Goal: Task Accomplishment & Management: Use online tool/utility

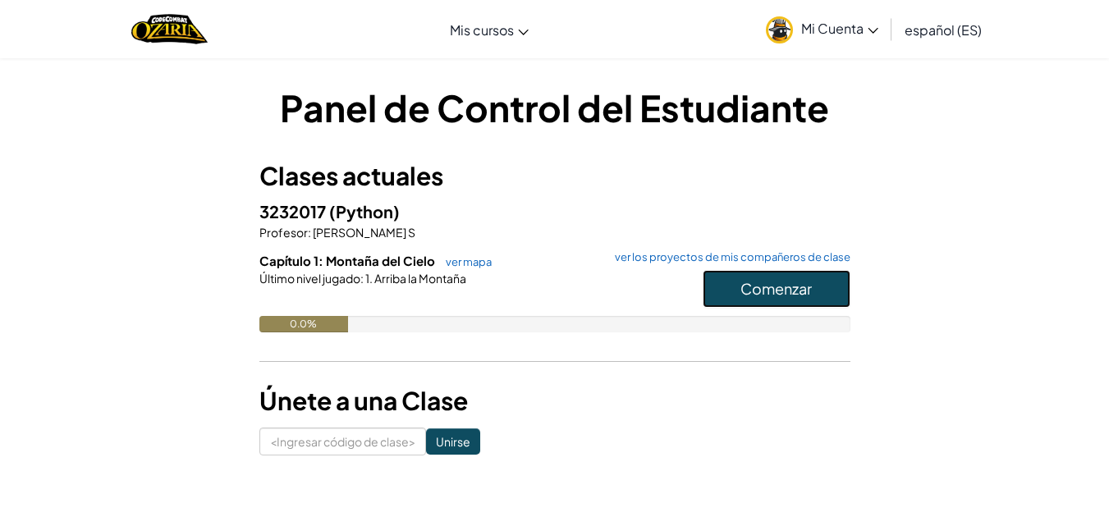
click at [723, 292] on button "Comenzar" at bounding box center [777, 289] width 148 height 38
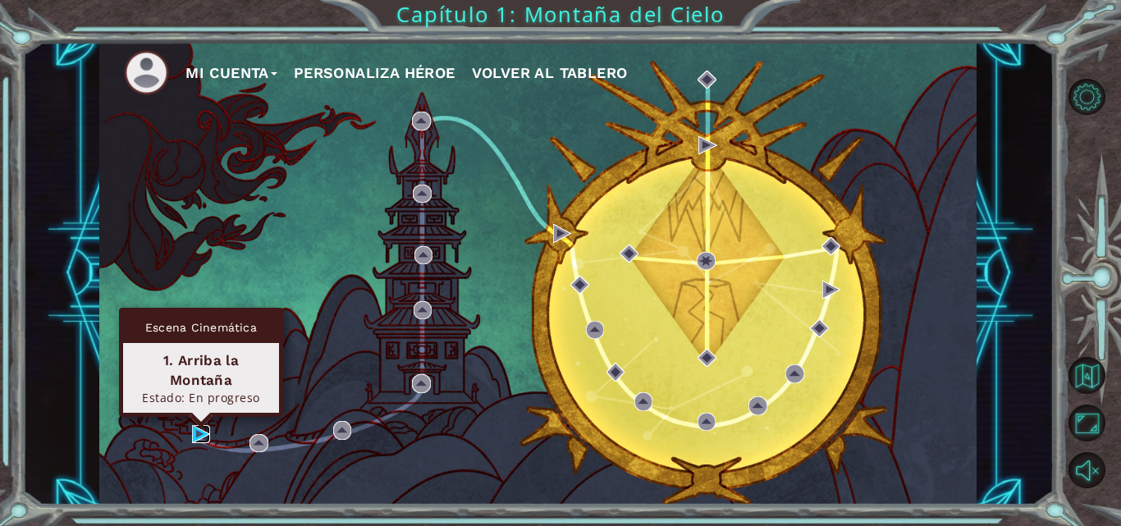
click at [202, 433] on img at bounding box center [201, 434] width 18 height 18
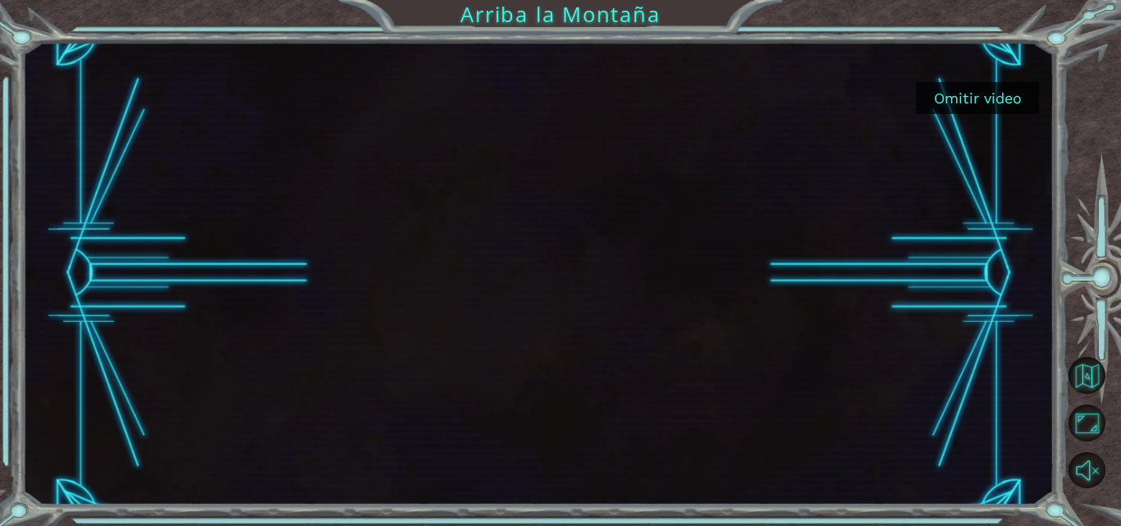
click at [604, 127] on div at bounding box center [537, 273] width 823 height 463
click at [950, 101] on font "Omitir video" at bounding box center [978, 97] width 88 height 17
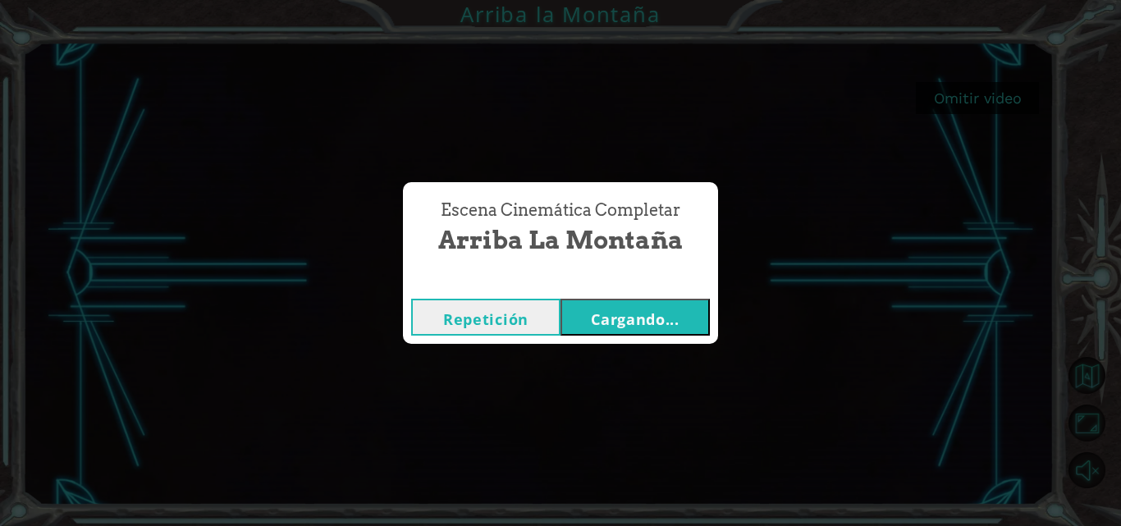
click at [512, 325] on font "Repetición" at bounding box center [485, 319] width 85 height 20
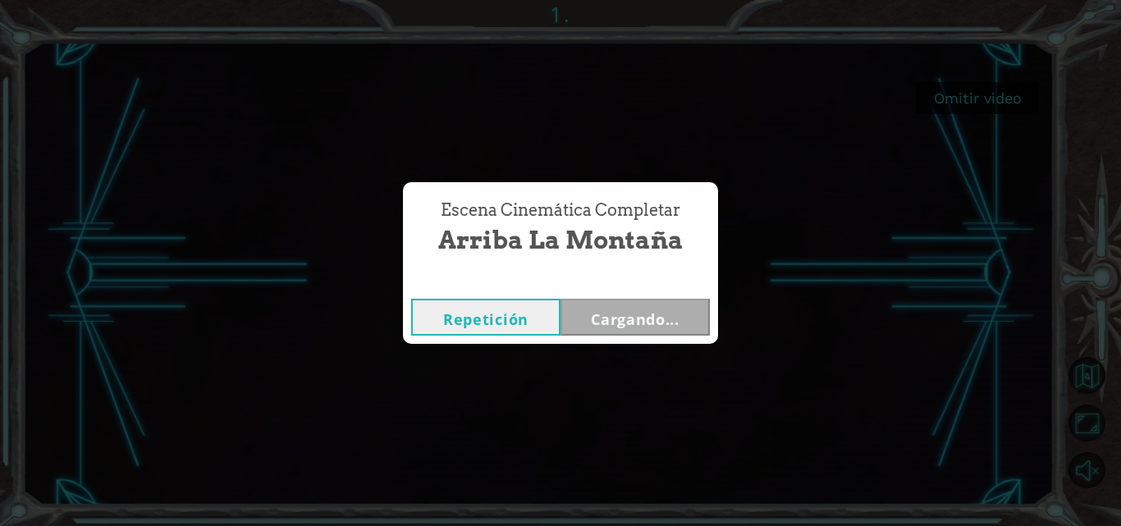
click at [481, 329] on button "Repetición" at bounding box center [485, 317] width 149 height 37
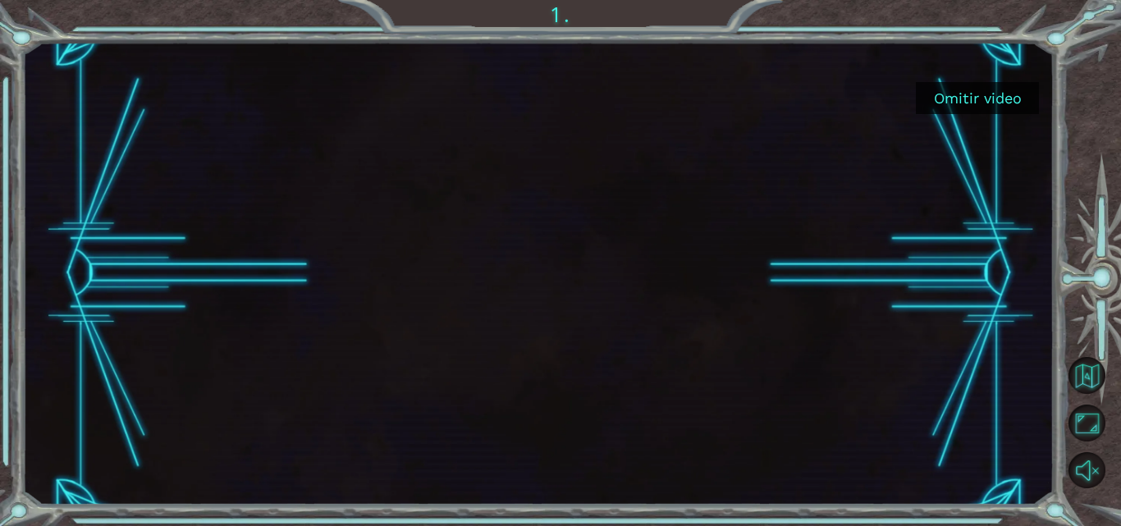
click at [982, 101] on font "Omitir video" at bounding box center [978, 97] width 88 height 17
click at [972, 101] on font "Omitir video" at bounding box center [978, 97] width 88 height 17
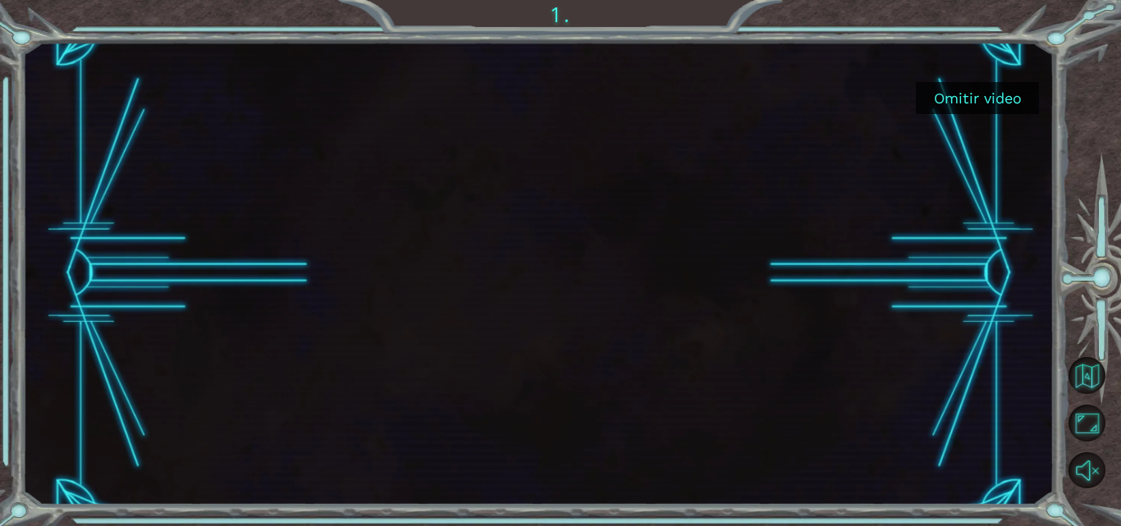
click at [972, 101] on font "Omitir video" at bounding box center [978, 97] width 88 height 17
click at [966, 87] on button "Omitir video" at bounding box center [977, 98] width 123 height 32
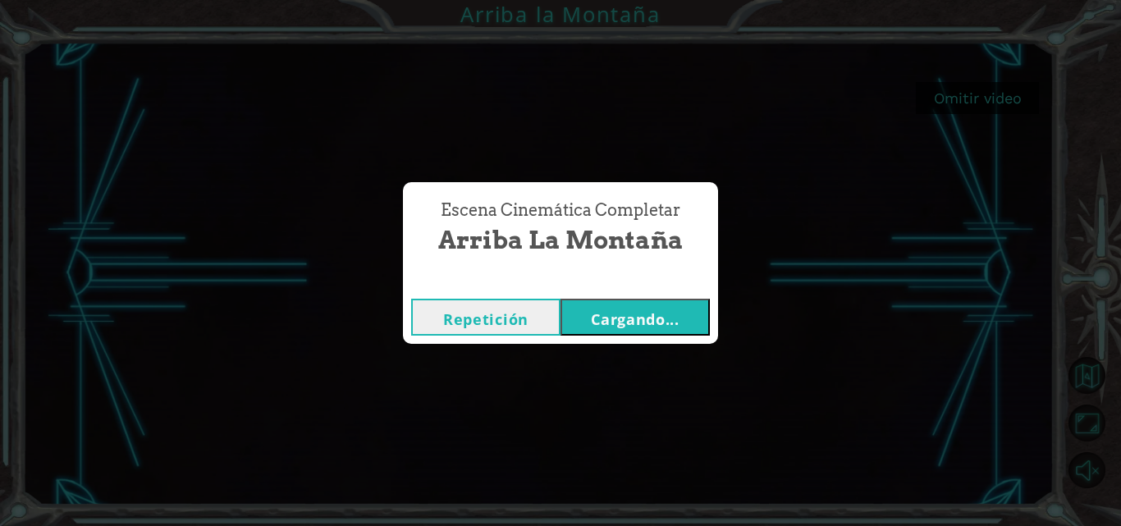
click at [655, 315] on font "Cargando..." at bounding box center [635, 319] width 89 height 20
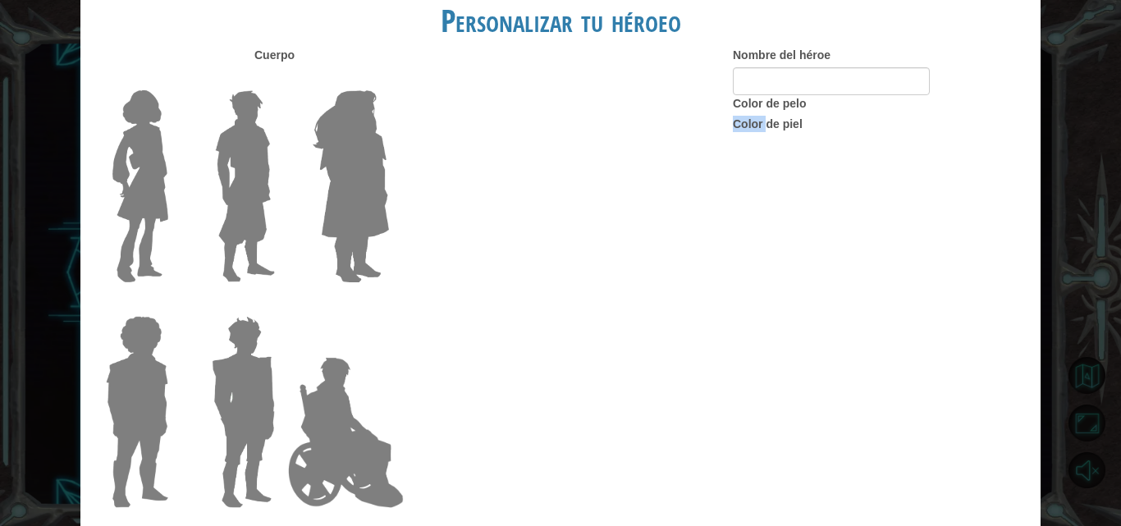
click at [655, 315] on div "Cuerpo Nombre del héroe Color de pelo Color [PERSON_NAME]" at bounding box center [560, 283] width 960 height 472
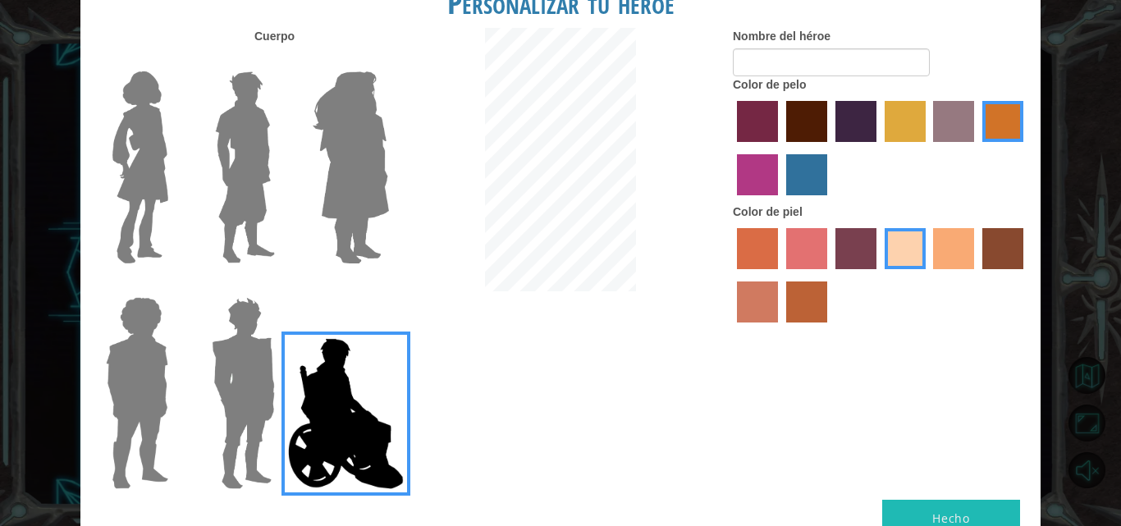
click at [349, 126] on img at bounding box center [350, 167] width 89 height 205
click at [388, 61] on input "Héroe Amatista" at bounding box center [388, 61] width 0 height 0
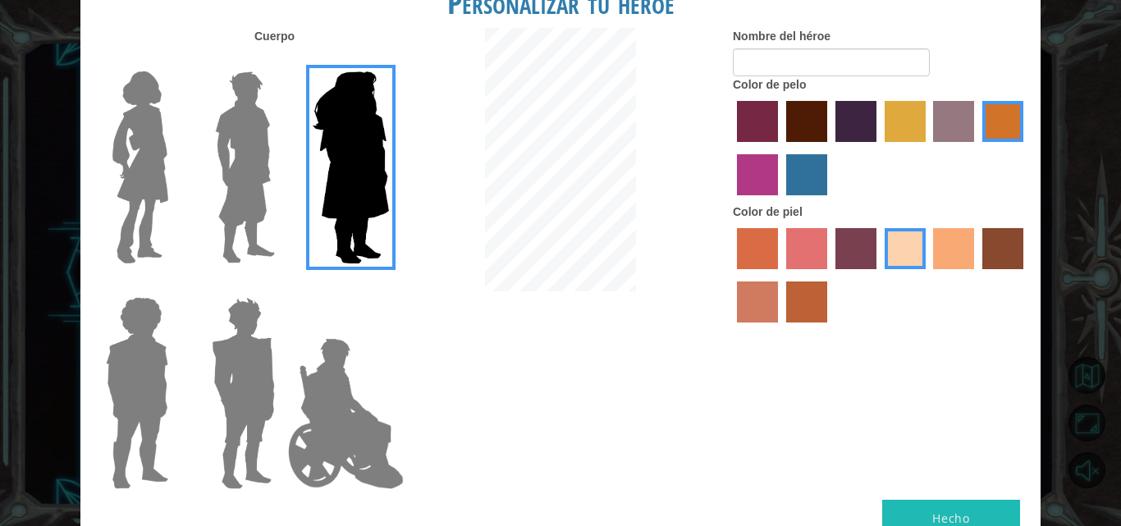
click at [254, 144] on img at bounding box center [244, 167] width 73 height 205
click at [282, 61] on input "El héroe Lars" at bounding box center [282, 61] width 0 height 0
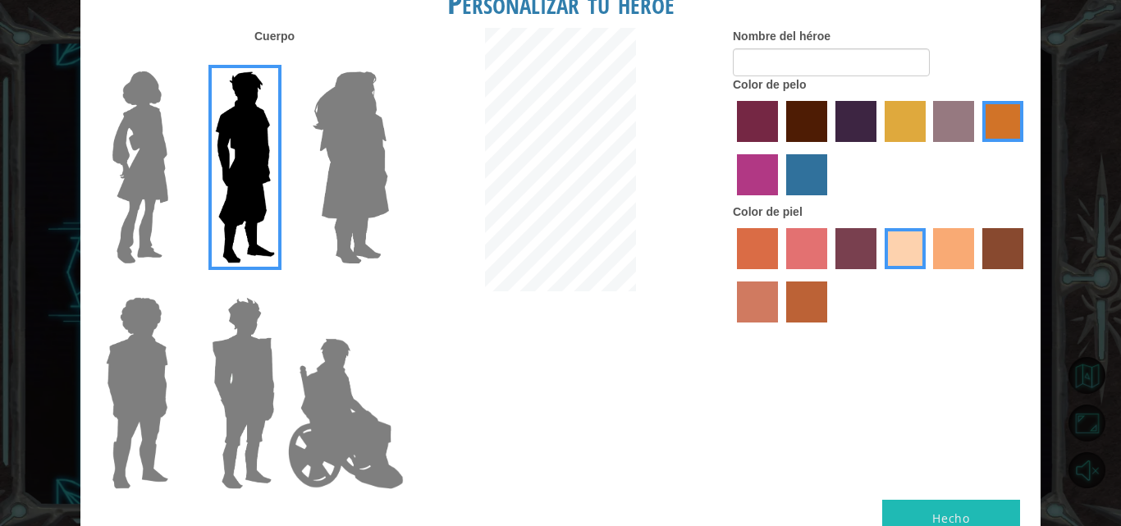
click at [149, 149] on img at bounding box center [140, 167] width 69 height 205
click at [175, 61] on input "Héroe Connie" at bounding box center [175, 61] width 0 height 0
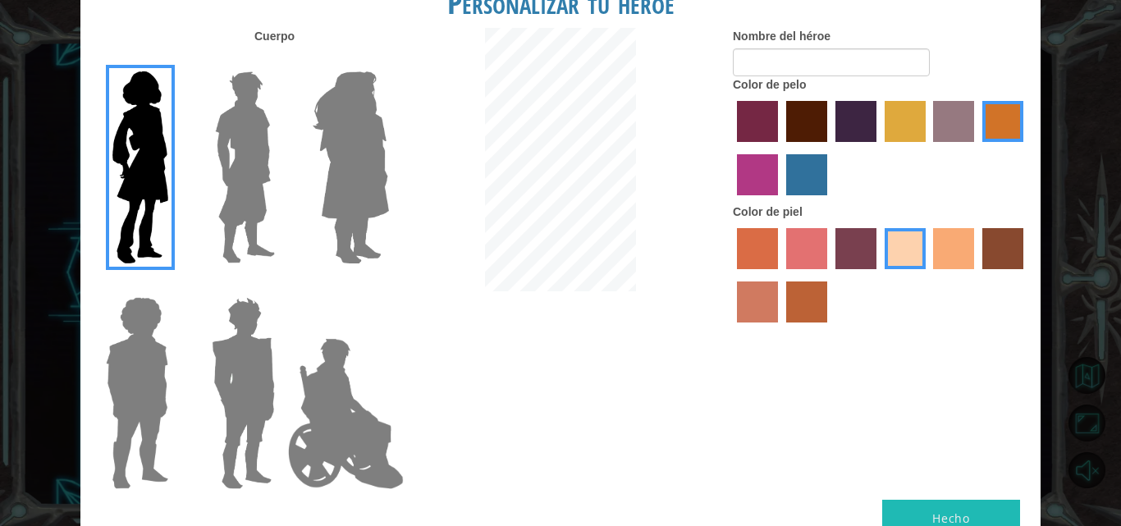
click at [135, 350] on img at bounding box center [137, 393] width 76 height 205
click at [175, 286] on input "Héroe Steven" at bounding box center [175, 286] width 0 height 0
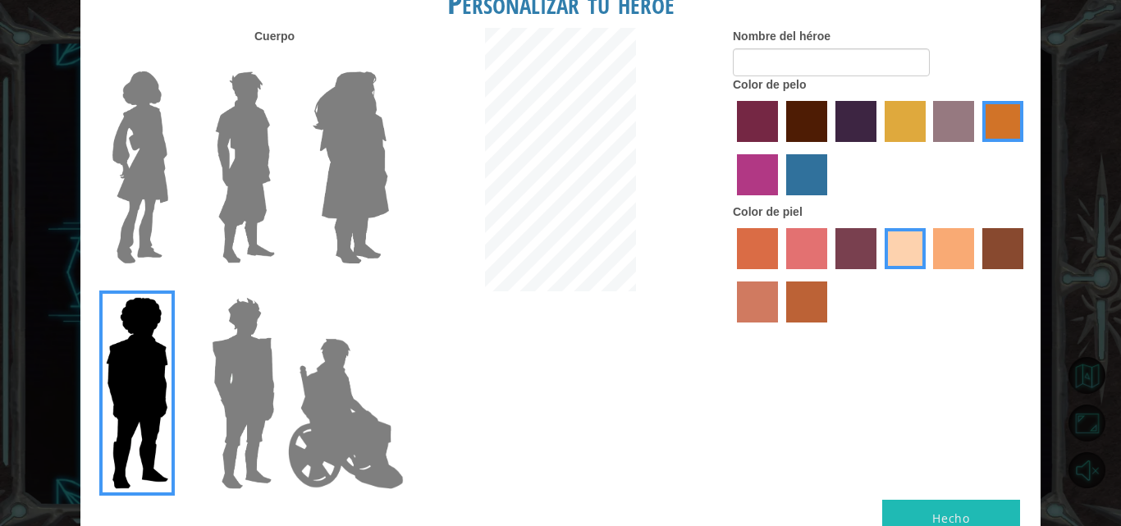
click at [189, 359] on div at bounding box center [240, 387] width 107 height 226
click at [242, 349] on img at bounding box center [243, 393] width 76 height 205
click at [282, 286] on input "Granate héroe" at bounding box center [282, 286] width 0 height 0
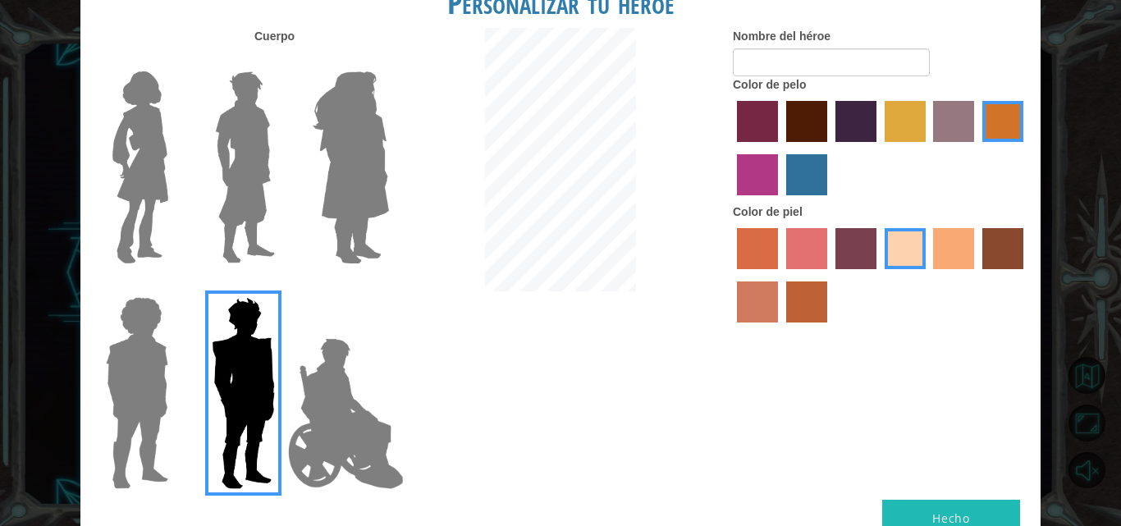
click at [131, 173] on img at bounding box center [140, 167] width 69 height 205
click at [175, 61] on input "Héroe Connie" at bounding box center [175, 61] width 0 height 0
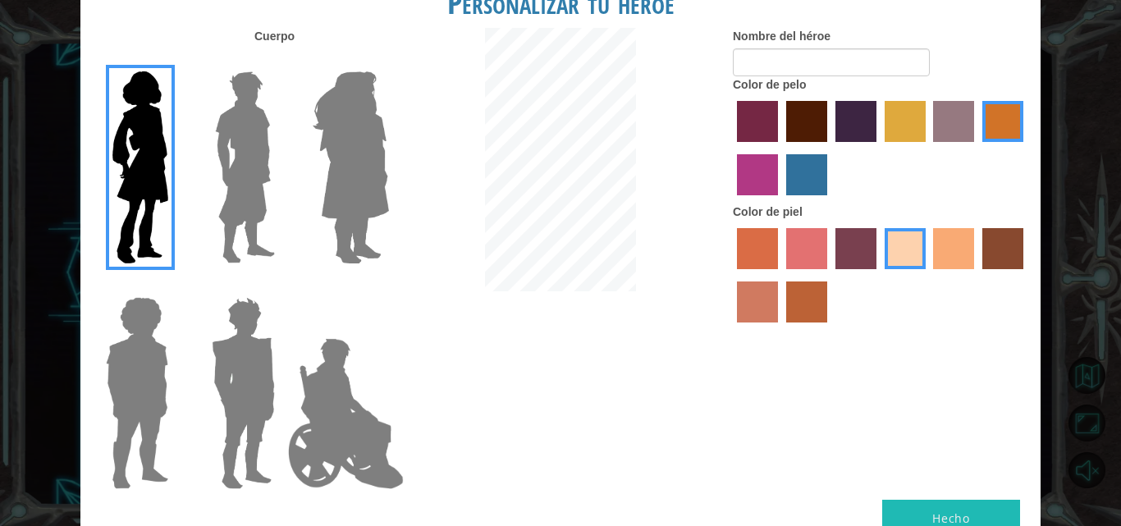
click at [731, 112] on div "Nombre del héroe Color de pelo Color [PERSON_NAME]" at bounding box center [881, 179] width 320 height 303
click at [758, 129] on label "color de pelo pimentón" at bounding box center [757, 121] width 41 height 41
click at [731, 148] on input "color de pelo pimentón" at bounding box center [731, 148] width 0 height 0
click at [873, 130] on label "color de pelo morado intenso" at bounding box center [856, 121] width 41 height 41
click at [830, 148] on input "color de pelo morado intenso" at bounding box center [830, 148] width 0 height 0
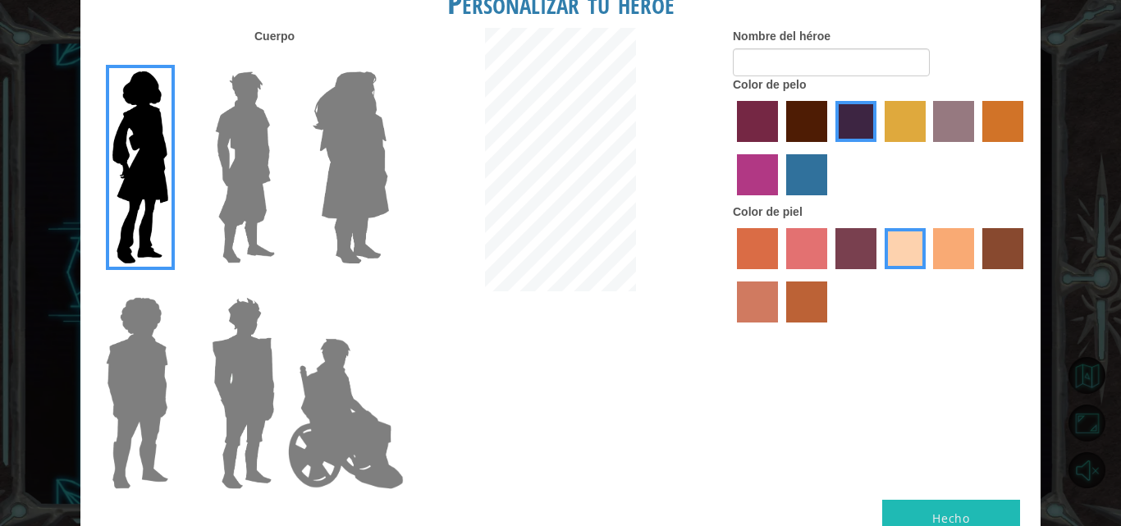
click at [745, 256] on label "color de piel de sorbus" at bounding box center [757, 248] width 41 height 41
click at [731, 275] on input "color de piel de sorbus" at bounding box center [731, 275] width 0 height 0
click at [903, 234] on label "color de piel de playa de arena" at bounding box center [905, 248] width 41 height 41
click at [879, 275] on input "color de piel de playa de arena" at bounding box center [879, 275] width 0 height 0
click at [818, 161] on label "color de cabello lachmara" at bounding box center [806, 174] width 41 height 41
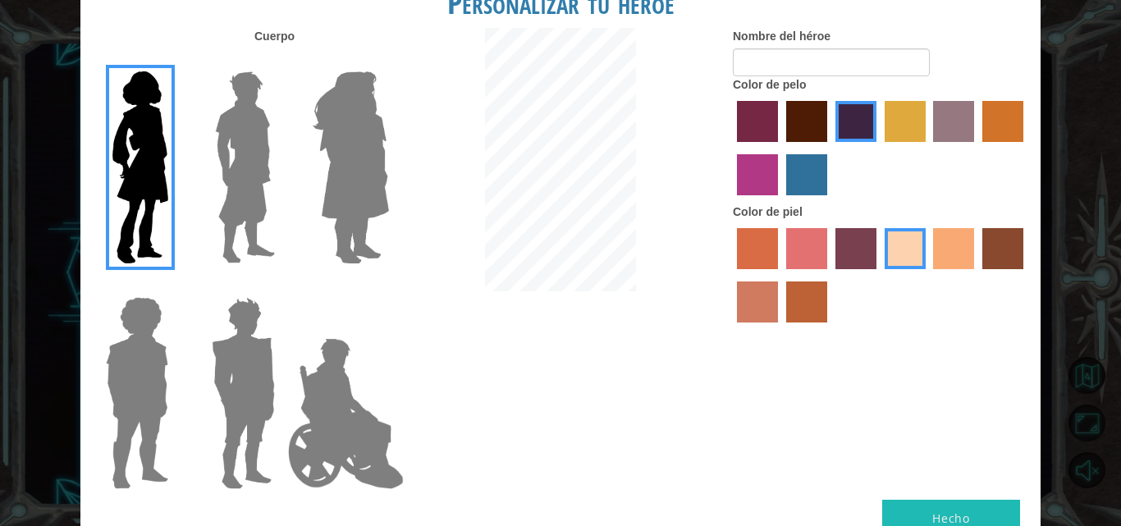
click at [781, 201] on input "color de cabello lachmara" at bounding box center [781, 201] width 0 height 0
click at [741, 157] on label "color de cabello violeta rojo medio" at bounding box center [757, 174] width 41 height 41
click at [1026, 148] on input "color de cabello violeta rojo medio" at bounding box center [1026, 148] width 0 height 0
click at [854, 126] on label "color de pelo morado intenso" at bounding box center [856, 121] width 41 height 41
click at [830, 148] on input "color de pelo morado intenso" at bounding box center [830, 148] width 0 height 0
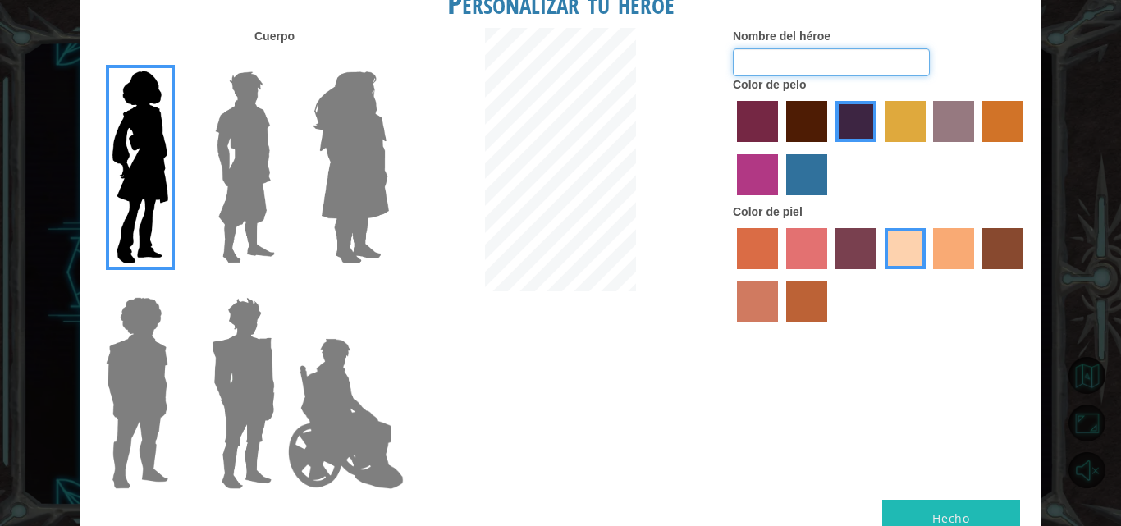
click at [823, 62] on input "Nombre del héroe" at bounding box center [831, 62] width 197 height 28
type input "jireth"
click at [1065, 272] on div "Personalizar tu héroe [PERSON_NAME] Nombre del héroe jireth Color de pelo Color…" at bounding box center [560, 263] width 1121 height 526
click at [1065, 175] on div "Personalizar tu héroe [PERSON_NAME] Nombre del héroe jireth Color de pelo Color…" at bounding box center [560, 263] width 1121 height 526
click at [284, 40] on font "Cuerpo" at bounding box center [274, 36] width 40 height 13
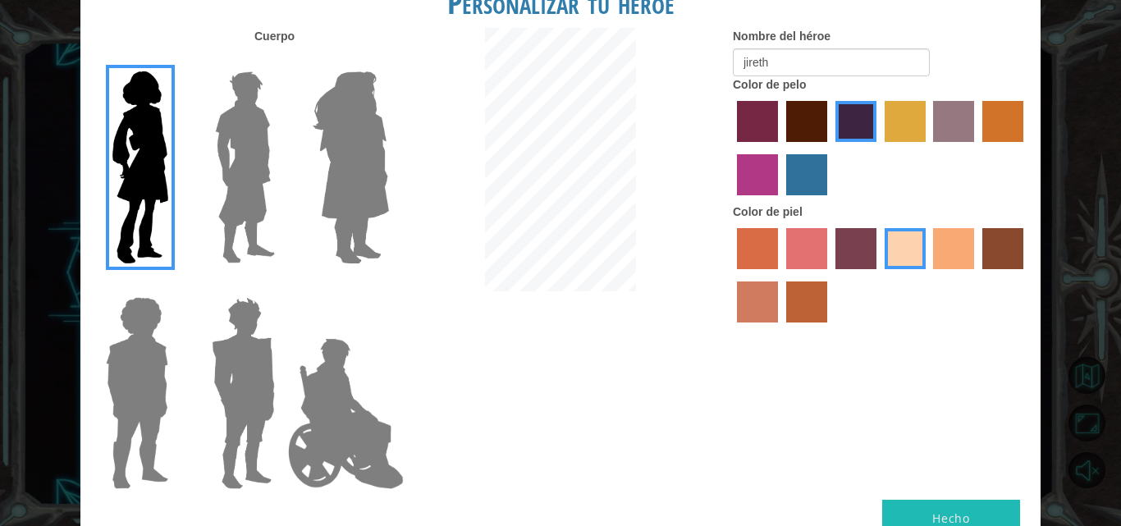
click at [984, 502] on button "Hecho" at bounding box center [951, 518] width 138 height 37
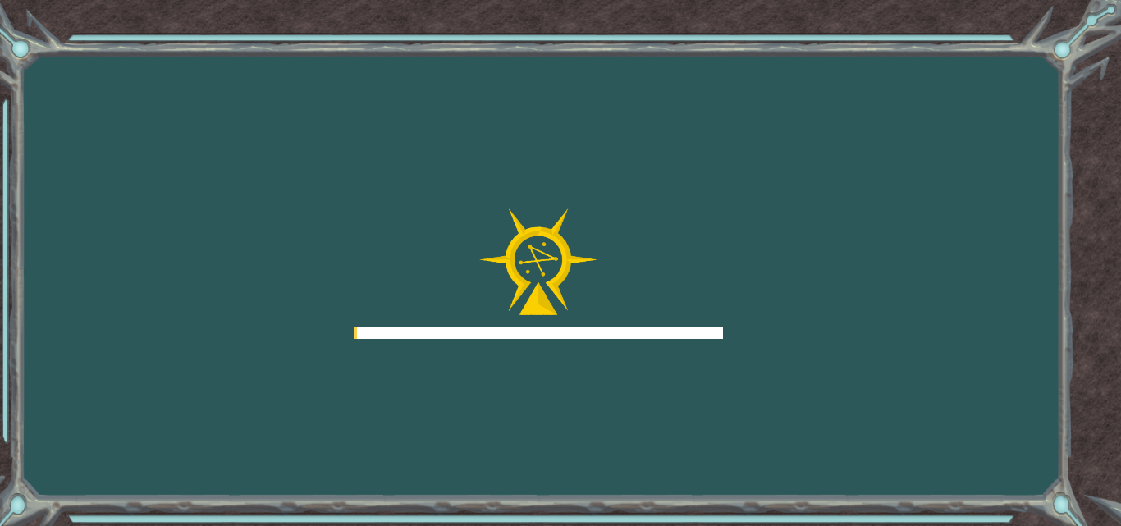
click at [954, 515] on div "Goals Error al cargar desde el servidor. Intenta refrescar la página. Necesitar…" at bounding box center [560, 263] width 1121 height 526
click at [534, 305] on img at bounding box center [538, 262] width 118 height 108
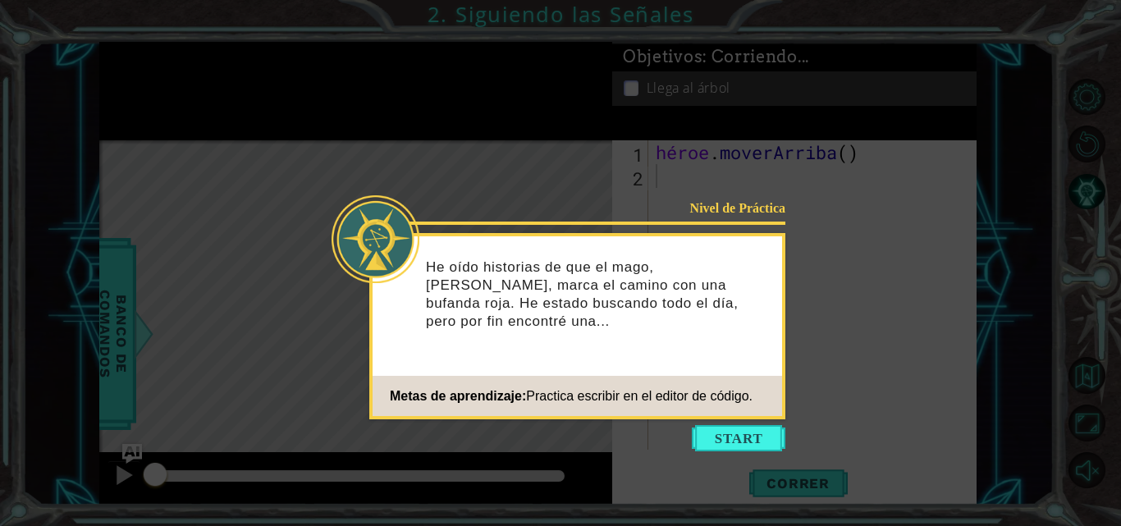
click at [723, 423] on icon at bounding box center [560, 263] width 1121 height 526
click at [749, 445] on button "Comenzar" at bounding box center [739, 438] width 94 height 26
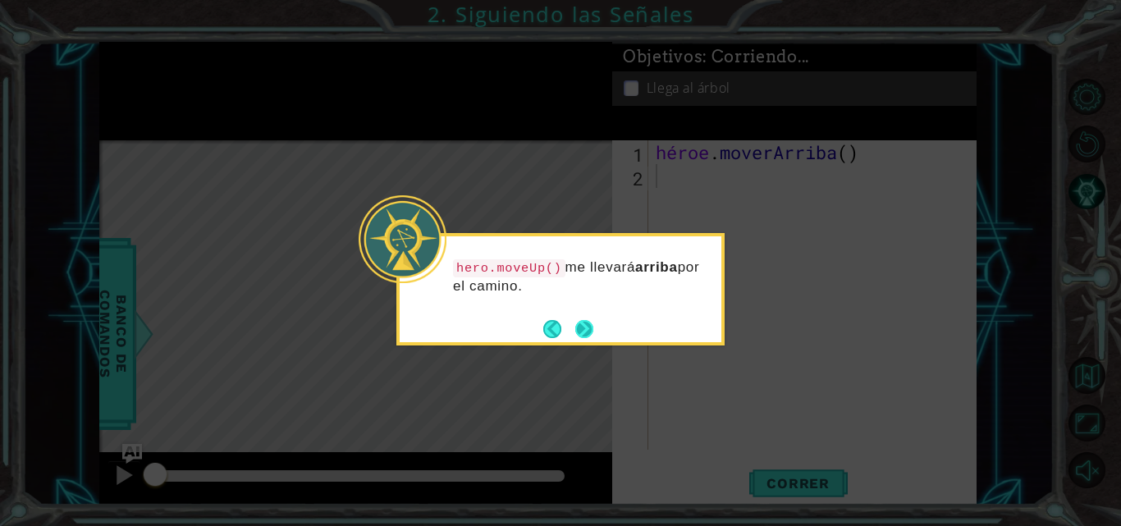
click at [590, 333] on button "Próximo" at bounding box center [584, 329] width 18 height 18
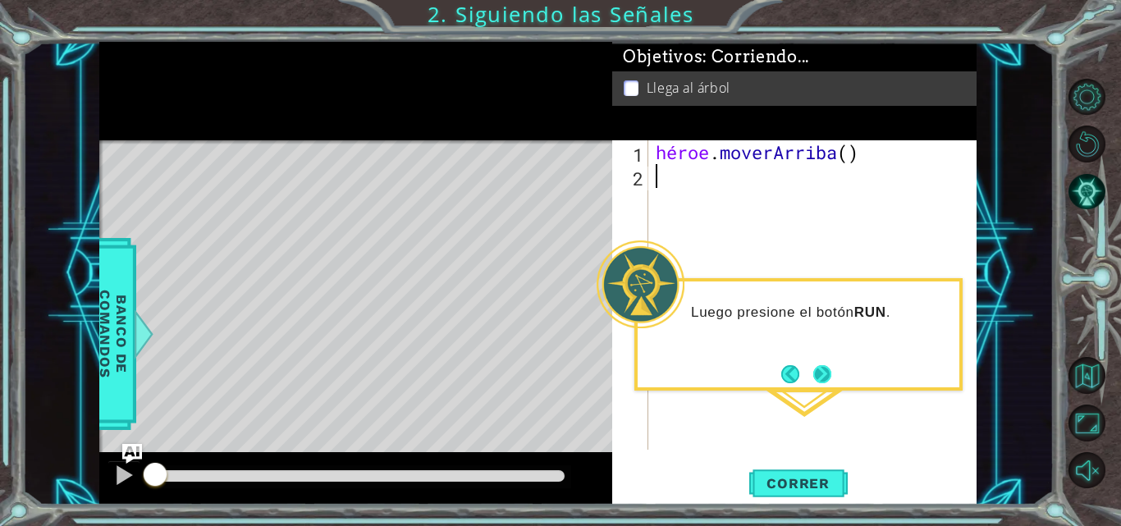
click at [819, 369] on button "Próximo" at bounding box center [822, 373] width 19 height 19
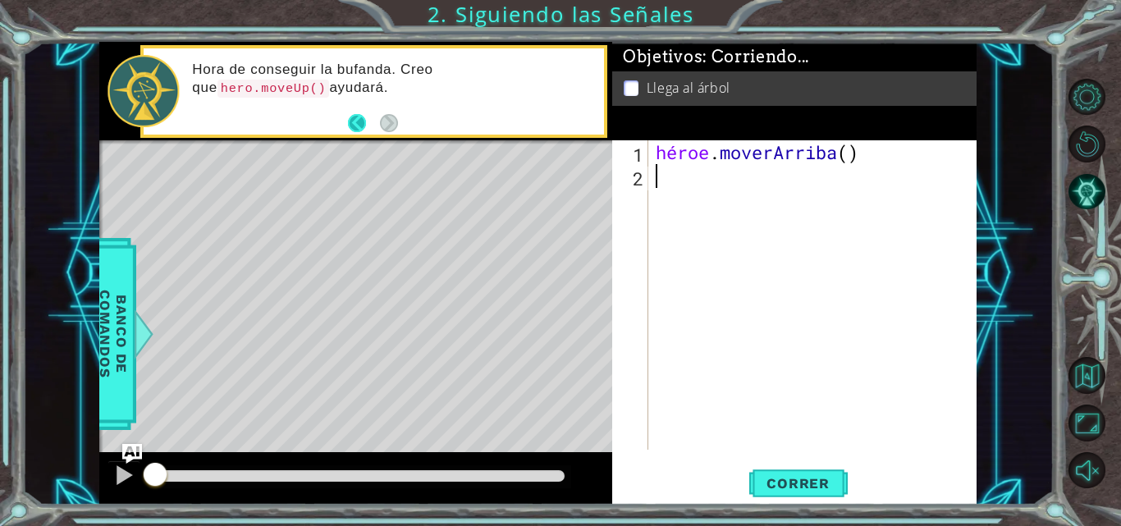
click at [359, 126] on button "Atrás" at bounding box center [364, 123] width 32 height 18
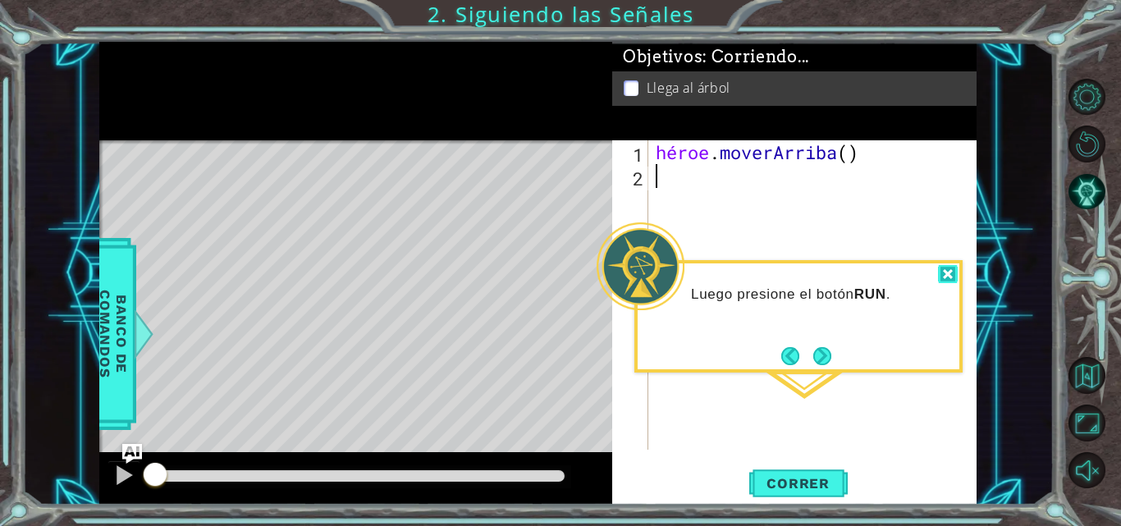
click at [944, 281] on div at bounding box center [948, 274] width 20 height 19
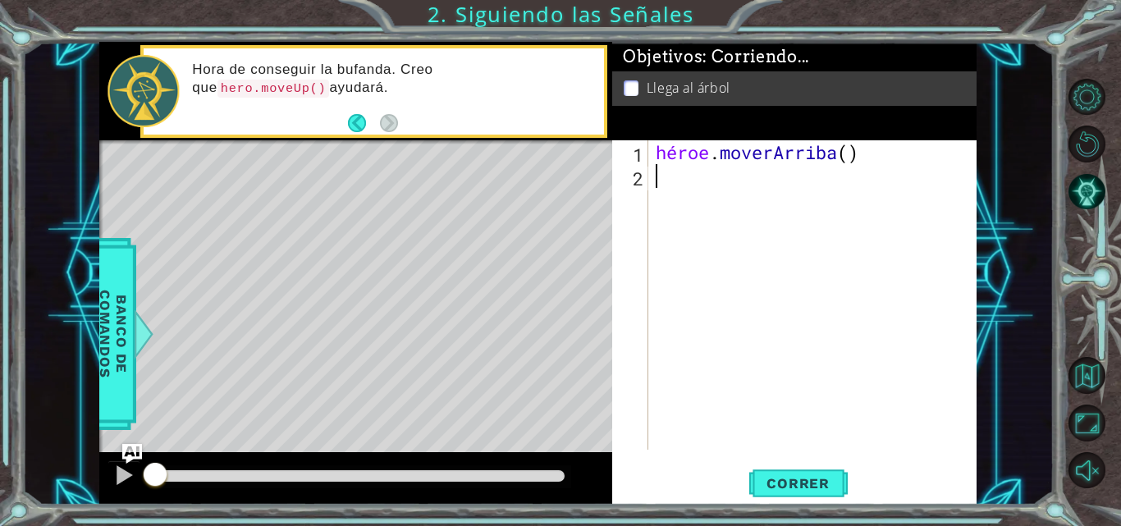
click at [707, 173] on div "héroe . [GEOGRAPHIC_DATA] ( )" at bounding box center [817, 318] width 329 height 357
click at [809, 486] on font "Correr" at bounding box center [798, 483] width 63 height 16
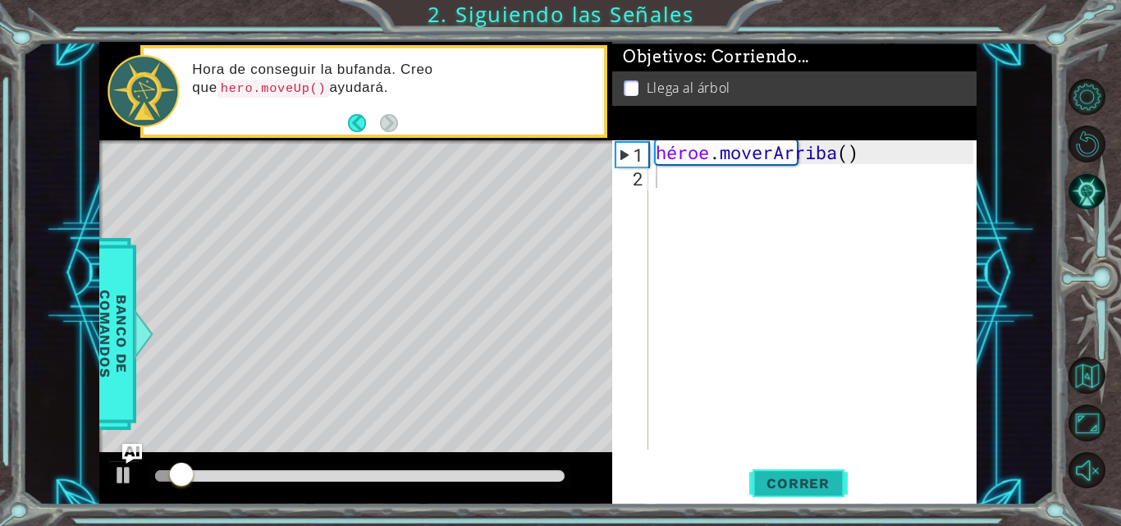
click at [809, 486] on font "Correr" at bounding box center [798, 483] width 63 height 16
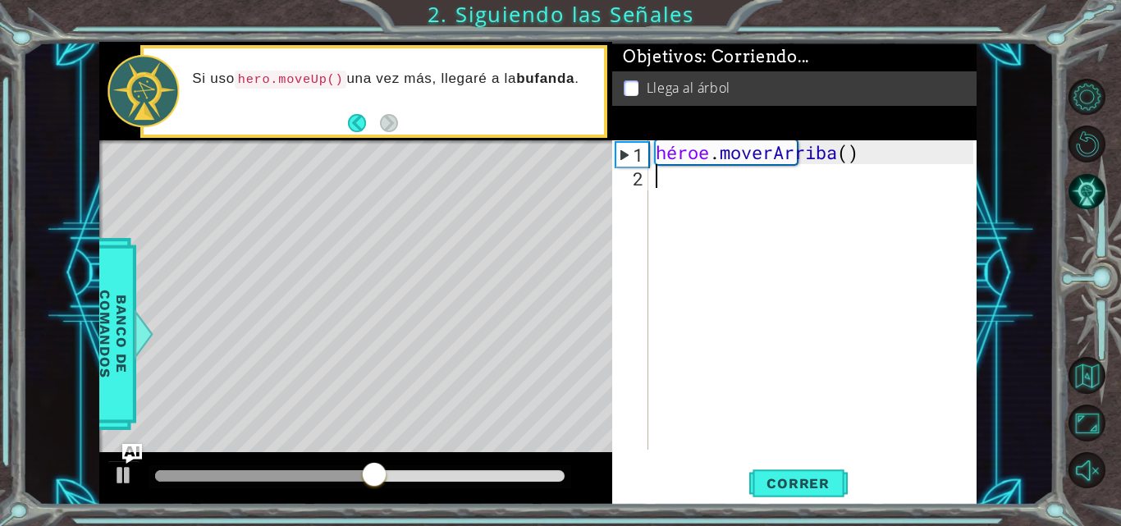
click at [681, 195] on div "héroe . [GEOGRAPHIC_DATA] ( )" at bounding box center [817, 318] width 329 height 357
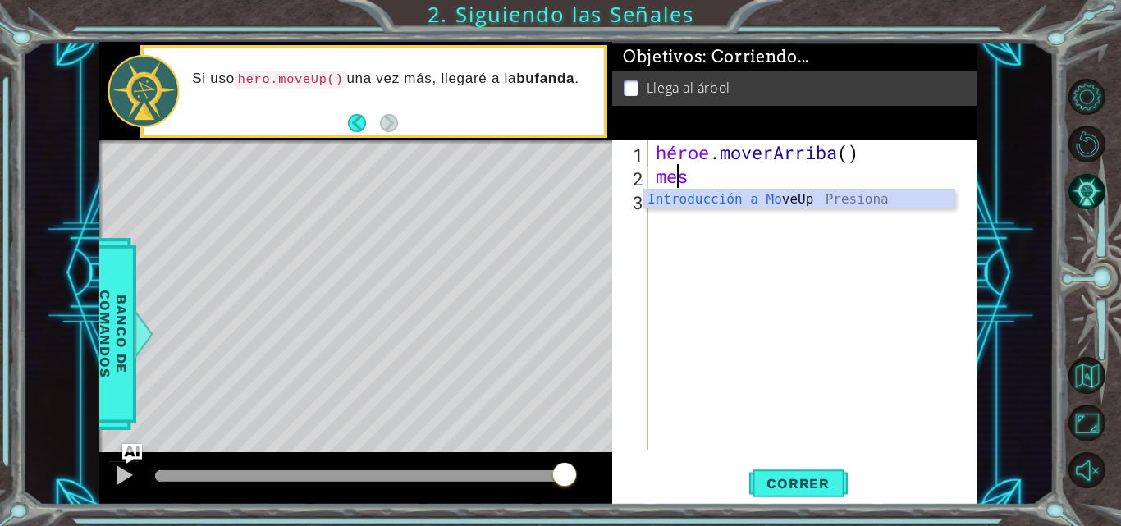
type textarea "m"
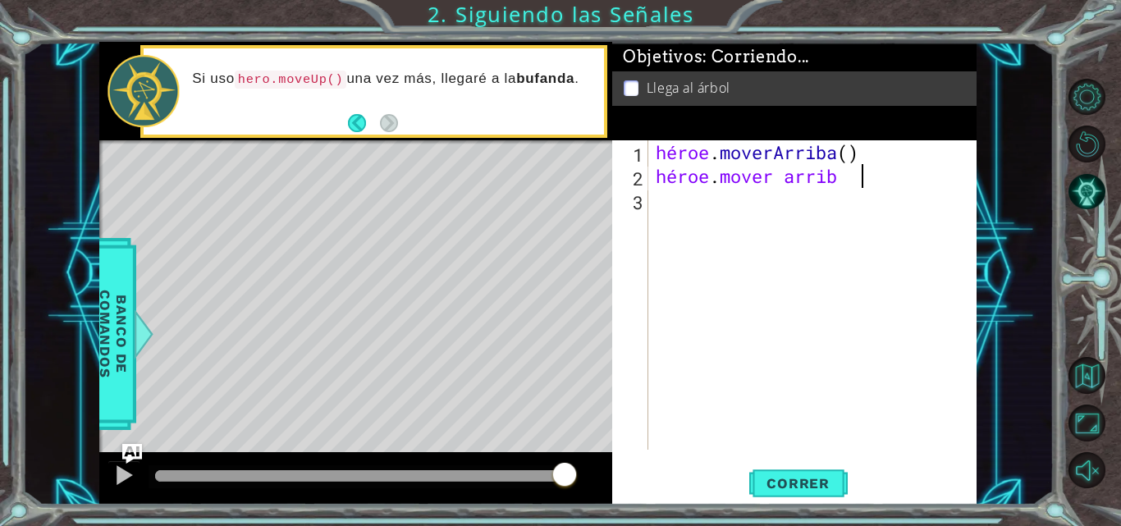
scroll to position [0, 9]
click at [784, 470] on button "Correr" at bounding box center [798, 483] width 99 height 36
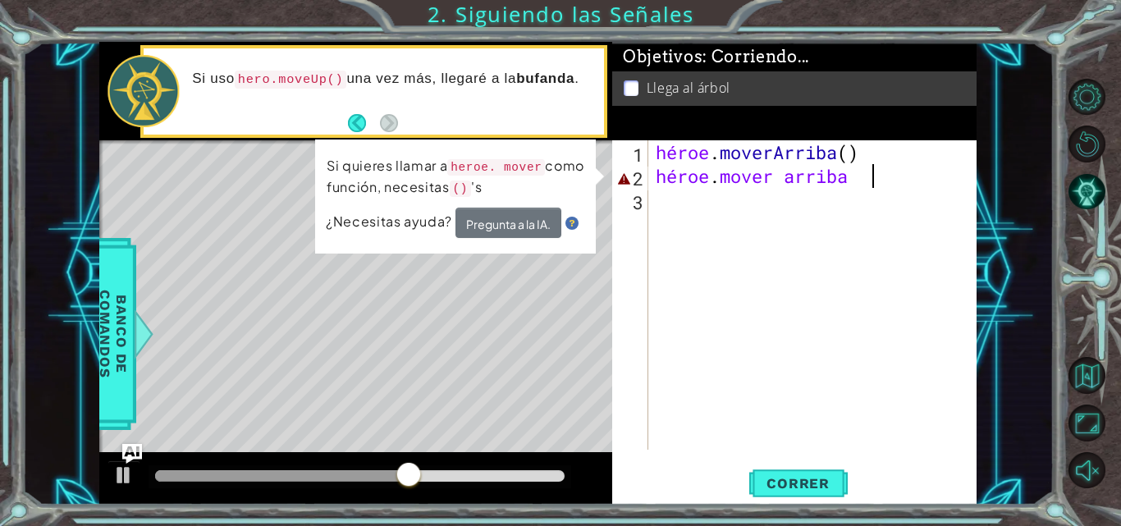
click at [931, 180] on div "héroe . [PERSON_NAME] ( ) héroe . mover arriba" at bounding box center [817, 318] width 329 height 357
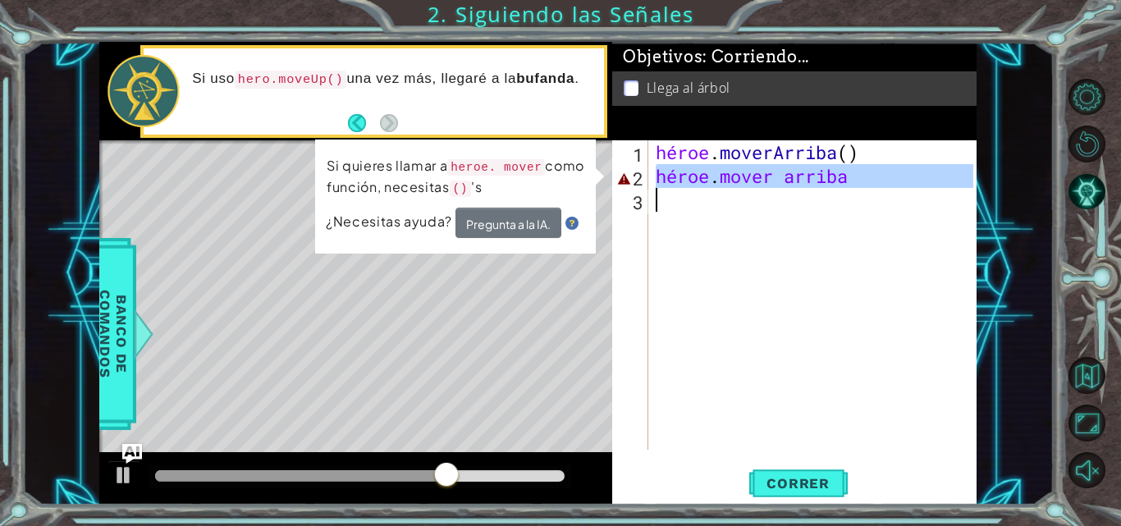
click at [931, 180] on div "héroe . [PERSON_NAME] ( ) héroe . mover arriba" at bounding box center [817, 318] width 329 height 357
click at [931, 180] on div "héroe . [PERSON_NAME] ( ) héroe . mover arriba" at bounding box center [813, 294] width 321 height 309
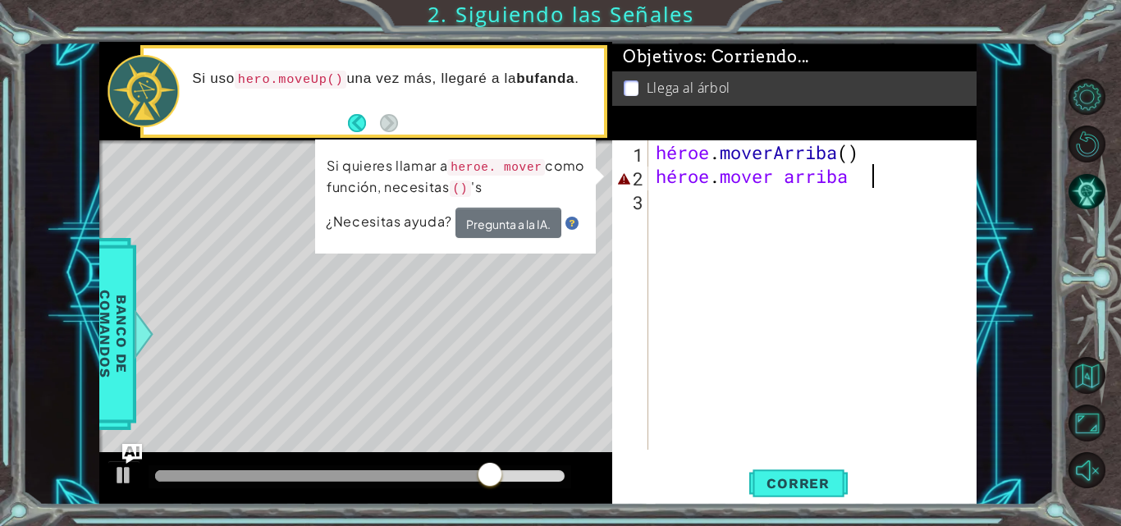
click at [931, 180] on div "héroe . [PERSON_NAME] ( ) héroe . mover arriba" at bounding box center [817, 318] width 329 height 357
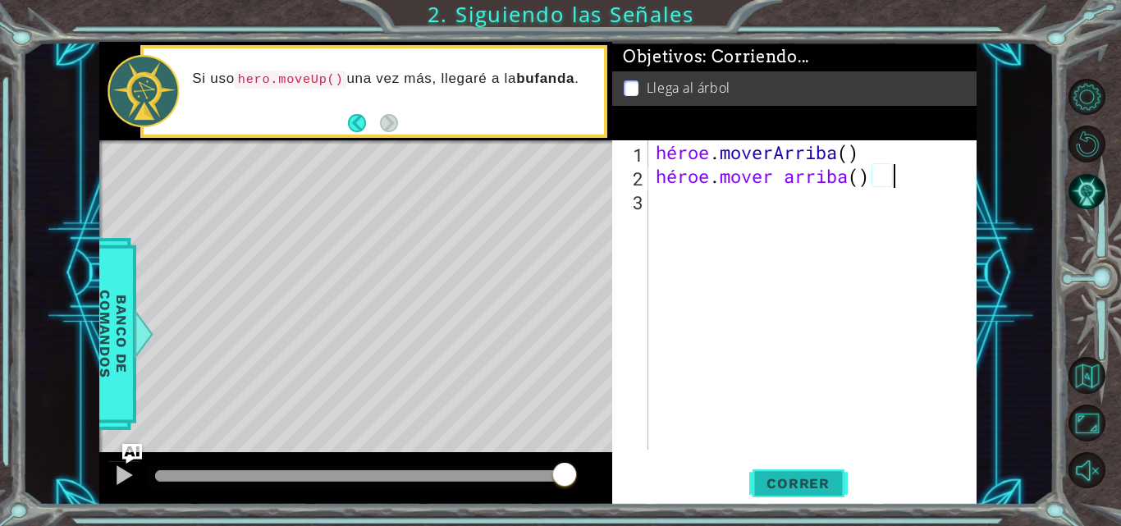
click at [809, 486] on font "Correr" at bounding box center [798, 483] width 63 height 16
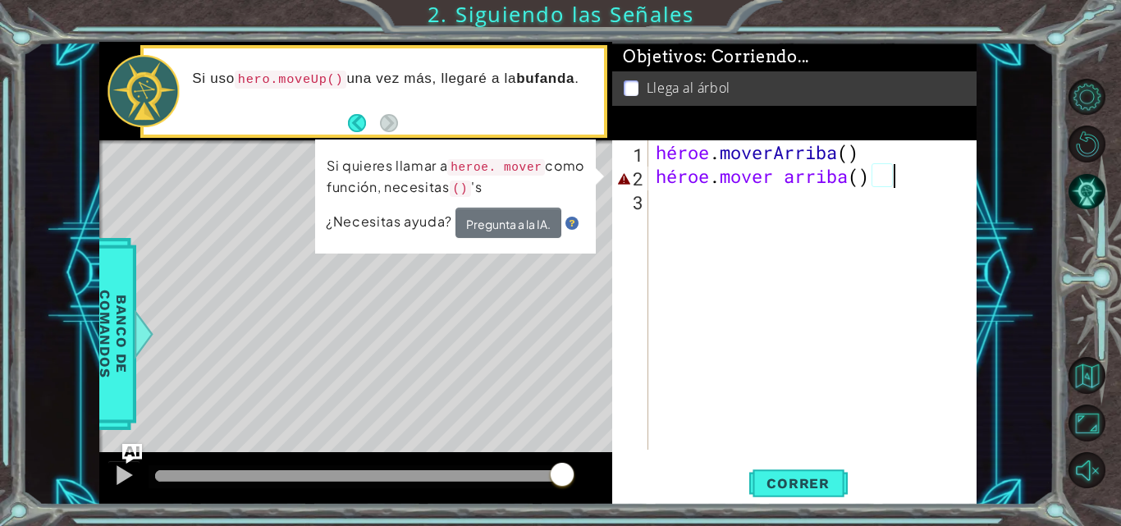
click at [839, 183] on div "héroe . [PERSON_NAME] ( ) héroe . mover arriba ( )" at bounding box center [817, 318] width 329 height 357
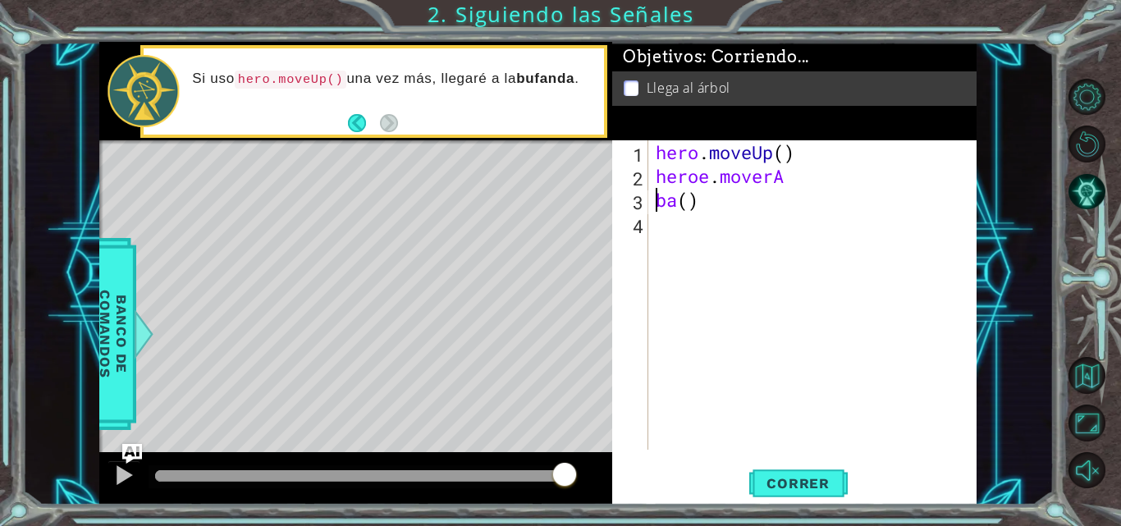
scroll to position [0, 1]
click at [770, 482] on font "Correr" at bounding box center [798, 483] width 63 height 16
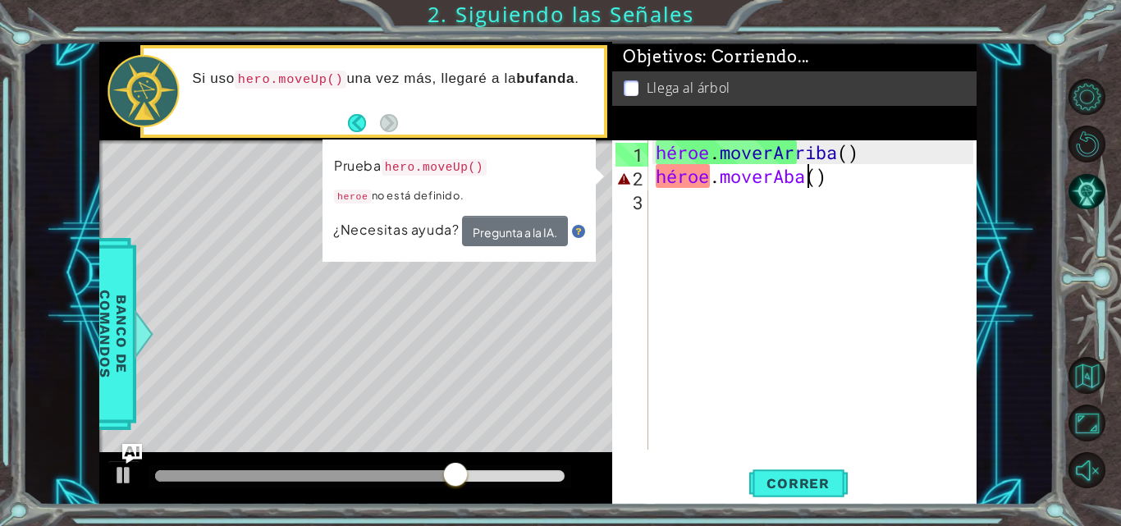
click at [712, 175] on div "héroe . [PERSON_NAME] ( ) héroe . moverAba ( )" at bounding box center [817, 318] width 329 height 357
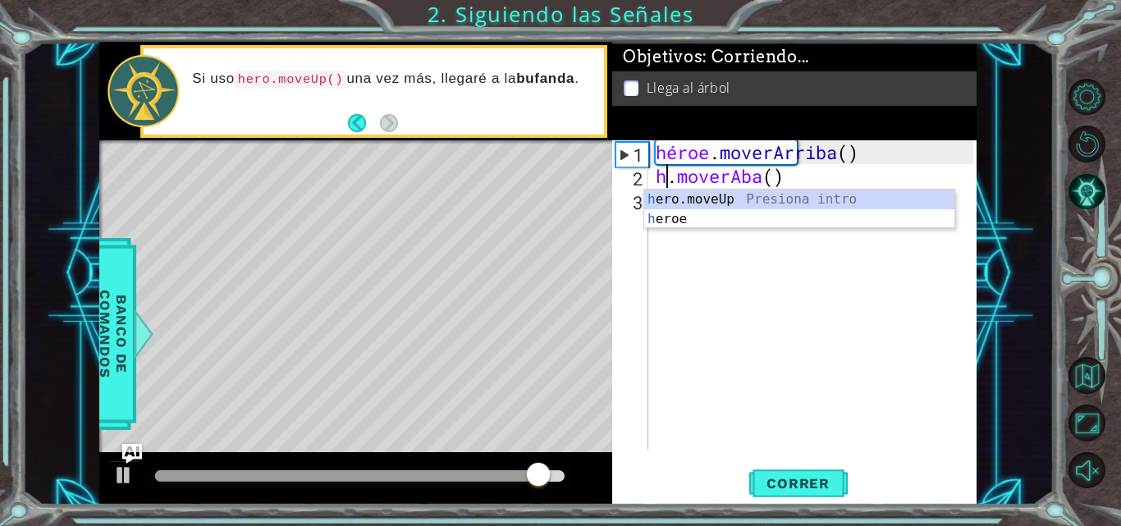
type textarea ". moverAba()"
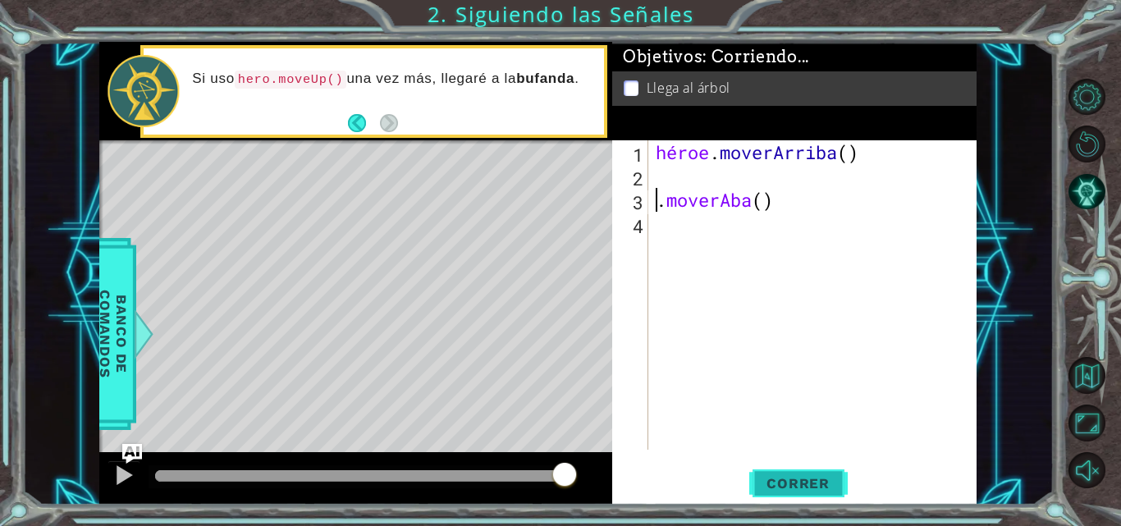
click at [830, 480] on span "Correr" at bounding box center [798, 483] width 96 height 16
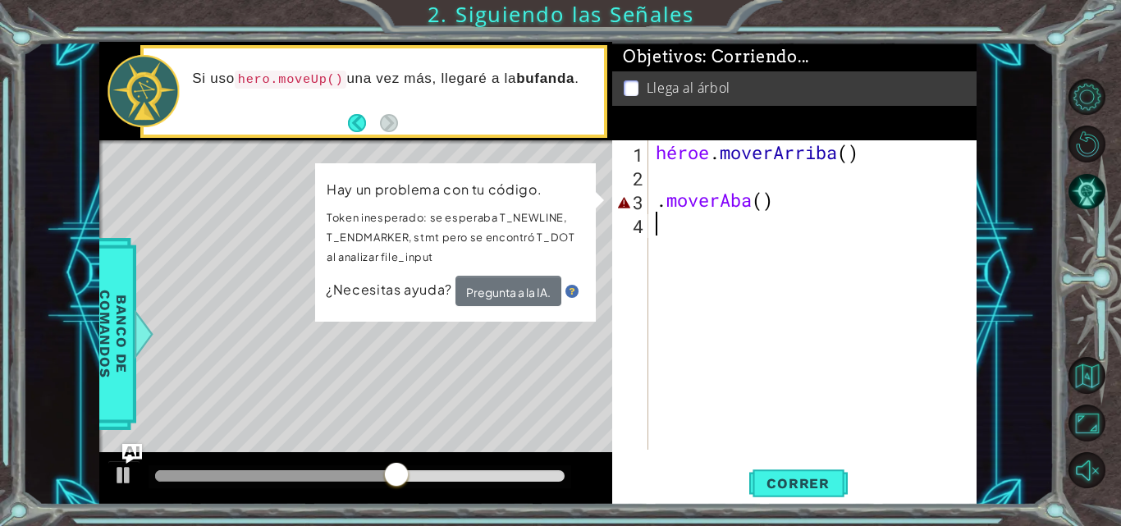
click at [692, 204] on div "héroe . [GEOGRAPHIC_DATA] ( ) . moverAba ( )" at bounding box center [817, 318] width 329 height 357
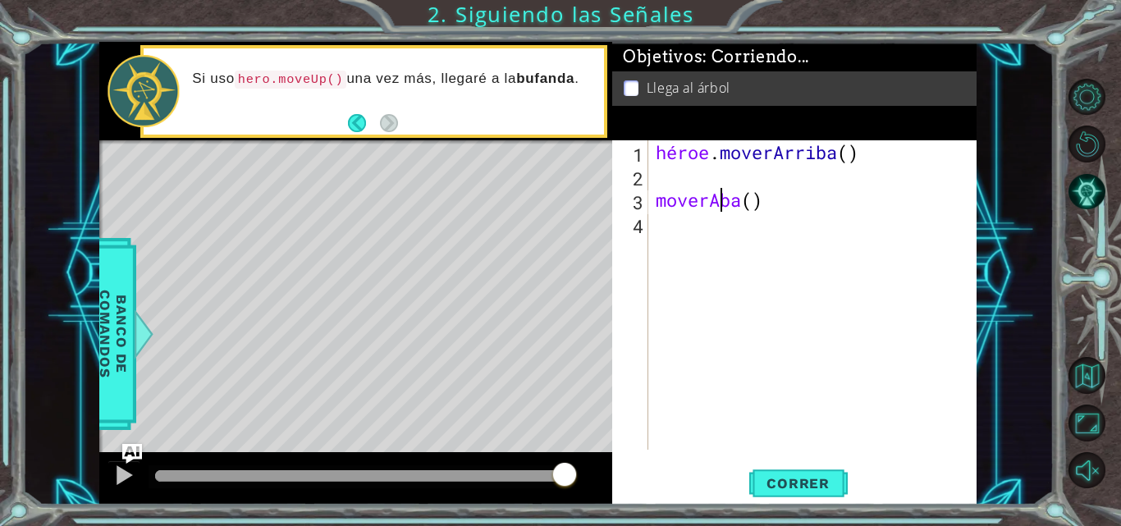
click at [719, 204] on div "héroe . [GEOGRAPHIC_DATA] ( ) [GEOGRAPHIC_DATA] ( )" at bounding box center [817, 318] width 329 height 357
click at [780, 489] on font "Correr" at bounding box center [798, 483] width 63 height 16
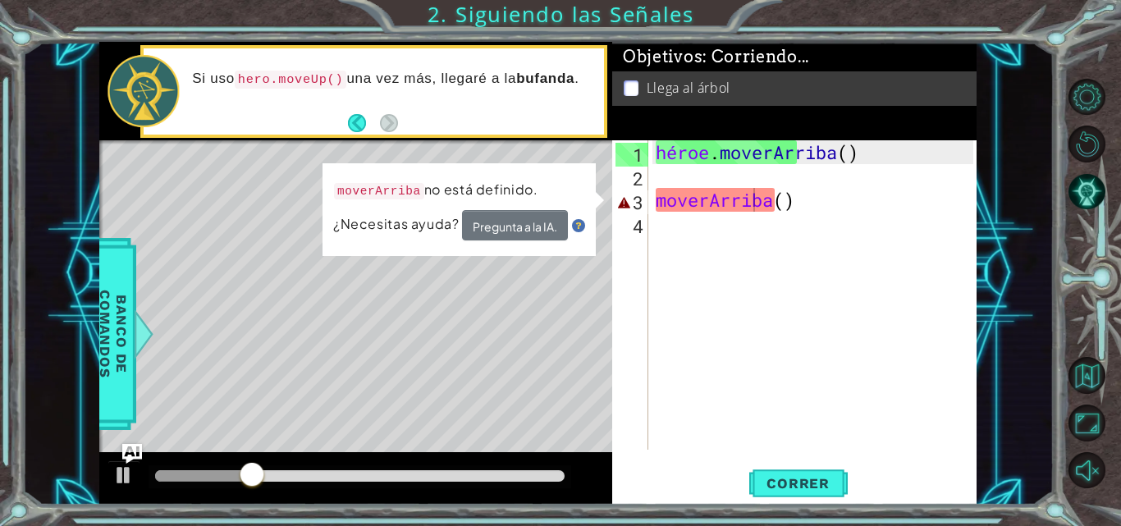
click at [649, 191] on div "moverArriba() 1 2 3 4 héroe . moverArriba ( ) moverArriba ( ) [DEMOGRAPHIC_DATA…" at bounding box center [792, 294] width 361 height 309
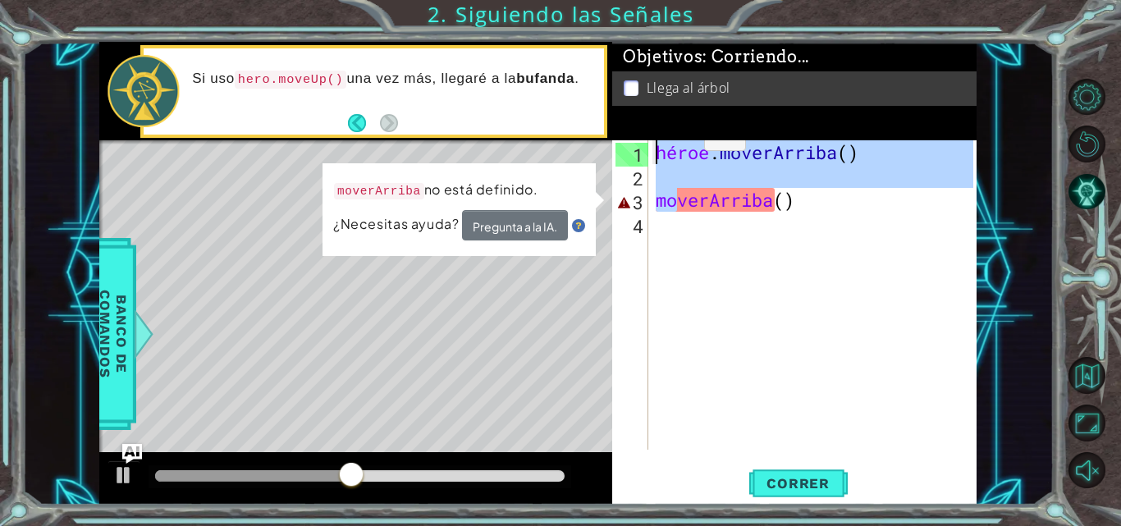
drag, startPoint x: 680, startPoint y: 203, endPoint x: 679, endPoint y: 135, distance: 68.1
click at [679, 135] on div "Objetivos : Corriendo... Llega al árbol moverArriba() 1 2 3 4 héroe . moverArri…" at bounding box center [794, 273] width 364 height 463
type textarea "hero.moveUp()"
click at [658, 223] on div "héroe . [GEOGRAPHIC_DATA] ( ) [GEOGRAPHIC_DATA] ( )" at bounding box center [817, 318] width 329 height 357
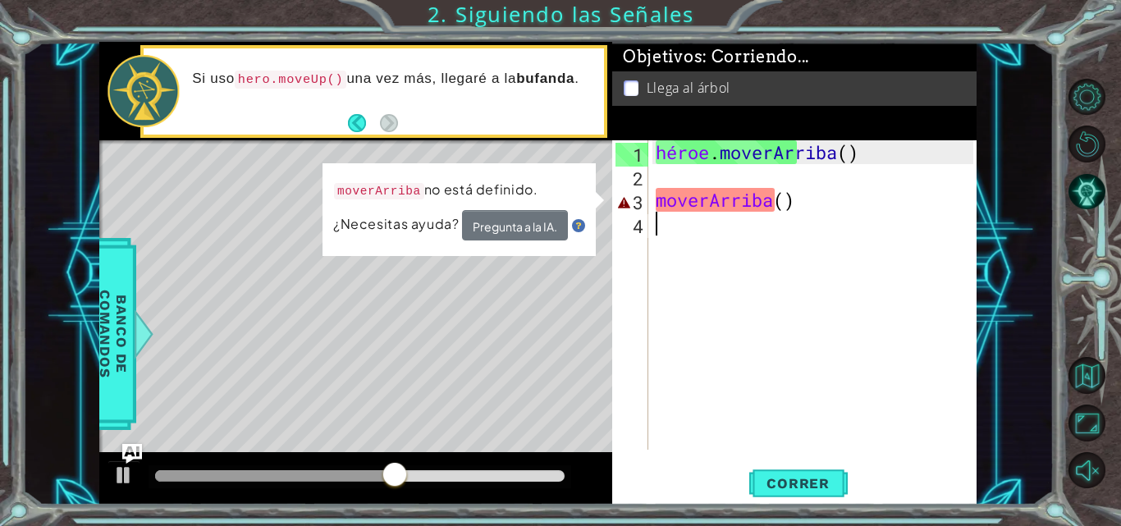
scroll to position [0, 0]
click at [862, 204] on div "héroe . [GEOGRAPHIC_DATA] ( ) [GEOGRAPHIC_DATA] ( )" at bounding box center [817, 318] width 329 height 357
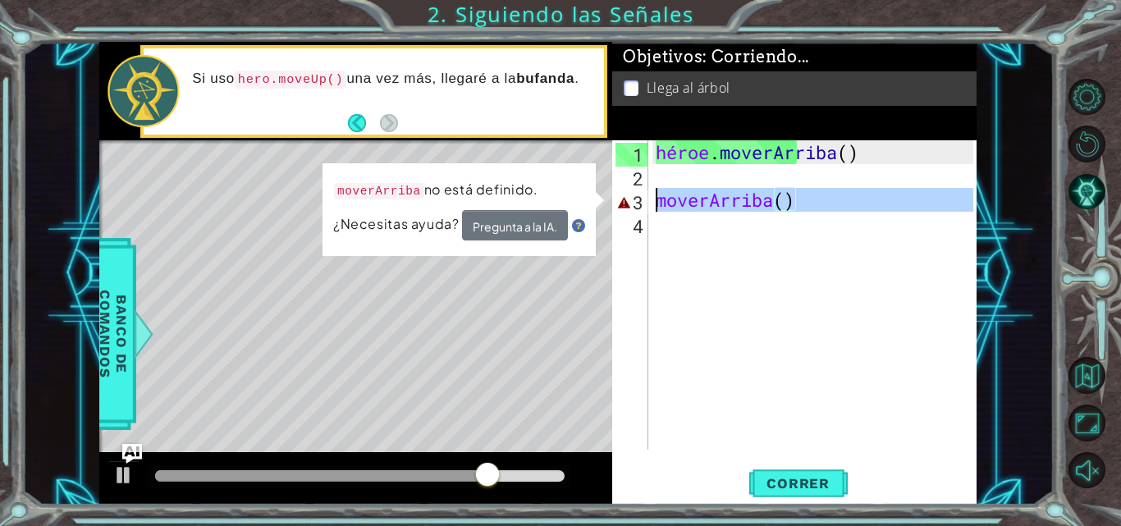
click at [639, 209] on font "3" at bounding box center [638, 202] width 11 height 24
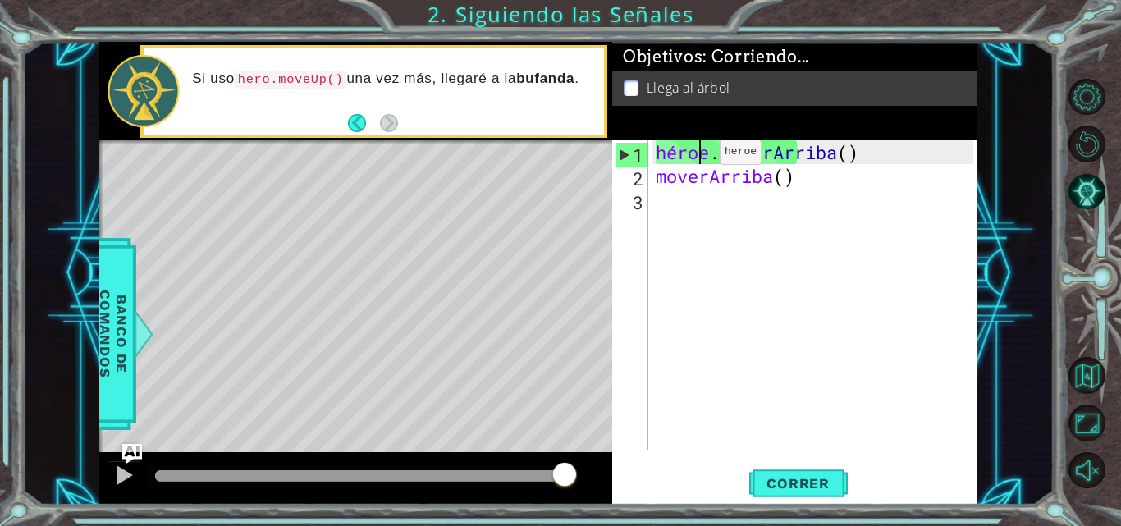
click at [694, 156] on div "héroe . [GEOGRAPHIC_DATA] ( ) [GEOGRAPHIC_DATA] ( )" at bounding box center [817, 318] width 329 height 357
click at [656, 181] on div "héroe . [GEOGRAPHIC_DATA] ( ) [GEOGRAPHIC_DATA] ( )" at bounding box center [817, 318] width 329 height 357
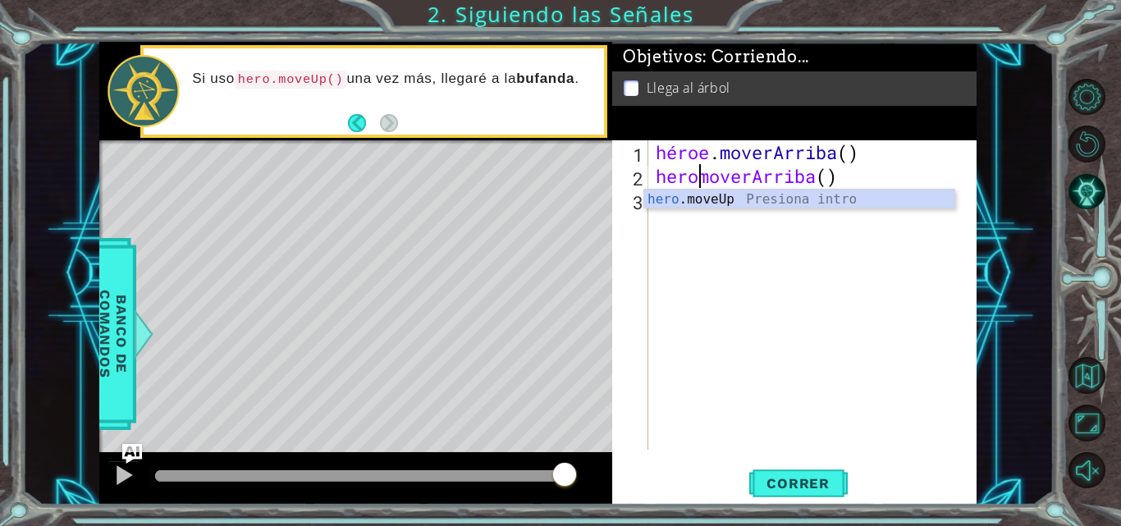
scroll to position [0, 3]
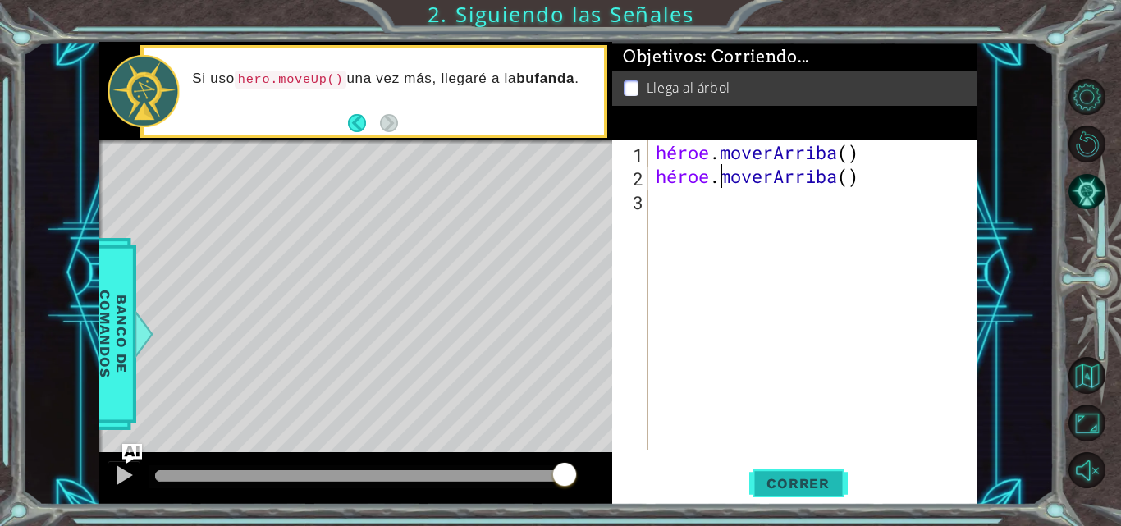
type textarea "heroe.moverArriba()"
click at [807, 484] on font "Correr" at bounding box center [798, 483] width 63 height 16
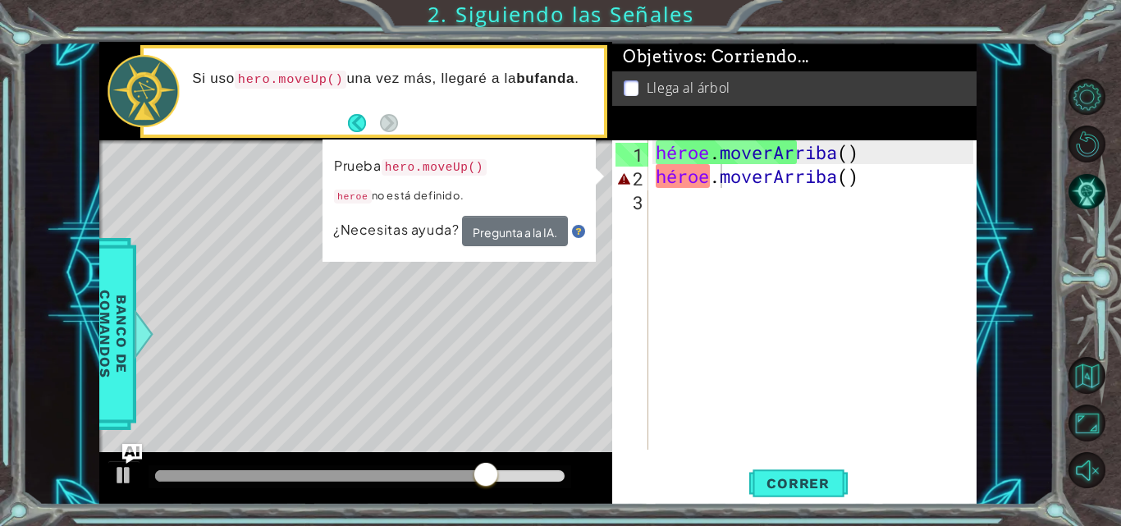
click at [549, 378] on div "Mapa de niveles" at bounding box center [478, 381] width 758 height 483
click at [624, 85] on p at bounding box center [631, 88] width 15 height 16
click at [634, 86] on p at bounding box center [631, 88] width 15 height 16
click at [521, 220] on button "Pregunta a la IA." at bounding box center [514, 232] width 107 height 33
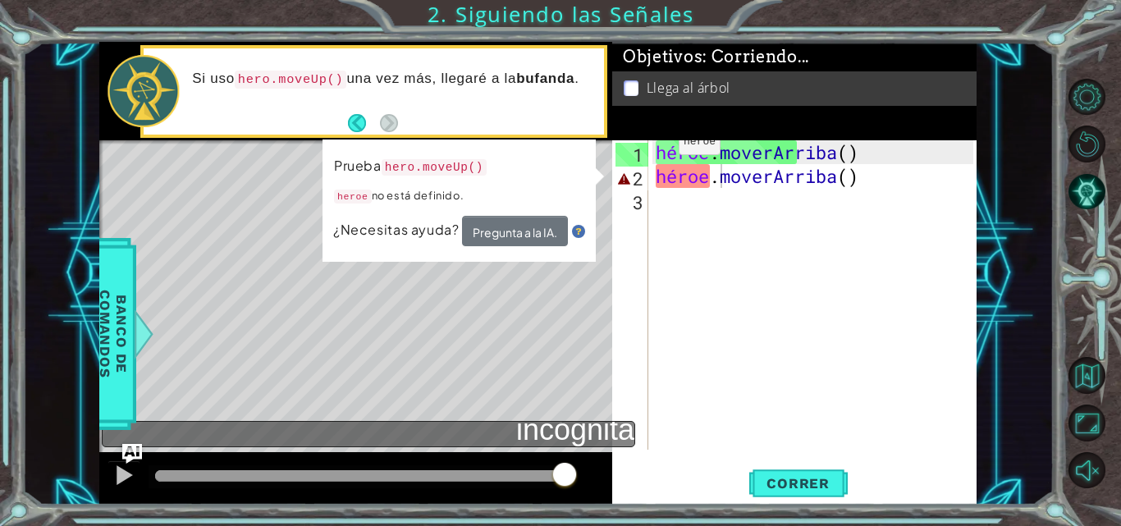
click at [589, 441] on font "incógnita" at bounding box center [575, 430] width 118 height 34
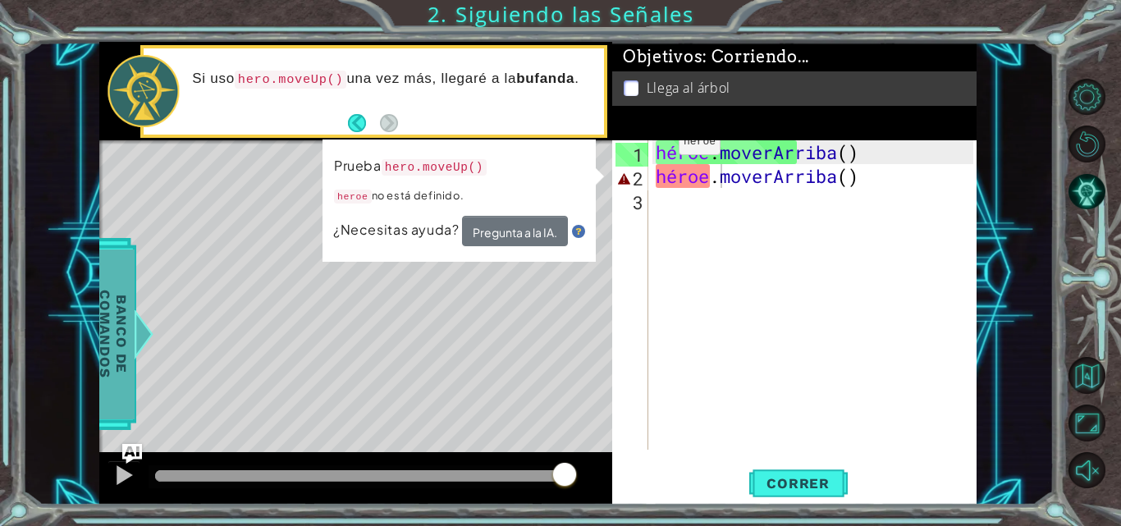
click at [99, 317] on font "Banco de comandos" at bounding box center [113, 334] width 33 height 88
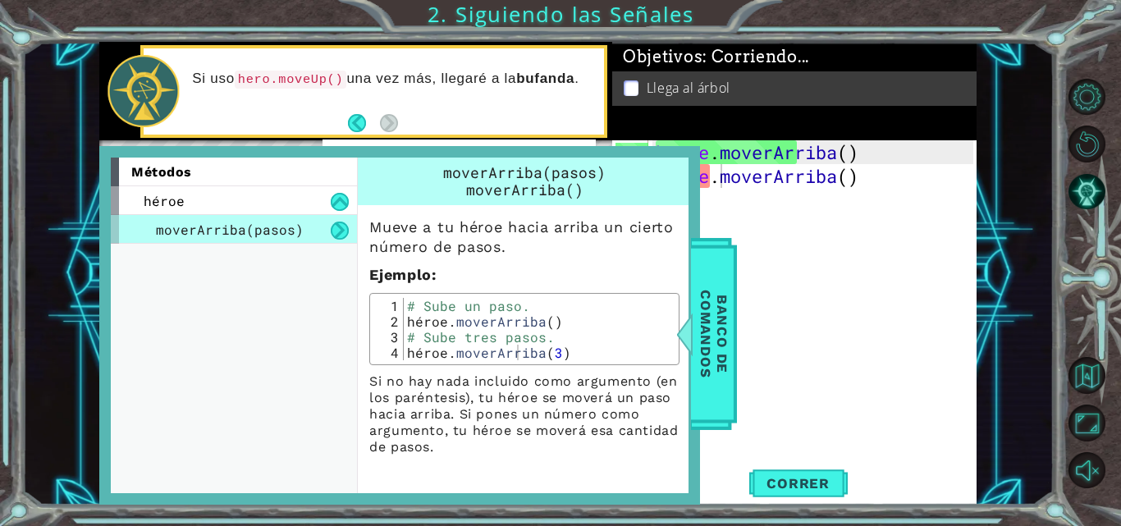
scroll to position [0, 0]
click at [782, 305] on div "héroe . [PERSON_NAME] ( ) héroe . [GEOGRAPHIC_DATA] ( )" at bounding box center [817, 318] width 329 height 357
click at [708, 318] on font "Banco de comandos" at bounding box center [714, 334] width 33 height 88
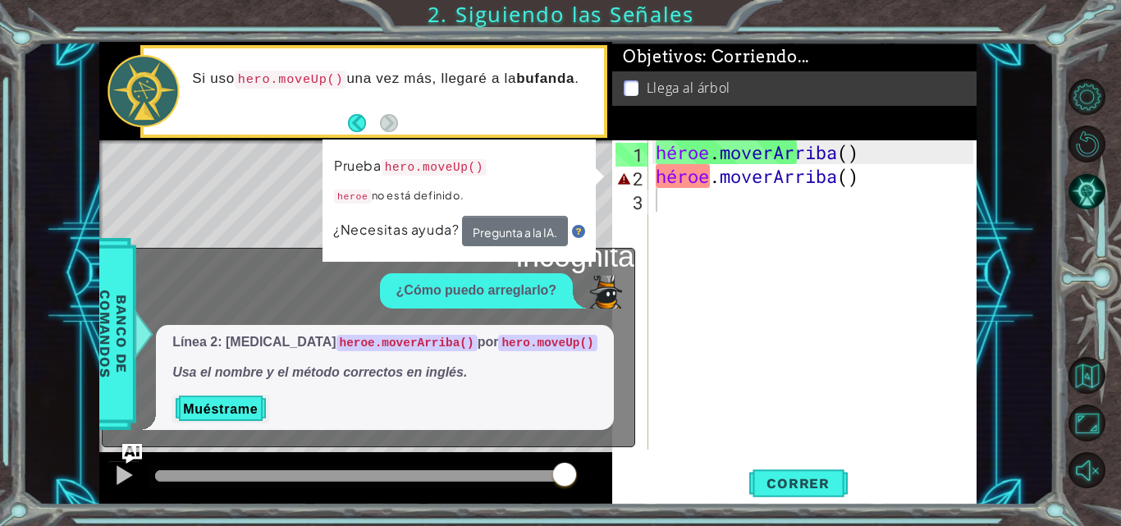
click at [882, 178] on div "héroe . [PERSON_NAME] ( ) héroe . [GEOGRAPHIC_DATA] ( )" at bounding box center [817, 318] width 329 height 357
click at [896, 155] on div "héroe . [PERSON_NAME] ( ) héroe . [GEOGRAPHIC_DATA] ( )" at bounding box center [817, 318] width 329 height 357
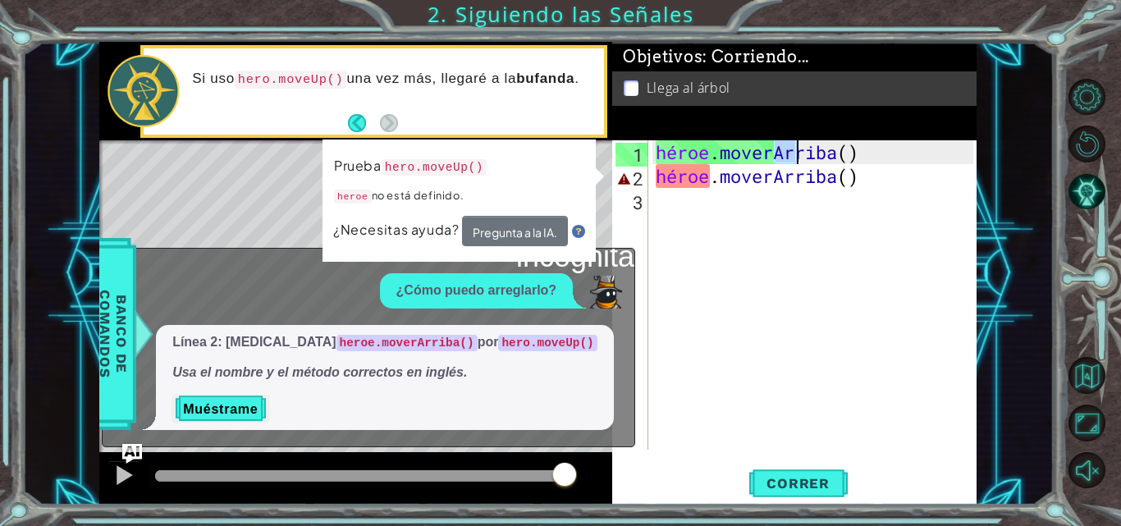
click at [896, 155] on div "héroe . [PERSON_NAME] ( ) héroe . [GEOGRAPHIC_DATA] ( )" at bounding box center [817, 318] width 329 height 357
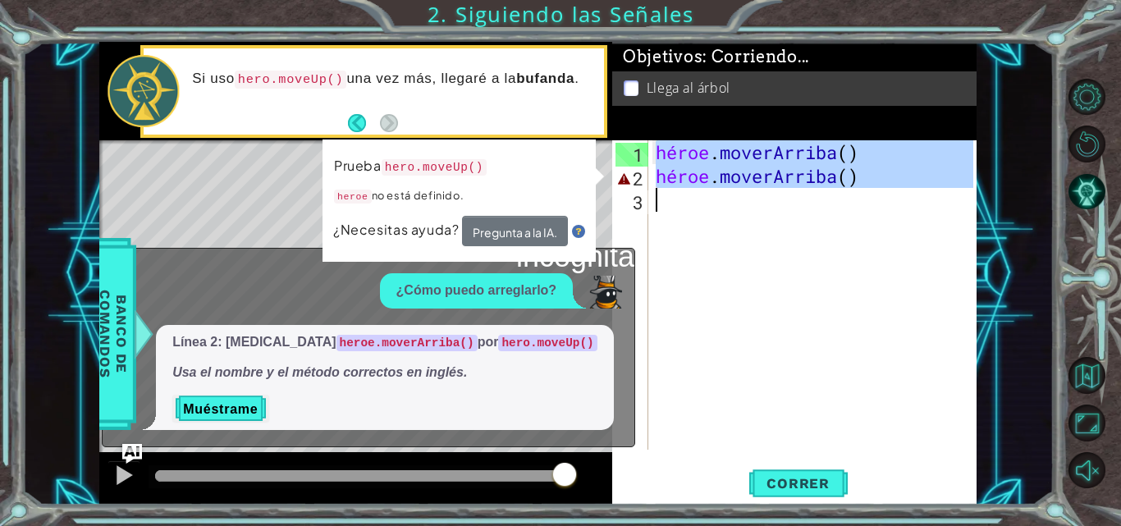
click at [896, 155] on div "héroe . [PERSON_NAME] ( ) héroe . [GEOGRAPHIC_DATA] ( )" at bounding box center [817, 318] width 329 height 357
click at [896, 155] on div "héroe . [PERSON_NAME] ( ) héroe . [GEOGRAPHIC_DATA] ( )" at bounding box center [813, 294] width 321 height 309
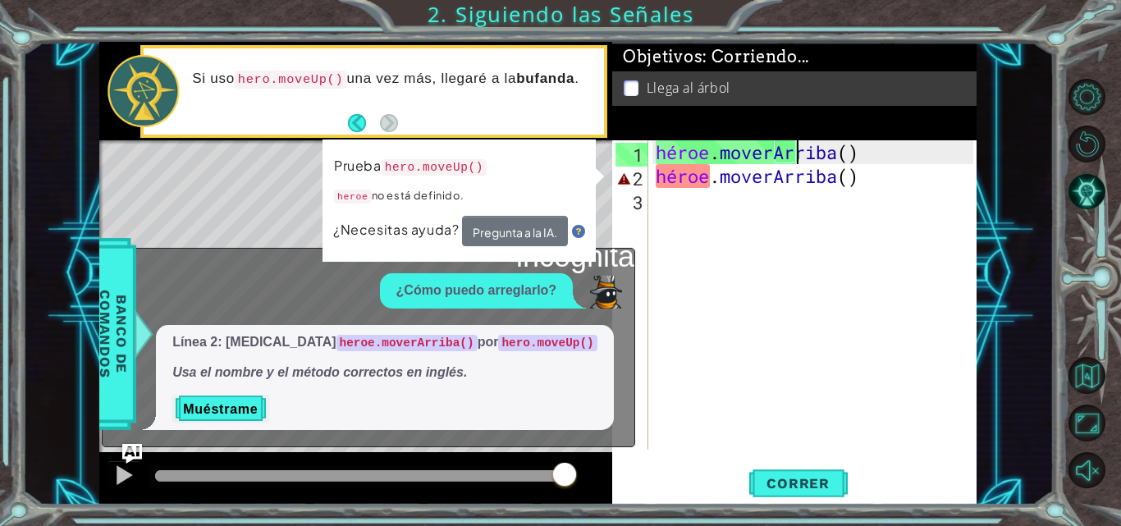
click at [896, 155] on div "héroe . [PERSON_NAME] ( ) héroe . [GEOGRAPHIC_DATA] ( )" at bounding box center [817, 318] width 329 height 357
drag, startPoint x: 889, startPoint y: 210, endPoint x: 895, endPoint y: 177, distance: 33.3
click at [895, 177] on div "héroe . [PERSON_NAME] ( ) héroe . [GEOGRAPHIC_DATA] ( )" at bounding box center [817, 318] width 329 height 357
click at [895, 177] on div "héroe . [PERSON_NAME] ( ) héroe . [GEOGRAPHIC_DATA] ( )" at bounding box center [813, 294] width 321 height 309
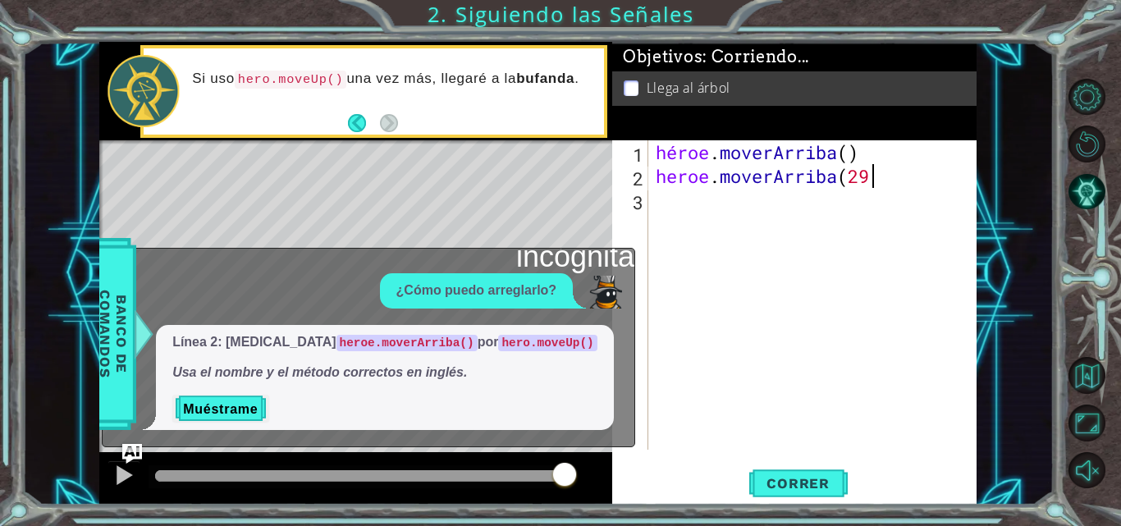
scroll to position [0, 8]
type textarea "heroe.moverArriba(2)"
click at [782, 486] on font "Correr" at bounding box center [798, 483] width 63 height 16
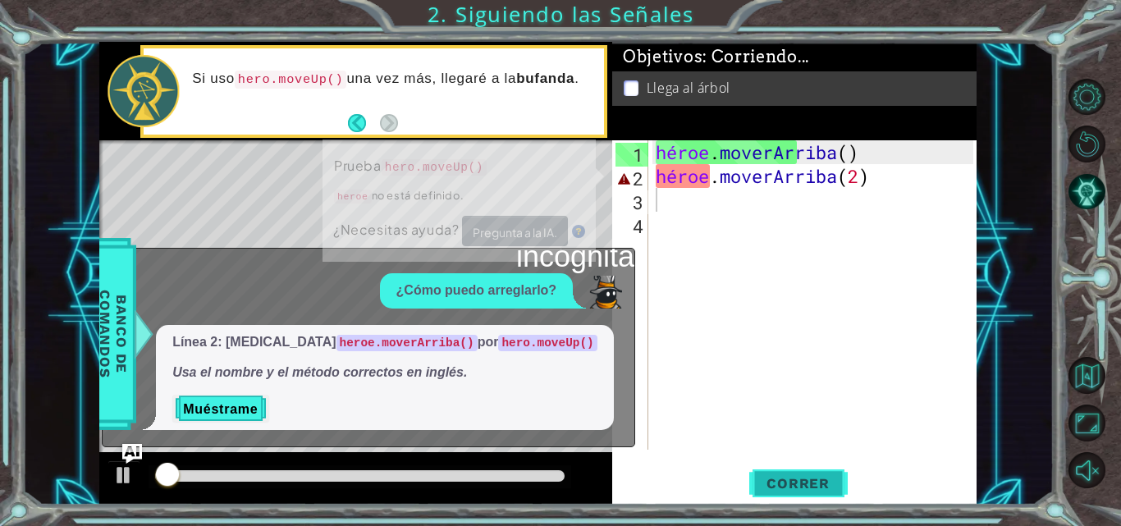
click at [794, 469] on button "Correr" at bounding box center [798, 483] width 99 height 36
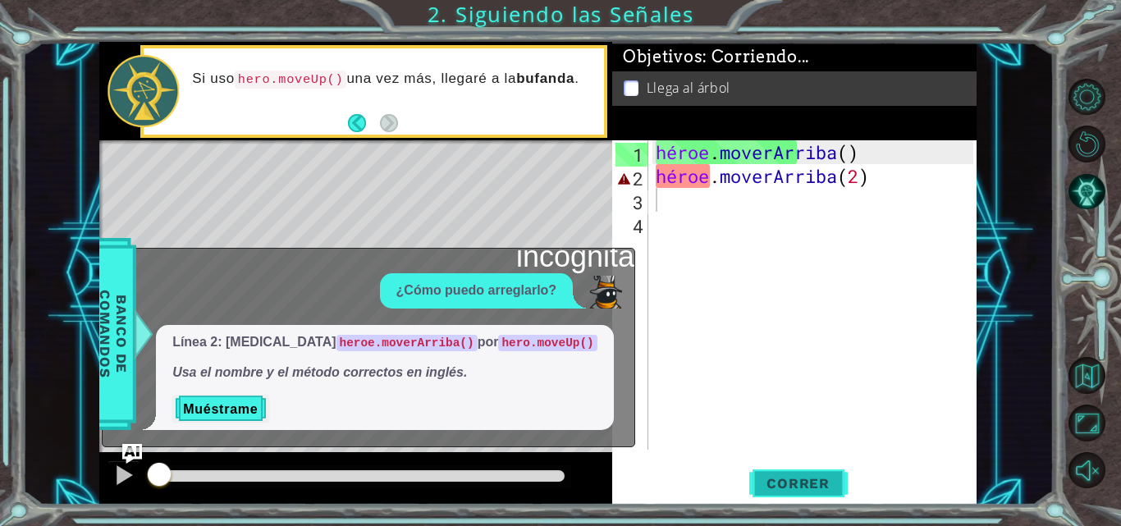
click at [794, 469] on button "Correr" at bounding box center [798, 483] width 99 height 36
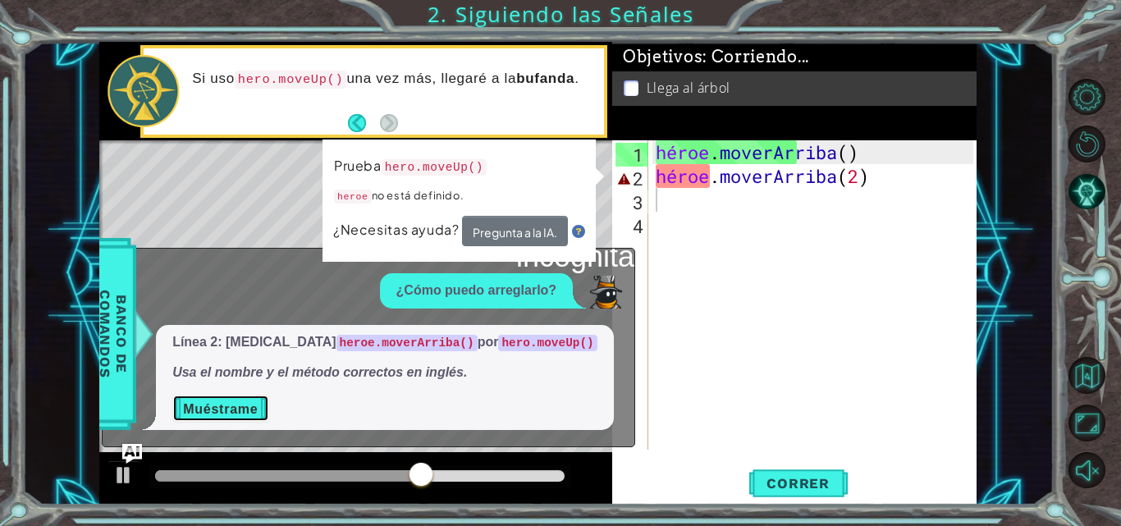
click at [227, 410] on font "Muéstrame" at bounding box center [220, 408] width 75 height 14
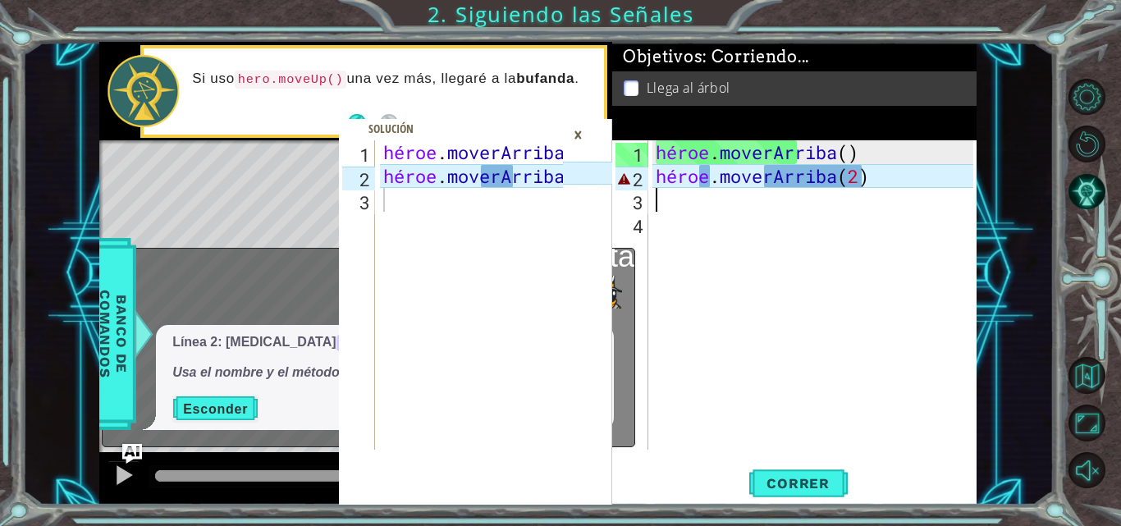
click at [589, 178] on icon at bounding box center [587, 174] width 51 height 22
click at [563, 129] on span at bounding box center [475, 312] width 273 height 386
drag, startPoint x: 563, startPoint y: 129, endPoint x: 584, endPoint y: 135, distance: 21.3
click at [584, 140] on div "1 2 3 héroe . [PERSON_NAME] ( ) héroe . moverArriba ( ) [DEMOGRAPHIC_DATA] XXXX…" at bounding box center [475, 322] width 273 height 364
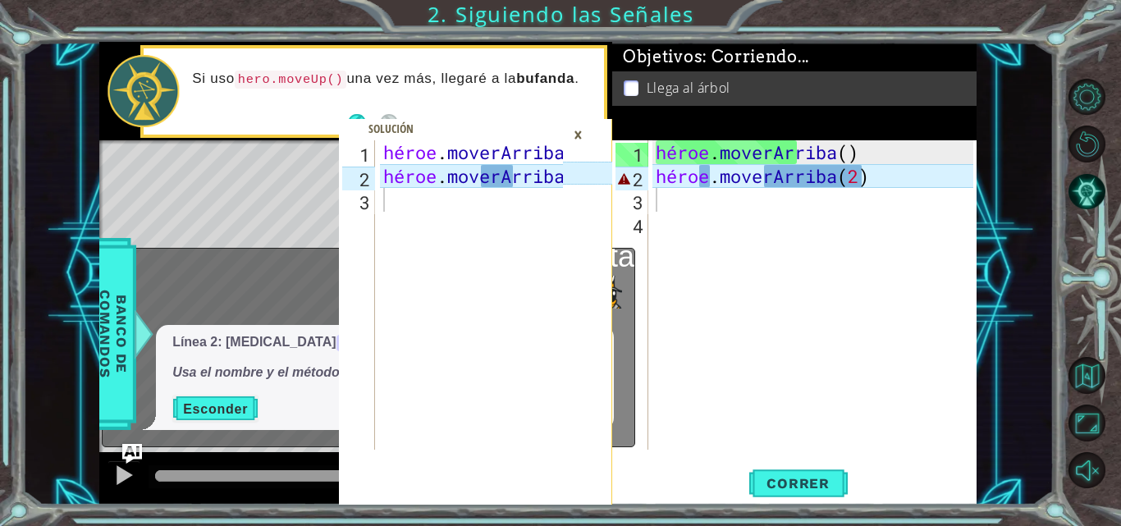
click at [584, 135] on div "×" at bounding box center [578, 135] width 25 height 28
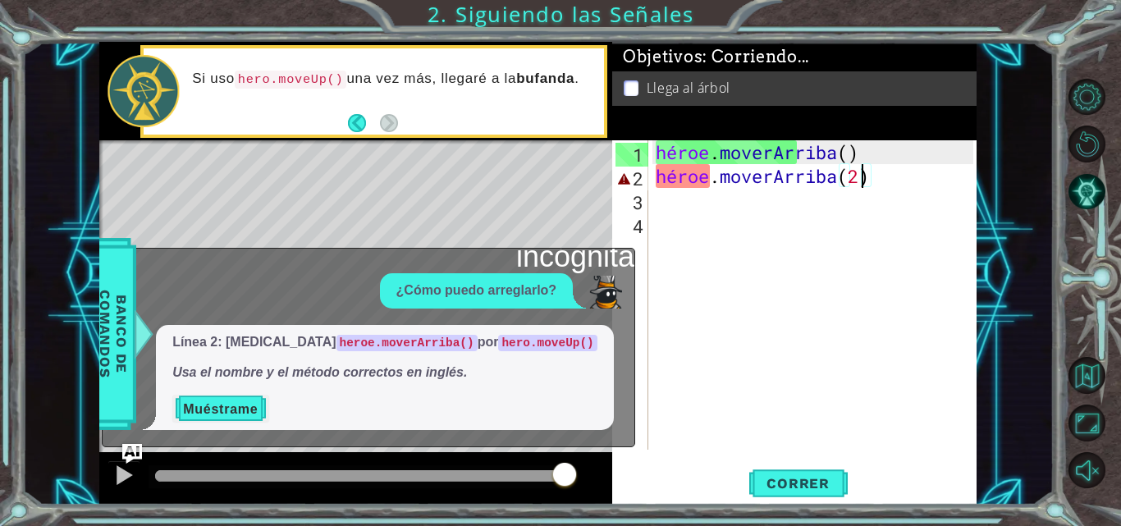
click at [862, 176] on div "héroe . [PERSON_NAME] ( ) héroe . [GEOGRAPHIC_DATA] ( 2 )" at bounding box center [817, 318] width 329 height 357
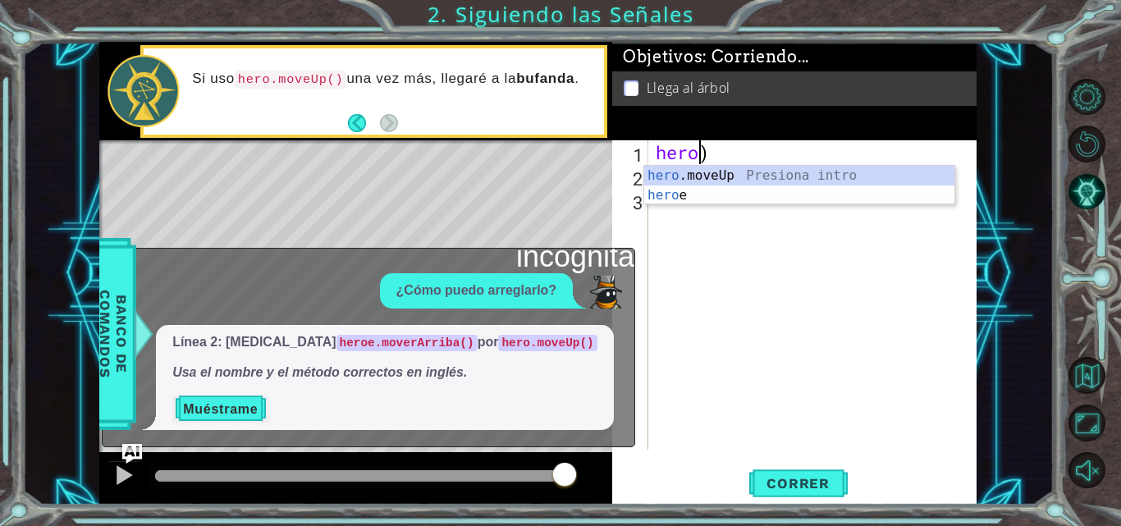
type textarea ")"
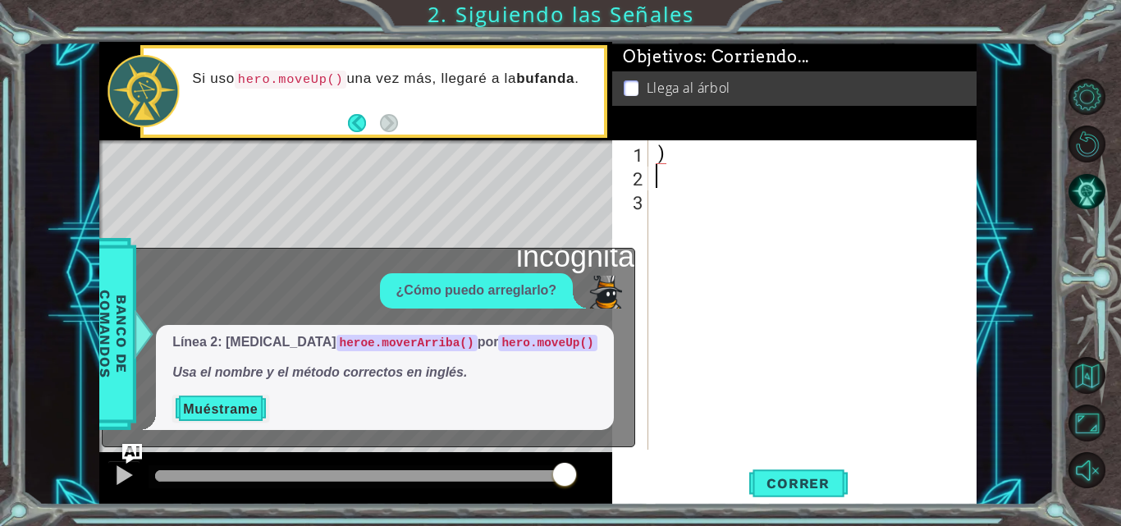
click at [712, 181] on div ")" at bounding box center [817, 318] width 329 height 357
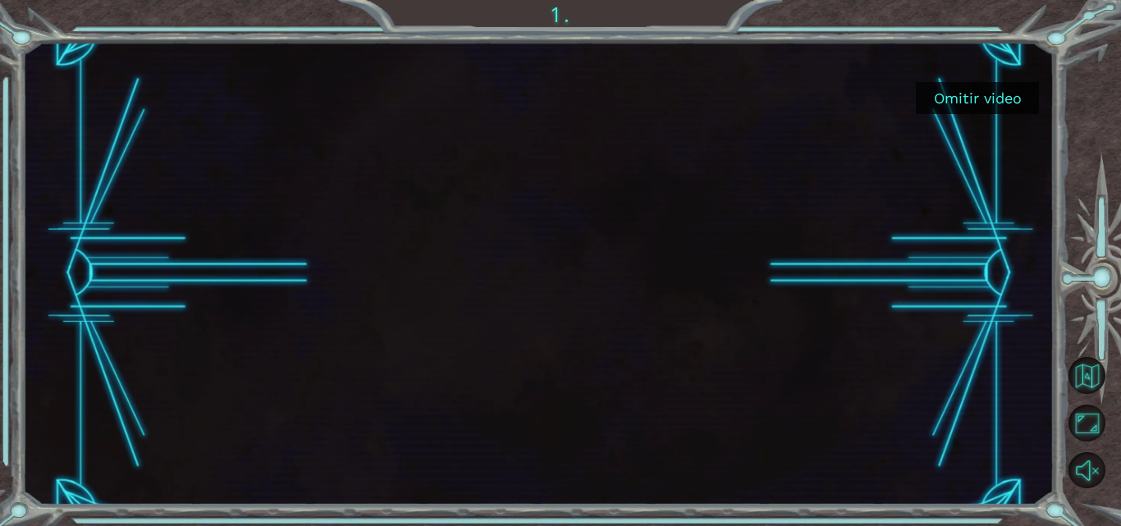
click at [1013, 112] on button "Omitir video" at bounding box center [977, 98] width 123 height 32
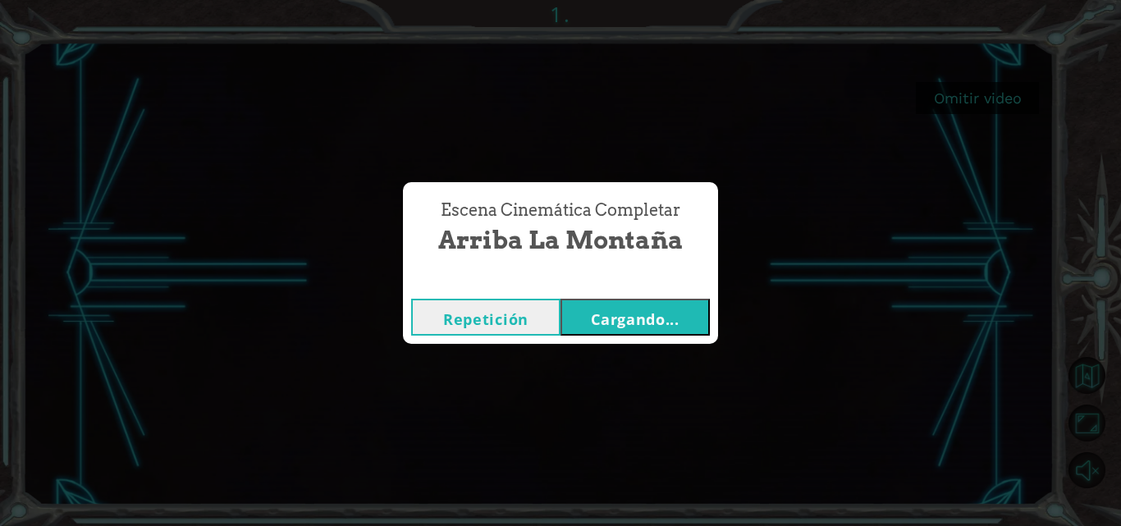
click at [620, 300] on button "Cargando..." at bounding box center [635, 317] width 149 height 37
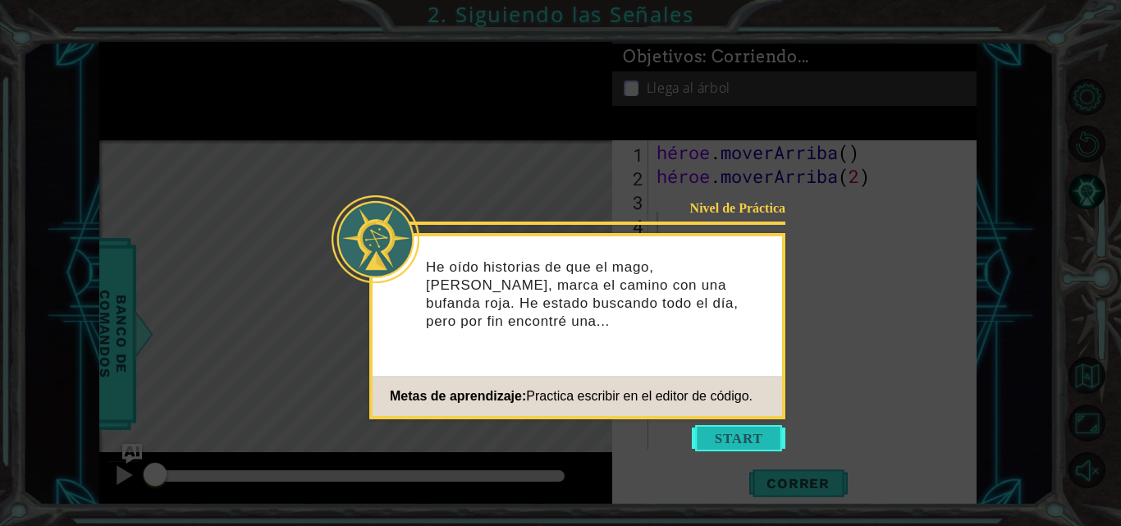
click at [735, 430] on button "Comenzar" at bounding box center [739, 438] width 94 height 26
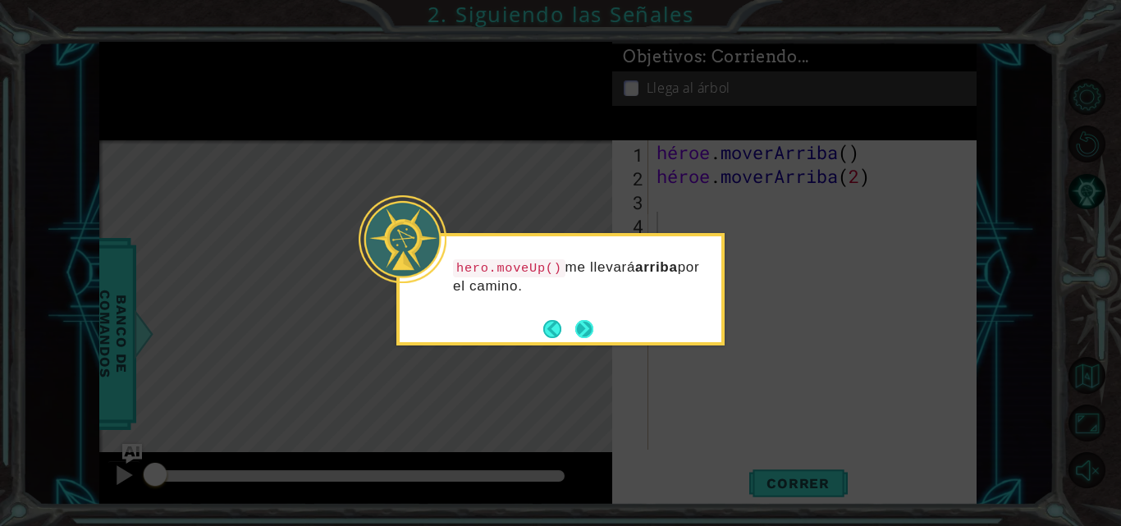
click at [585, 331] on button "Próximo" at bounding box center [584, 329] width 18 height 18
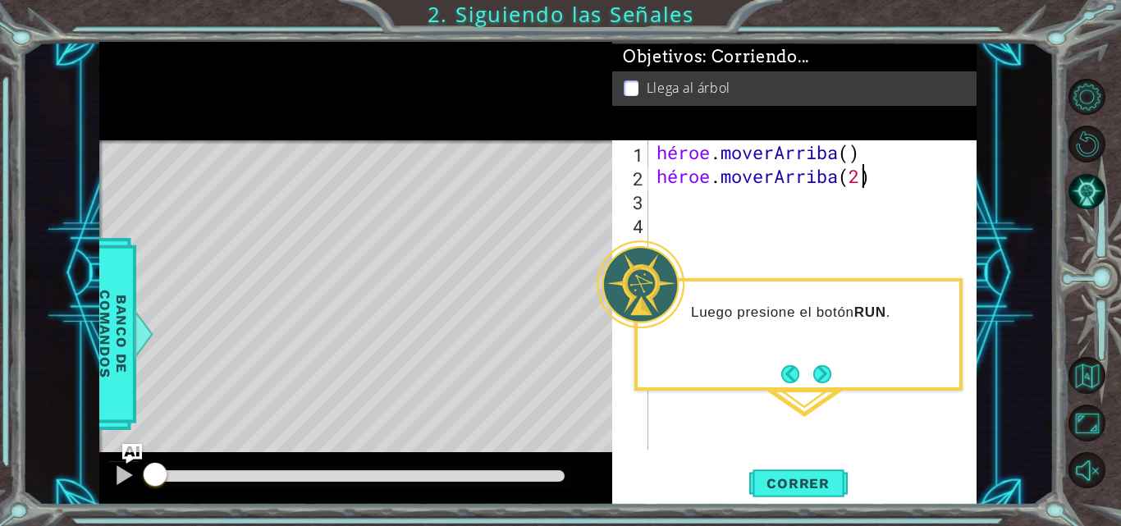
click at [859, 183] on div "héroe . [PERSON_NAME] ( ) héroe . [GEOGRAPHIC_DATA] ( 2 )" at bounding box center [817, 318] width 328 height 357
type textarea "heroe.moverArriba(2)"
click at [807, 499] on button "Correr" at bounding box center [798, 483] width 99 height 36
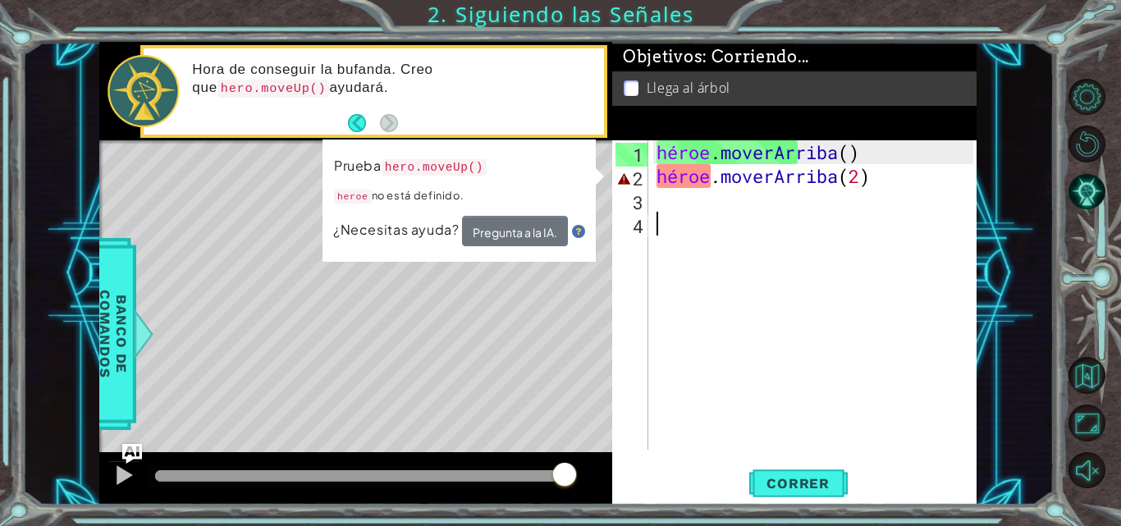
click at [722, 175] on div "héroe . [PERSON_NAME] ( ) héroe . [GEOGRAPHIC_DATA] ( 2 )" at bounding box center [817, 318] width 328 height 357
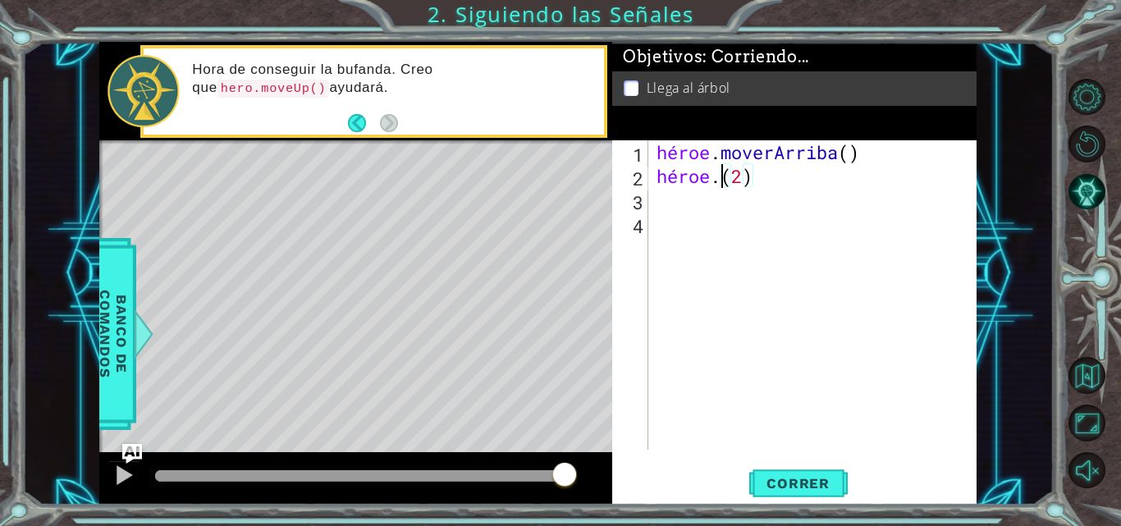
click at [722, 175] on div "héroe . [PERSON_NAME] ( ) héroe . ( 2 )" at bounding box center [817, 318] width 328 height 357
click at [722, 175] on div "héroe . [PERSON_NAME] ( ) héroe ." at bounding box center [817, 318] width 328 height 357
type textarea "heroe"
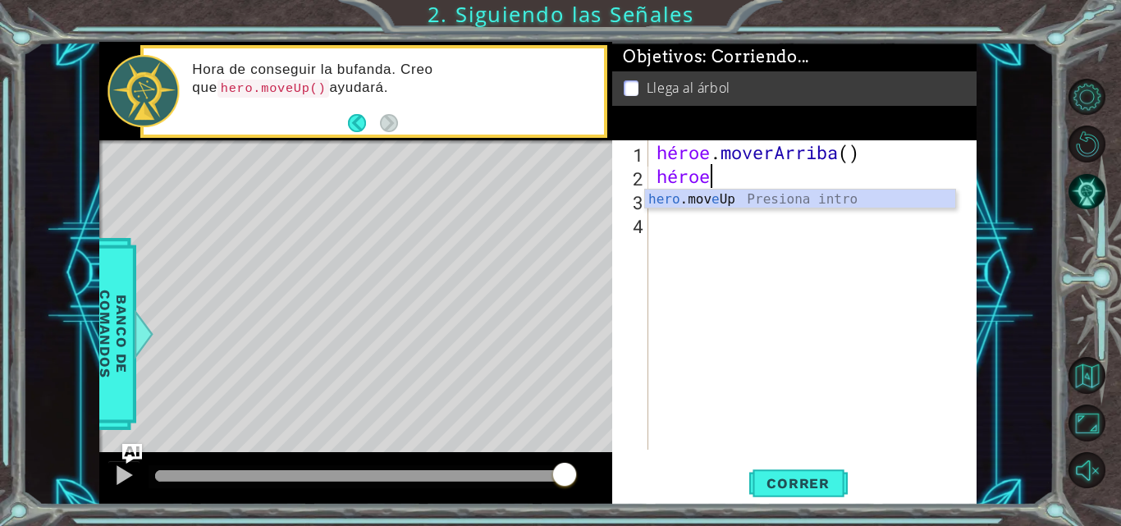
click at [722, 175] on div "héroe . [PERSON_NAME] ( ) héroe" at bounding box center [817, 318] width 328 height 357
type textarea "H"
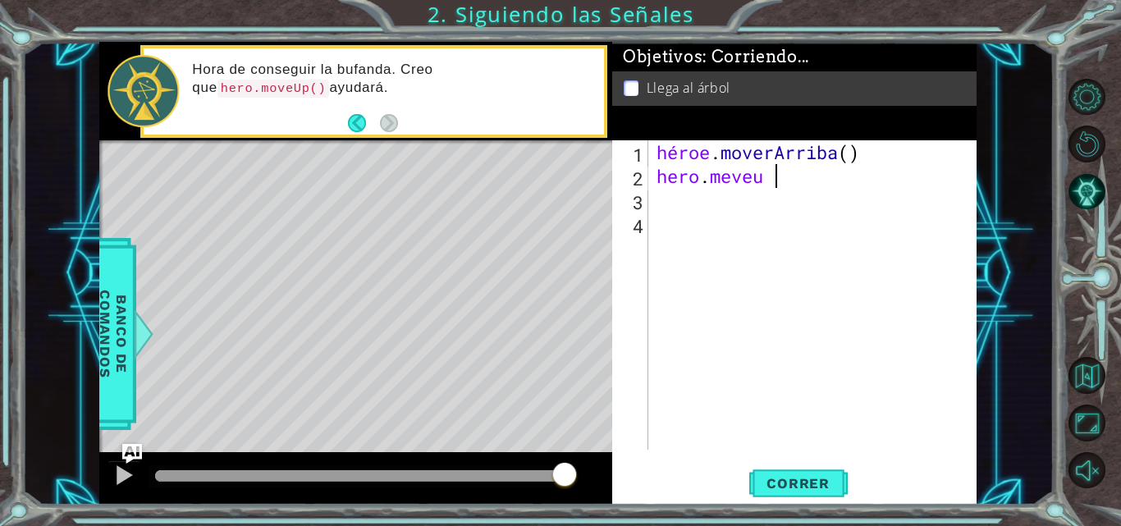
scroll to position [0, 5]
type textarea "hero. meveup"
click at [809, 500] on button "Correr" at bounding box center [798, 483] width 99 height 36
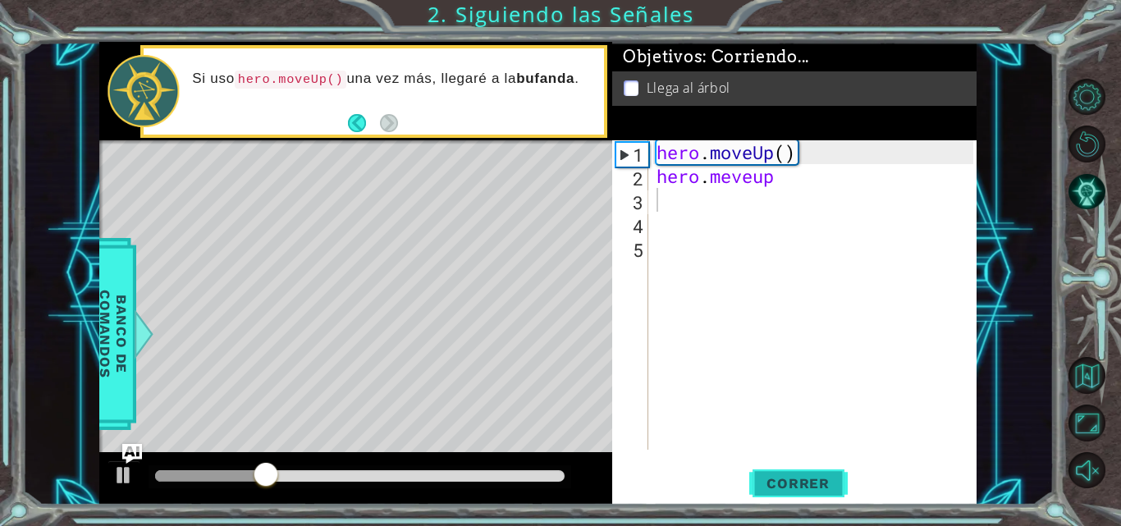
click at [813, 483] on span "Correr" at bounding box center [798, 483] width 96 height 16
click at [800, 173] on div "hero . moveUp ( ) hero . meveup" at bounding box center [817, 318] width 328 height 357
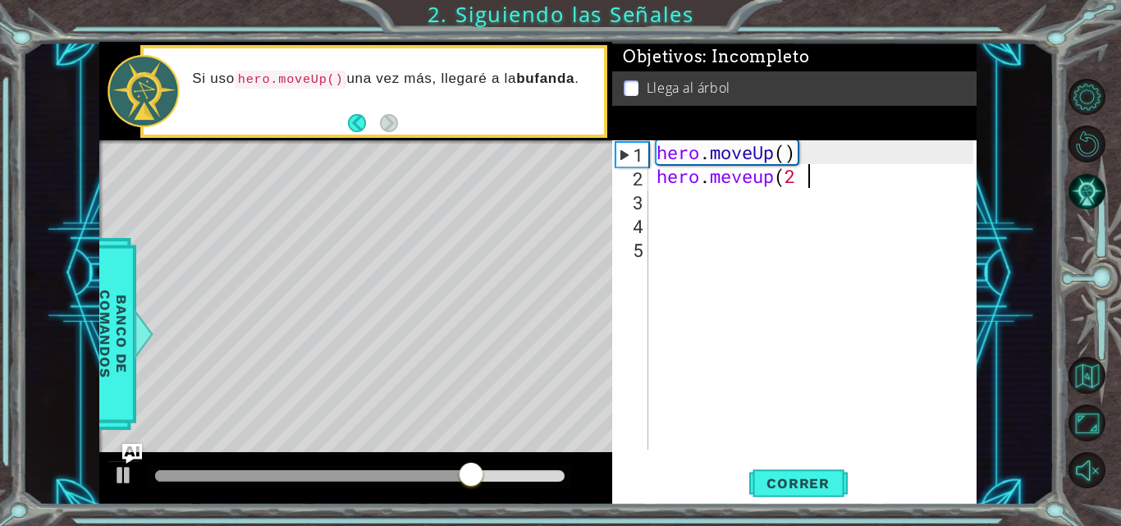
scroll to position [0, 7]
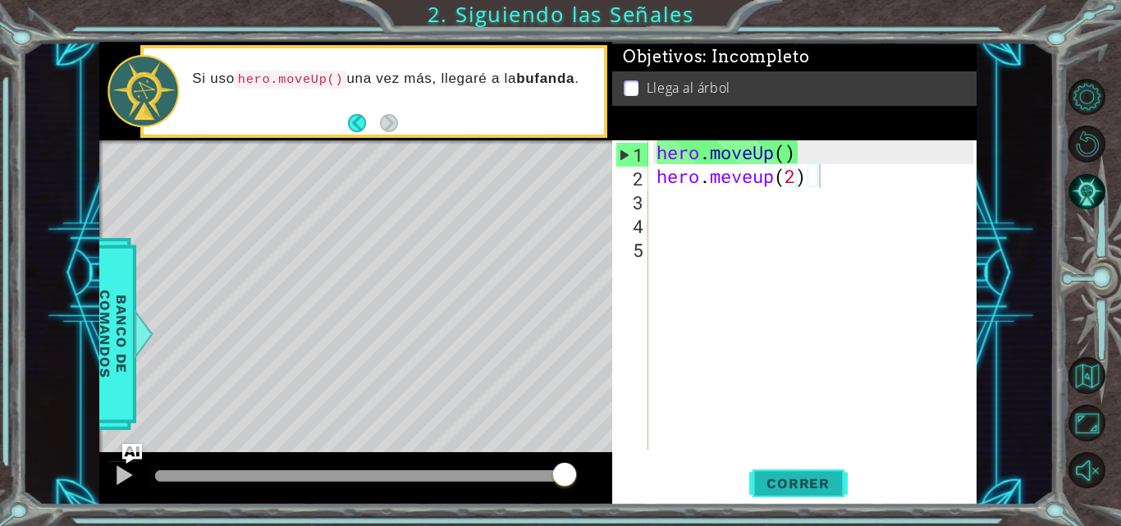
click at [809, 488] on span "Correr" at bounding box center [798, 483] width 96 height 16
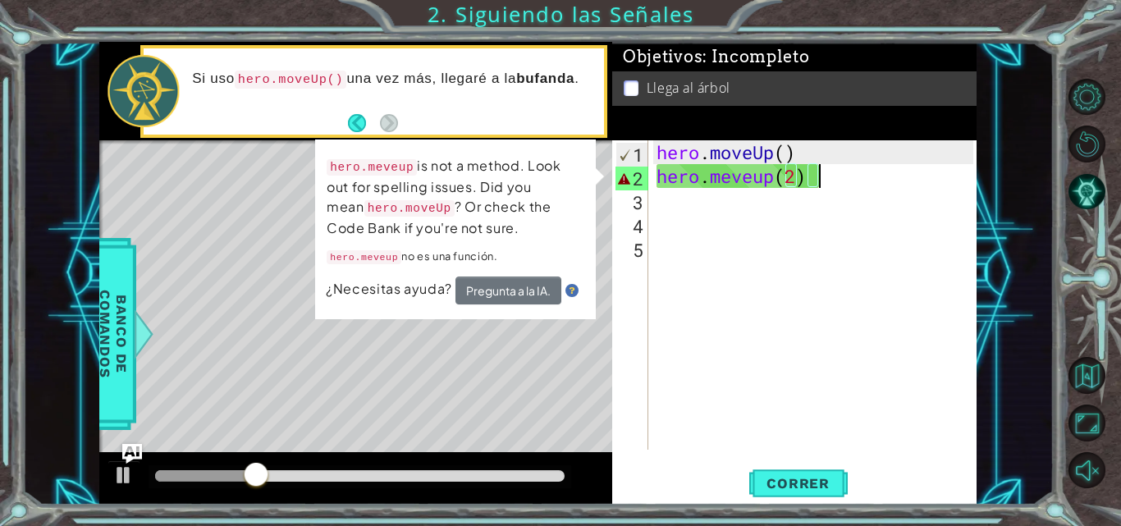
click at [960, 158] on div "hero . moveUp ( ) hero . meveup ( 2 )" at bounding box center [817, 318] width 328 height 357
type textarea "hero.moveUp()"
click at [862, 196] on div "hero . moveUp ( ) hero . meveup ( 2 )" at bounding box center [817, 318] width 328 height 357
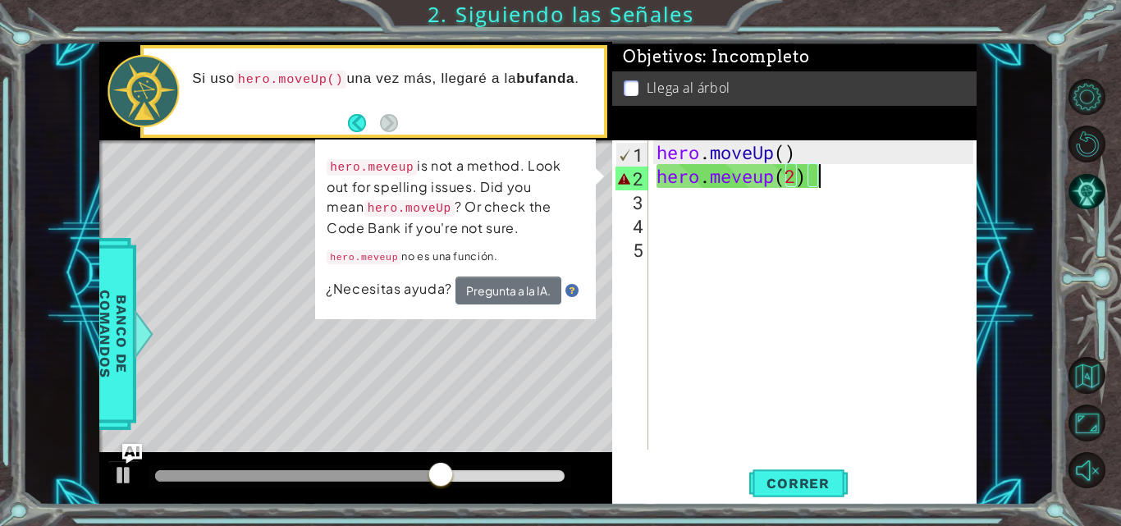
click at [823, 188] on div "hero . moveUp ( ) hero . meveup ( 2 )" at bounding box center [817, 318] width 328 height 357
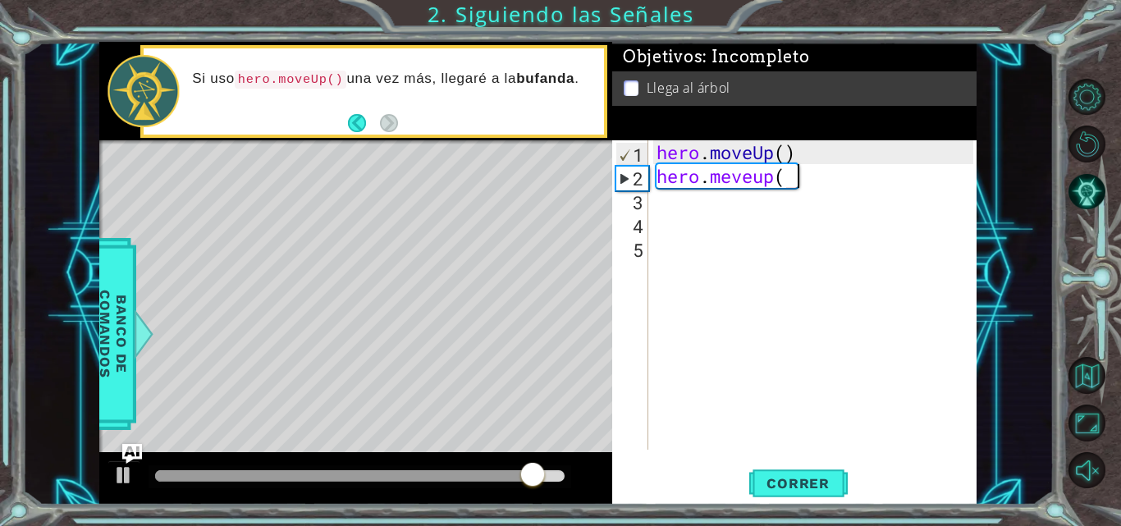
type textarea "hero. meveup"
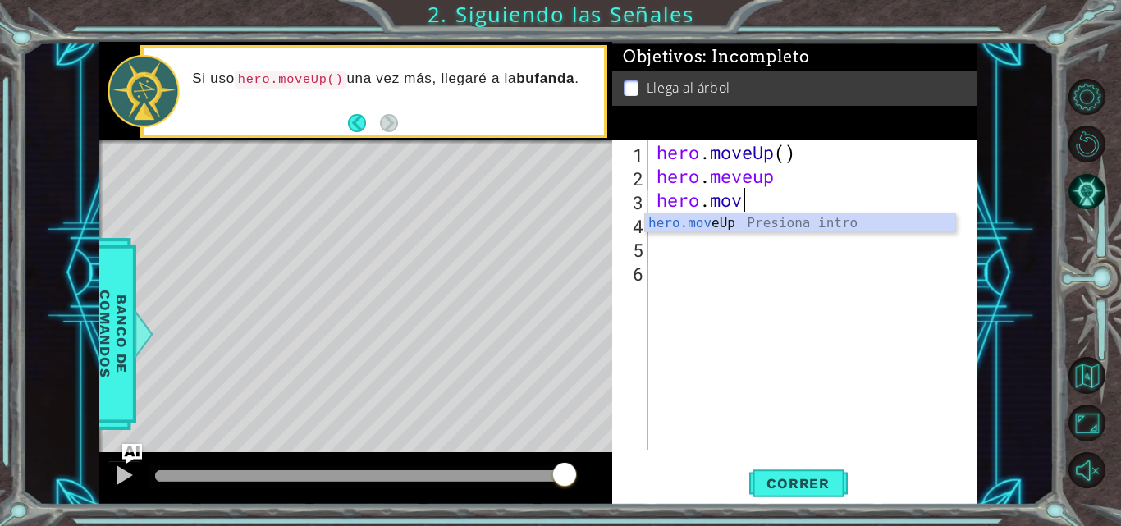
scroll to position [0, 3]
type textarea "hero.moveup"
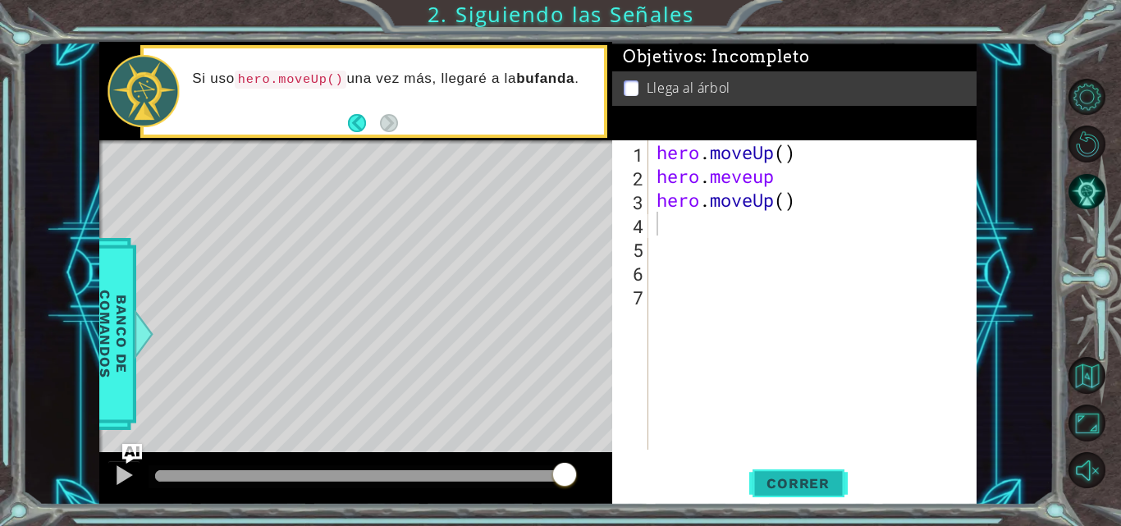
click at [808, 488] on span "Correr" at bounding box center [798, 483] width 96 height 16
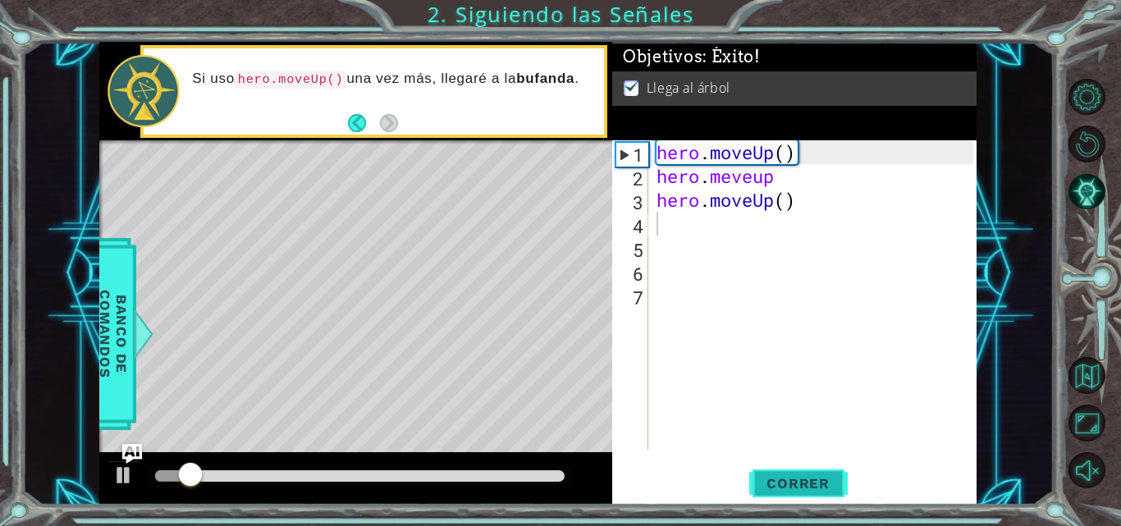
click at [808, 488] on span "Correr" at bounding box center [798, 483] width 96 height 16
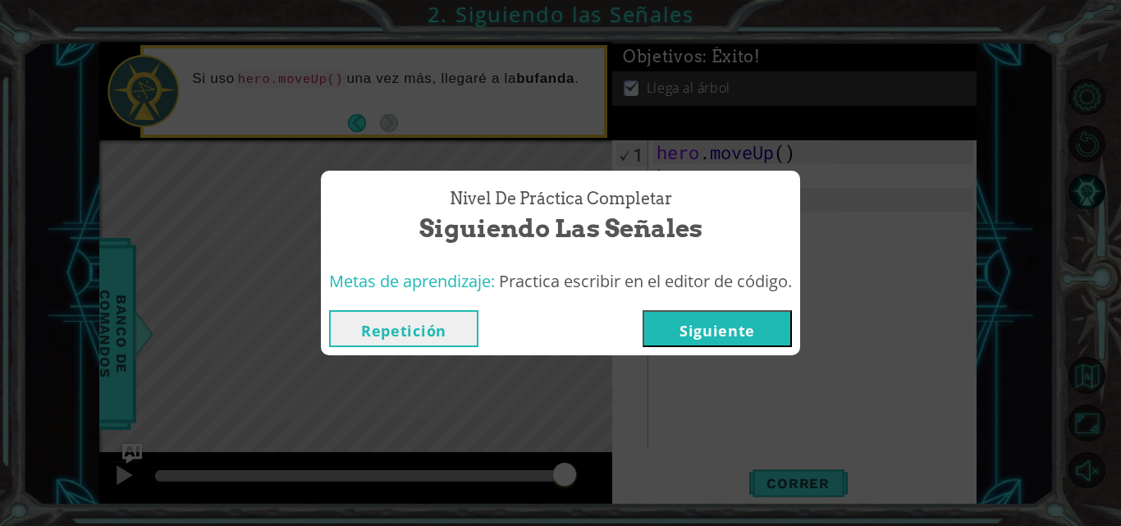
click at [701, 327] on button "Siguiente" at bounding box center [717, 328] width 149 height 37
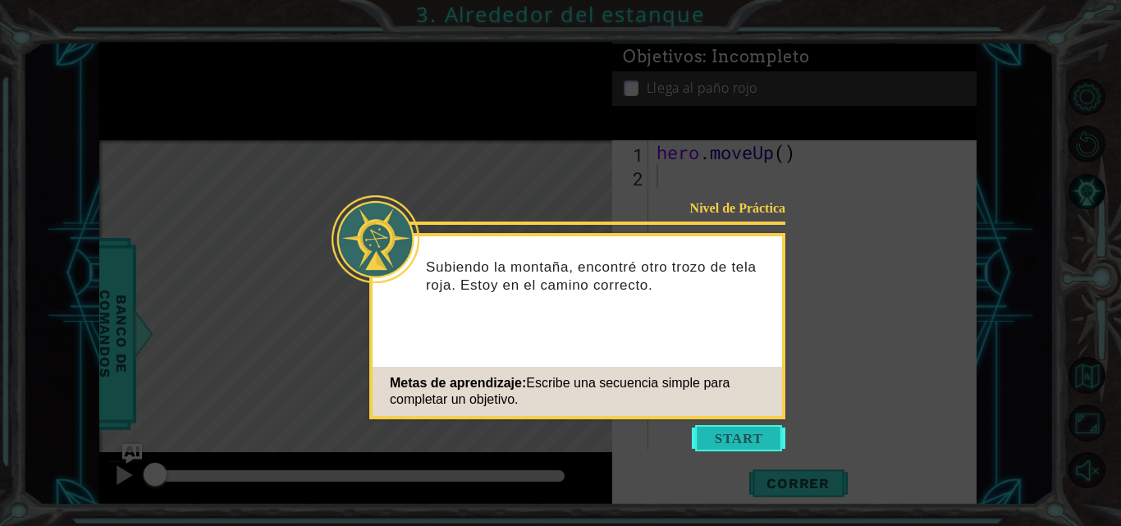
click at [736, 439] on button "Start" at bounding box center [739, 438] width 94 height 26
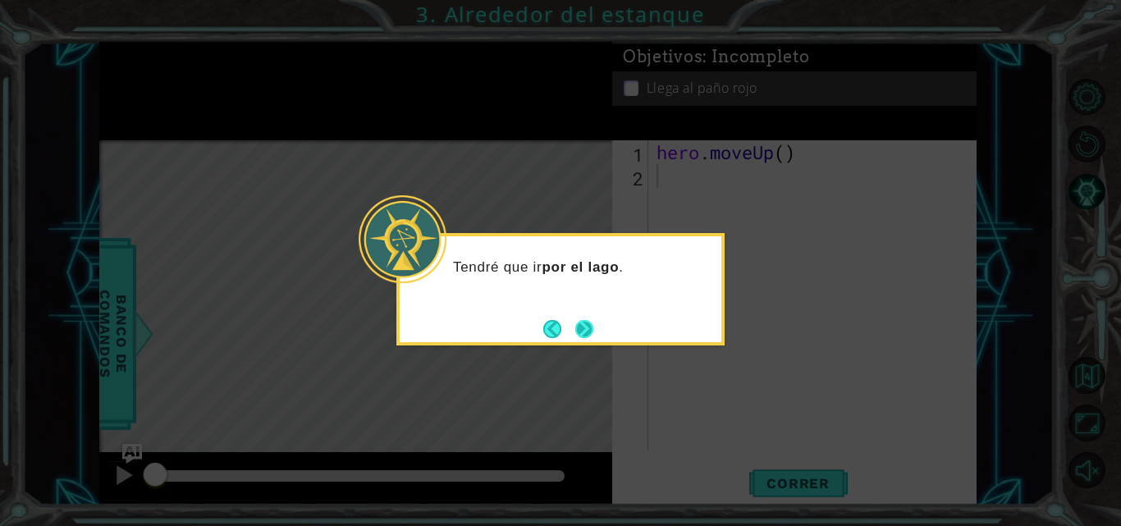
click at [587, 334] on button "Next" at bounding box center [584, 329] width 18 height 18
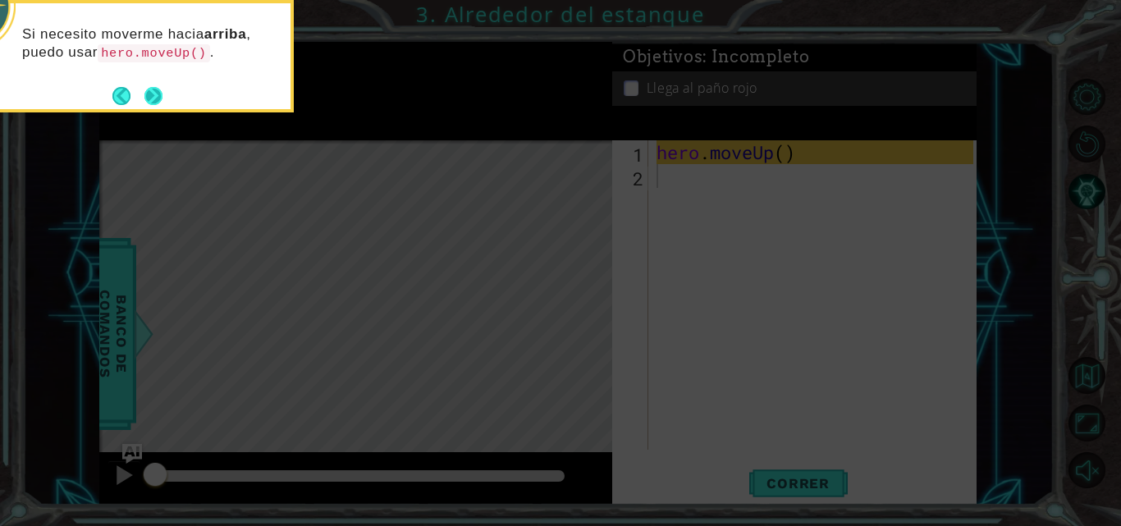
click at [163, 99] on button "Next" at bounding box center [153, 96] width 18 height 18
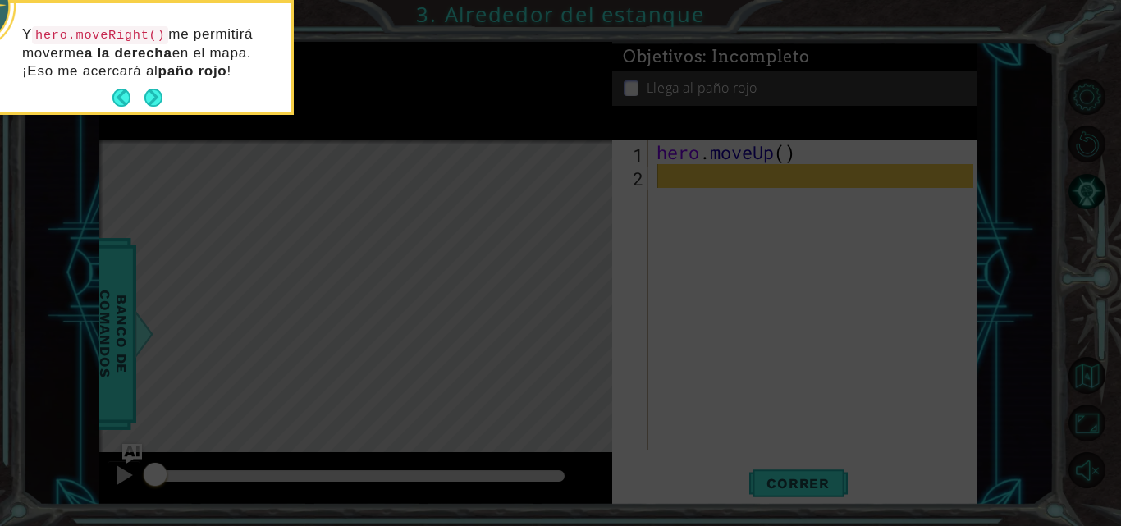
click at [163, 99] on button "Next" at bounding box center [153, 98] width 18 height 18
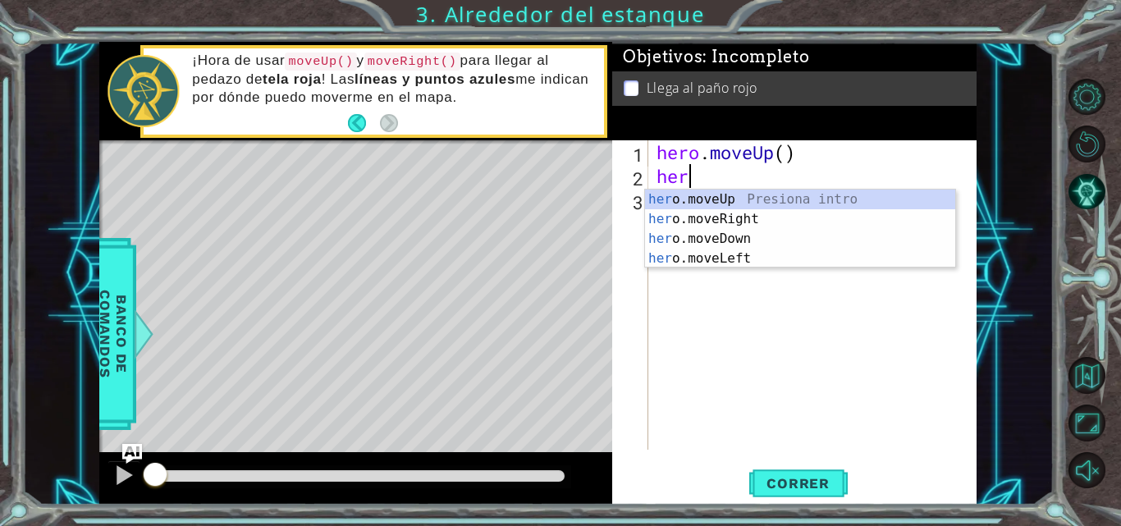
scroll to position [0, 1]
type textarea "her"
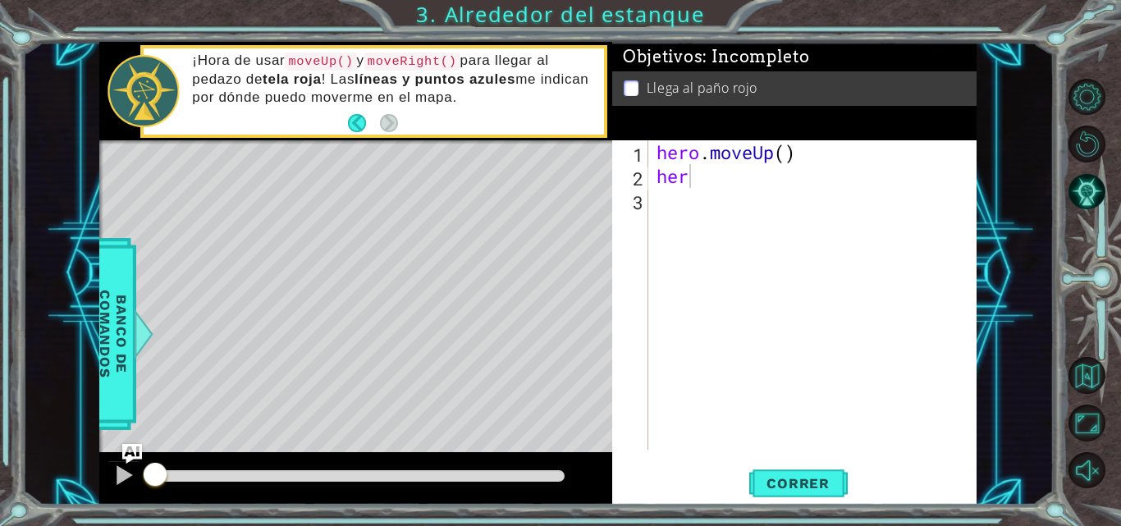
click at [708, 189] on body "1 ההההההההההההההההההההההההההההההההההההההההההההההההההההההההההההההההההההההההההההה…" at bounding box center [560, 263] width 1121 height 526
click at [708, 189] on div "hero . moveUp ( ) her" at bounding box center [817, 318] width 328 height 357
click at [703, 173] on div "hero . moveUp ( ) her" at bounding box center [817, 318] width 328 height 357
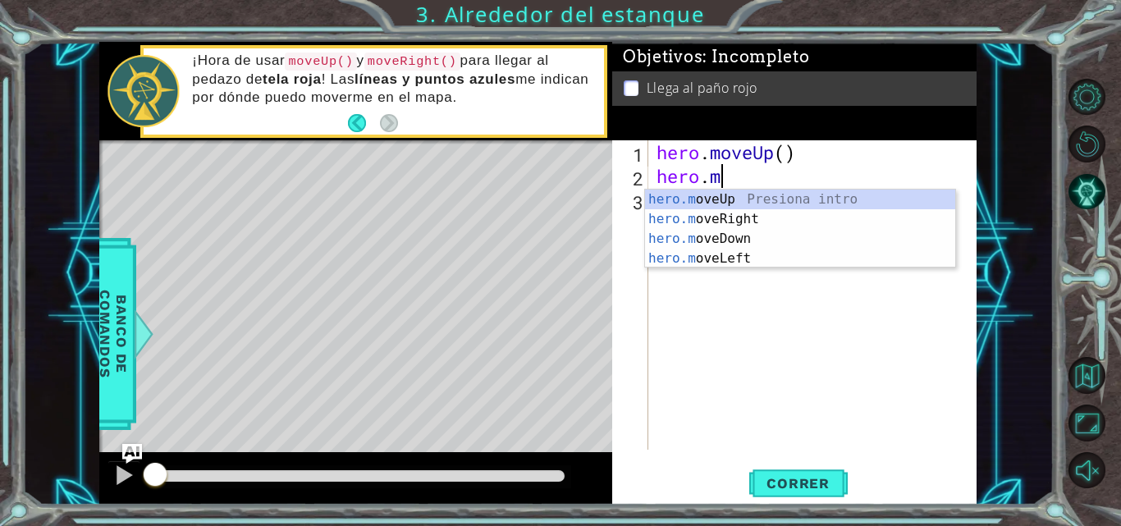
scroll to position [0, 2]
type textarea "[DOMAIN_NAME]"
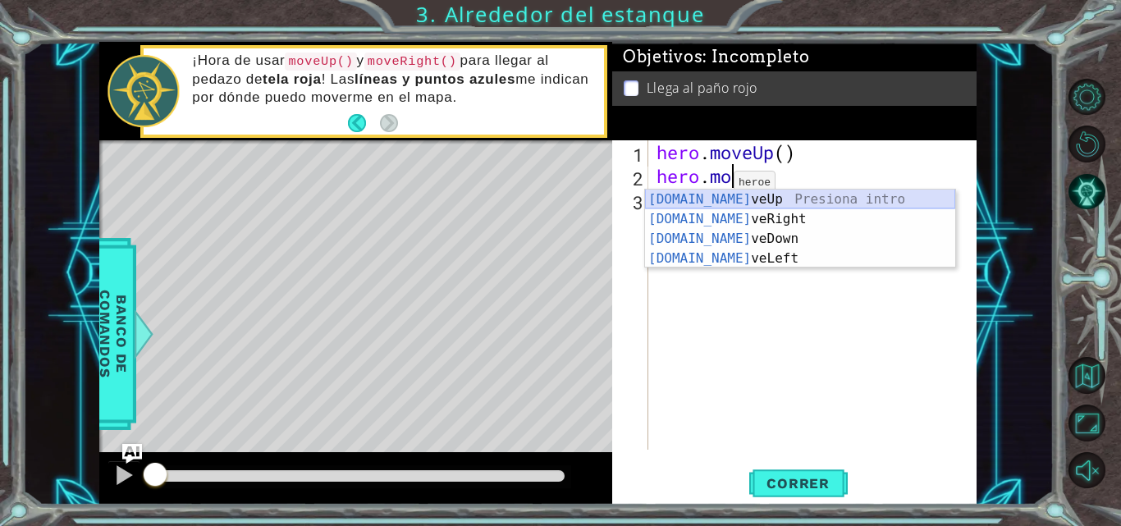
click at [716, 196] on div "[DOMAIN_NAME] veUp Presiona intro [DOMAIN_NAME] veRight Presiona intro [DOMAIN_…" at bounding box center [800, 249] width 310 height 118
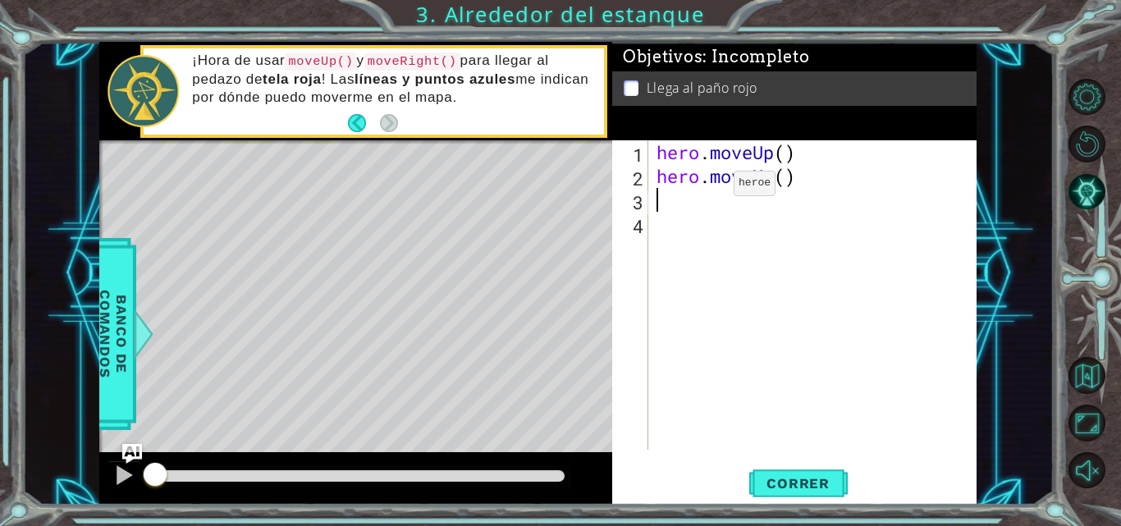
scroll to position [0, 0]
click at [807, 494] on button "Correr" at bounding box center [798, 483] width 99 height 36
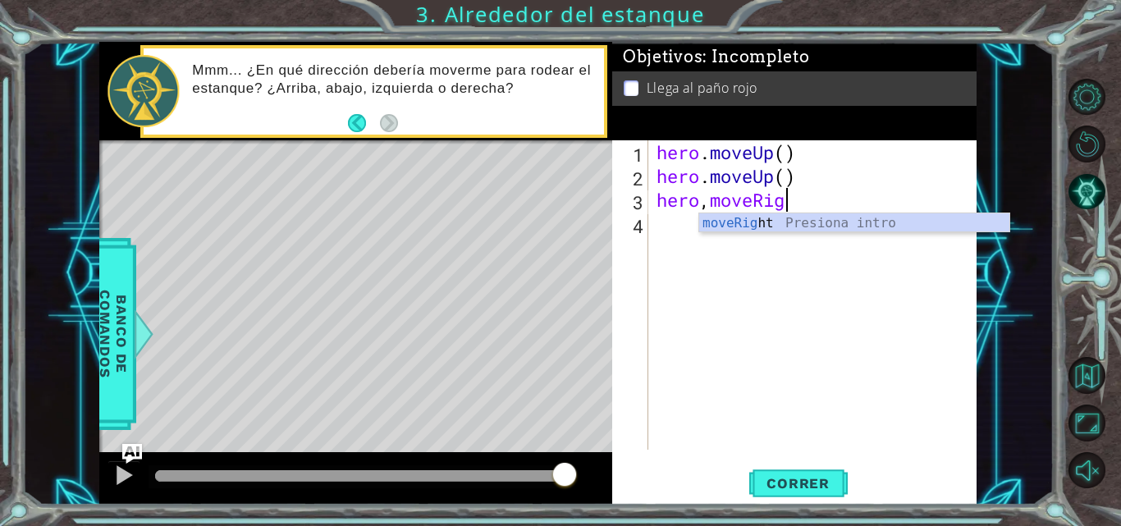
scroll to position [0, 6]
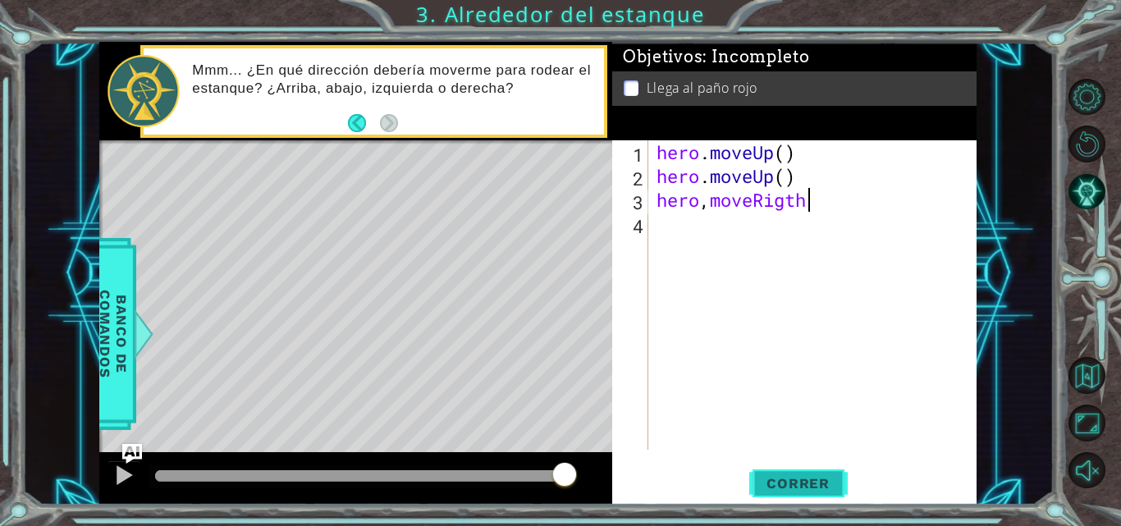
type textarea "hero,moveRigth"
click at [804, 488] on span "Correr" at bounding box center [798, 483] width 96 height 16
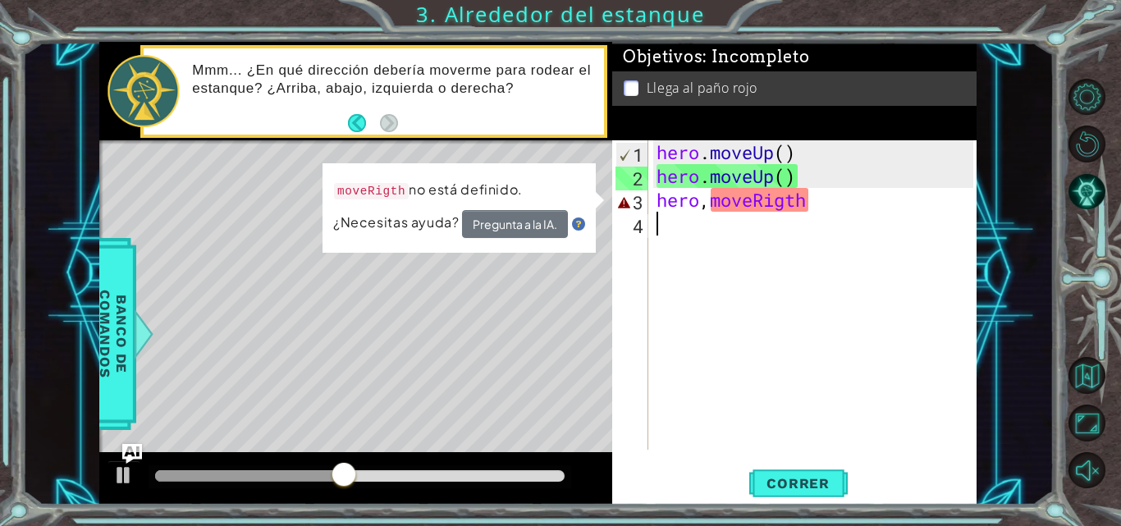
click at [820, 218] on div "hero . moveUp ( ) hero . moveUp ( ) hero , moveRigth" at bounding box center [817, 318] width 328 height 357
click at [822, 192] on div "hero . moveUp ( ) hero . moveUp ( ) hero , moveRigth" at bounding box center [817, 318] width 328 height 357
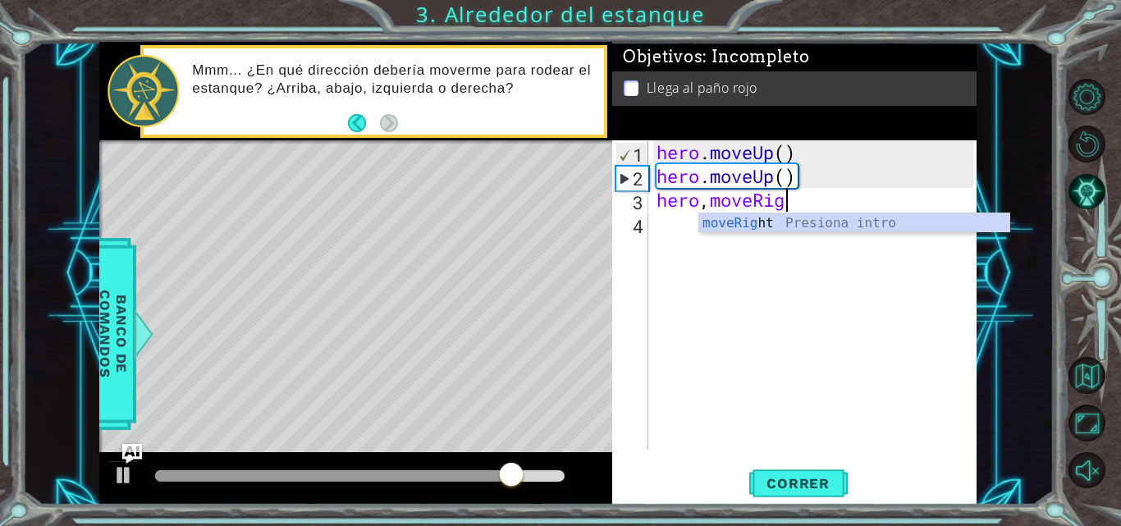
scroll to position [0, 6]
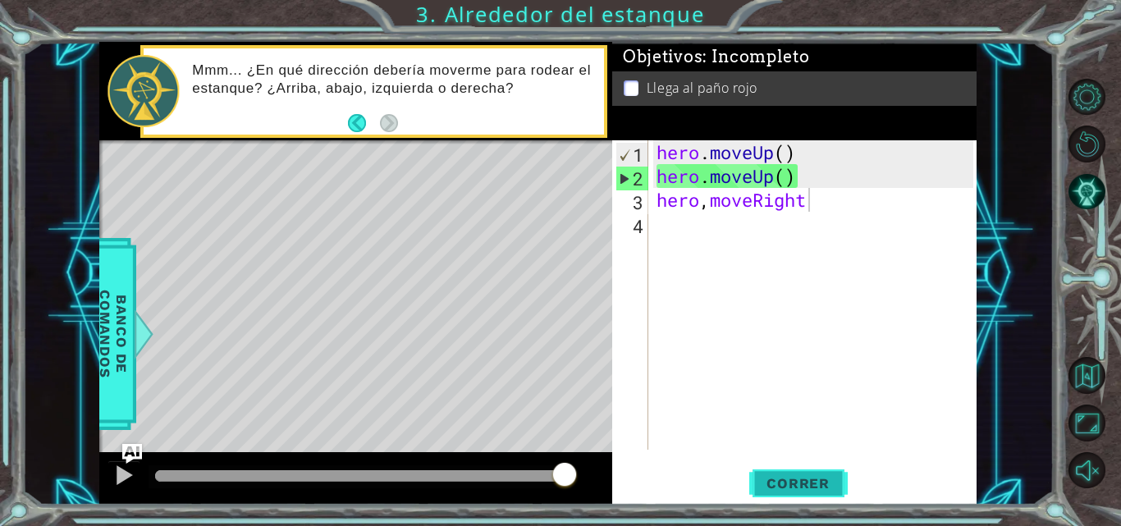
click at [795, 487] on span "Correr" at bounding box center [798, 483] width 96 height 16
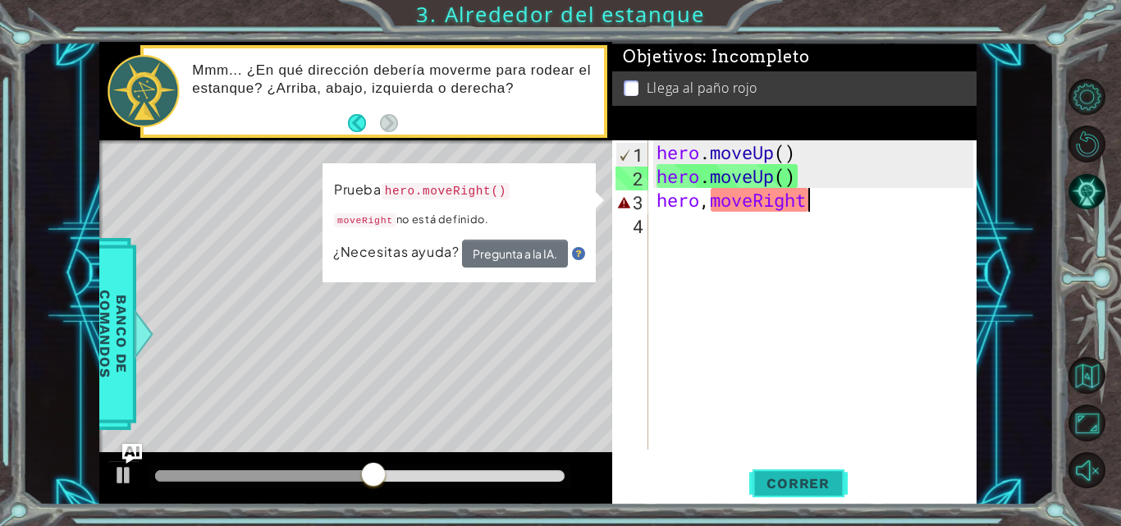
type textarea "hero,moveRight"
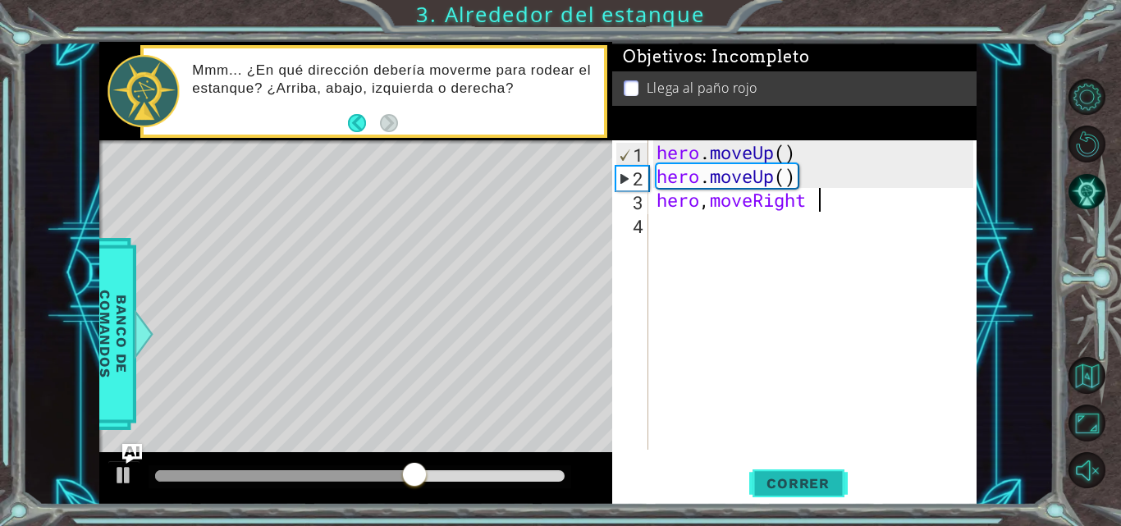
scroll to position [0, 0]
click at [795, 487] on span "Correr" at bounding box center [798, 483] width 96 height 16
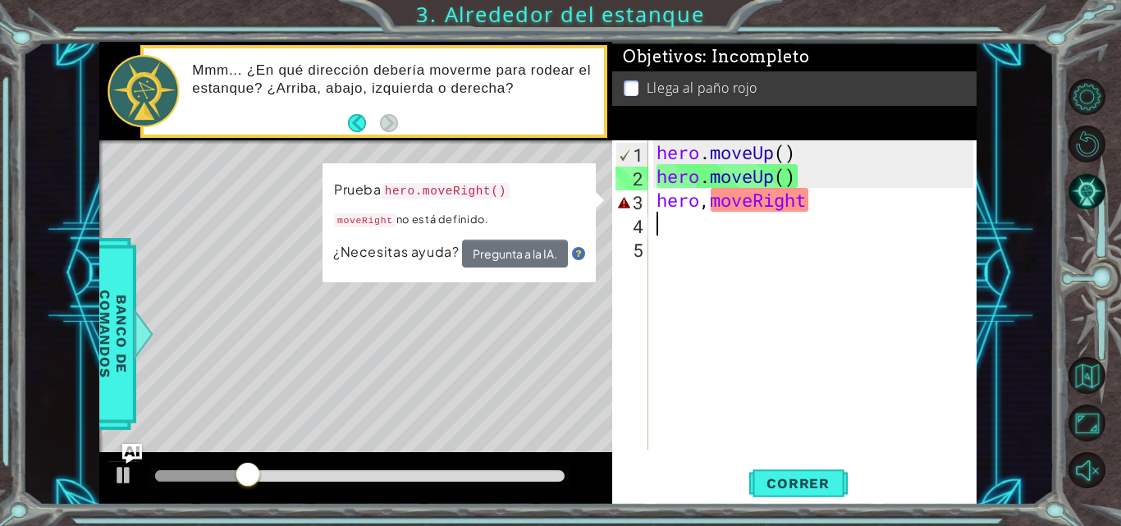
click at [833, 203] on div "hero . moveUp ( ) hero . moveUp ( ) hero , moveRight" at bounding box center [817, 318] width 328 height 357
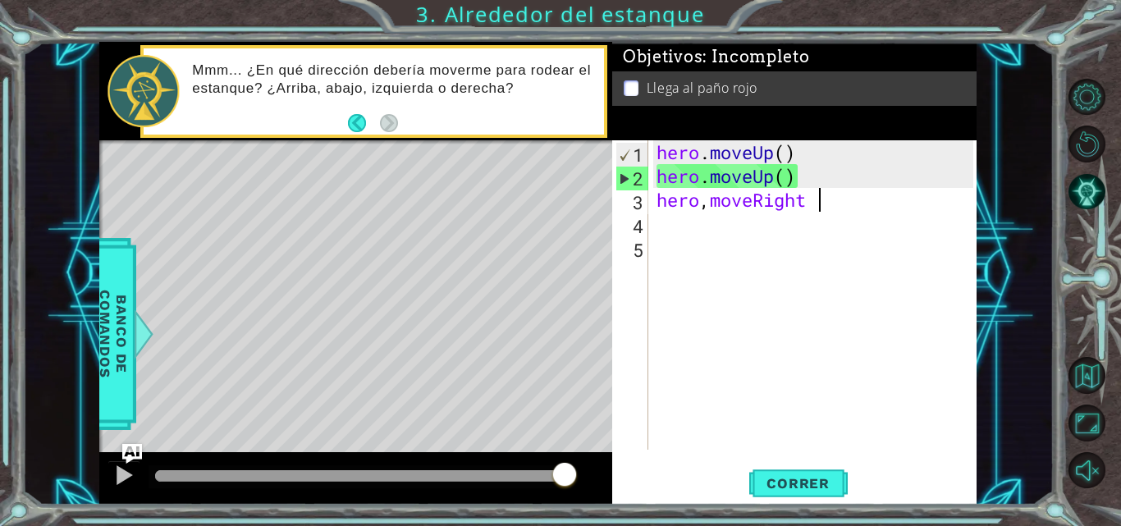
scroll to position [0, 7]
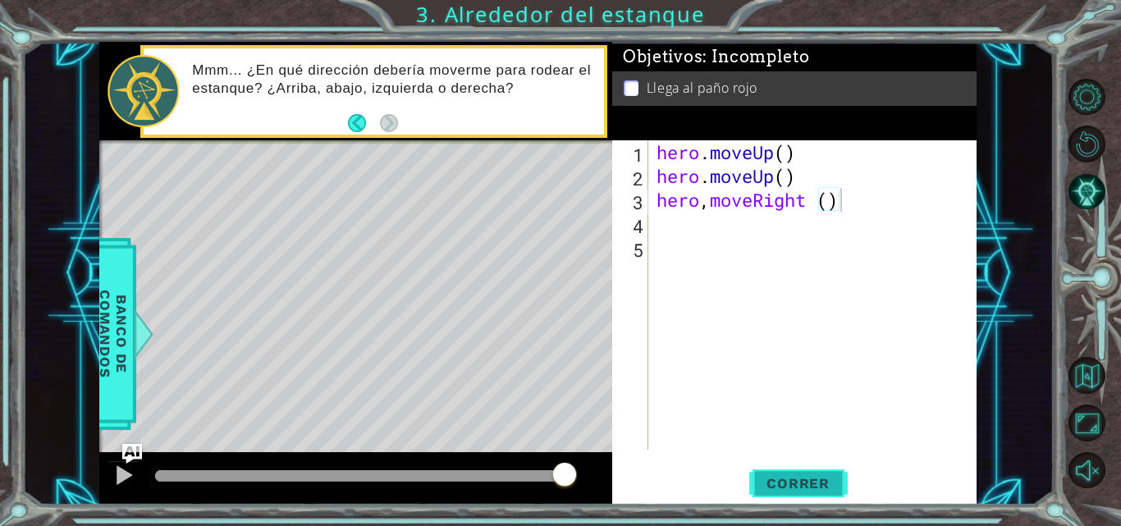
click at [779, 489] on span "Correr" at bounding box center [798, 483] width 96 height 16
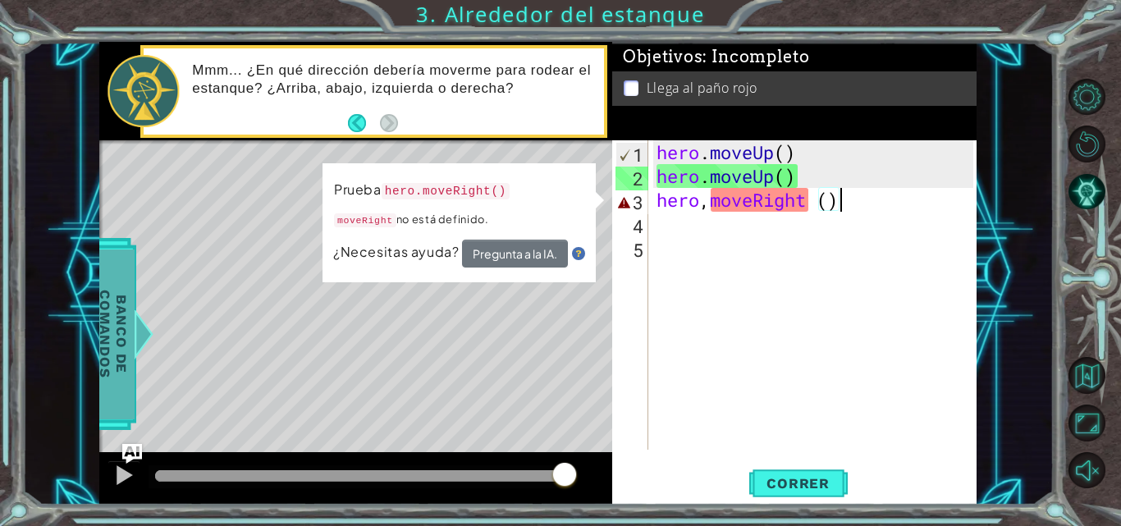
click at [113, 313] on span "Banco de comandos" at bounding box center [113, 334] width 43 height 170
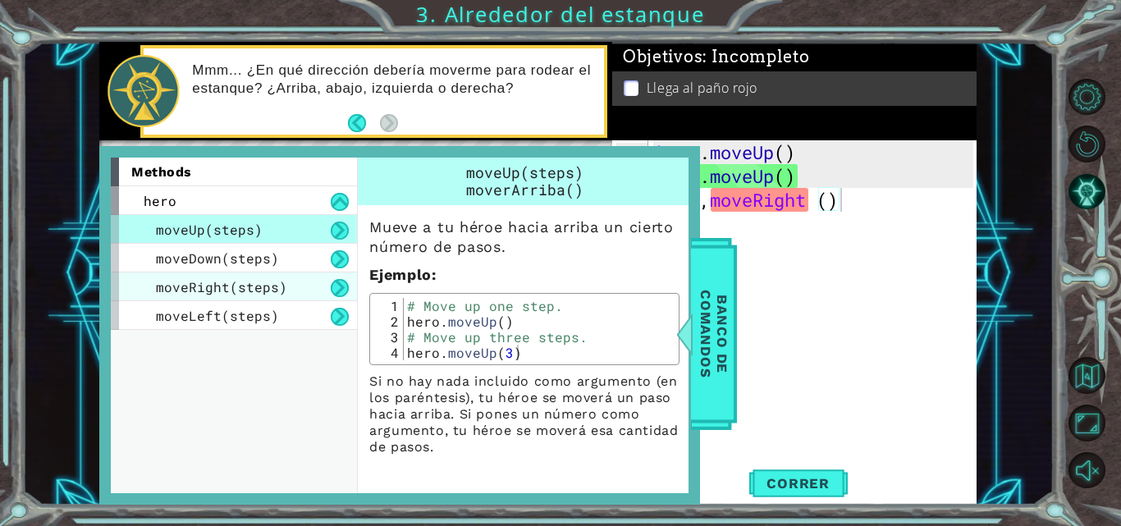
click at [215, 286] on span "moveRight(steps)" at bounding box center [221, 286] width 131 height 17
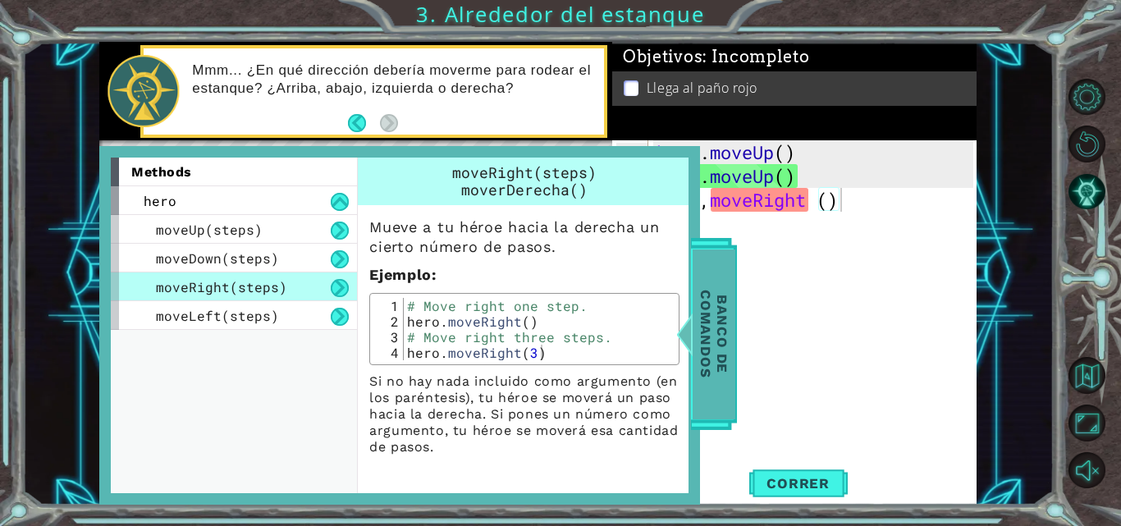
click at [732, 343] on span "Banco de comandos" at bounding box center [714, 334] width 43 height 170
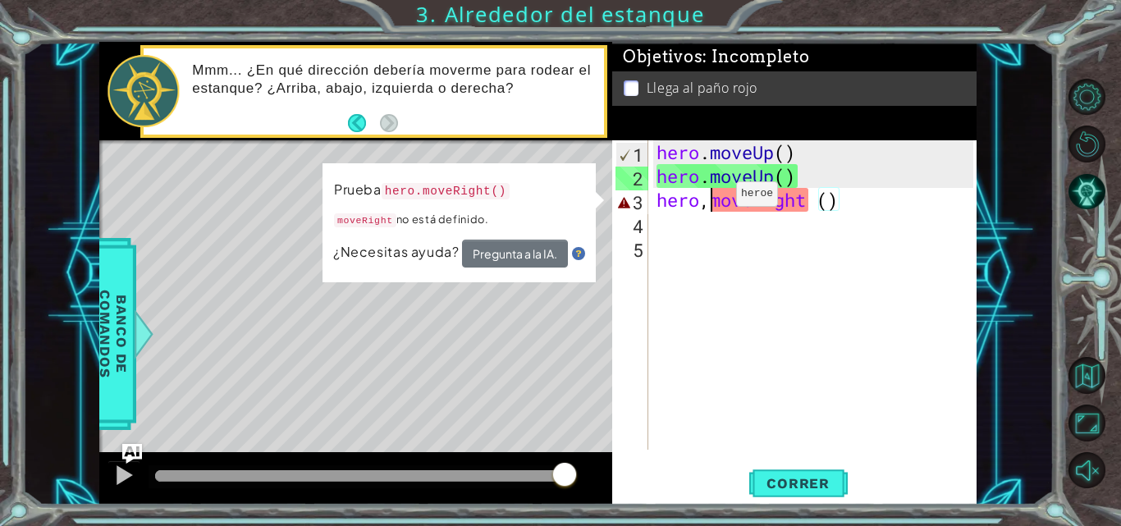
click at [712, 198] on div "hero . moveUp ( ) hero . moveUp ( ) hero , moveRight ( )" at bounding box center [817, 318] width 328 height 357
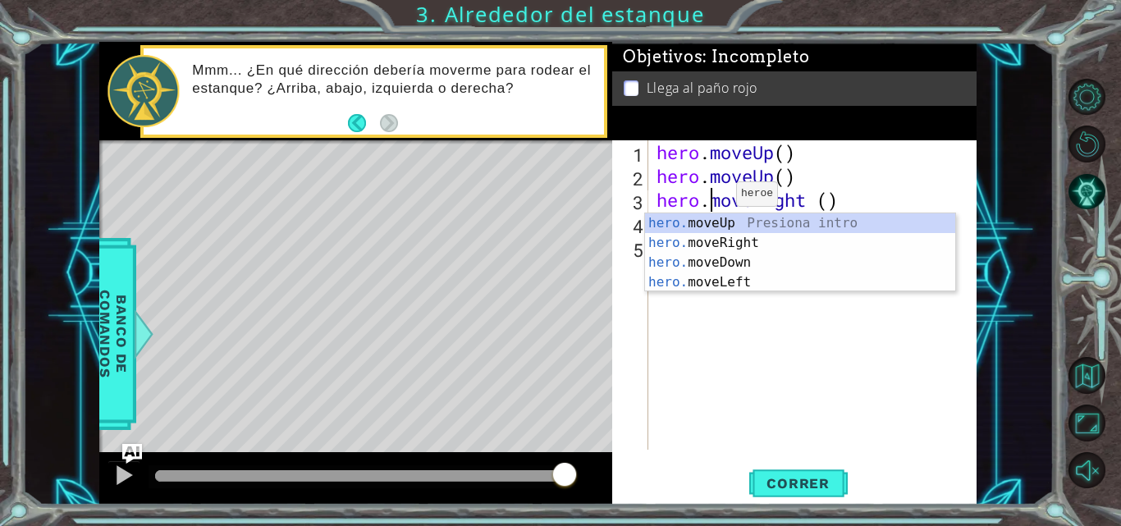
scroll to position [0, 3]
type textarea "hero.moveRight ()"
click at [821, 491] on span "Correr" at bounding box center [798, 483] width 96 height 16
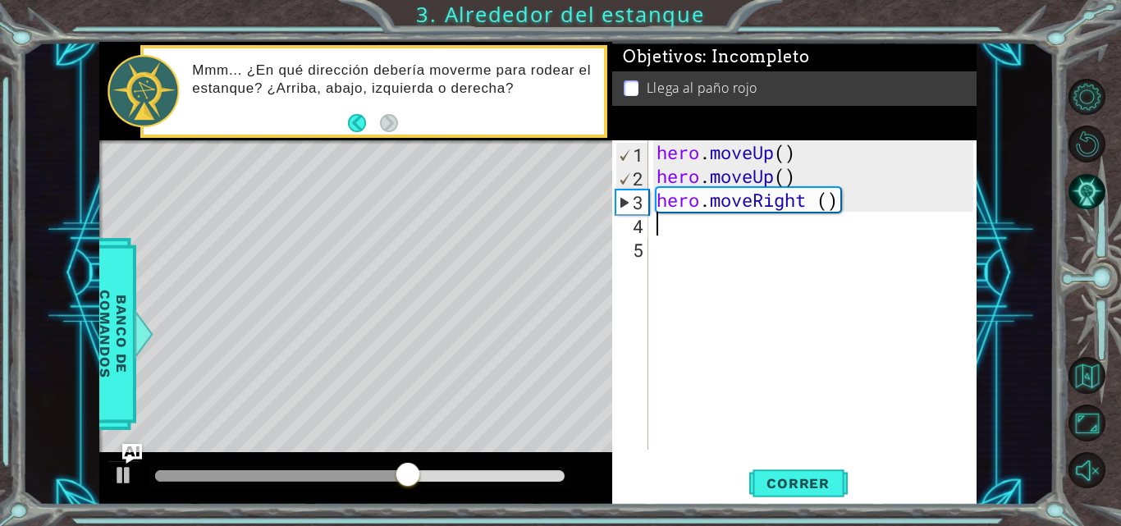
click at [706, 233] on div "hero . moveUp ( ) hero . moveUp ( ) hero . moveRight ( )" at bounding box center [817, 318] width 328 height 357
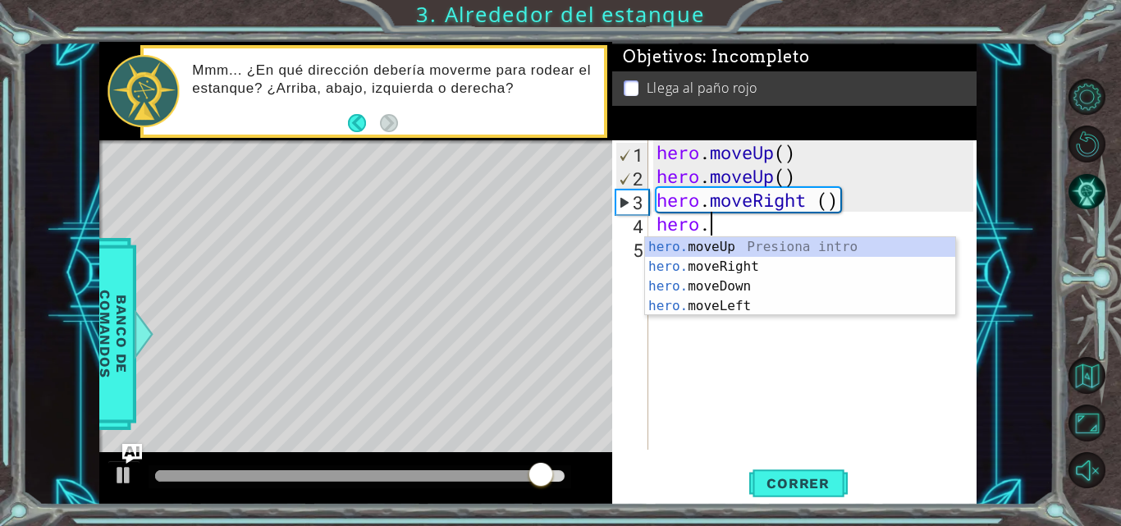
scroll to position [0, 2]
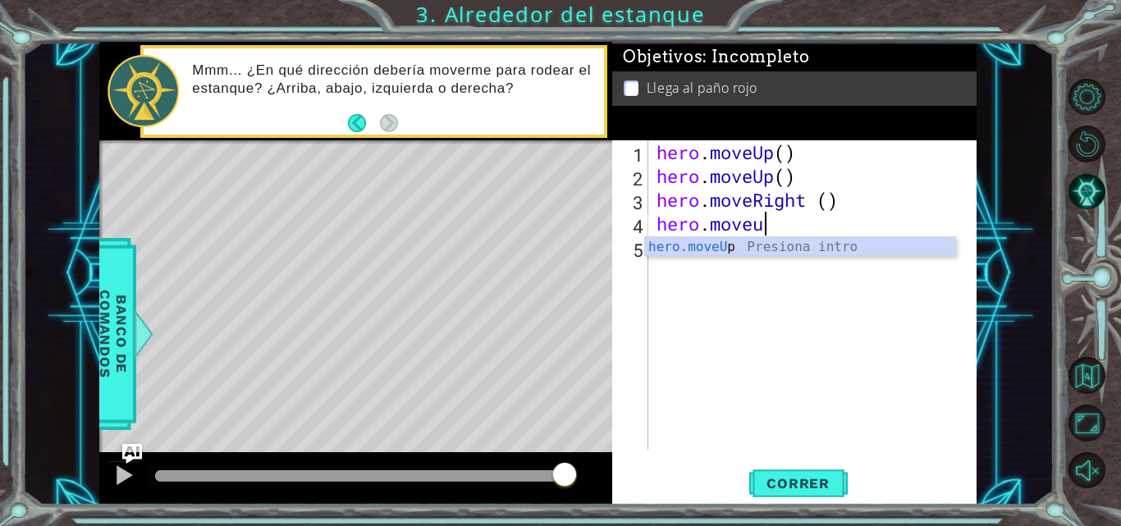
type textarea "hero.moveup"
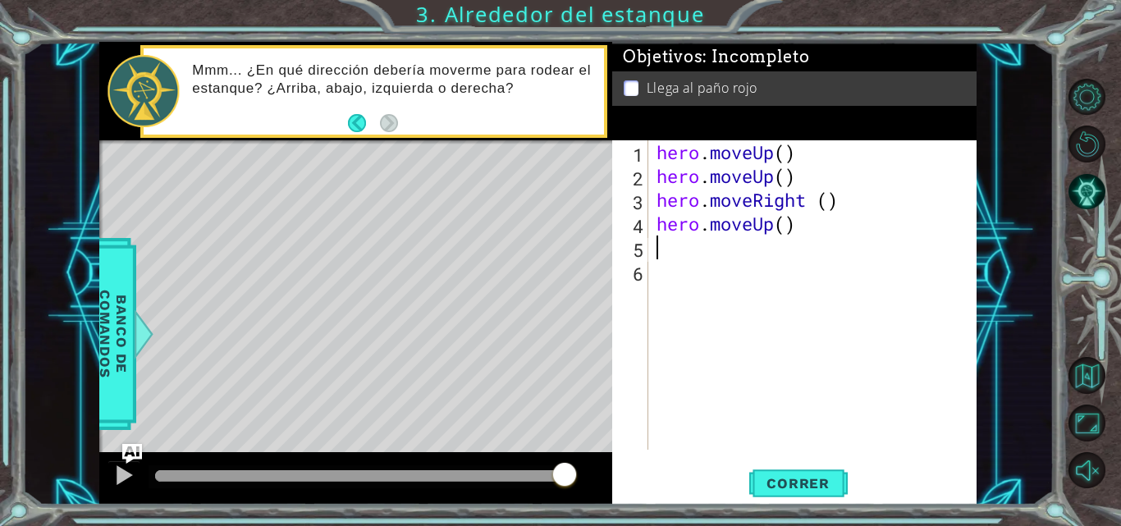
scroll to position [0, 0]
click at [803, 502] on button "Correr" at bounding box center [798, 483] width 99 height 36
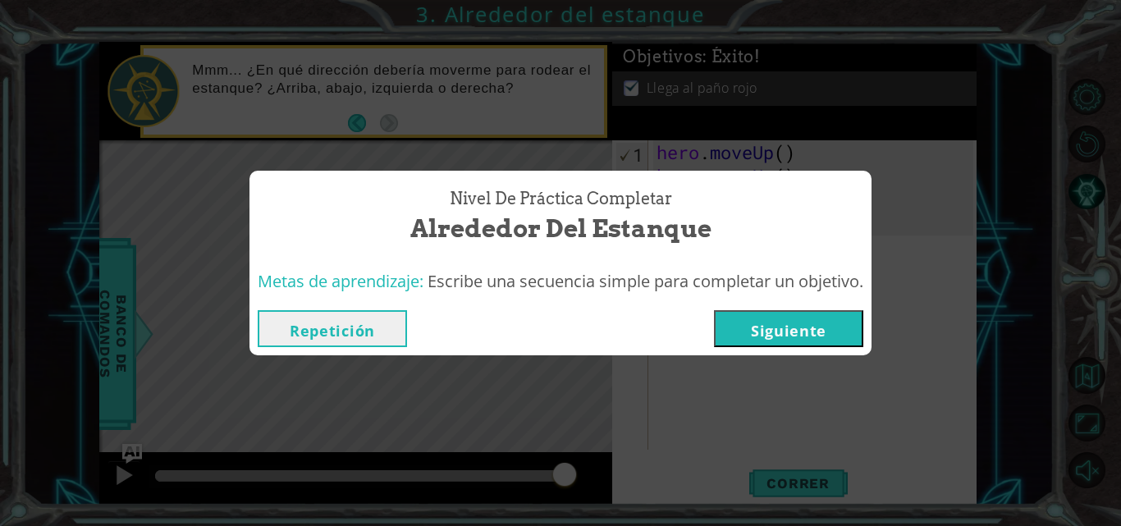
click at [770, 331] on button "Siguiente" at bounding box center [788, 328] width 149 height 37
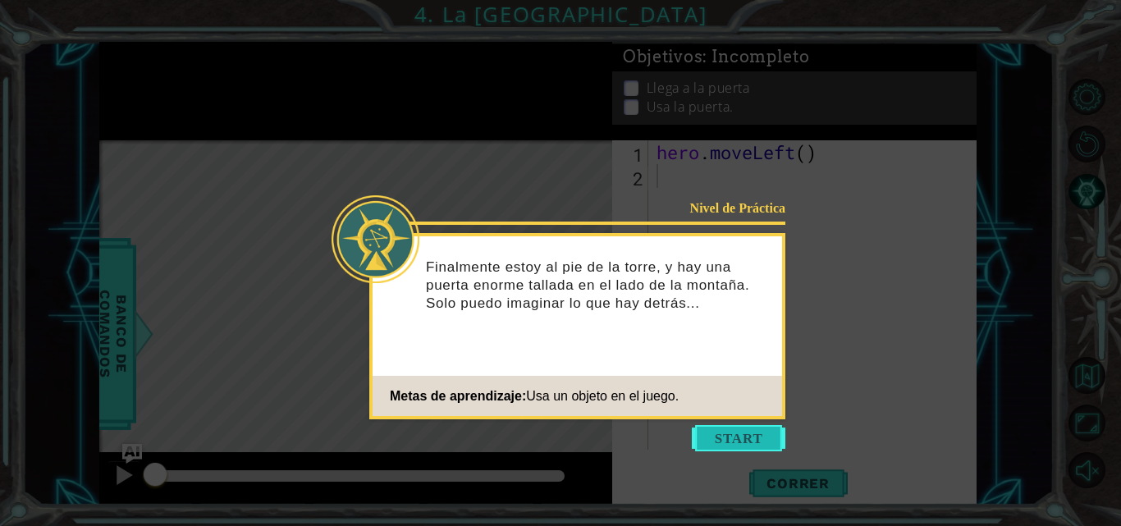
click at [741, 442] on button "Start" at bounding box center [739, 438] width 94 height 26
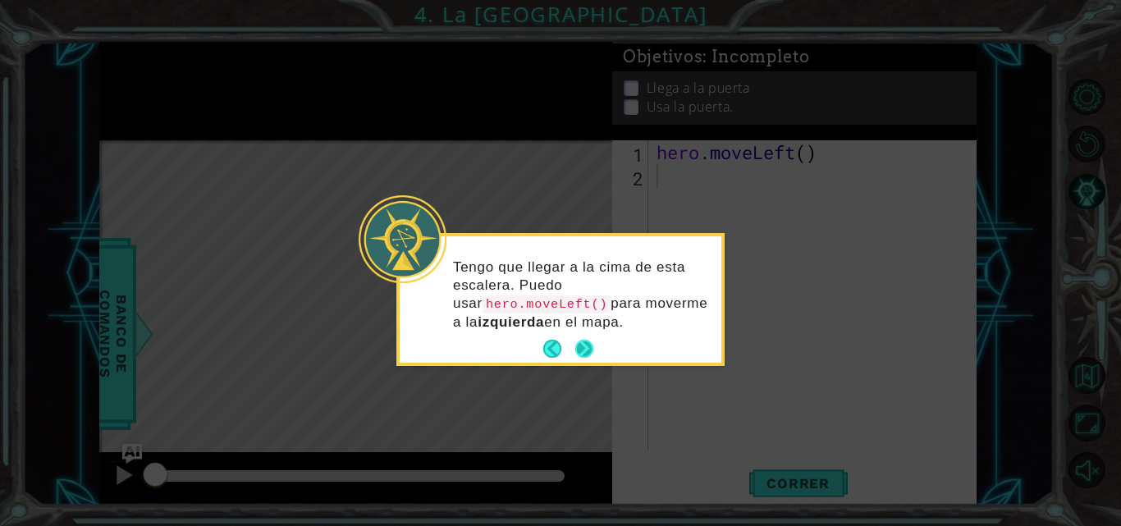
click at [584, 341] on button "Next" at bounding box center [584, 349] width 18 height 18
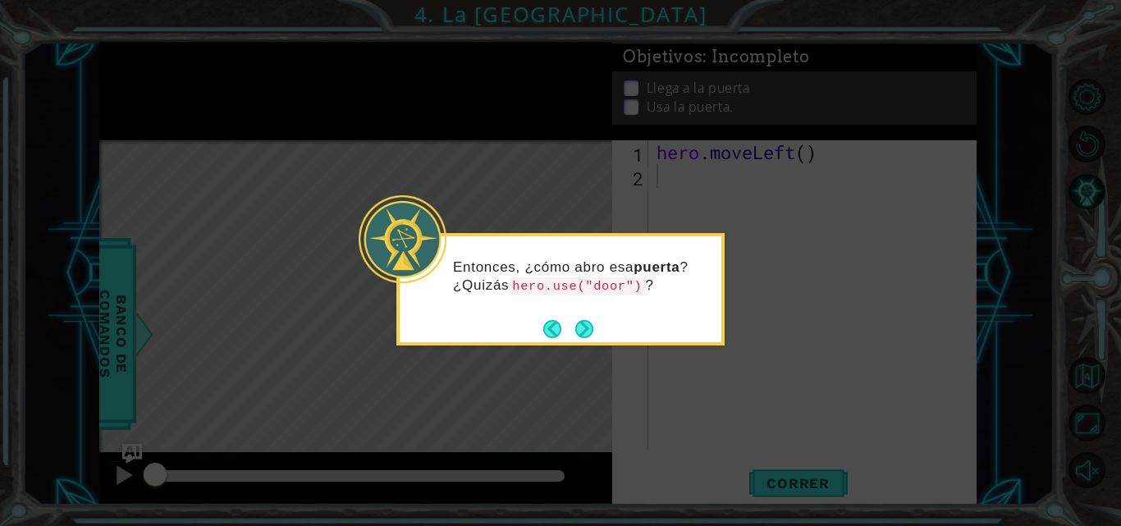
click at [587, 339] on button "Next" at bounding box center [584, 328] width 21 height 21
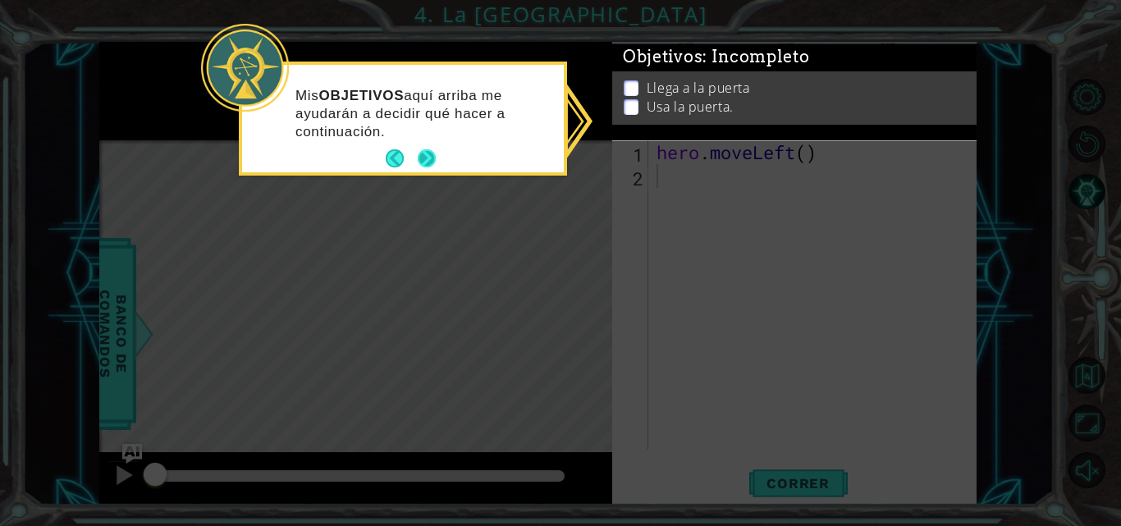
click at [423, 154] on button "Next" at bounding box center [427, 159] width 20 height 20
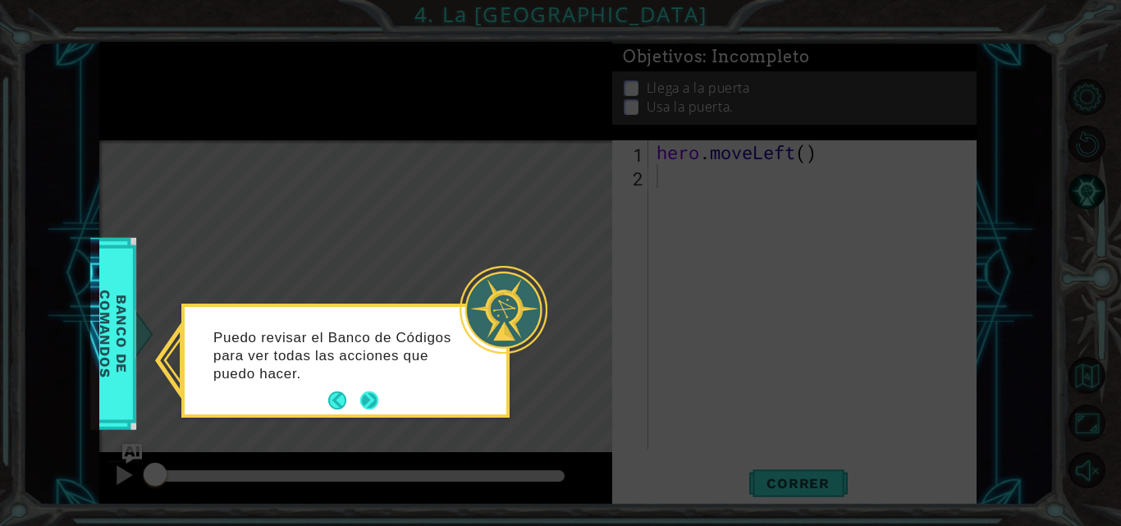
click at [374, 399] on button "Next" at bounding box center [369, 401] width 18 height 18
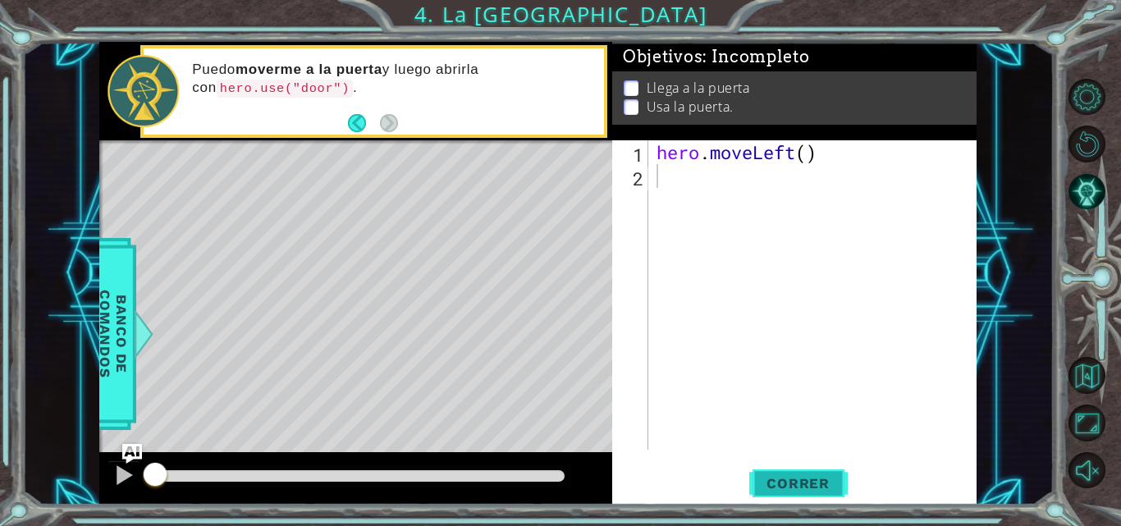
click at [795, 488] on span "Correr" at bounding box center [798, 483] width 96 height 16
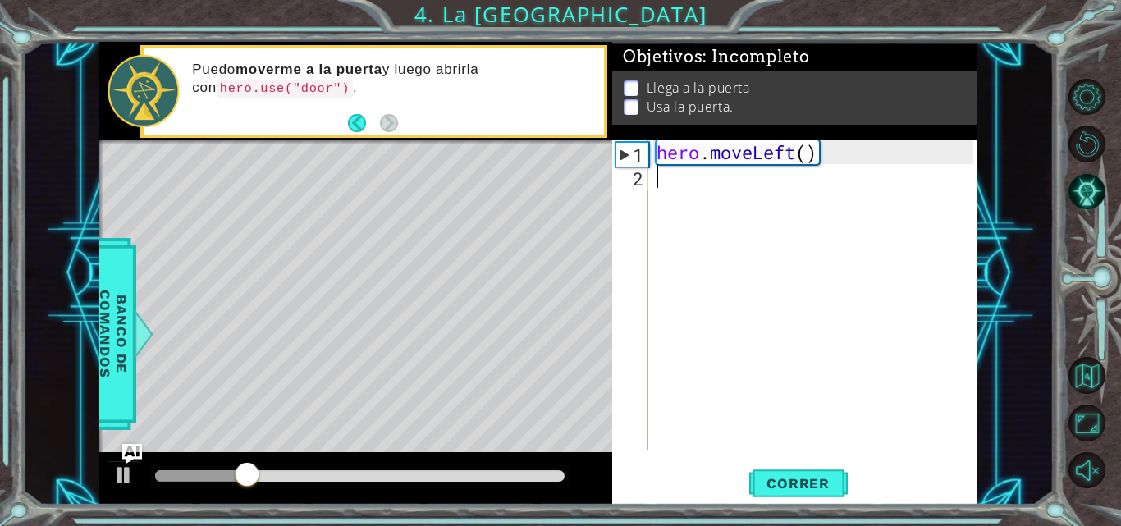
click at [674, 204] on div "hero . moveLeft ( )" at bounding box center [817, 318] width 328 height 357
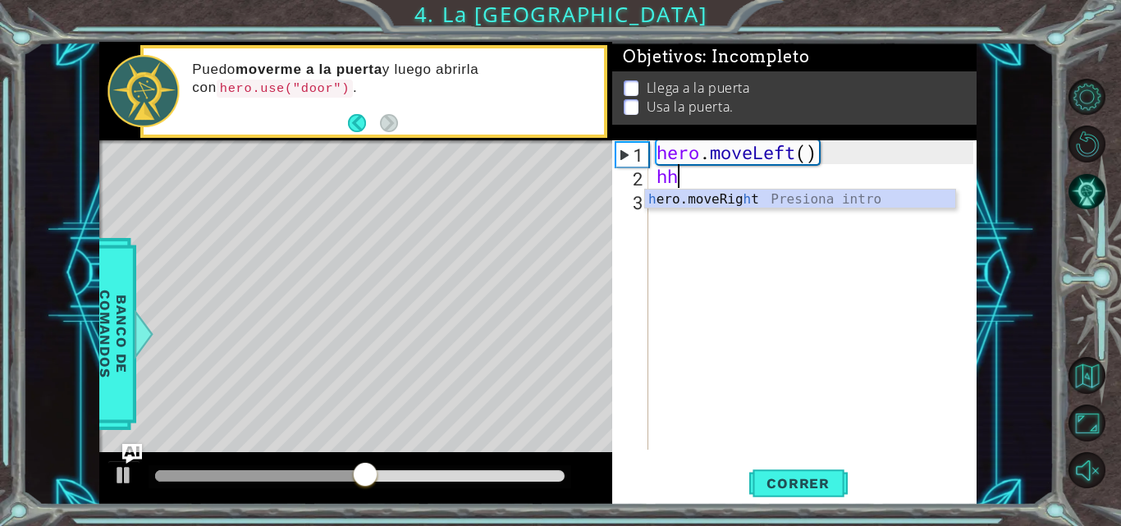
type textarea "h"
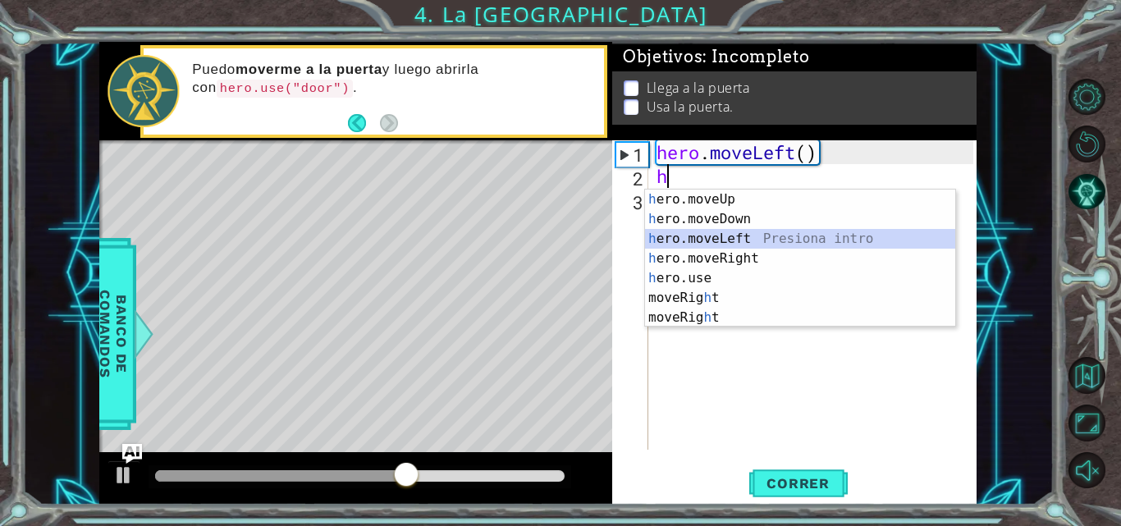
click at [684, 236] on div "h ero.moveUp Presiona intro h ero.moveDown Presiona intro h ero.moveLeft Presio…" at bounding box center [800, 278] width 310 height 177
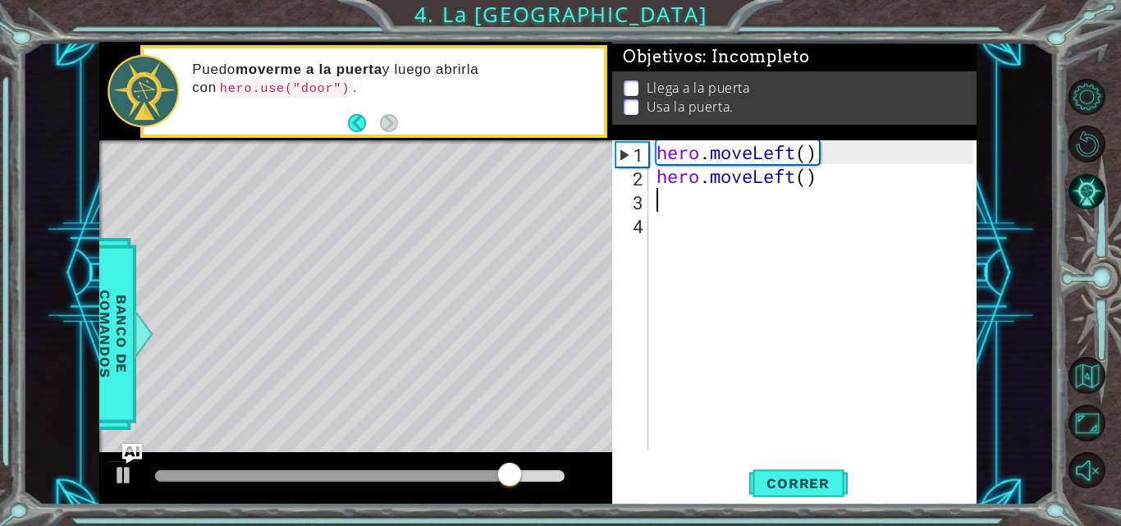
click at [662, 204] on div "hero . moveLeft ( ) hero . moveLeft ( )" at bounding box center [817, 318] width 328 height 357
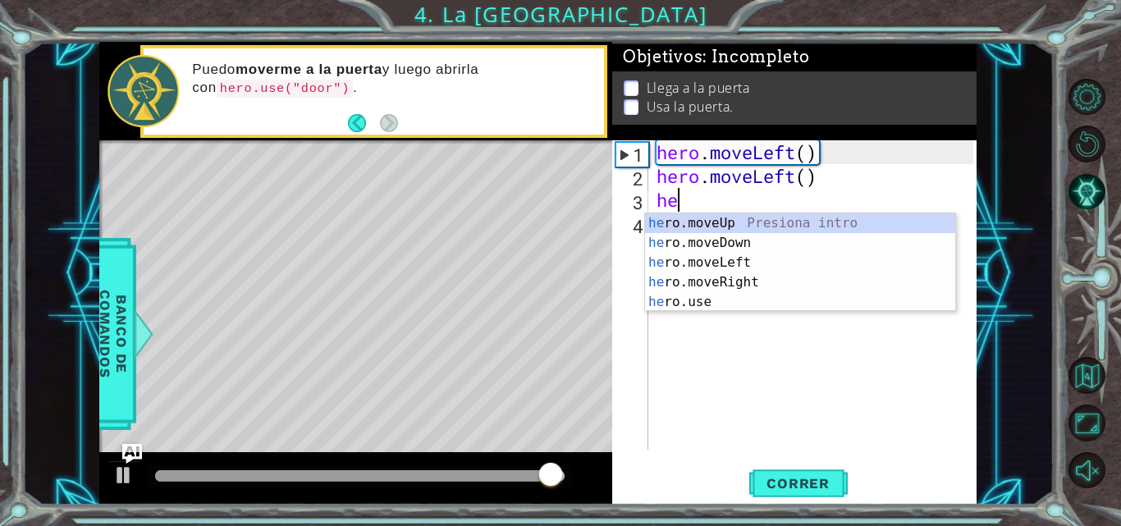
type textarea "her"
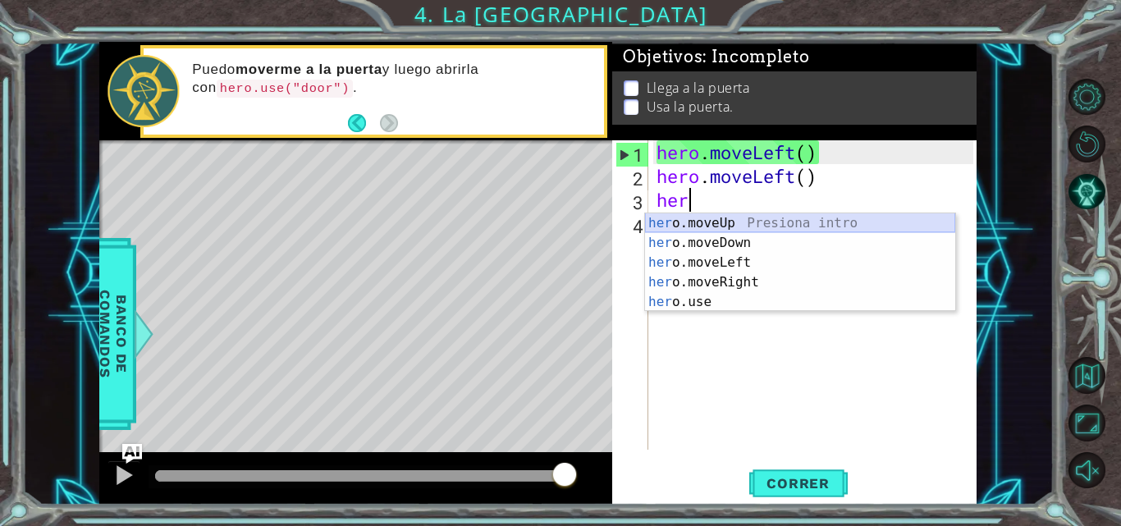
click at [686, 229] on div "her o.moveUp Presiona intro her o.moveDown Presiona intro her o.moveLeft Presio…" at bounding box center [800, 282] width 310 height 138
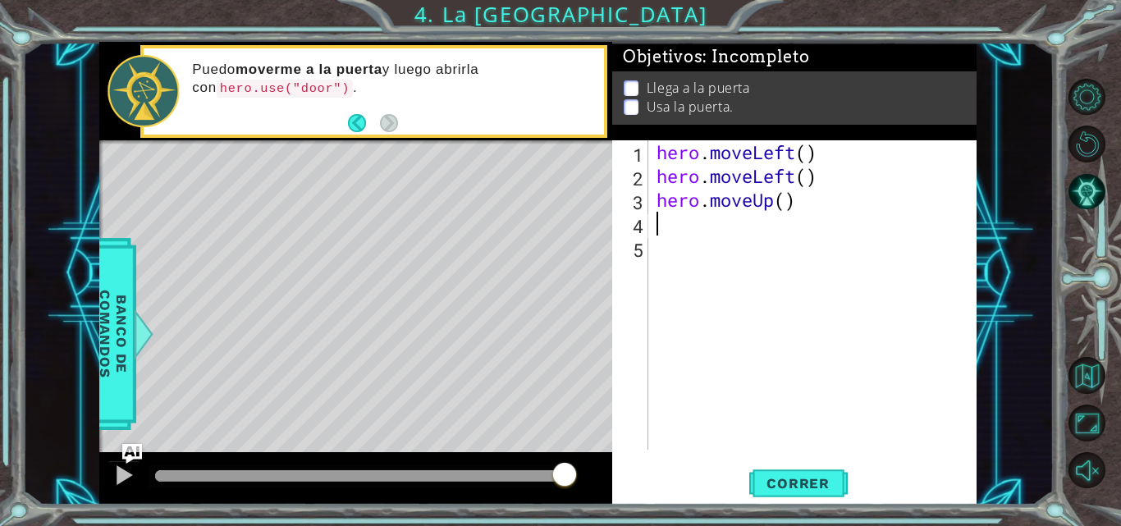
click at [686, 229] on div "hero . moveLeft ( ) hero . moveLeft ( ) hero . moveUp ( )" at bounding box center [817, 318] width 328 height 357
type textarea "h"
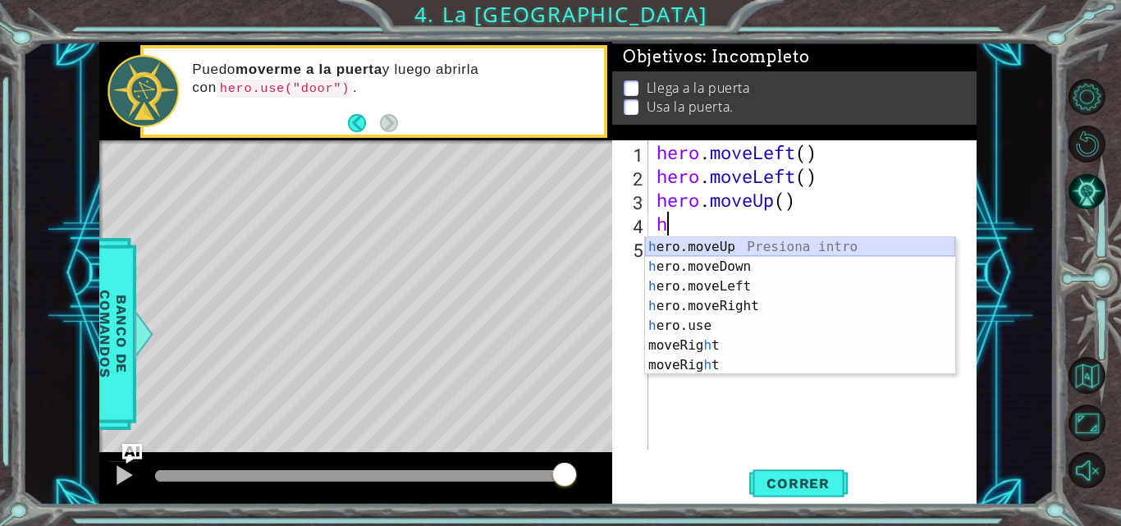
click at [698, 254] on div "h ero.moveUp Presiona intro h ero.moveDown Presiona intro h ero.moveLeft Presio…" at bounding box center [800, 325] width 310 height 177
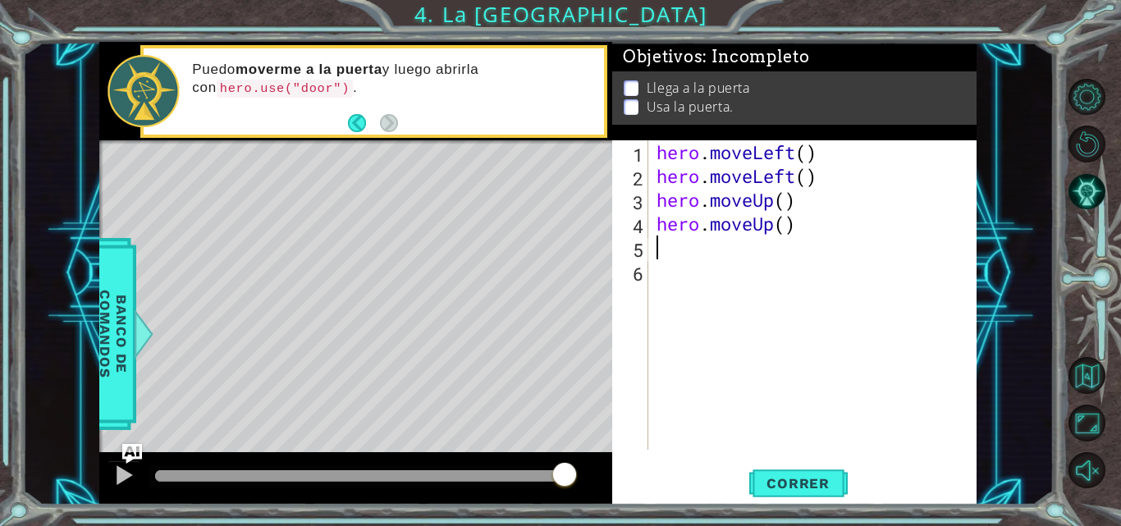
type textarea "h"
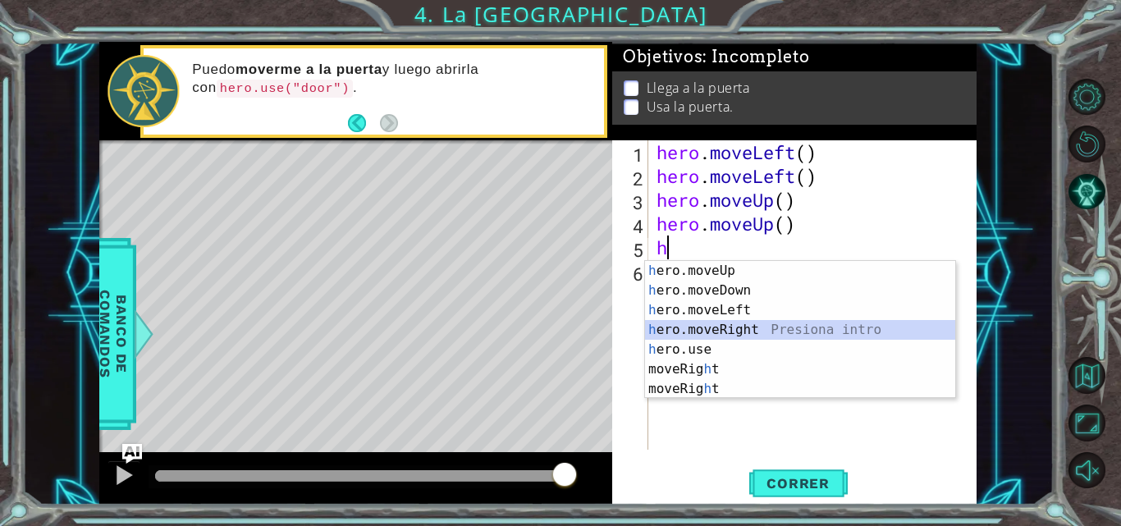
click at [681, 331] on div "h ero.moveUp Presiona intro h ero.moveDown Presiona intro h ero.moveLeft Presio…" at bounding box center [800, 349] width 310 height 177
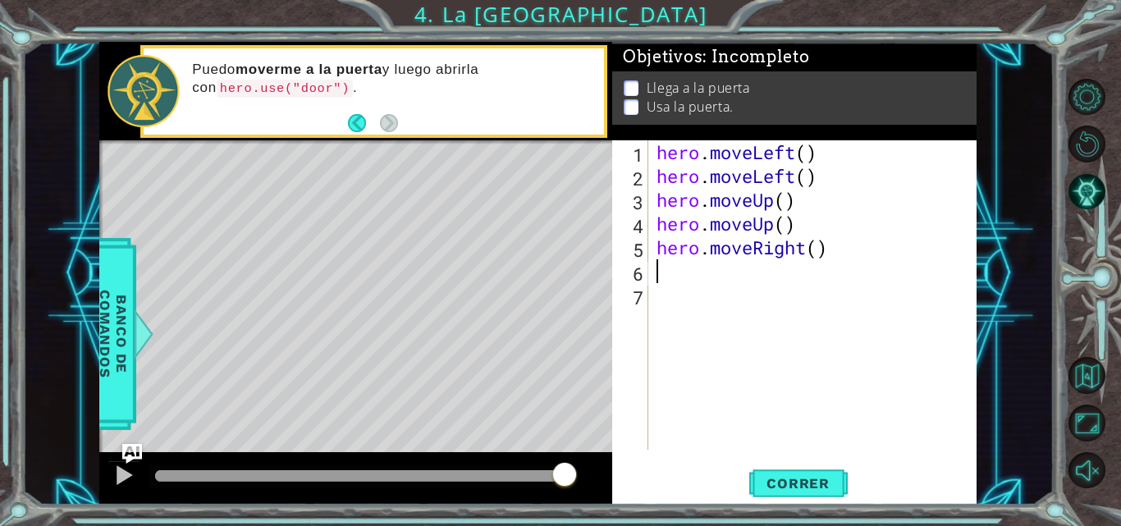
type textarea "h"
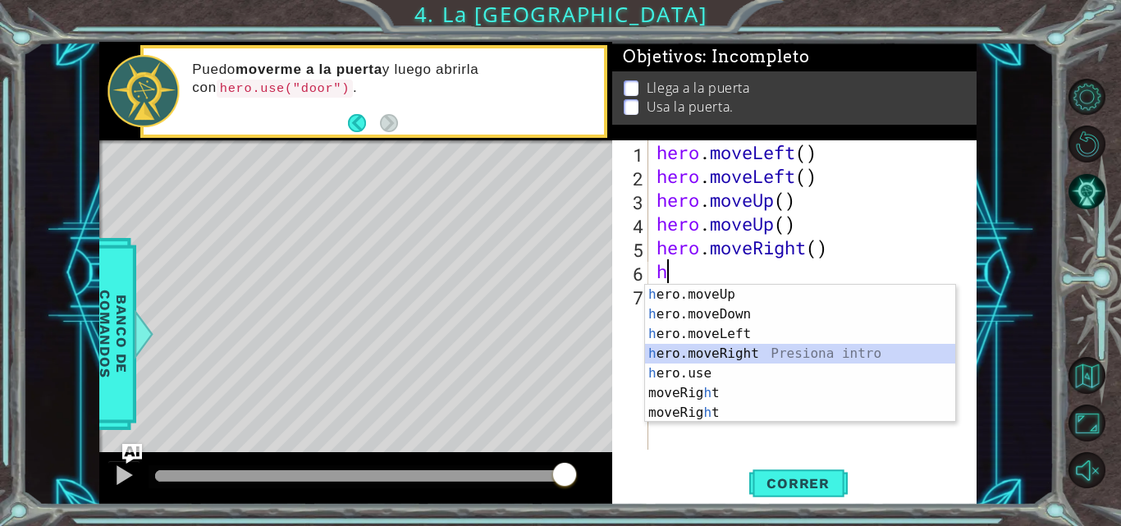
click at [680, 359] on div "h ero.moveUp Presiona intro h ero.moveDown Presiona intro h ero.moveLeft Presio…" at bounding box center [800, 373] width 310 height 177
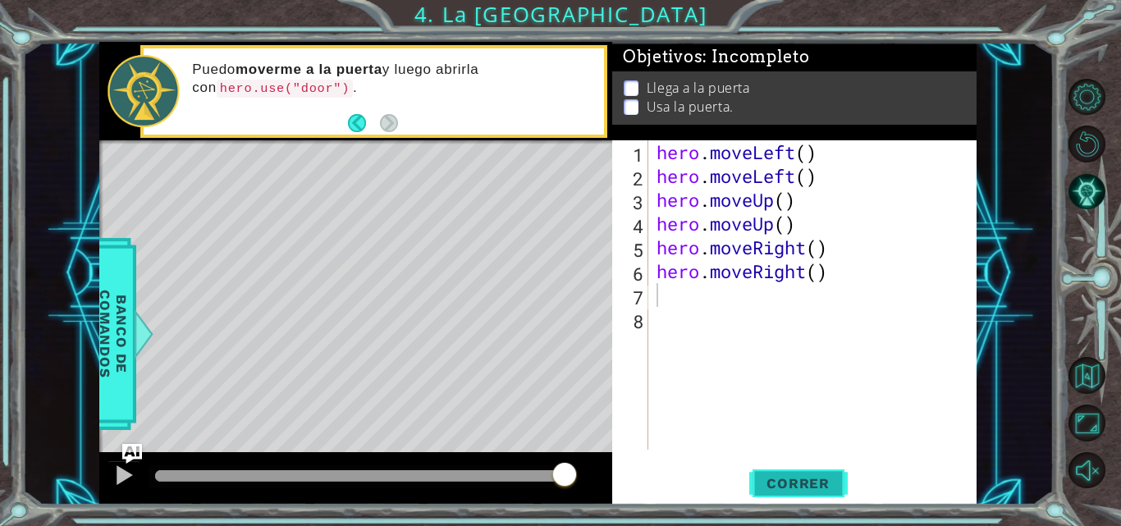
click at [798, 479] on span "Correr" at bounding box center [798, 483] width 96 height 16
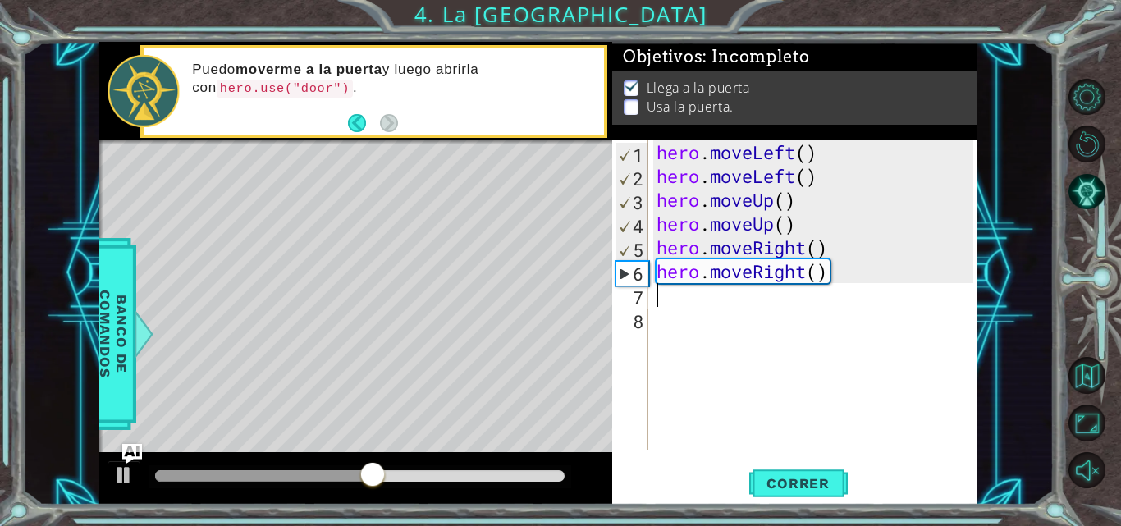
click at [657, 301] on div "hero . moveLeft ( ) hero . moveLeft ( ) hero . moveUp ( ) hero . moveUp ( ) her…" at bounding box center [817, 318] width 328 height 357
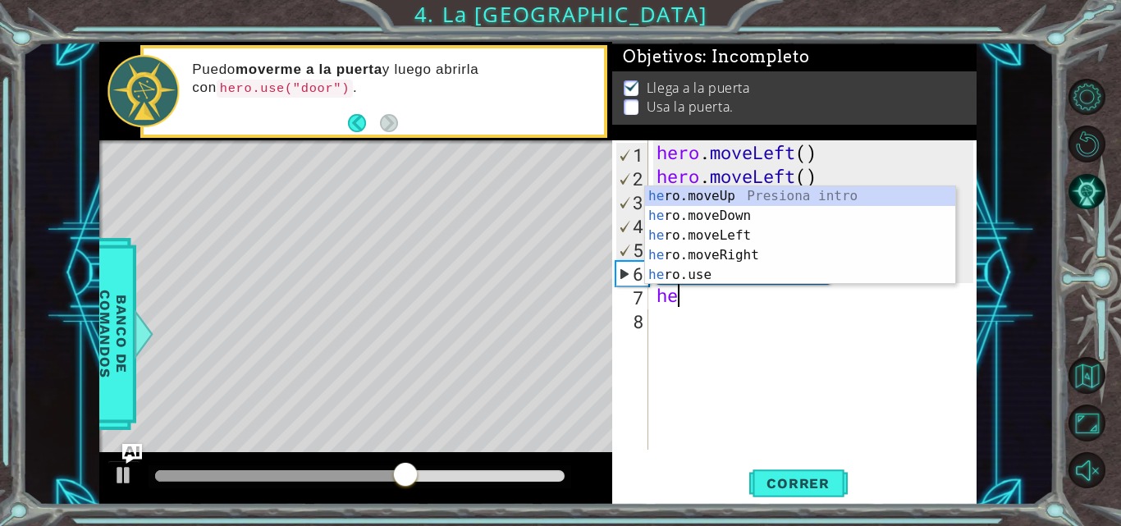
scroll to position [0, 1]
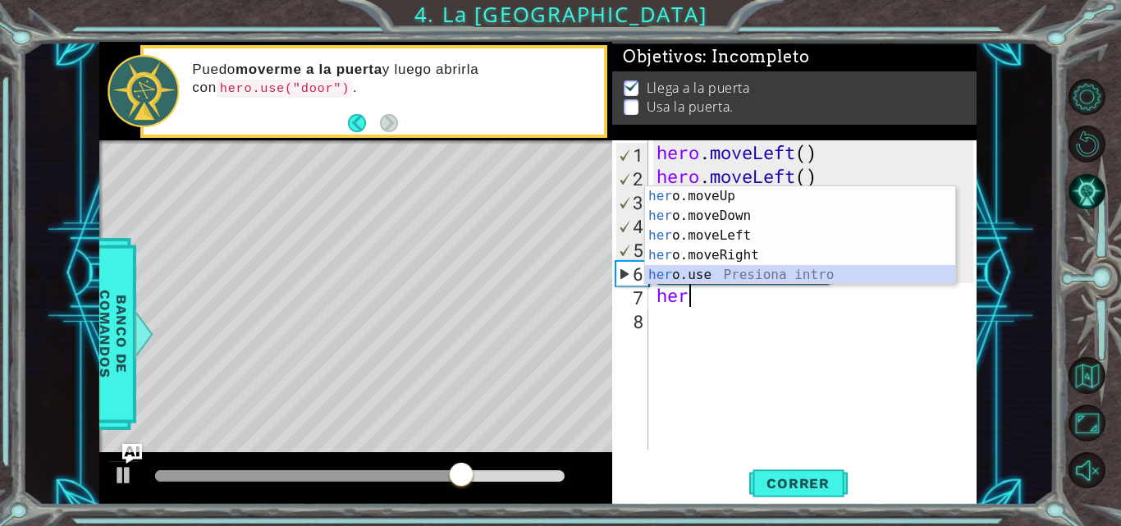
click at [720, 270] on div "her o.moveUp Presiona intro her o.moveDown Presiona intro her o.moveLeft Presio…" at bounding box center [800, 255] width 310 height 138
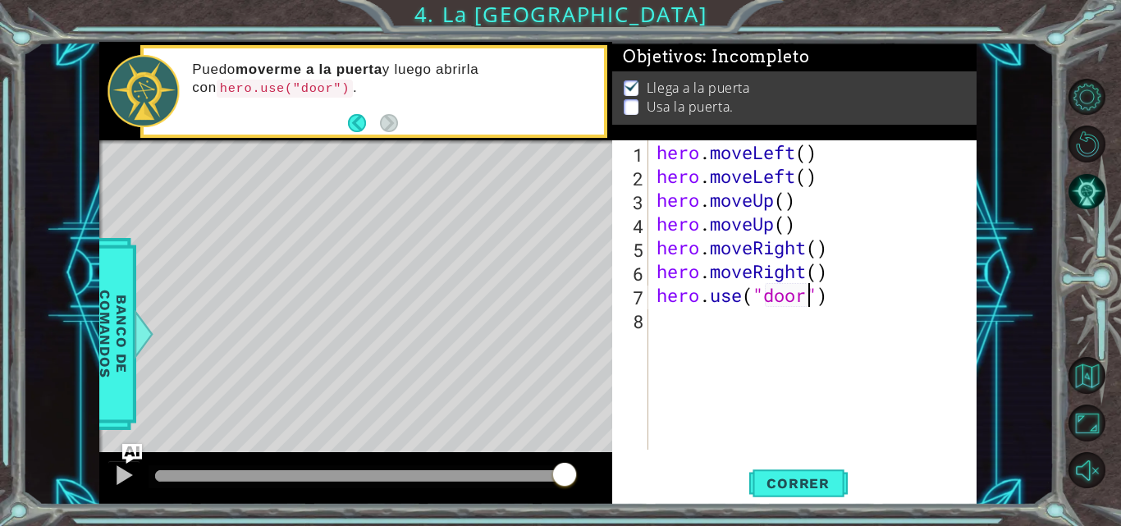
scroll to position [0, 7]
type textarea "hero.use("door")"
click at [770, 487] on span "Correr" at bounding box center [798, 483] width 96 height 16
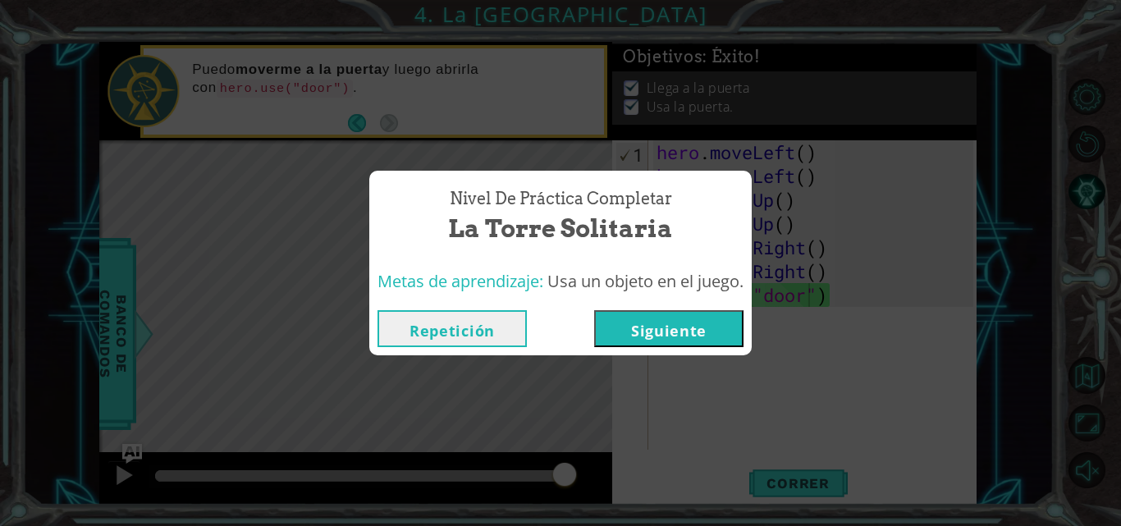
click at [666, 362] on div "Nivel de Práctica Completar La Torre Solitaria Metas de aprendizaje: Usa un obj…" at bounding box center [560, 263] width 1121 height 526
click at [643, 326] on button "Siguiente" at bounding box center [668, 328] width 149 height 37
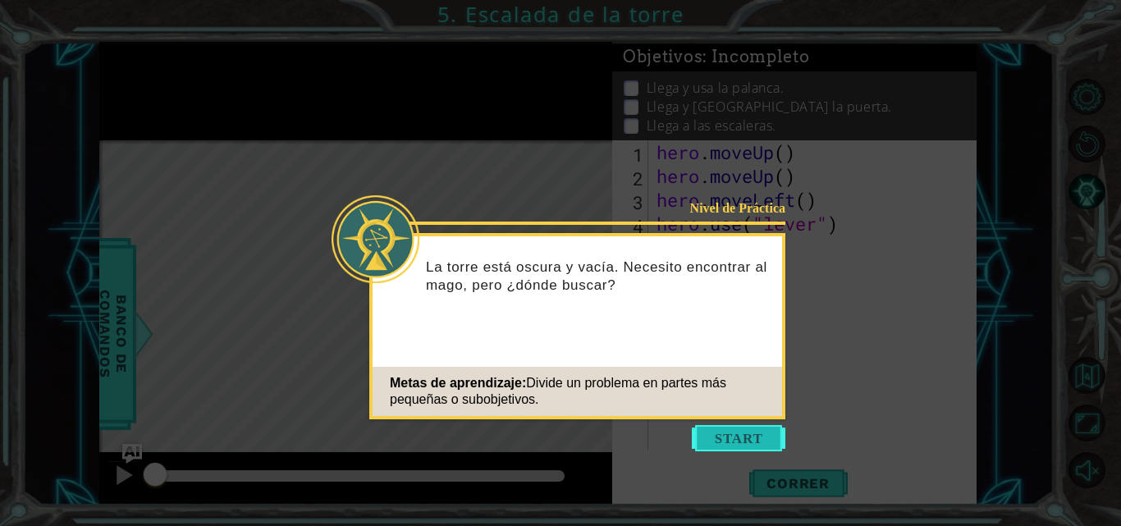
click at [767, 438] on button "Start" at bounding box center [739, 438] width 94 height 26
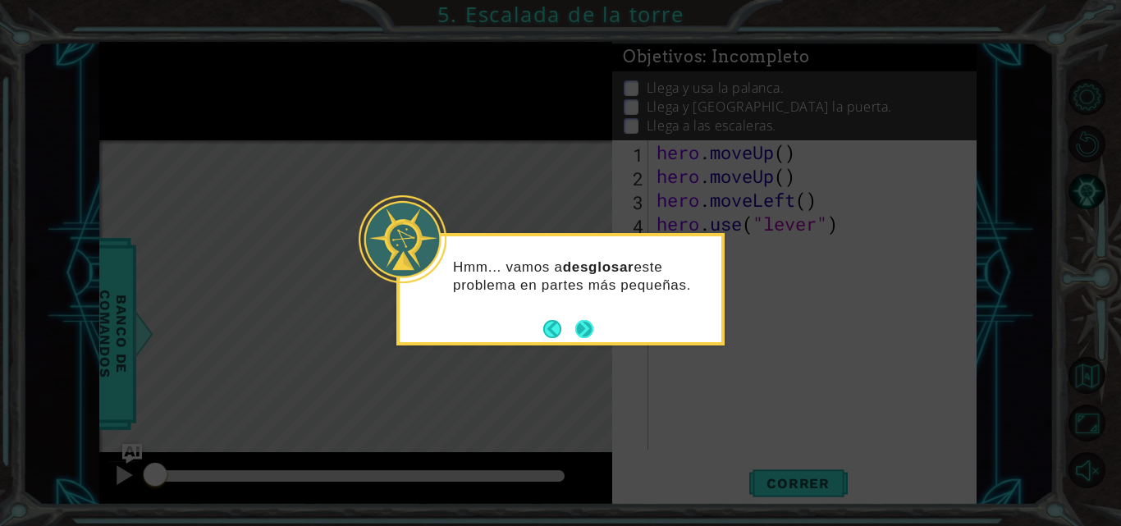
click at [589, 332] on button "Next" at bounding box center [584, 328] width 25 height 25
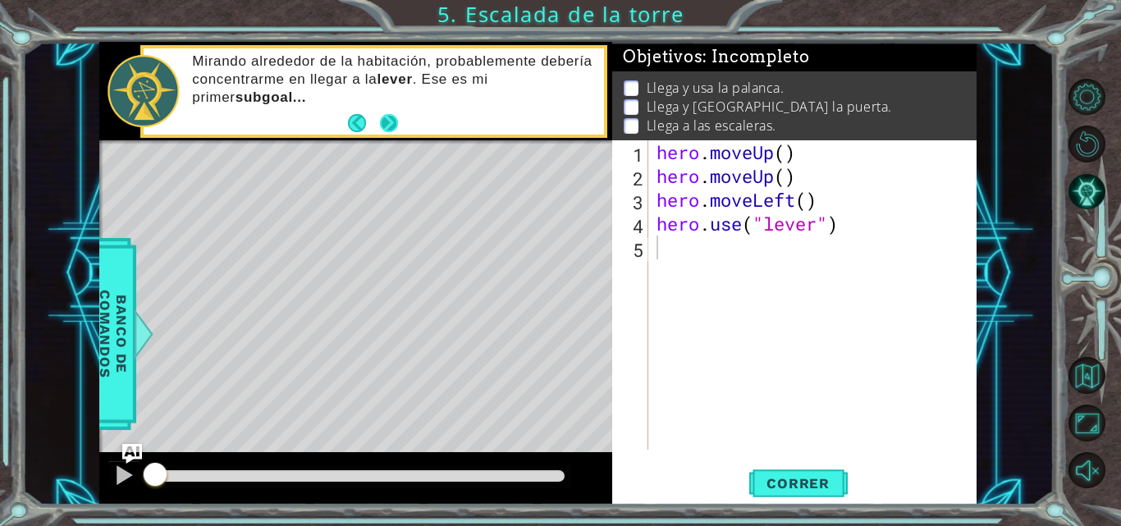
click at [392, 134] on footer at bounding box center [373, 123] width 50 height 25
click at [392, 123] on button "Next" at bounding box center [388, 123] width 18 height 18
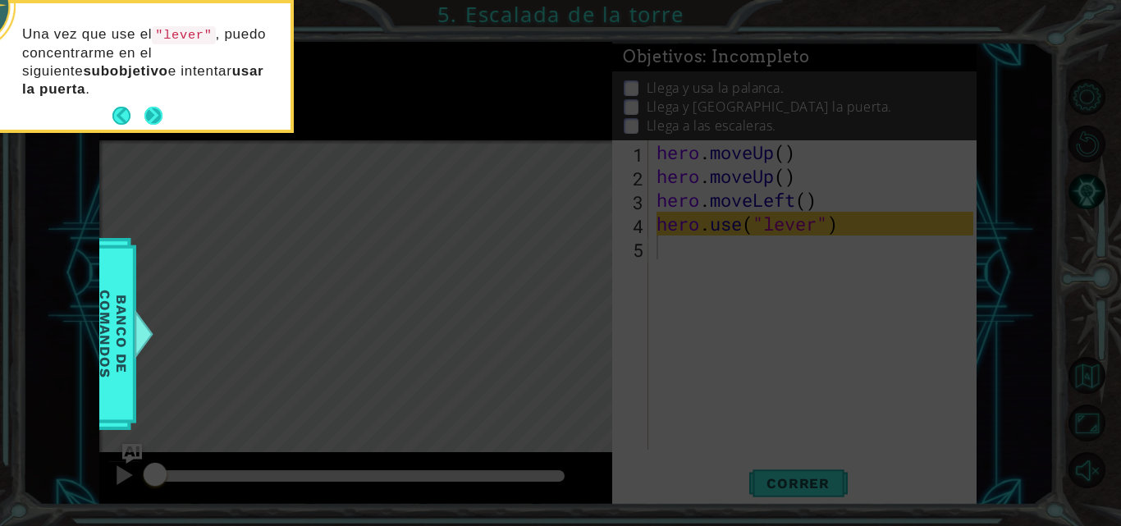
click at [155, 115] on button "Next" at bounding box center [153, 116] width 18 height 18
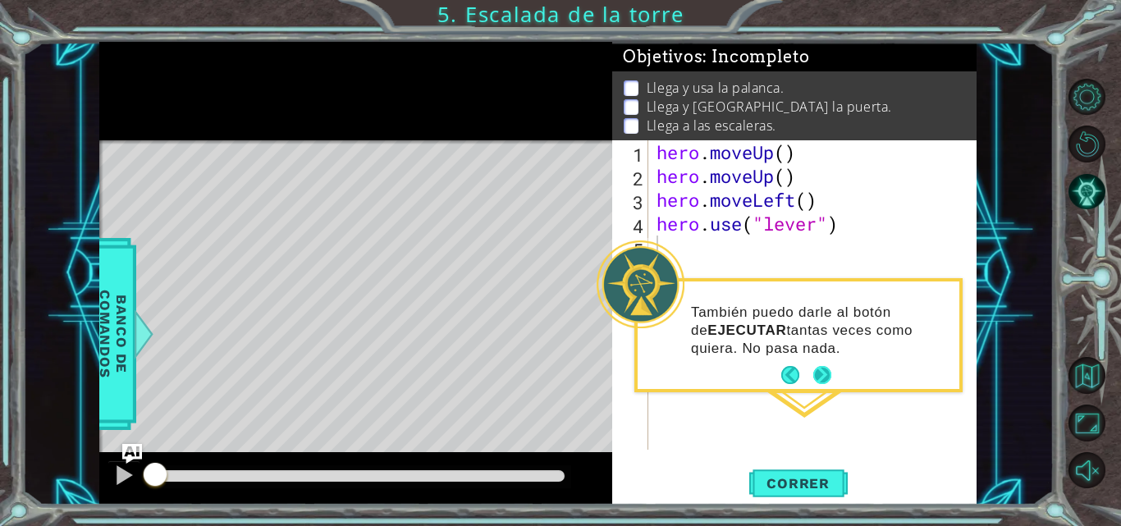
click at [815, 370] on button "Next" at bounding box center [822, 375] width 19 height 19
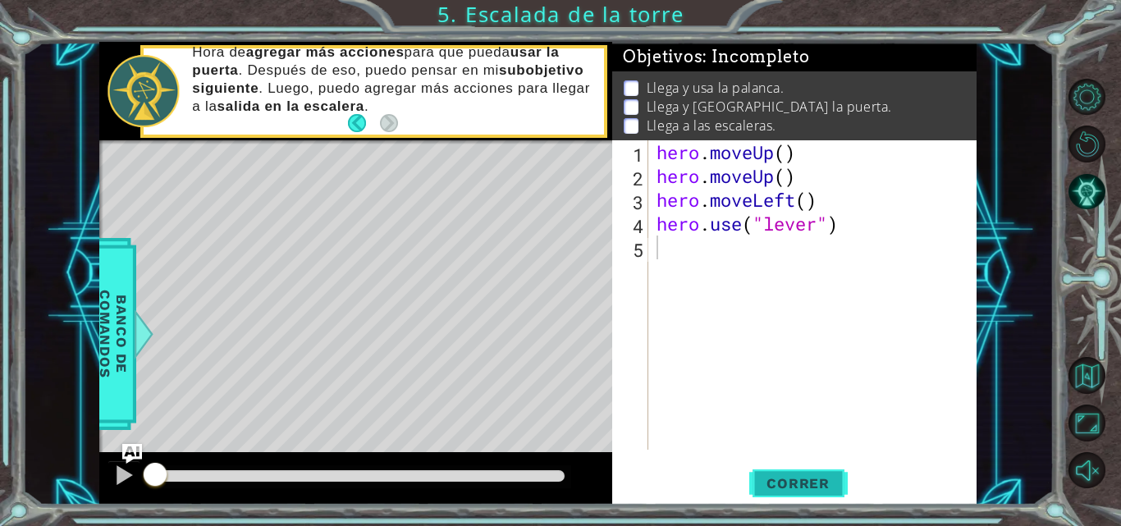
click at [776, 470] on button "Correr" at bounding box center [798, 483] width 99 height 36
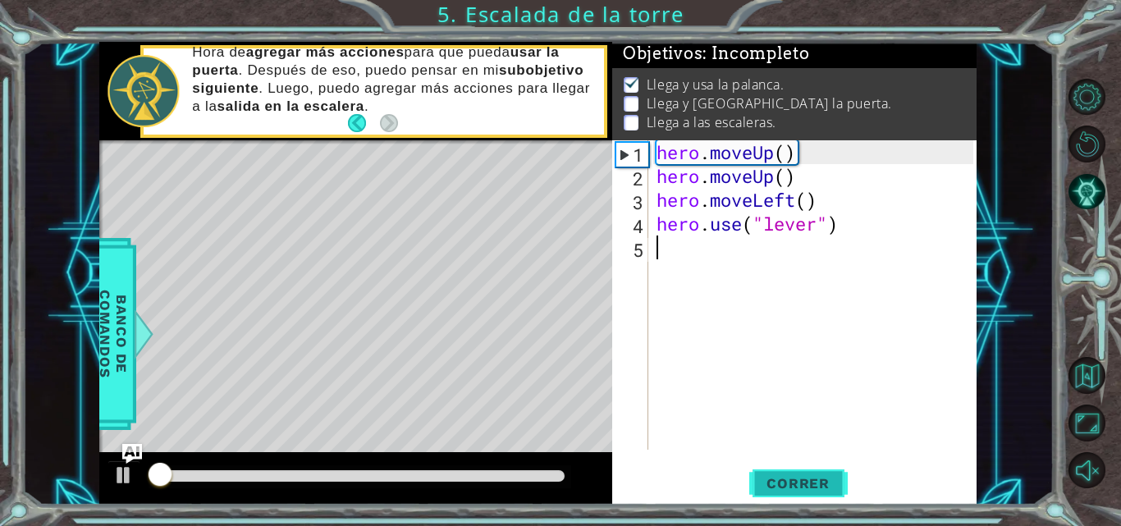
scroll to position [12, 0]
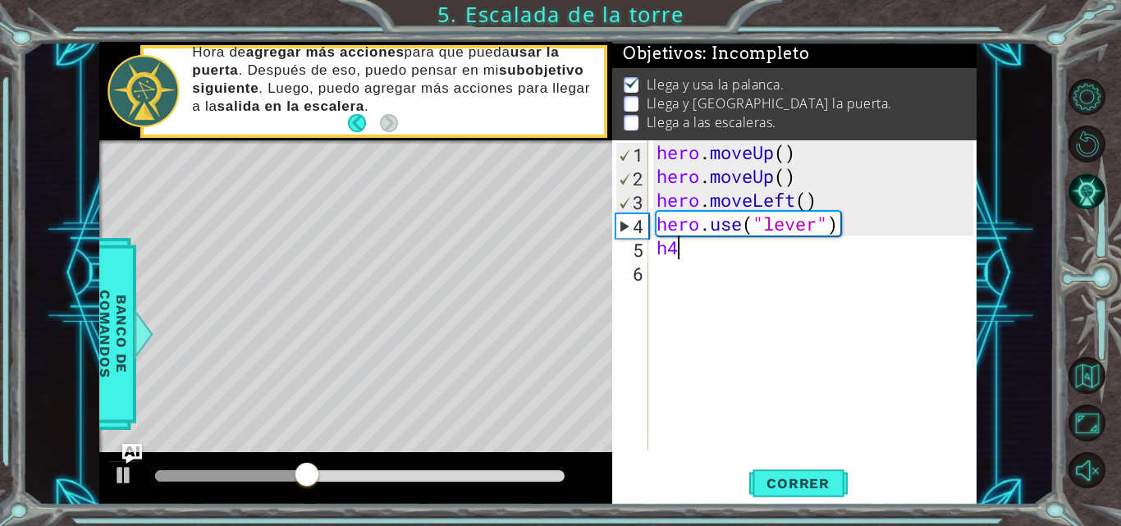
type textarea "h"
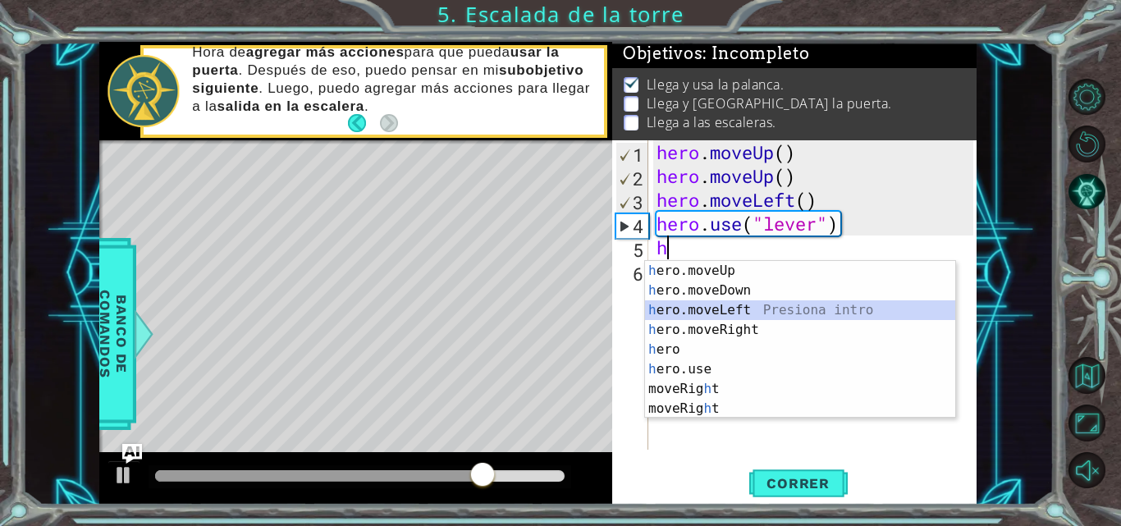
click at [749, 309] on div "h ero.moveUp Presiona intro h ero.moveDown Presiona intro h ero.moveLeft Presio…" at bounding box center [800, 359] width 310 height 197
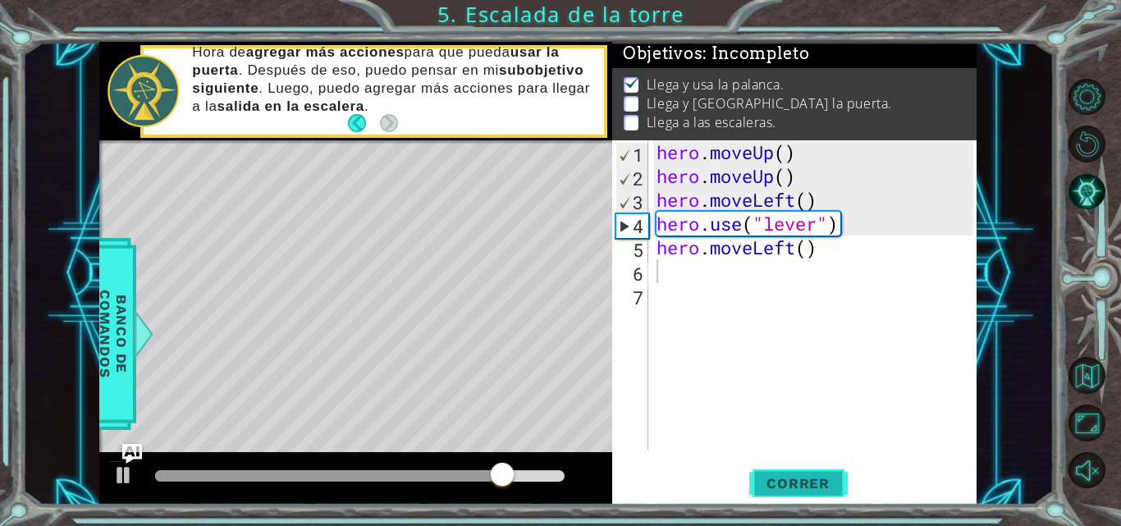
click at [780, 490] on span "Correr" at bounding box center [798, 483] width 96 height 16
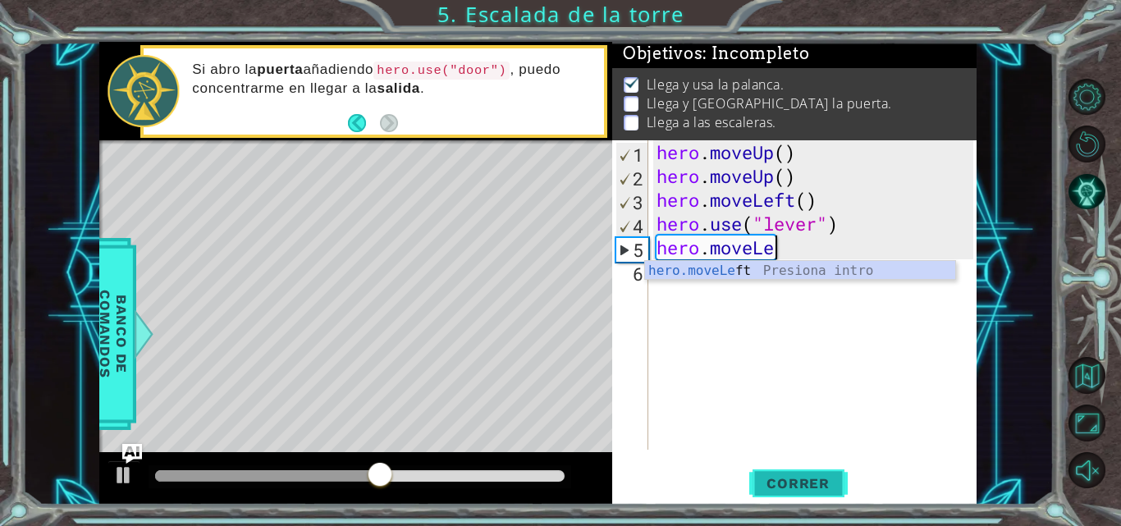
type textarea "he"
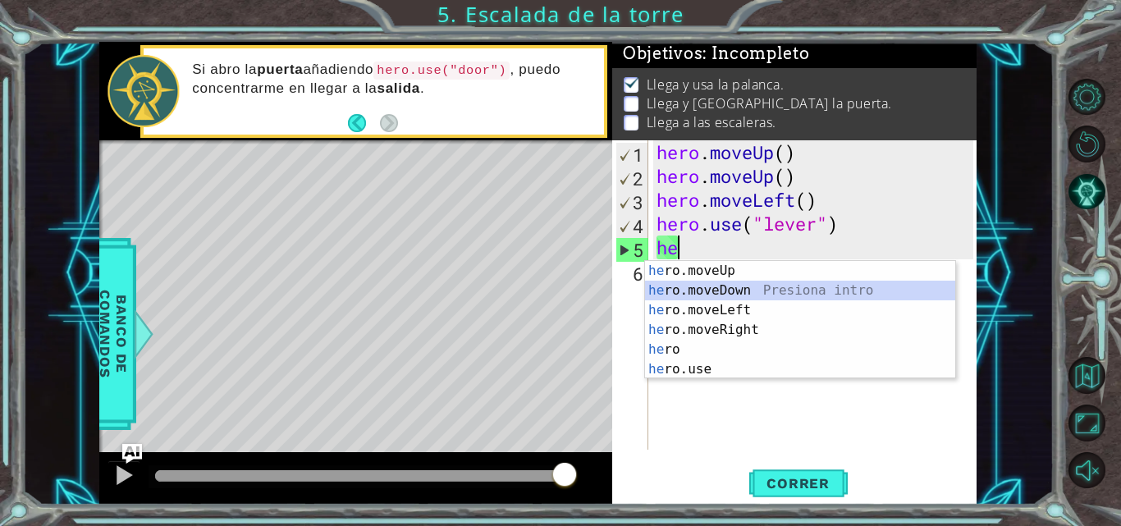
click at [699, 290] on div "he ro.moveUp Presiona intro he ro.moveDown Presiona intro he ro.moveLeft Presio…" at bounding box center [800, 340] width 310 height 158
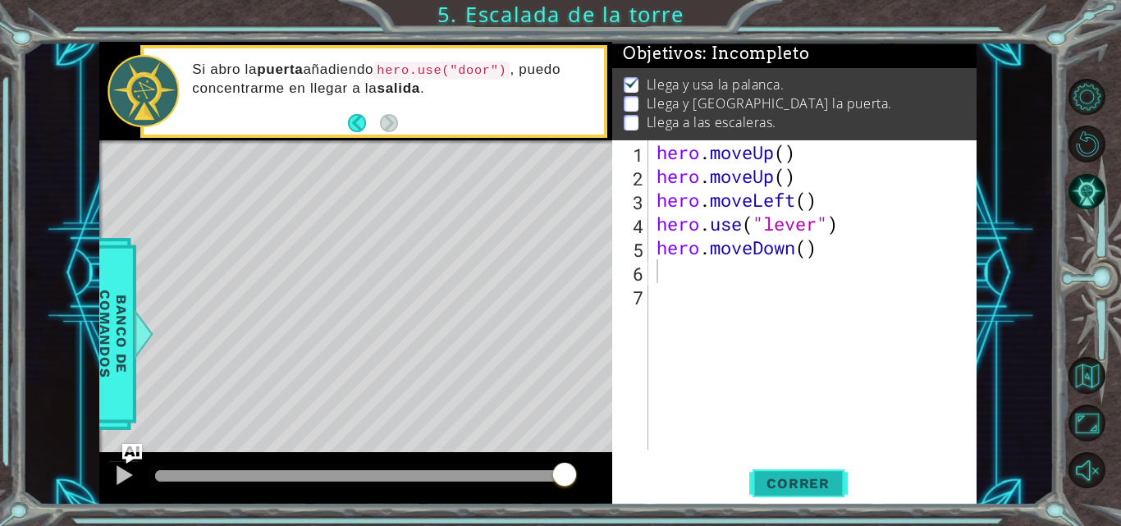
click at [807, 481] on span "Correr" at bounding box center [798, 483] width 96 height 16
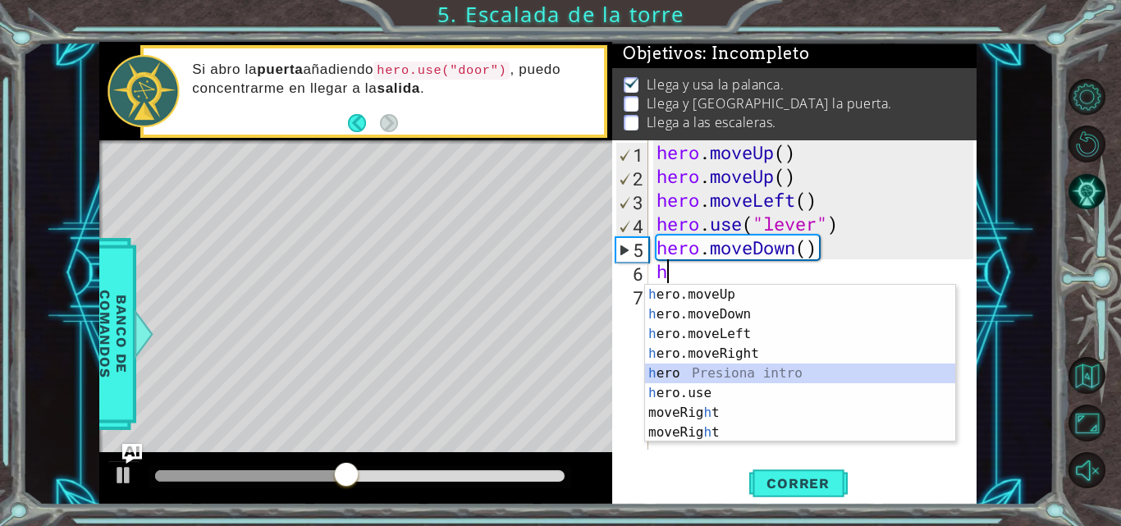
click at [682, 368] on div "h ero.moveUp Presiona intro h ero.moveDown Presiona intro h ero.moveLeft Presio…" at bounding box center [800, 383] width 310 height 197
type textarea "hero"
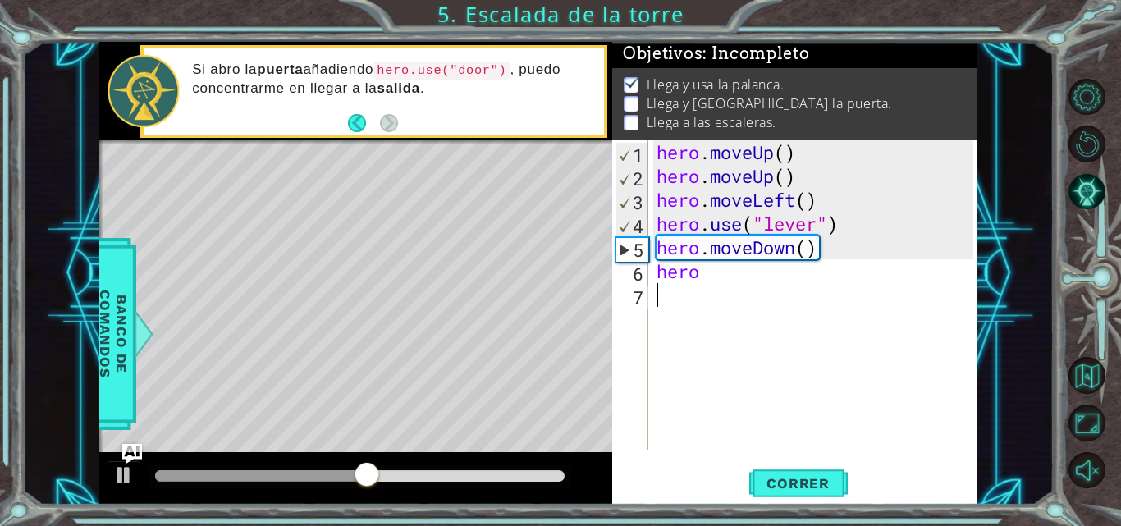
click at [718, 292] on div "hero . moveUp ( ) hero . moveUp ( ) hero . moveLeft ( ) hero . use ( "lever" ) …" at bounding box center [817, 318] width 328 height 357
click at [717, 278] on div "hero . moveUp ( ) hero . moveUp ( ) hero . moveLeft ( ) hero . use ( "lever" ) …" at bounding box center [817, 318] width 328 height 357
type textarea "hero."
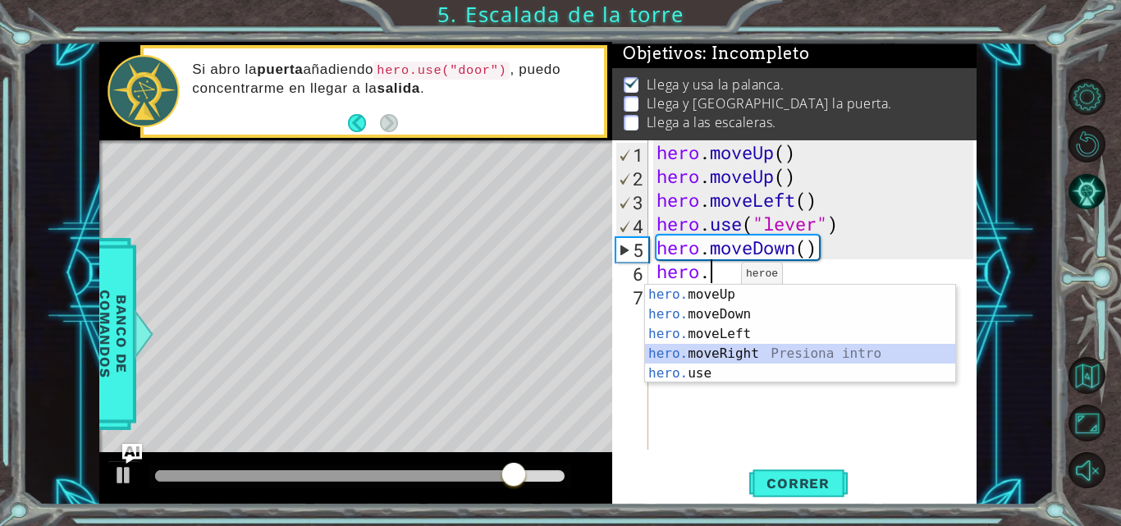
click at [753, 346] on div "hero. moveUp Presiona intro hero. moveDown Presiona intro hero. moveLeft Presio…" at bounding box center [800, 354] width 310 height 138
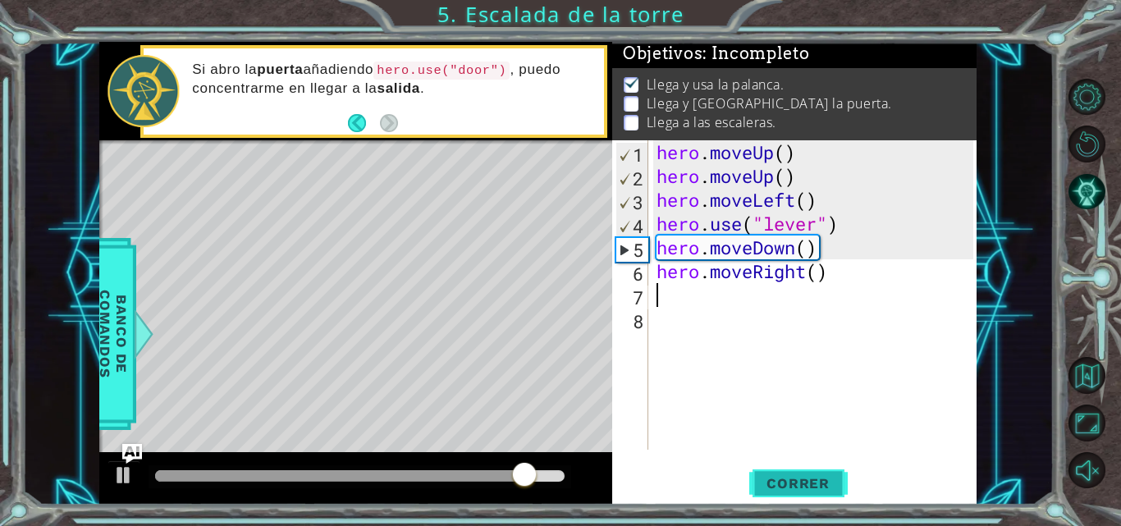
click at [785, 482] on span "Correr" at bounding box center [798, 483] width 96 height 16
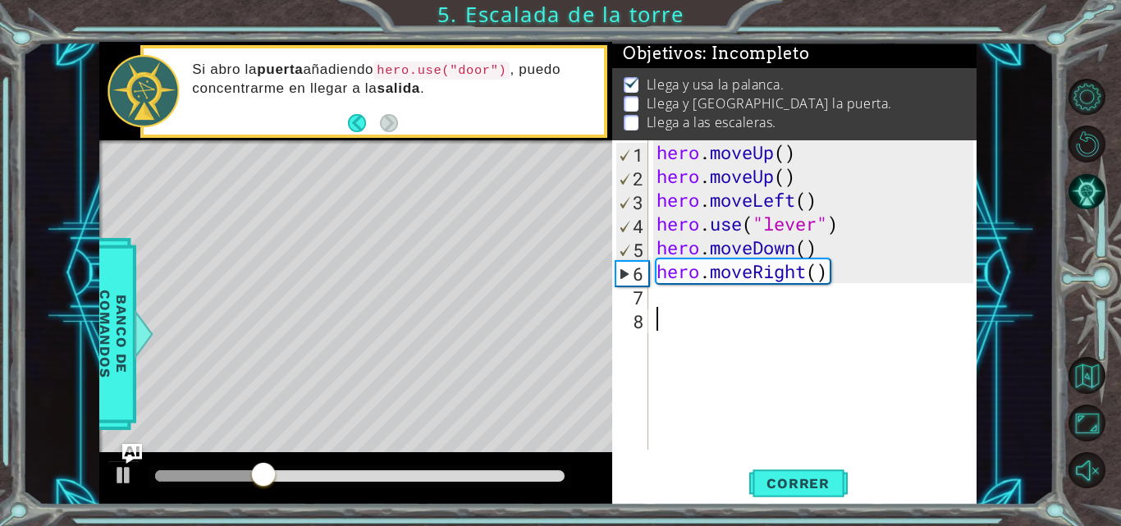
click at [677, 321] on div "hero . moveUp ( ) hero . moveUp ( ) hero . moveLeft ( ) hero . use ( "lever" ) …" at bounding box center [817, 318] width 328 height 357
click at [660, 296] on div "hero . moveUp ( ) hero . moveUp ( ) hero . moveLeft ( ) hero . use ( "lever" ) …" at bounding box center [817, 318] width 328 height 357
type textarea "h"
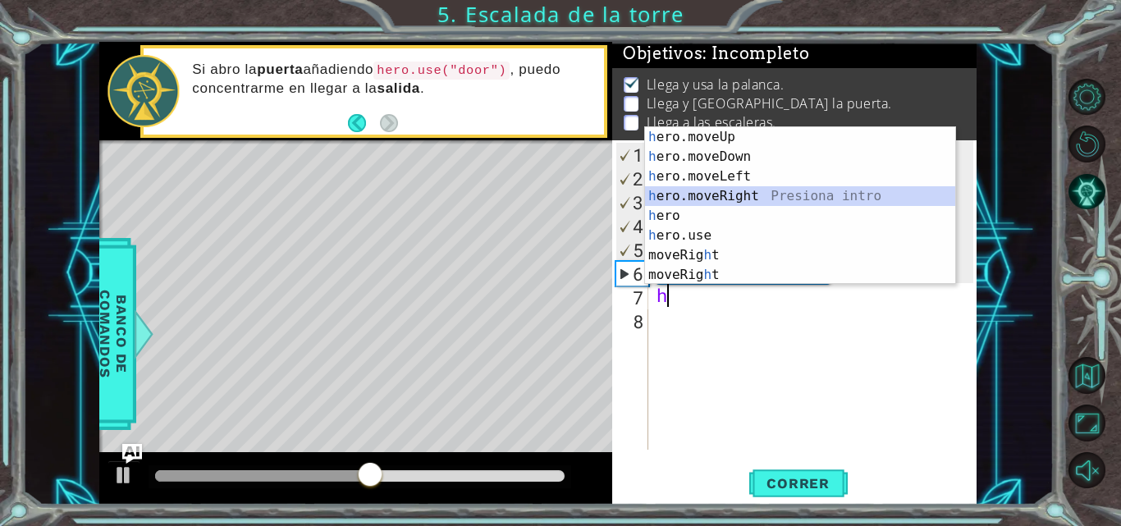
click at [703, 190] on div "h ero.moveUp Presiona intro h ero.moveDown Presiona intro h ero.moveLeft Presio…" at bounding box center [800, 225] width 310 height 197
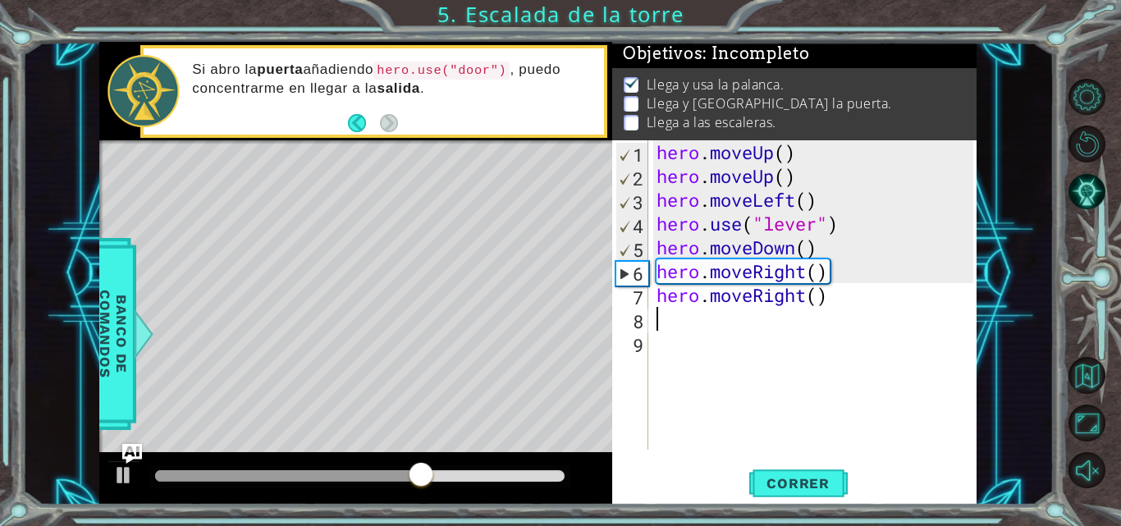
type textarea "h"
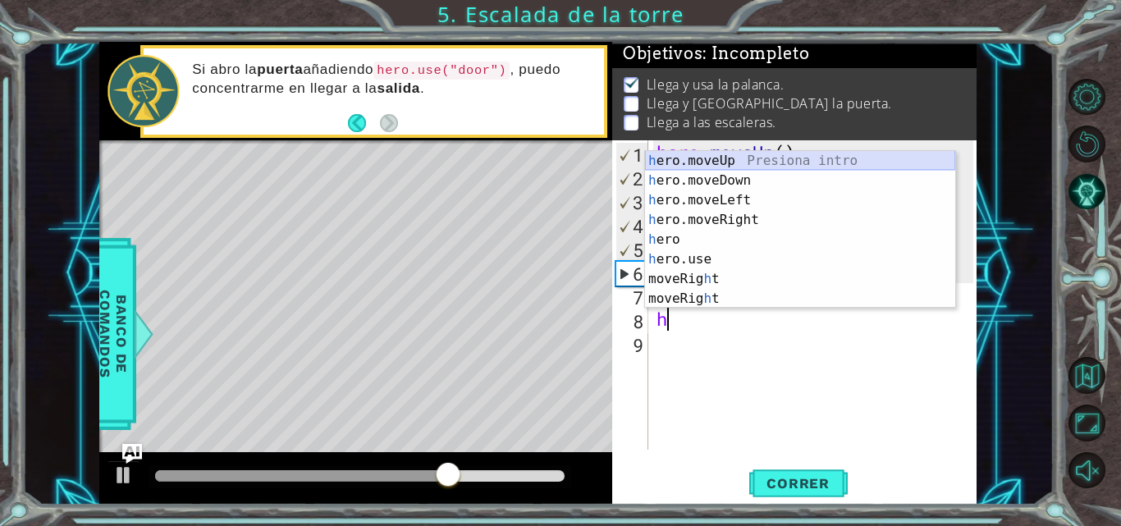
click at [727, 163] on div "h ero.moveUp Presiona intro h ero.moveDown Presiona intro h ero.moveLeft Presio…" at bounding box center [800, 249] width 310 height 197
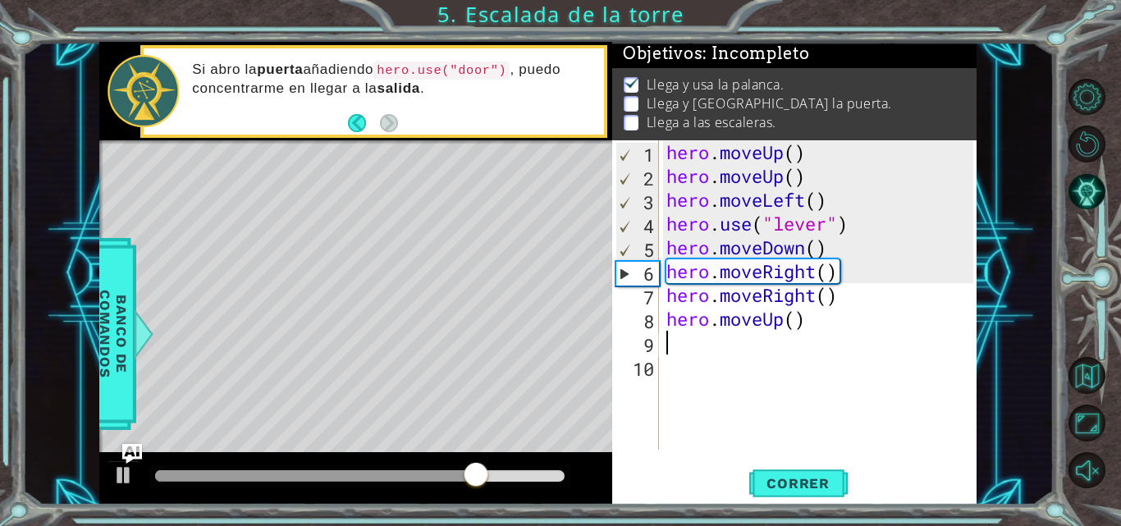
type textarea "h"
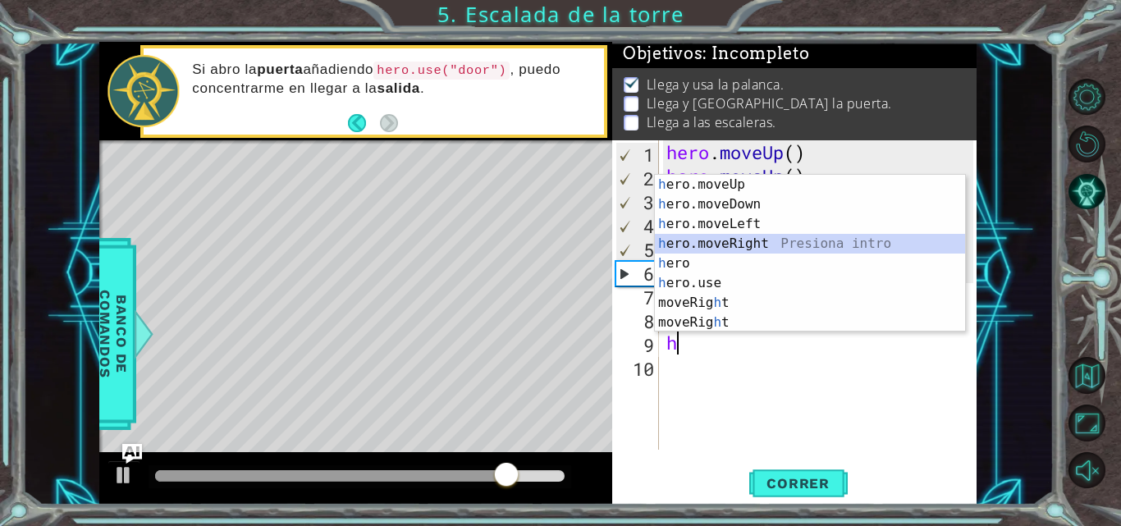
click at [751, 244] on div "h ero.moveUp Presiona intro h ero.moveDown Presiona intro h ero.moveLeft Presio…" at bounding box center [810, 273] width 310 height 197
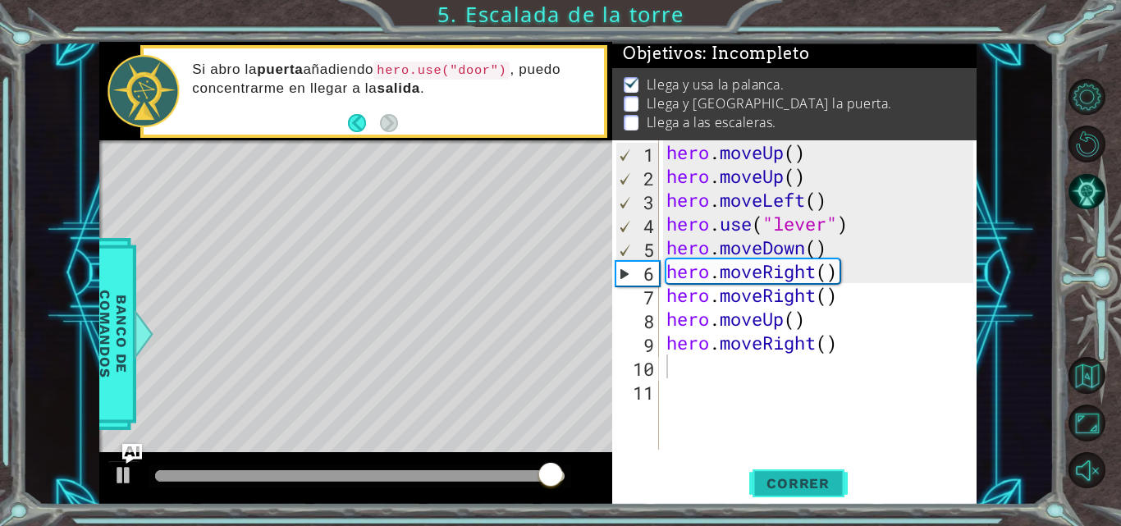
click at [779, 480] on span "Correr" at bounding box center [798, 483] width 96 height 16
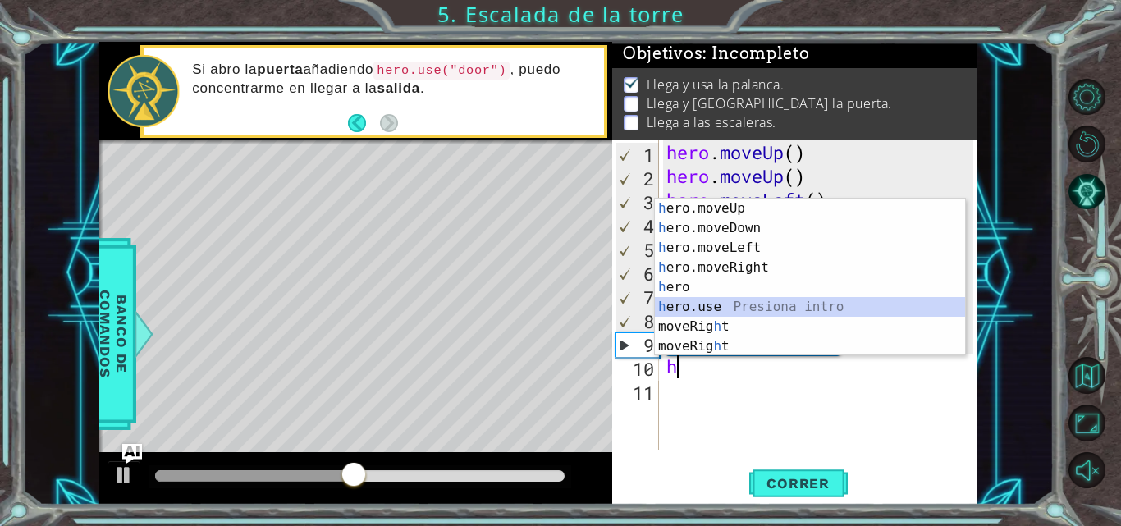
click at [694, 306] on div "h ero.moveUp Presiona intro h ero.moveDown Presiona intro h ero.moveLeft Presio…" at bounding box center [810, 297] width 310 height 197
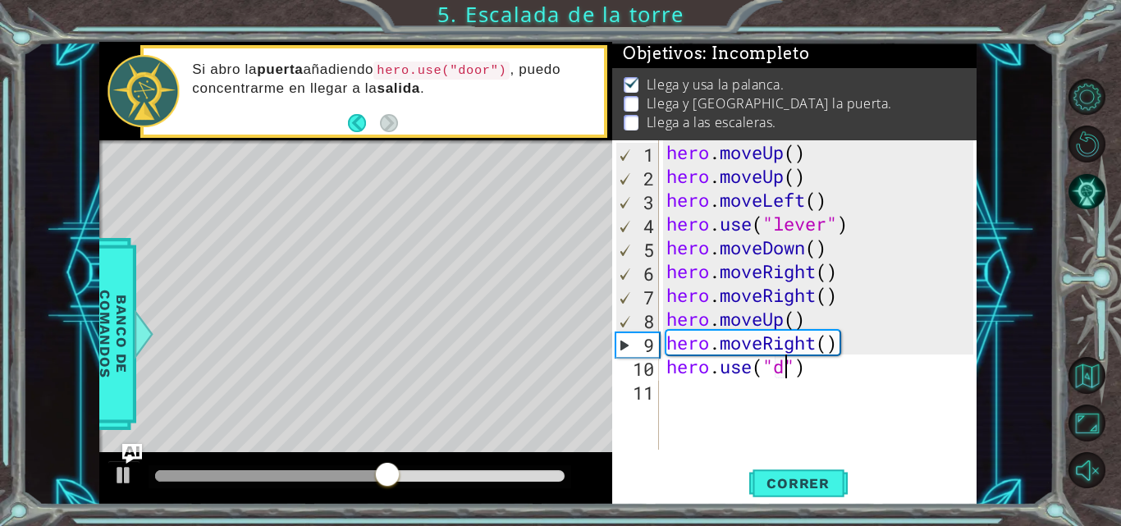
scroll to position [0, 6]
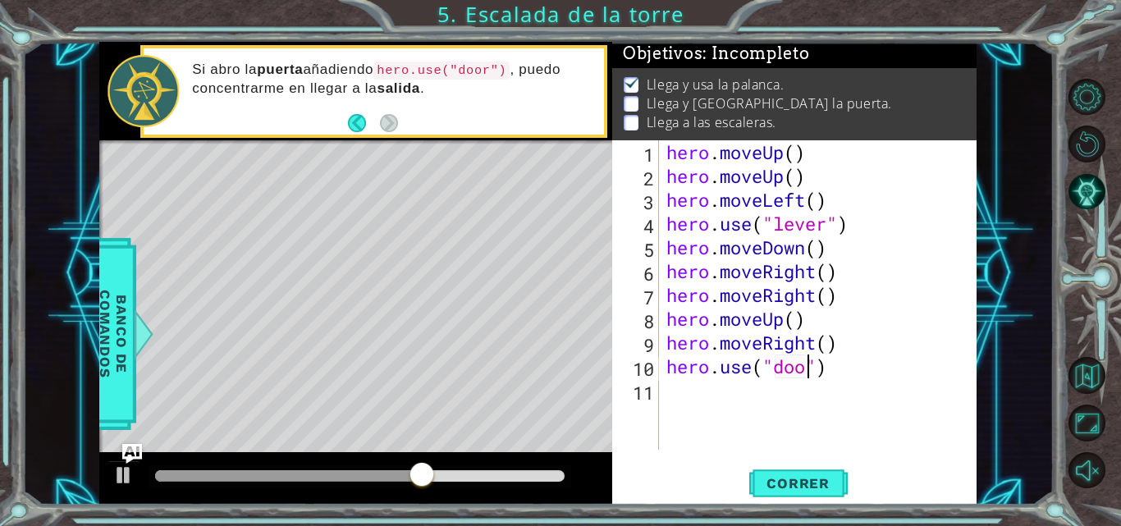
type textarea "hero.use("door")"
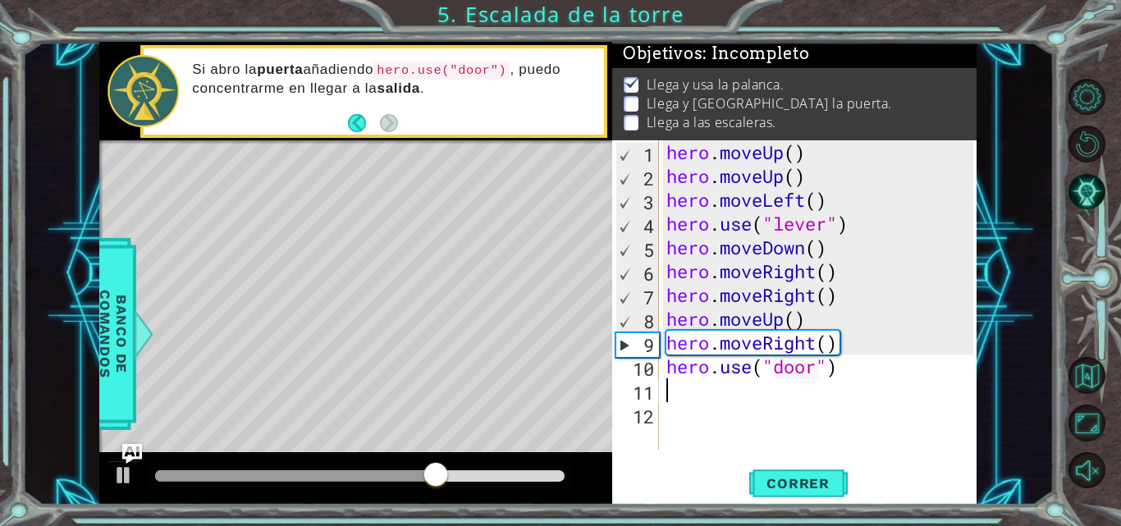
scroll to position [0, 0]
click at [777, 469] on button "Correr" at bounding box center [798, 483] width 99 height 36
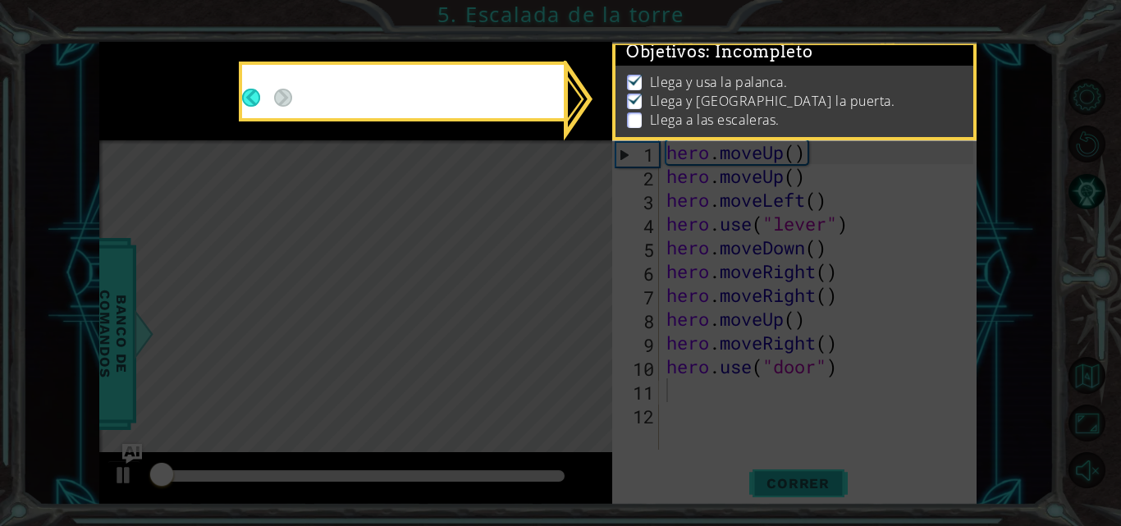
scroll to position [12, 0]
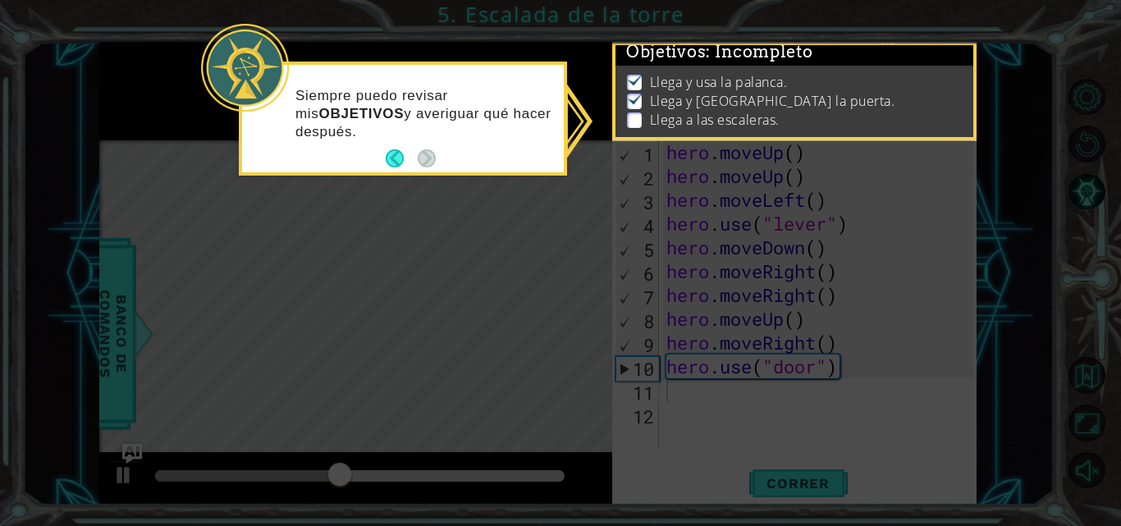
click at [409, 225] on icon at bounding box center [560, 263] width 1121 height 526
click at [392, 163] on button "Back" at bounding box center [402, 158] width 32 height 18
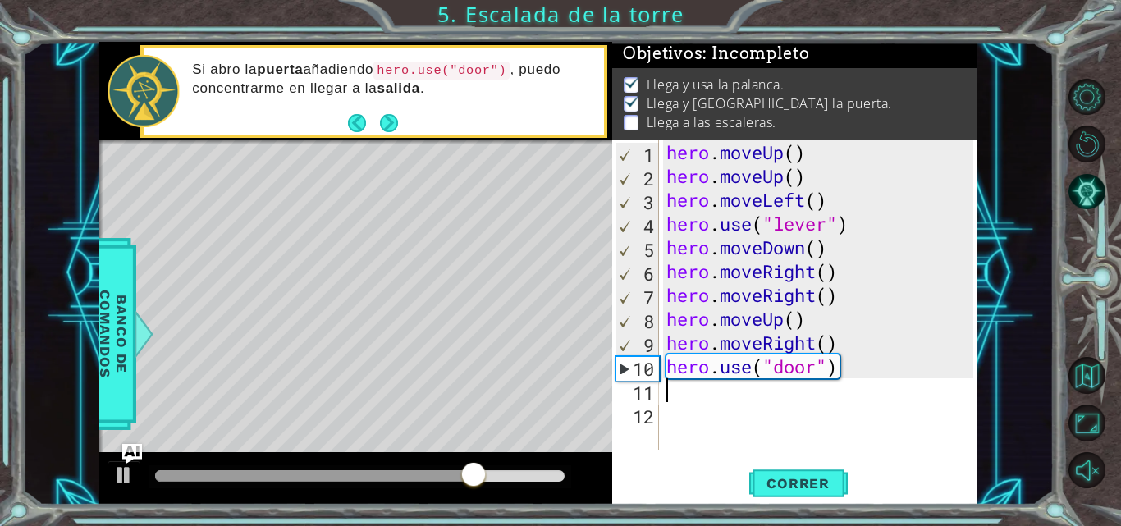
type textarea "h"
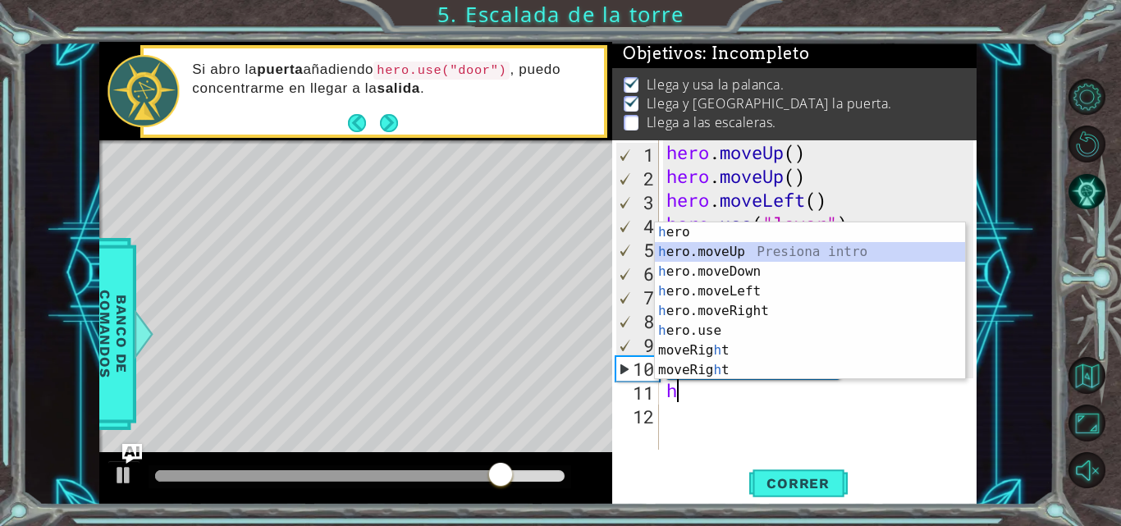
click at [698, 246] on div "h ero Presiona intro h ero.moveUp Presiona intro h ero.moveDown Presiona intro …" at bounding box center [810, 320] width 310 height 197
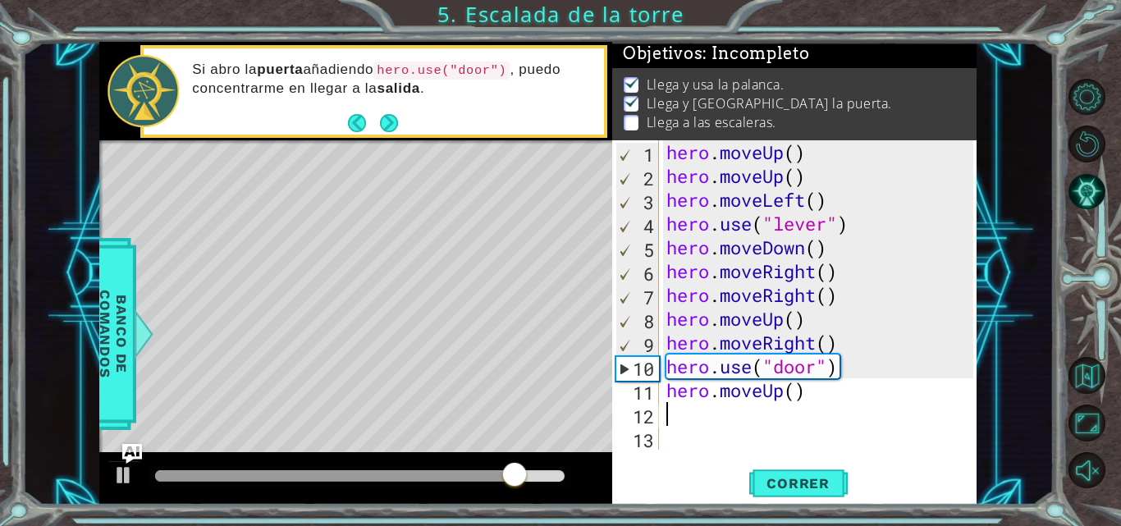
type textarea "h"
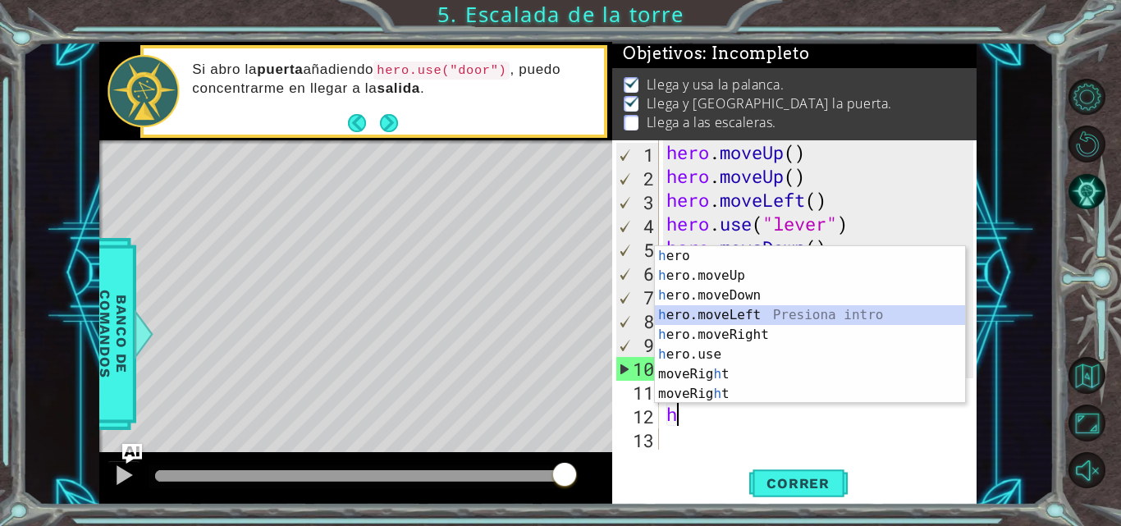
click at [745, 320] on div "h ero Presiona intro h ero.moveUp Presiona intro h ero.moveDown Presiona intro …" at bounding box center [810, 344] width 310 height 197
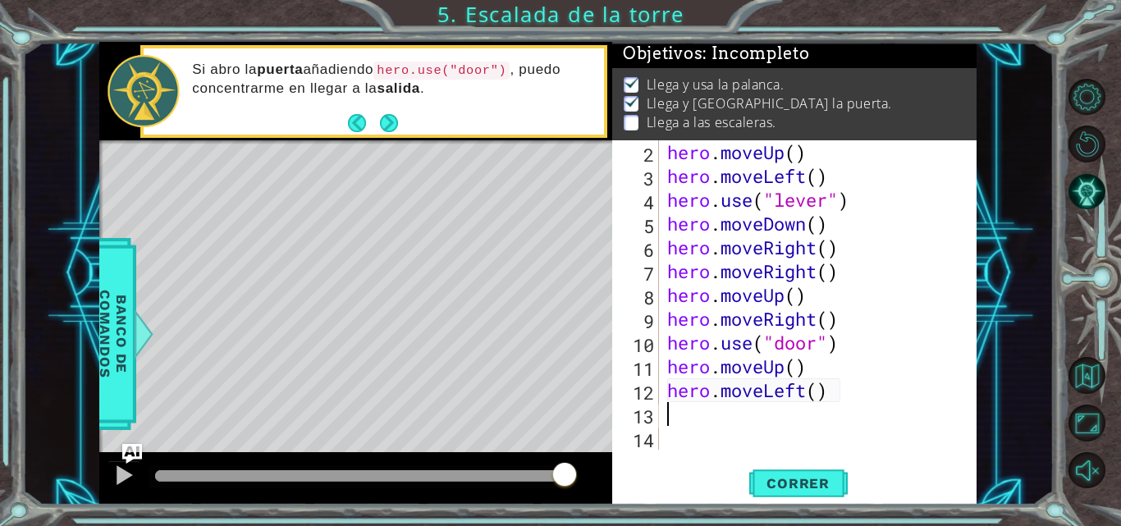
scroll to position [24, 0]
type textarea "h"
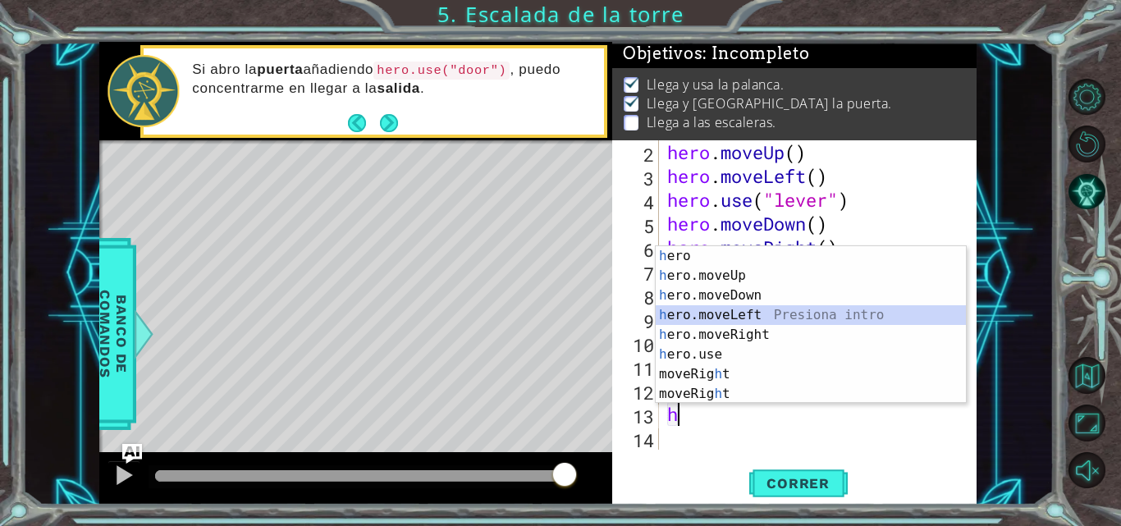
click at [743, 320] on div "h ero Presiona intro h ero.moveUp Presiona intro h ero.moveDown Presiona intro …" at bounding box center [811, 344] width 310 height 197
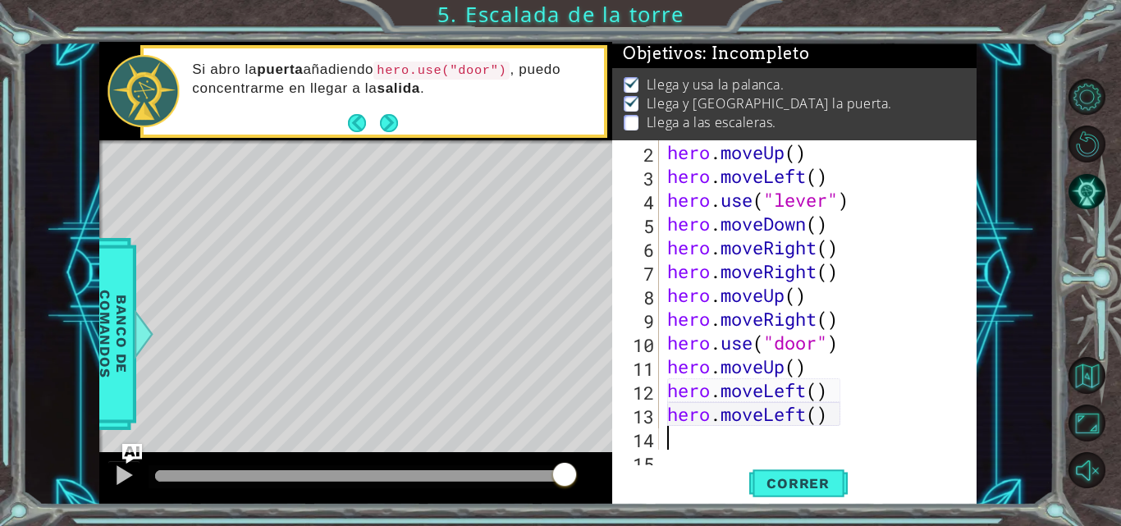
scroll to position [48, 0]
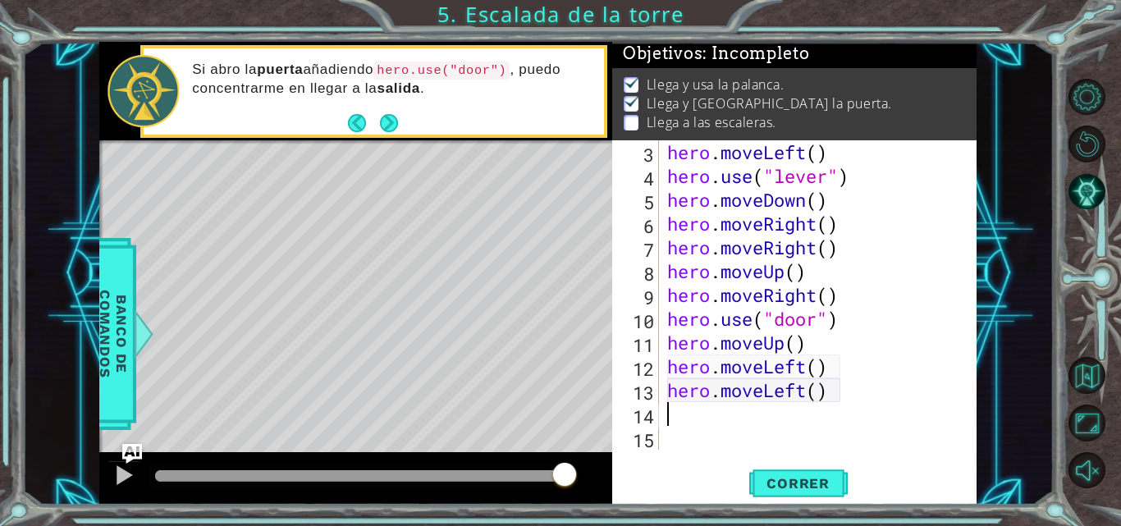
type textarea "h"
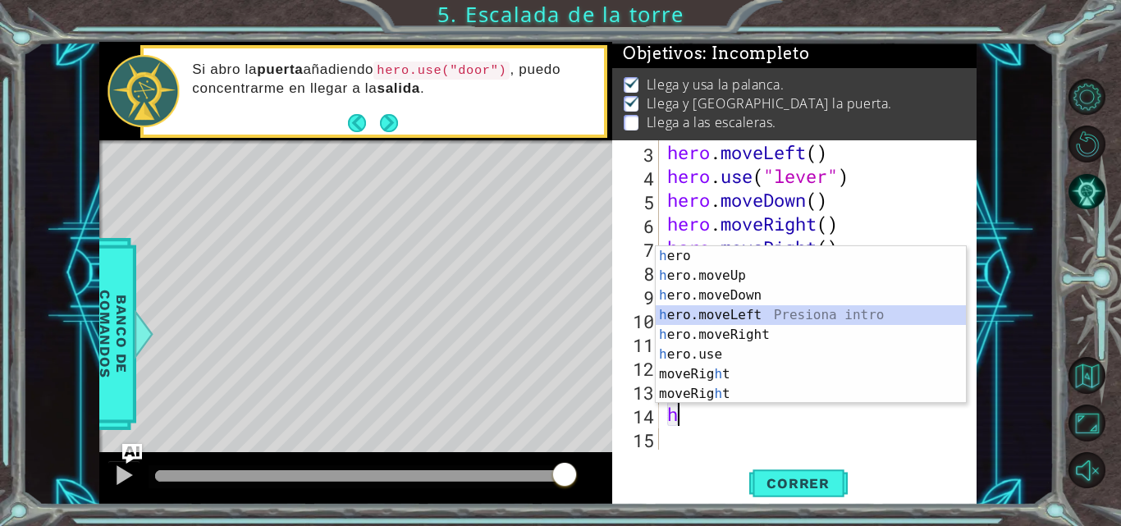
click at [743, 320] on div "h ero Presiona intro h ero.moveUp Presiona intro h ero.moveDown Presiona intro …" at bounding box center [811, 344] width 310 height 197
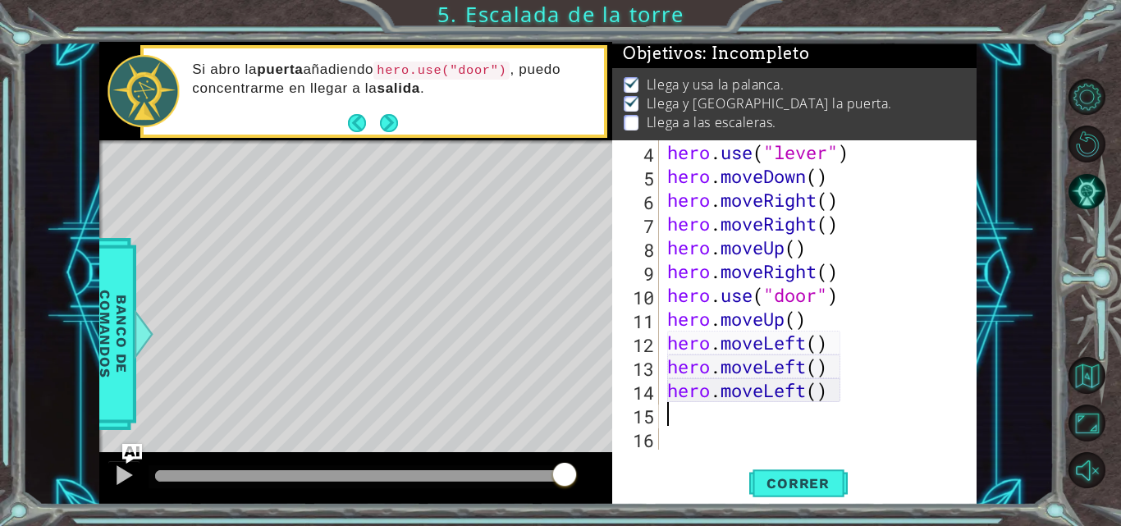
scroll to position [71, 0]
type textarea "h"
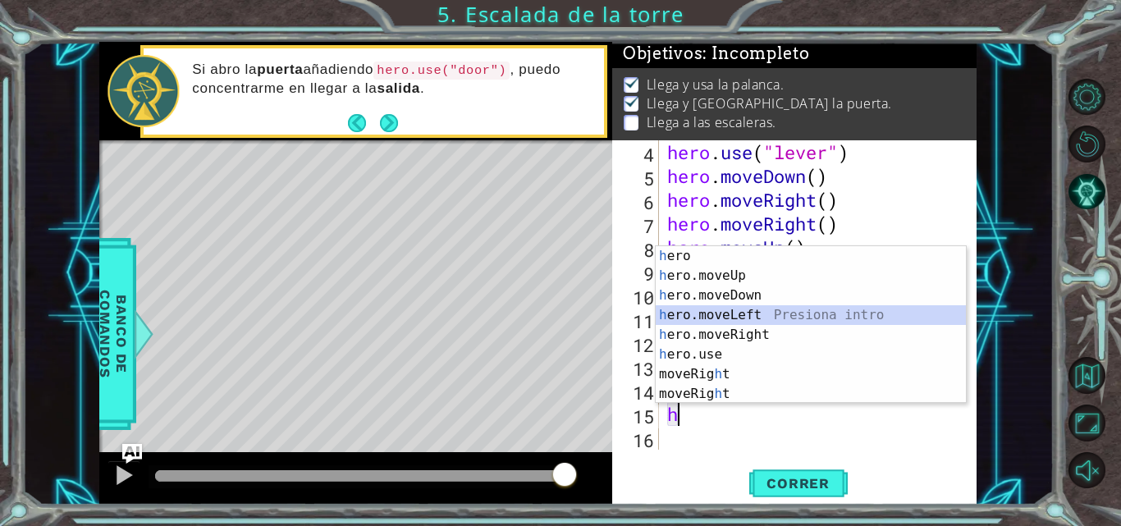
click at [739, 318] on div "h ero Presiona intro h ero.moveUp Presiona intro h ero.moveDown Presiona intro …" at bounding box center [811, 344] width 310 height 197
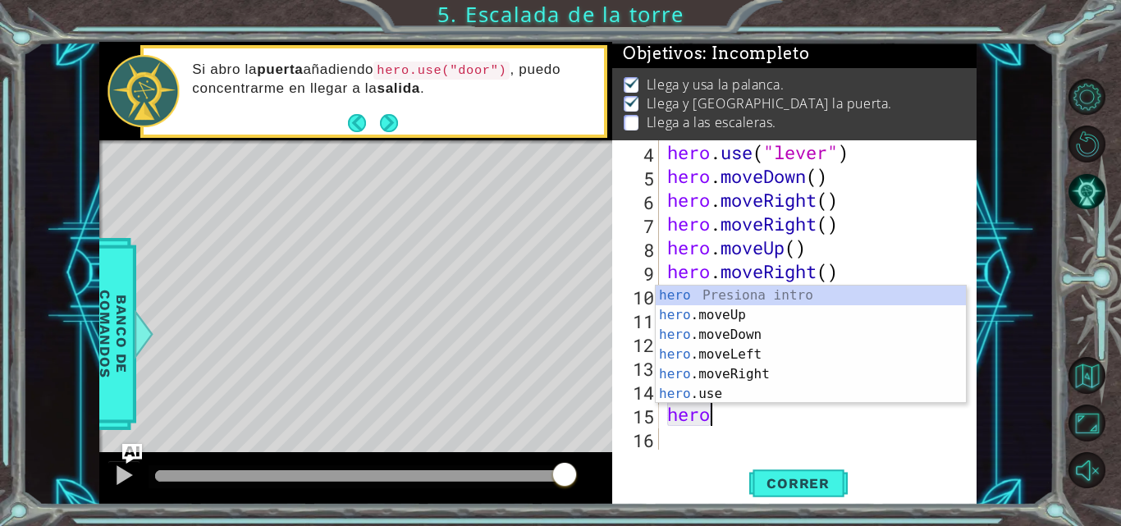
type textarea "h"
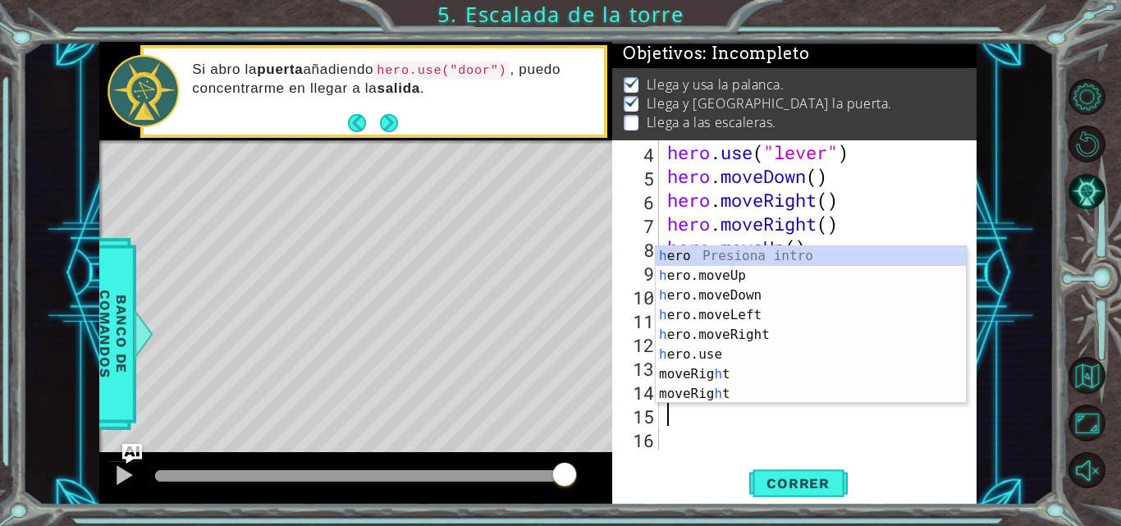
scroll to position [48, 0]
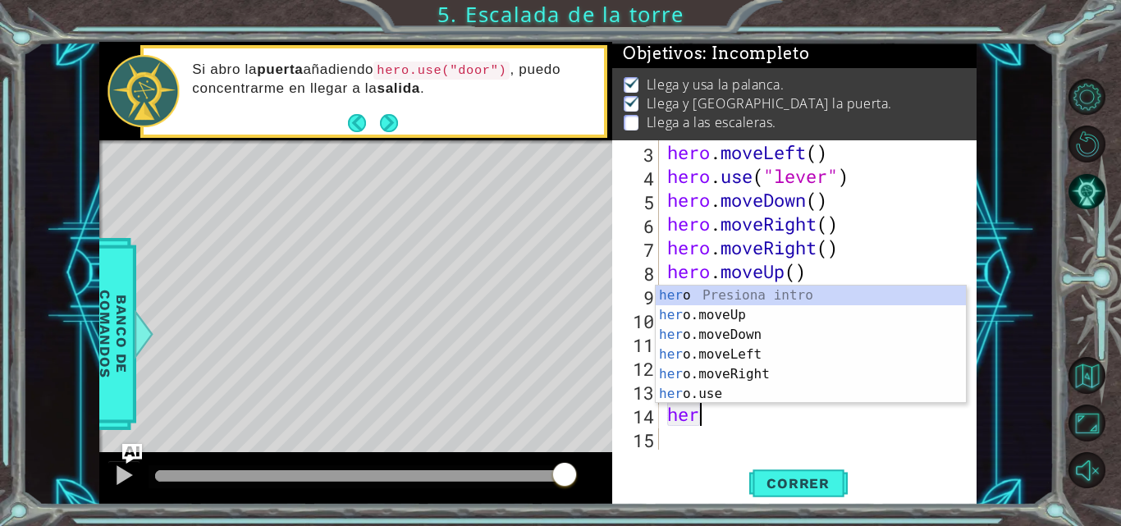
type textarea "h"
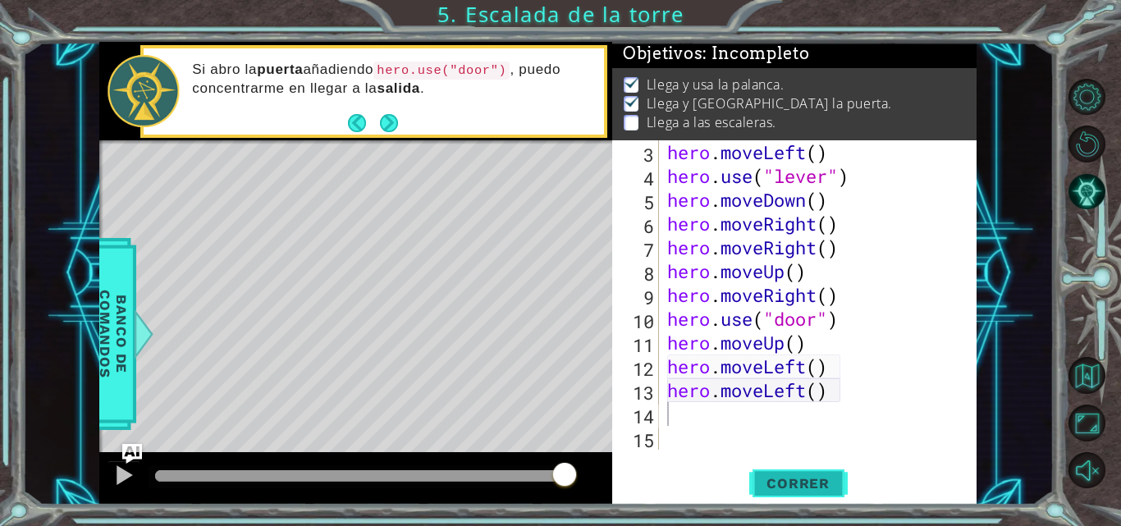
click at [800, 485] on span "Correr" at bounding box center [798, 483] width 96 height 16
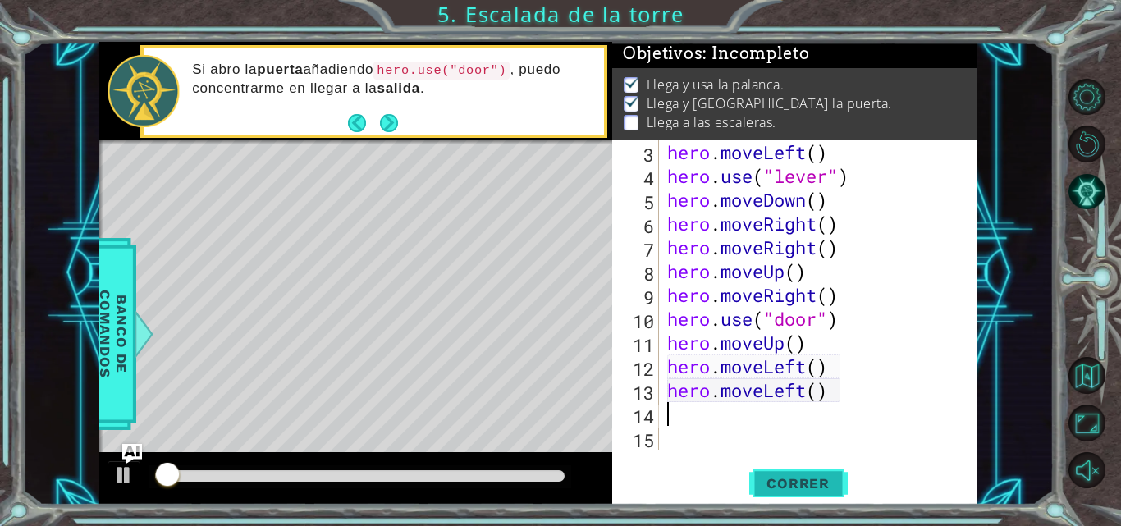
scroll to position [12, 0]
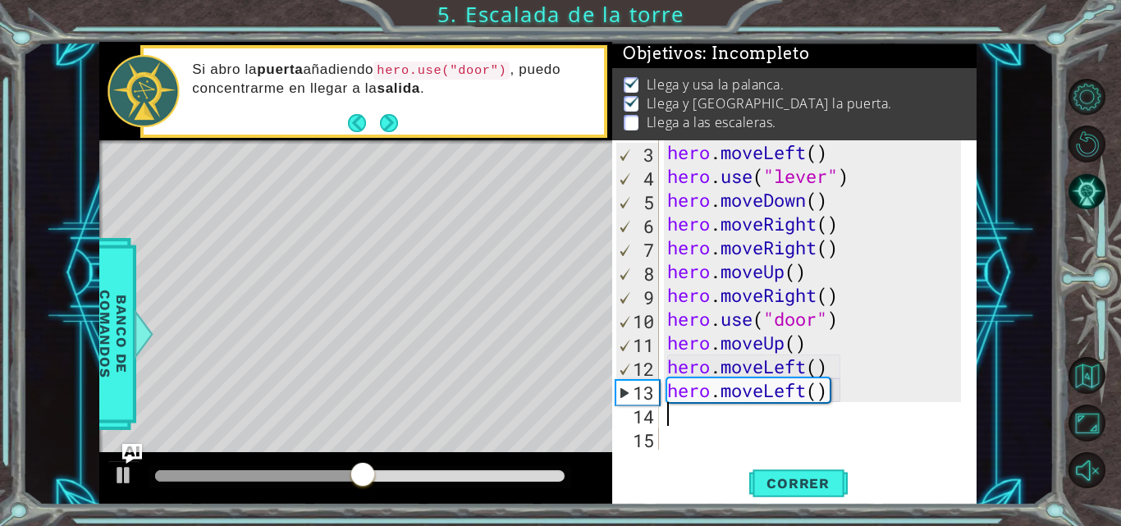
click at [826, 343] on div "hero . moveLeft ( ) hero . use ( "lever" ) hero . moveDown ( ) hero . moveRight…" at bounding box center [816, 318] width 305 height 357
type textarea "hero.moveUp()"
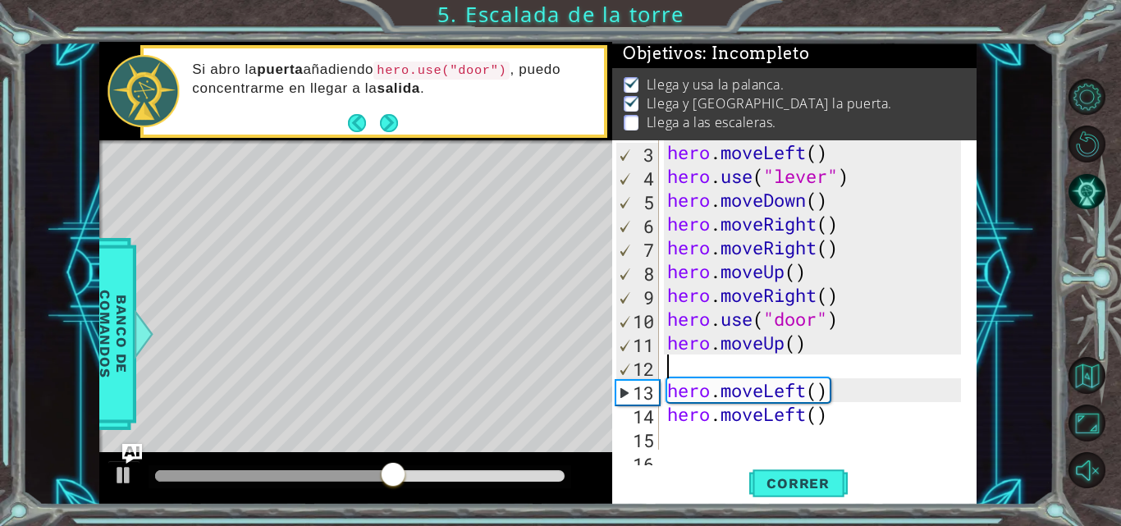
type textarea "h"
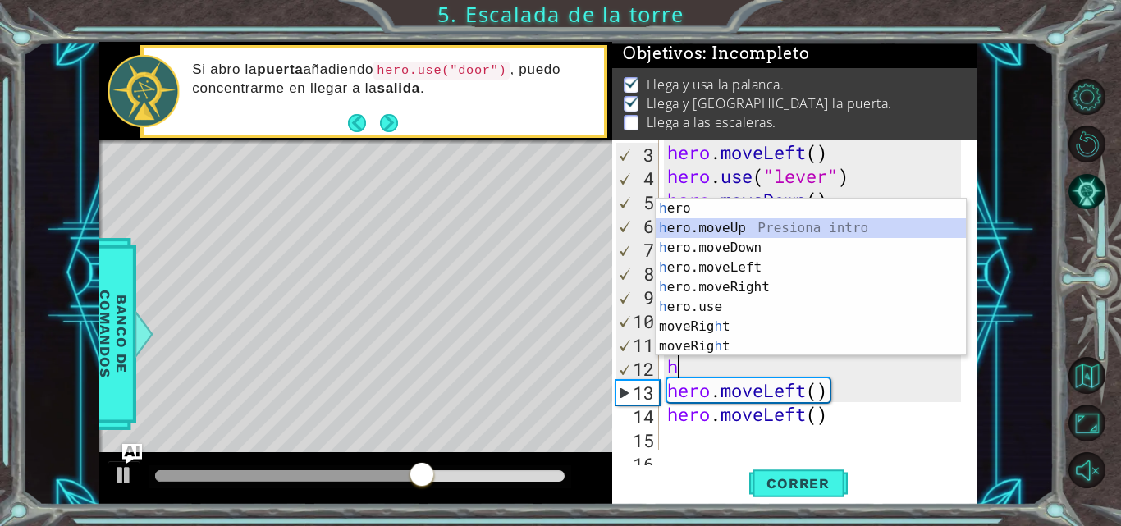
click at [708, 234] on div "h ero Presiona intro h ero.moveUp Presiona intro h ero.moveDown Presiona intro …" at bounding box center [811, 297] width 310 height 197
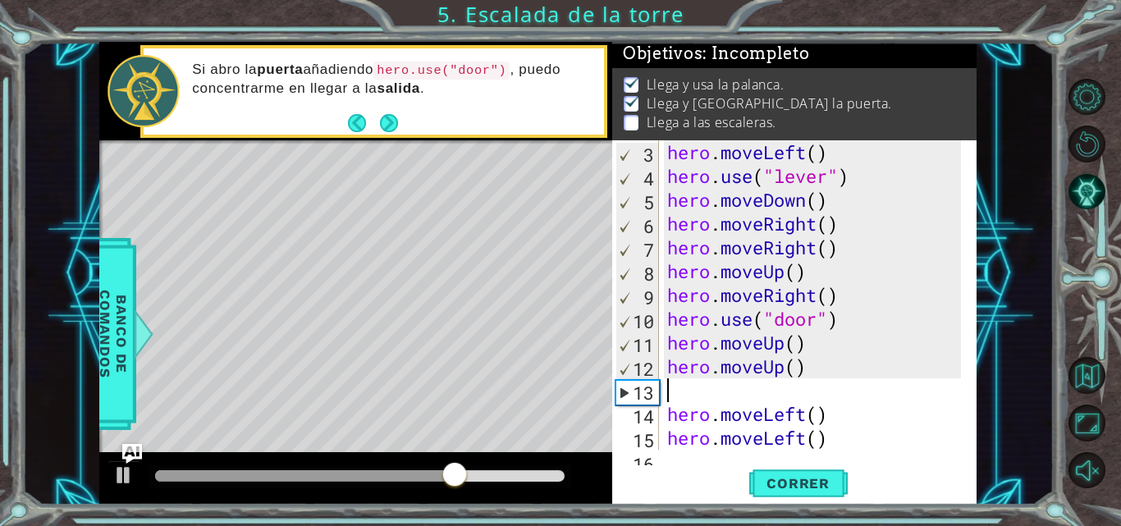
type textarea "hero.moveUp()"
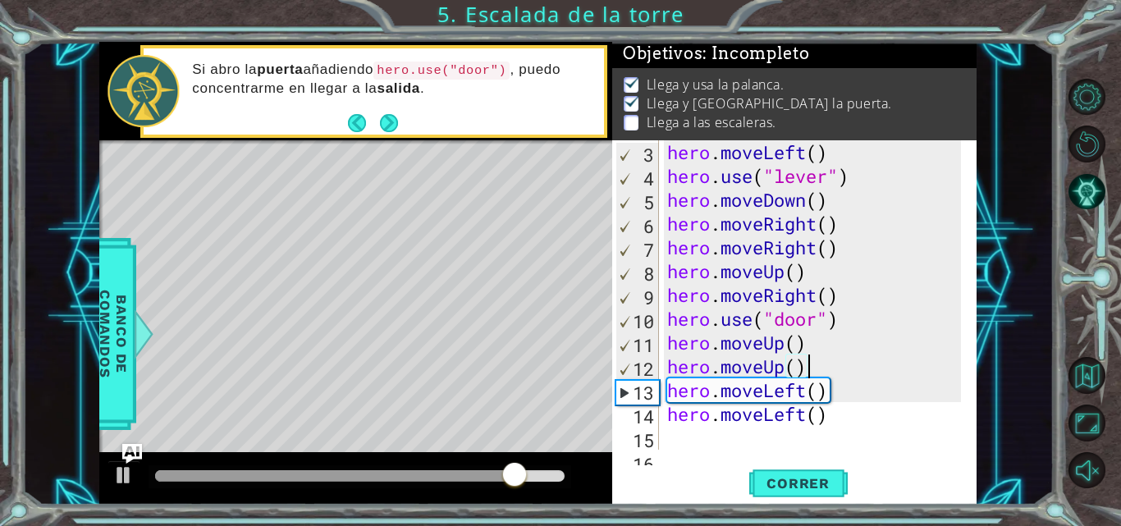
click at [676, 442] on div "hero . moveLeft ( ) hero . use ( "lever" ) hero . moveDown ( ) hero . moveRight…" at bounding box center [816, 318] width 305 height 357
type textarea "h"
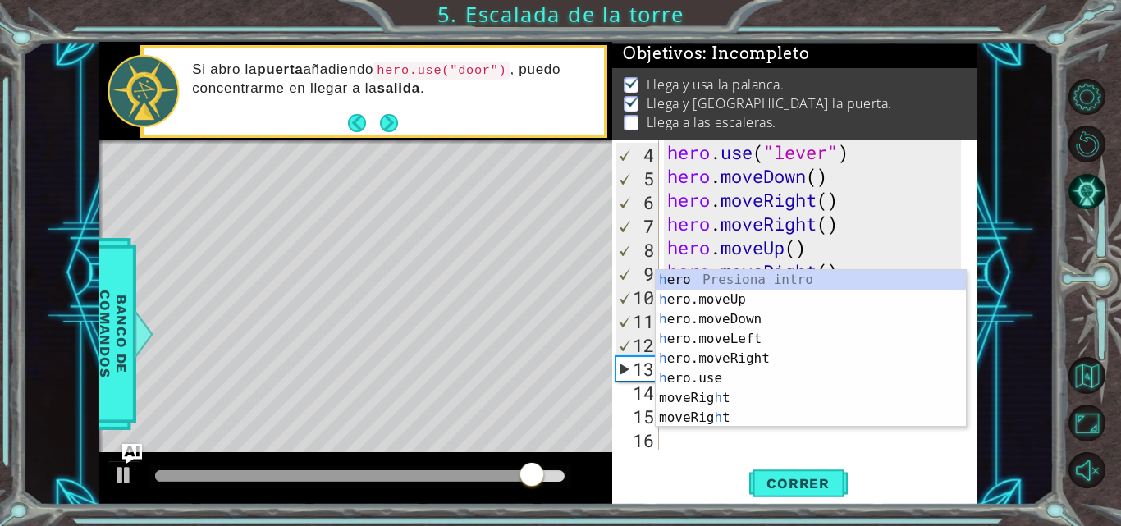
scroll to position [71, 0]
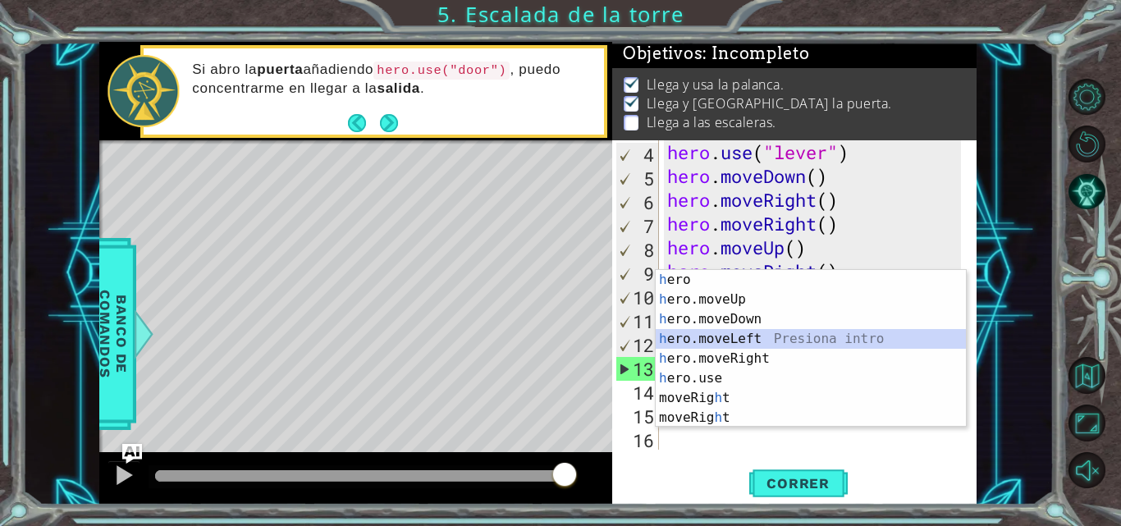
click at [726, 339] on div "h ero Presiona intro h ero.moveUp Presiona intro h ero.moveDown Presiona intro …" at bounding box center [811, 368] width 310 height 197
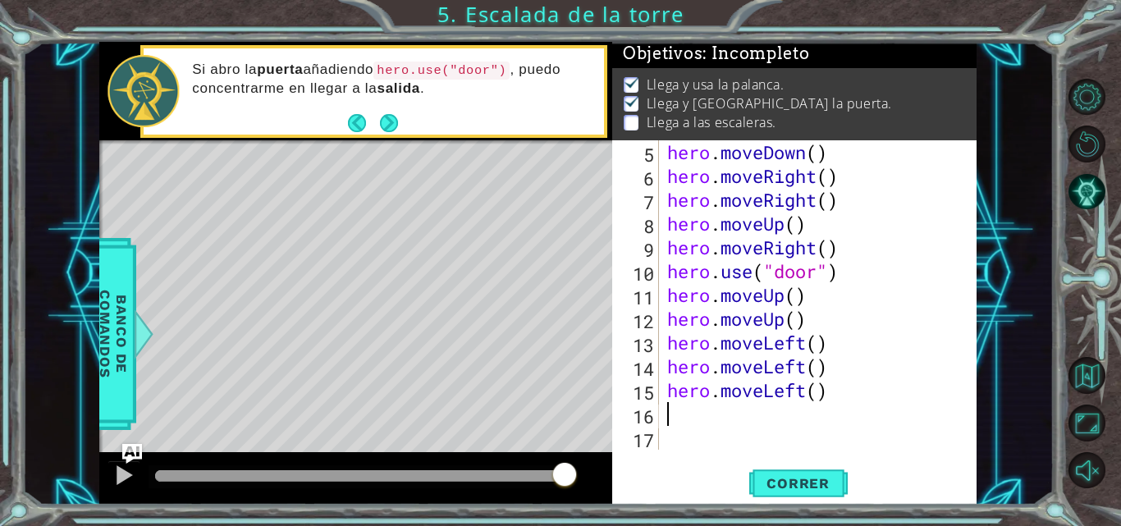
scroll to position [95, 0]
click at [688, 408] on div "hero . moveDown ( ) hero . moveRight ( ) hero . moveRight ( ) hero . moveUp ( )…" at bounding box center [816, 318] width 305 height 357
type textarea "h"
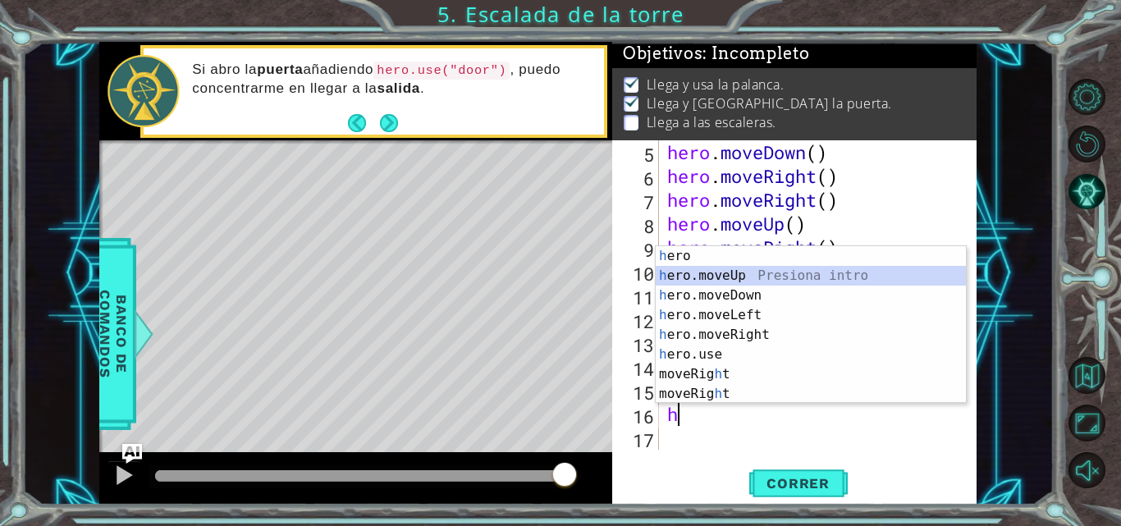
click at [686, 268] on div "h ero Presiona intro h ero.moveUp Presiona intro h ero.moveDown Presiona intro …" at bounding box center [811, 344] width 310 height 197
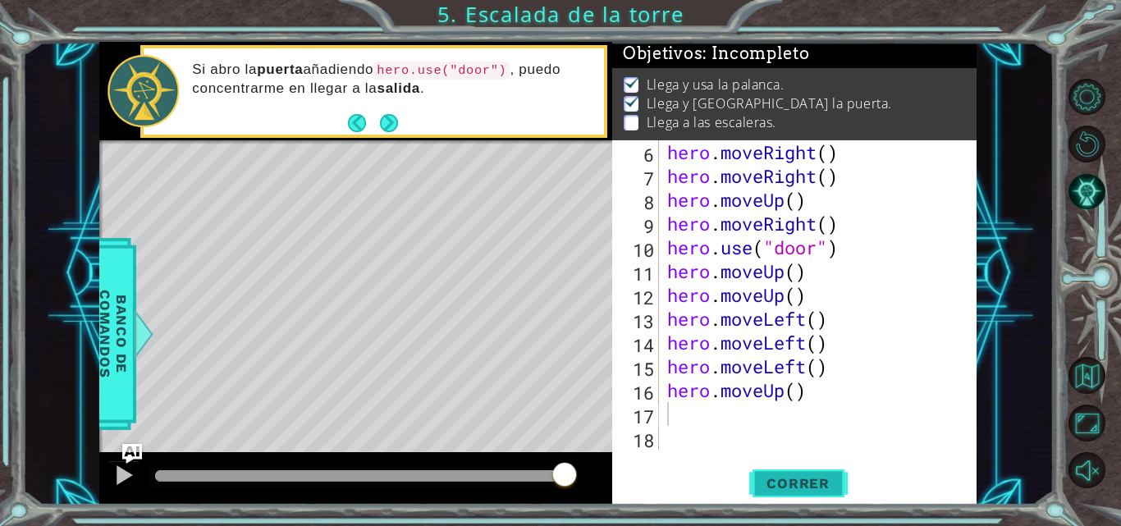
click at [803, 485] on span "Correr" at bounding box center [798, 483] width 96 height 16
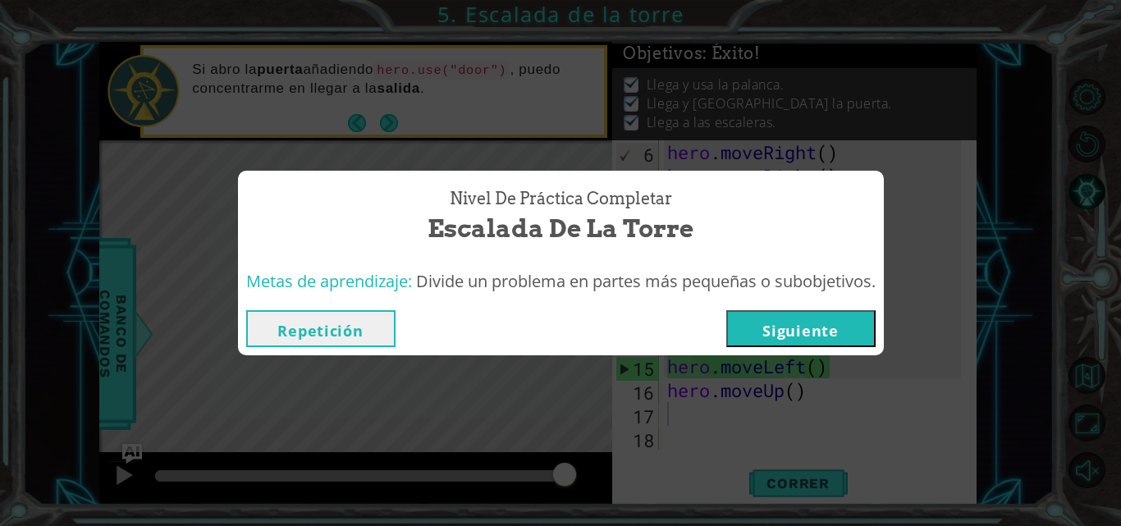
click at [825, 321] on button "Siguiente" at bounding box center [800, 328] width 149 height 37
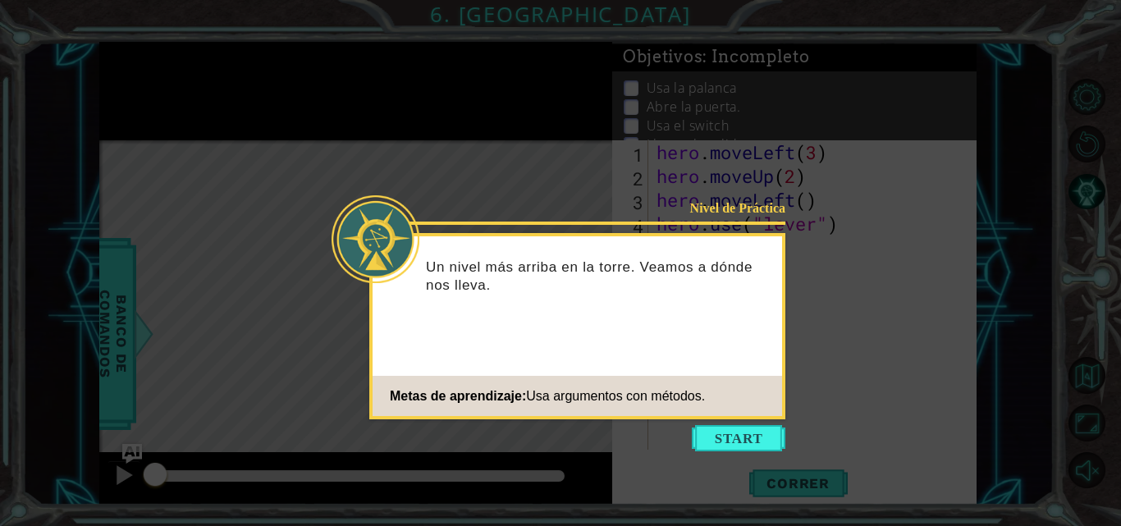
click at [825, 321] on icon at bounding box center [560, 263] width 1121 height 526
click at [759, 438] on button "Start" at bounding box center [739, 438] width 94 height 26
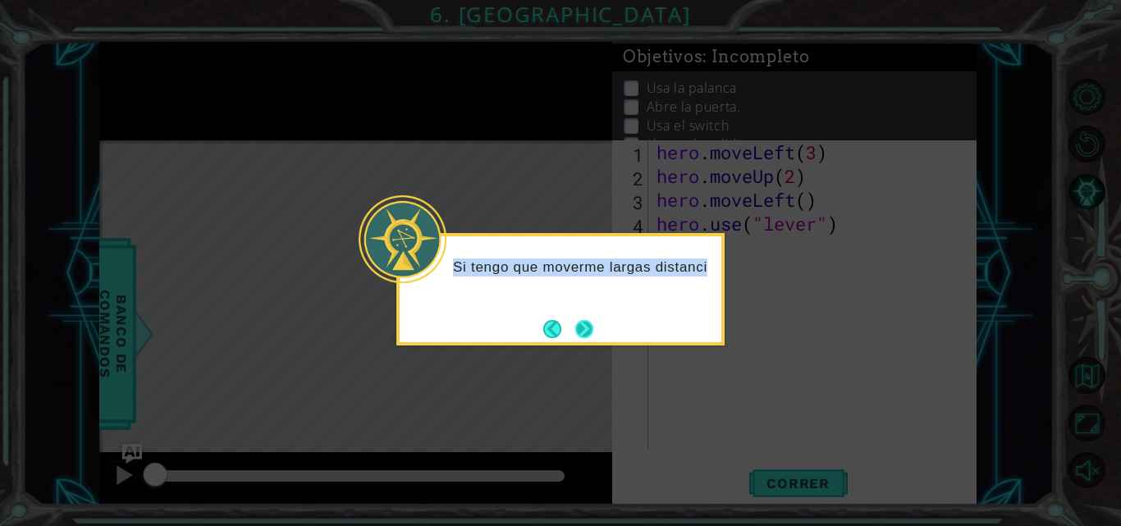
drag, startPoint x: 759, startPoint y: 438, endPoint x: 589, endPoint y: 327, distance: 203.3
click at [589, 327] on body "1 ההההההההההההההההההההההההההההההההההההההההההההההההההההההההההההההההההההההההההההה…" at bounding box center [560, 263] width 1121 height 526
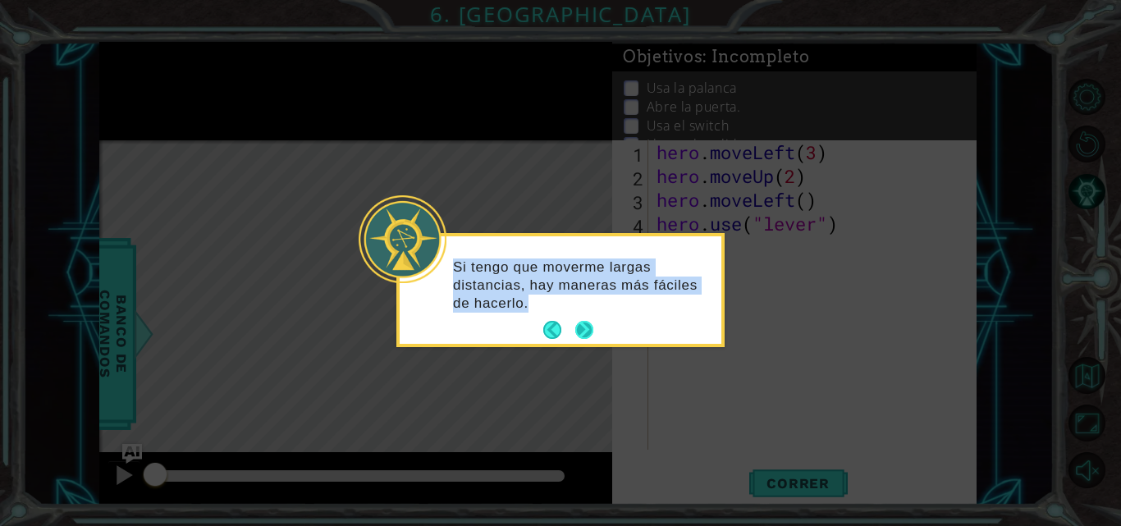
click at [589, 327] on button "Next" at bounding box center [584, 330] width 19 height 19
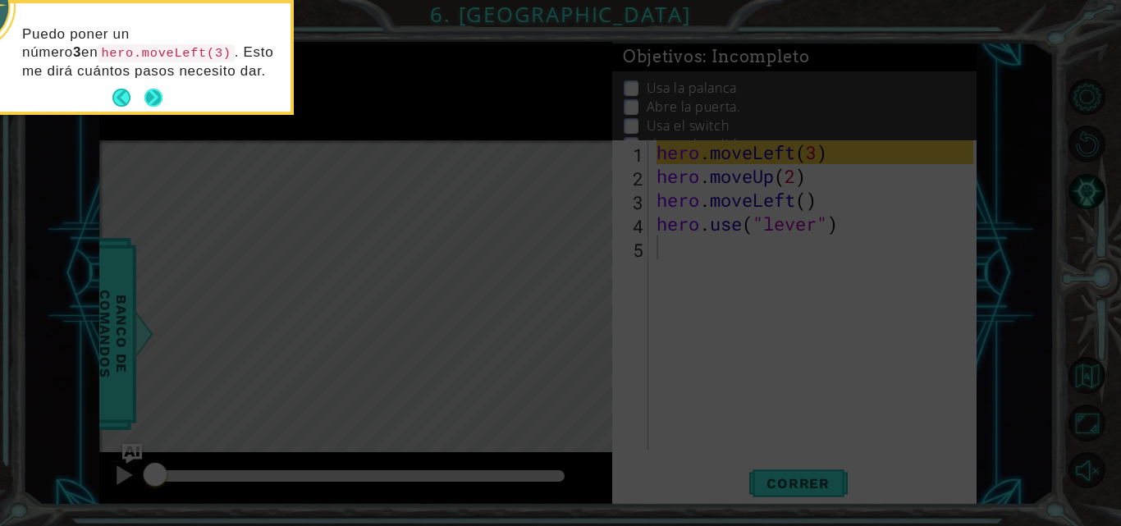
click at [155, 98] on button "Next" at bounding box center [154, 98] width 22 height 22
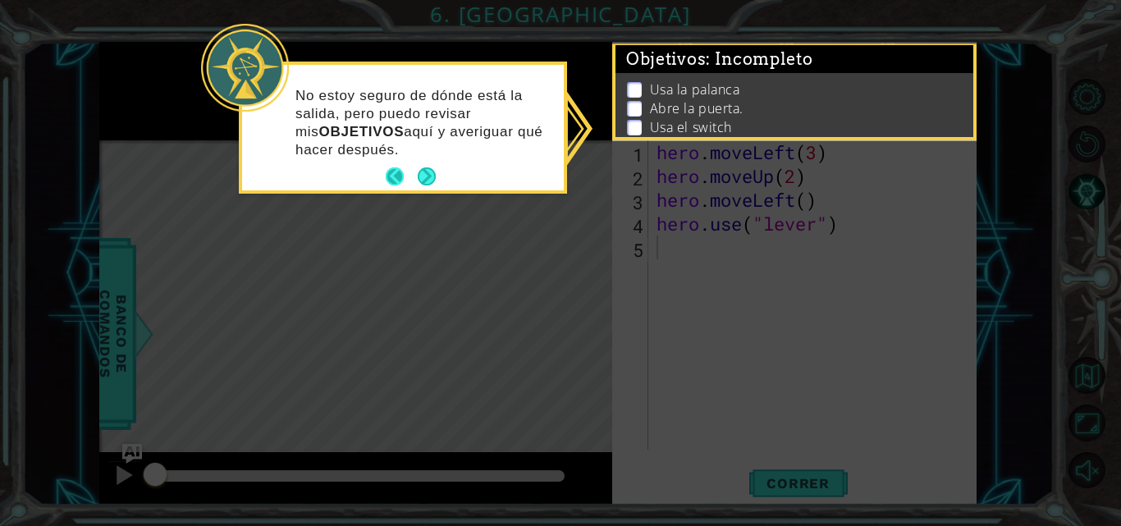
click at [413, 181] on button "Back" at bounding box center [402, 176] width 32 height 18
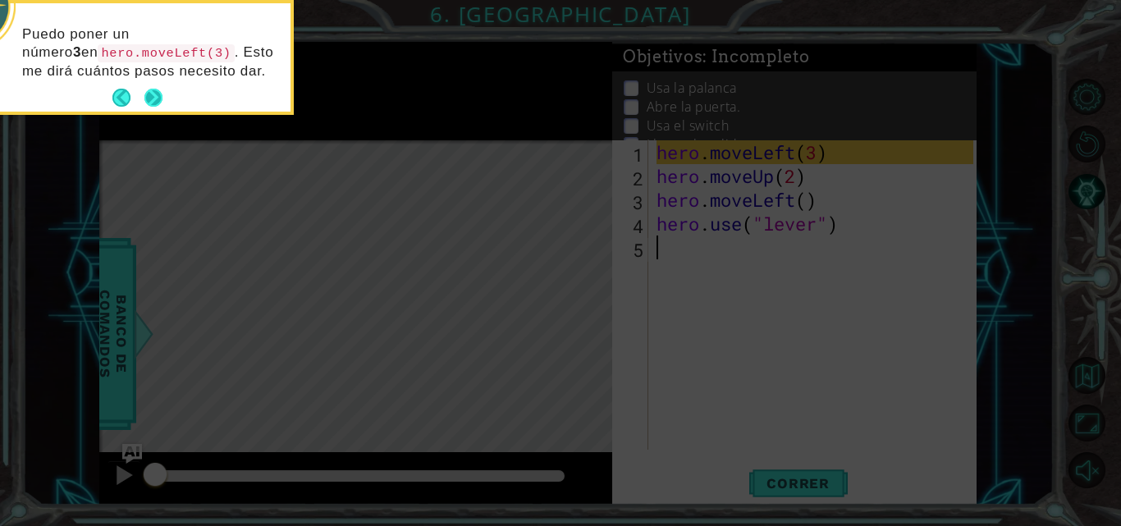
click at [157, 102] on button "Next" at bounding box center [153, 98] width 19 height 19
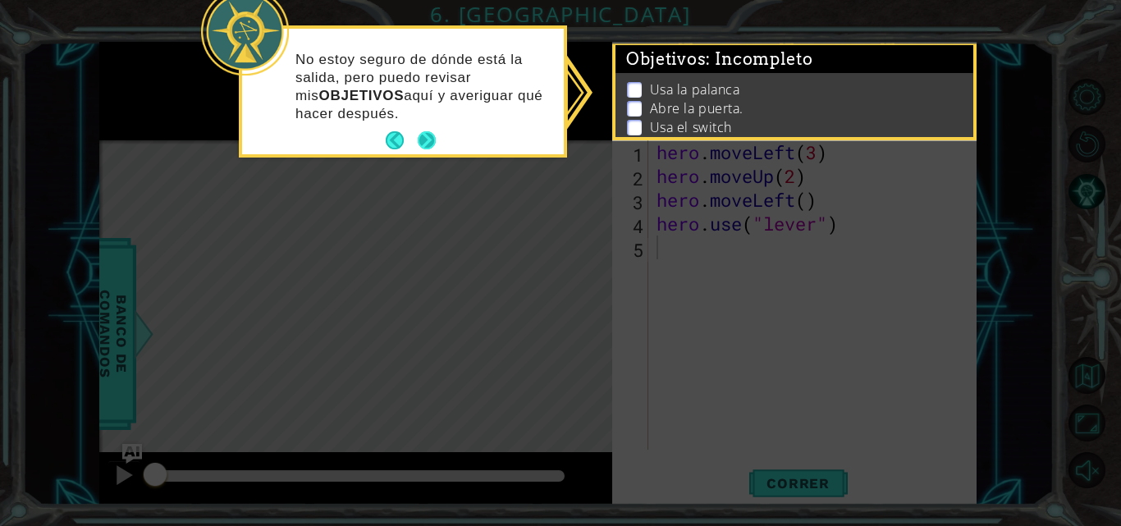
click at [430, 142] on button "Next" at bounding box center [427, 141] width 21 height 21
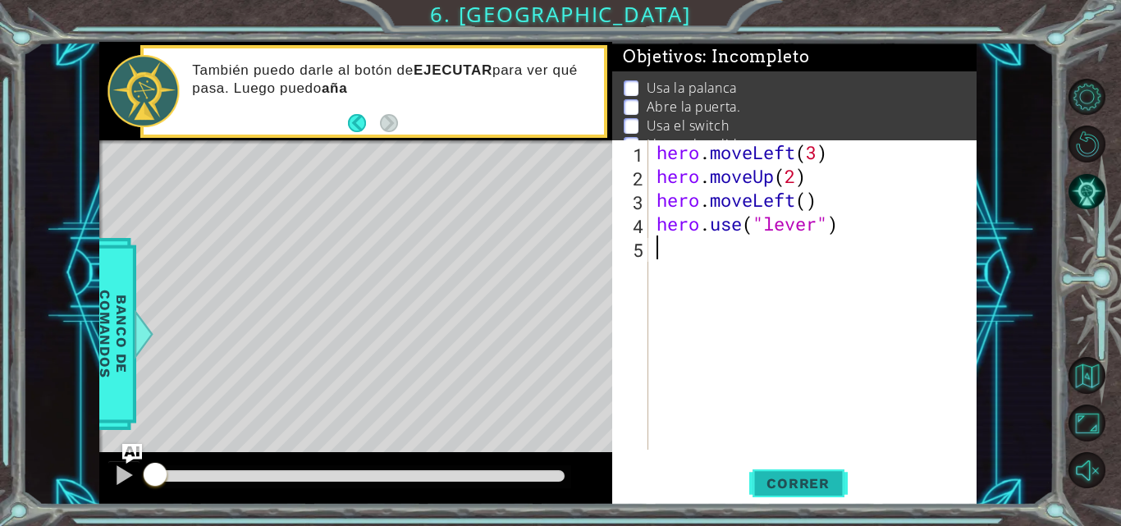
click at [785, 480] on span "Correr" at bounding box center [798, 483] width 96 height 16
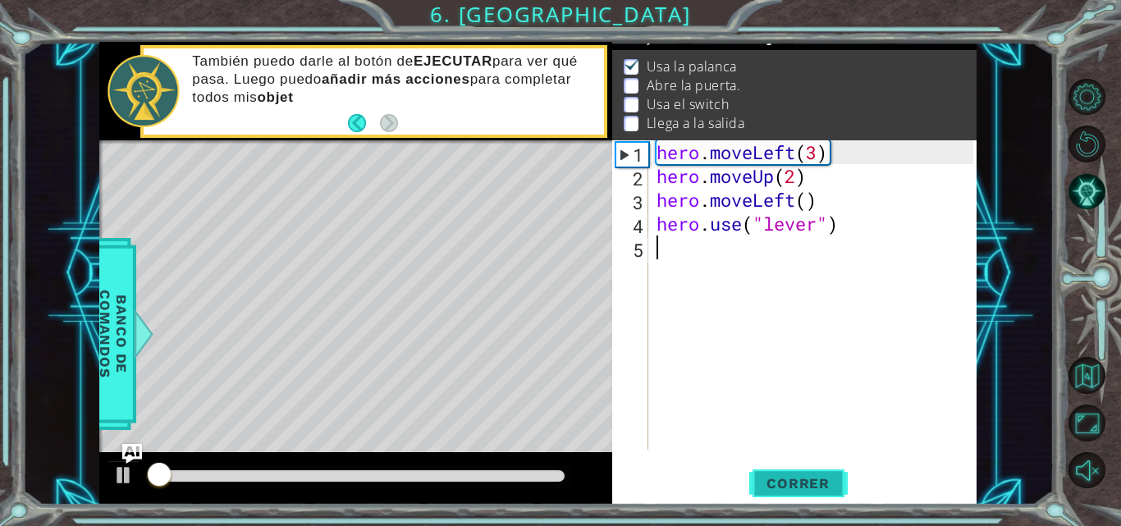
scroll to position [21, 0]
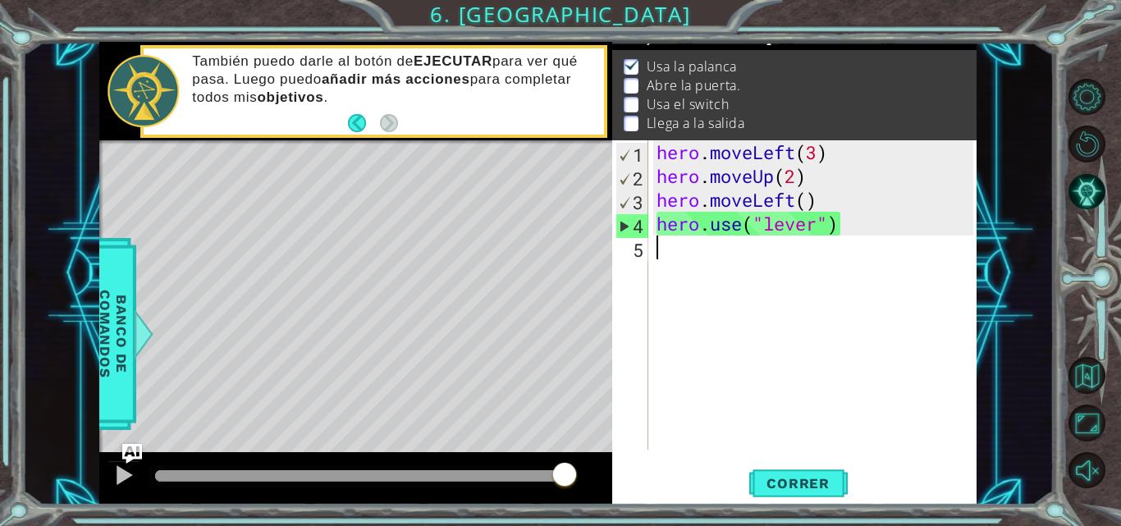
drag, startPoint x: 718, startPoint y: 258, endPoint x: 799, endPoint y: 306, distance: 94.6
drag, startPoint x: 799, startPoint y: 306, endPoint x: 734, endPoint y: 330, distance: 69.8
click at [734, 330] on div "hero . moveLeft ( 3 ) hero . moveUp ( 2 ) hero . moveLeft ( ) hero . use ( "lev…" at bounding box center [817, 318] width 328 height 357
click at [680, 250] on div "hero . moveLeft ( 3 ) hero . moveUp ( 2 ) hero . moveLeft ( ) hero . use ( "lev…" at bounding box center [817, 318] width 328 height 357
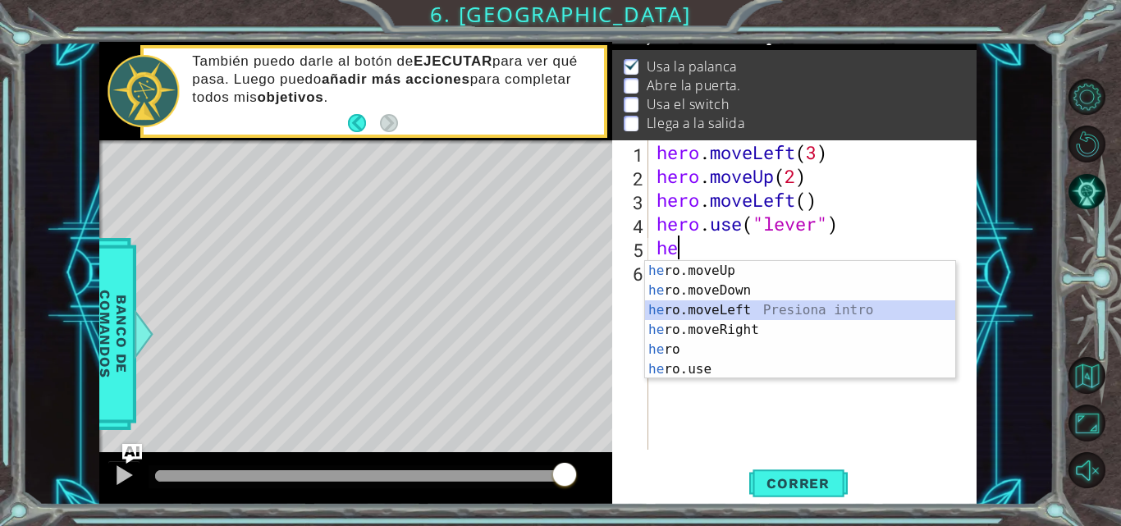
click at [720, 313] on div "he ro.moveUp Presiona intro he ro.moveDown Presiona intro he ro.moveLeft Presio…" at bounding box center [800, 340] width 310 height 158
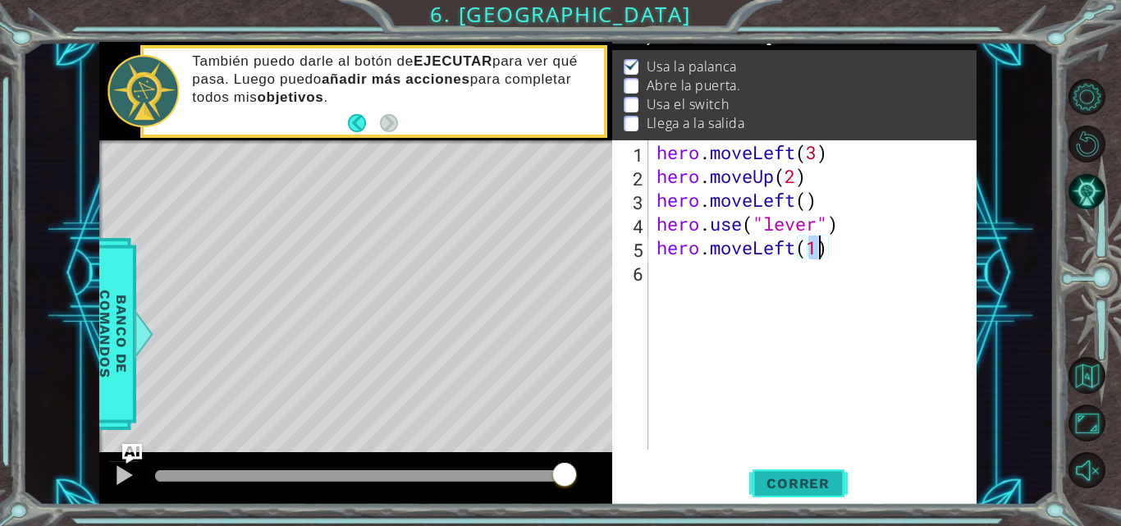
type textarea "hero.moveLeft(1)"
click at [802, 485] on span "Correr" at bounding box center [798, 483] width 96 height 16
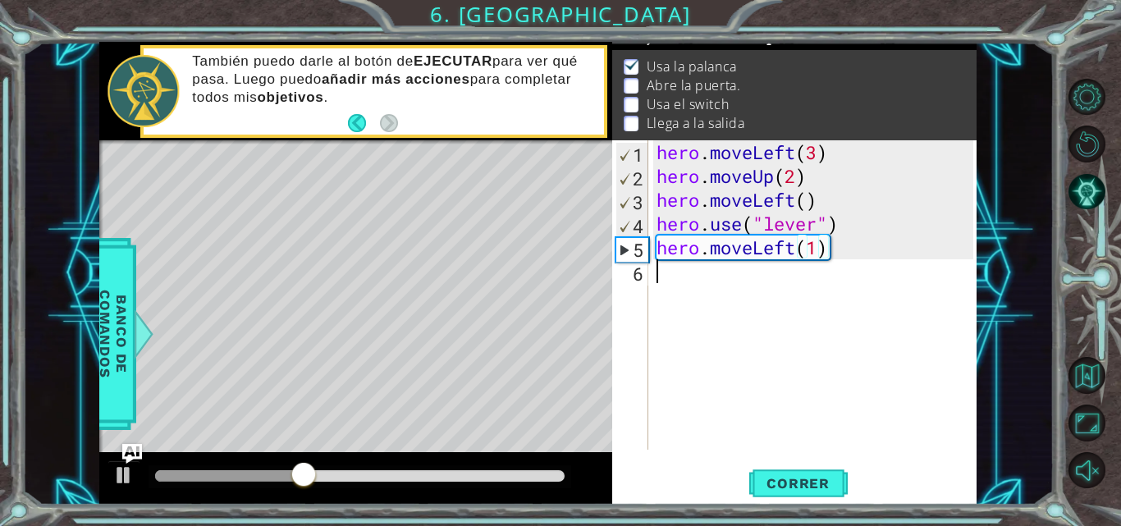
click at [724, 315] on div "hero . moveLeft ( 3 ) hero . moveUp ( 2 ) hero . moveLeft ( ) hero . use ( "lev…" at bounding box center [817, 318] width 328 height 357
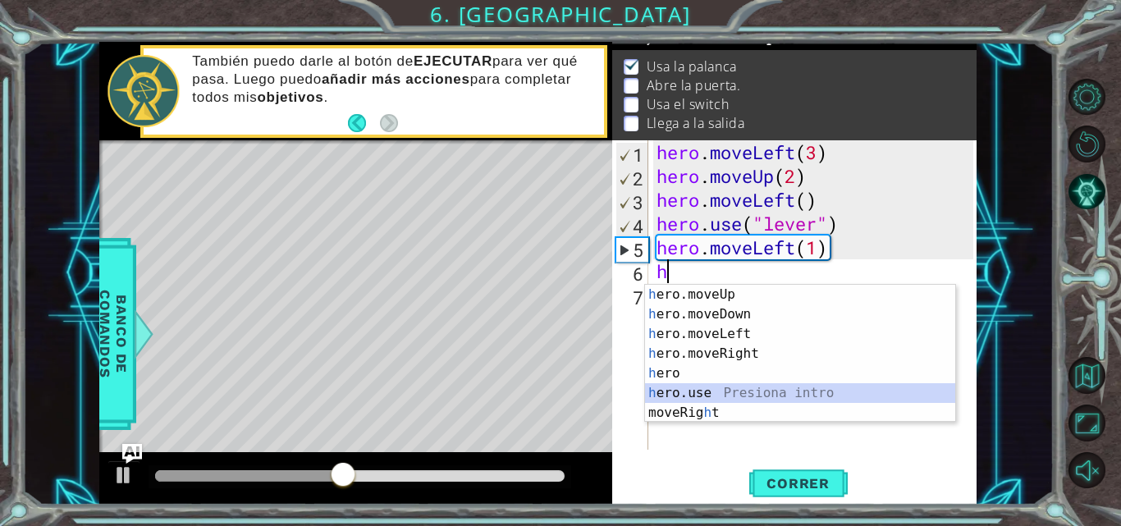
click at [666, 387] on div "h ero.moveUp Presiona intro h ero.moveDown Presiona intro h ero.moveLeft Presio…" at bounding box center [800, 373] width 310 height 177
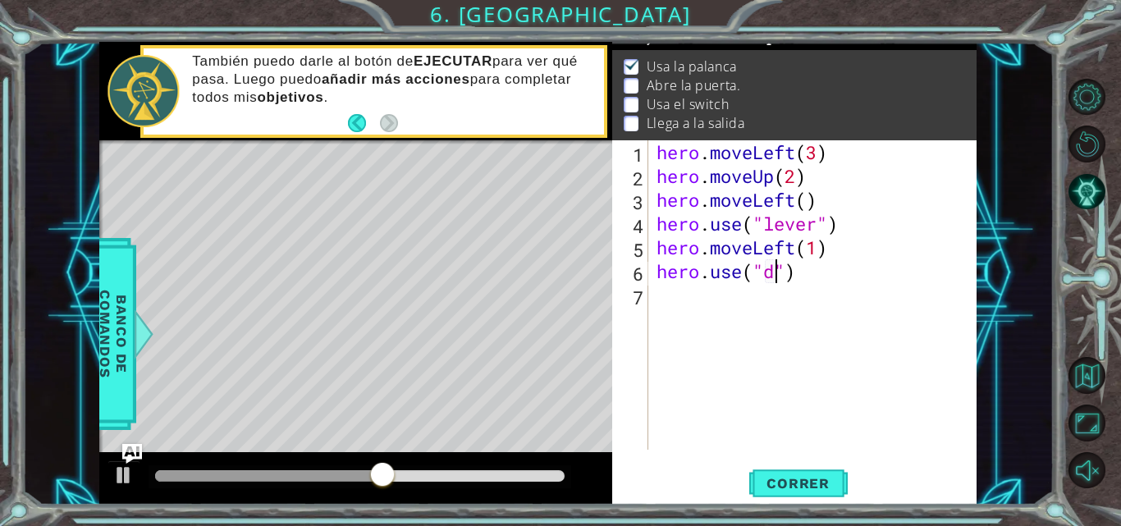
scroll to position [0, 6]
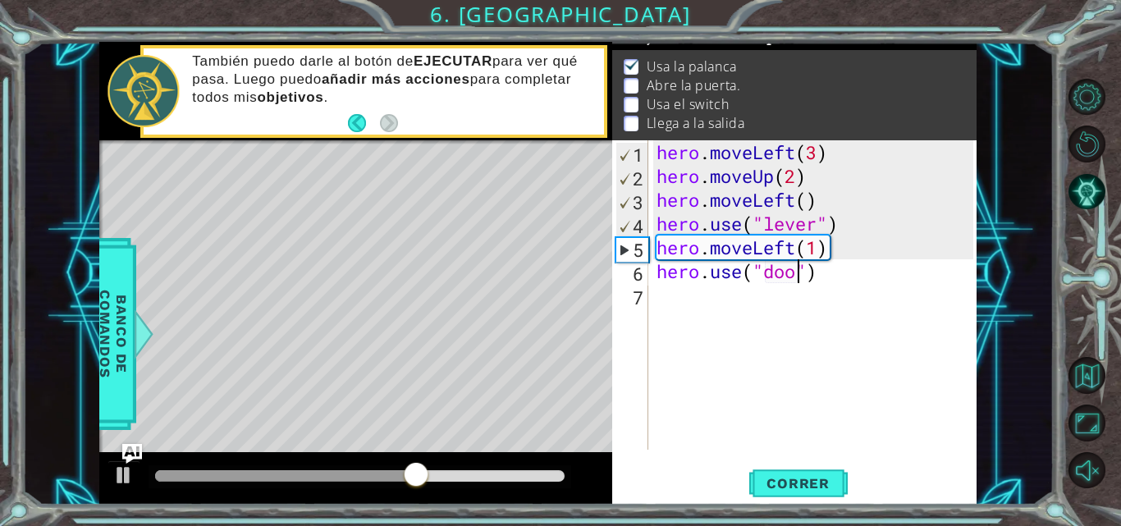
type textarea "hero.use("door")"
click at [671, 314] on div "hero . moveLeft ( 3 ) hero . moveUp ( 2 ) hero . moveLeft ( ) hero . use ( "lev…" at bounding box center [817, 318] width 328 height 357
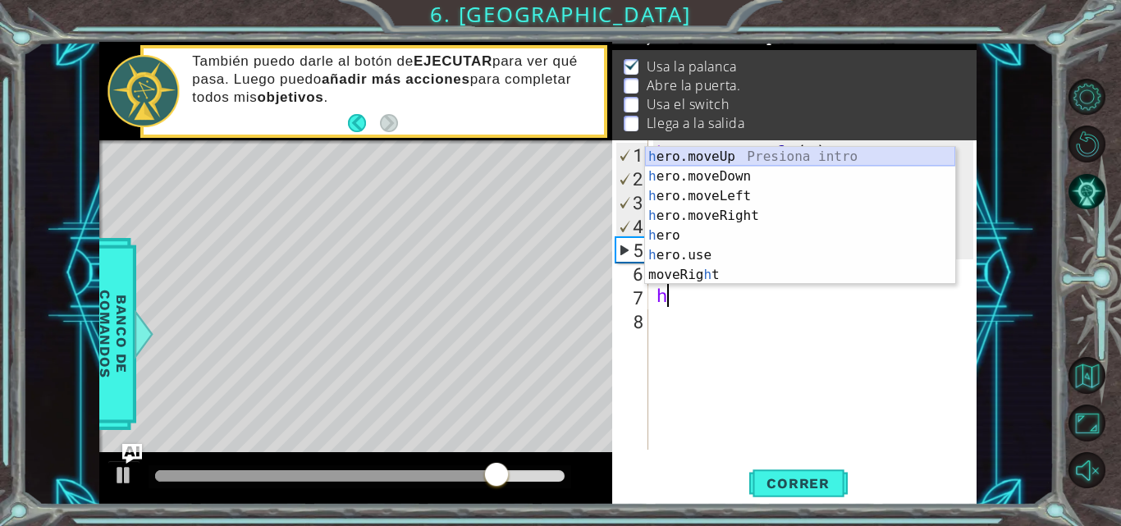
click at [691, 151] on div "h ero.moveUp Presiona intro h ero.moveDown Presiona intro h ero.moveLeft Presio…" at bounding box center [800, 235] width 310 height 177
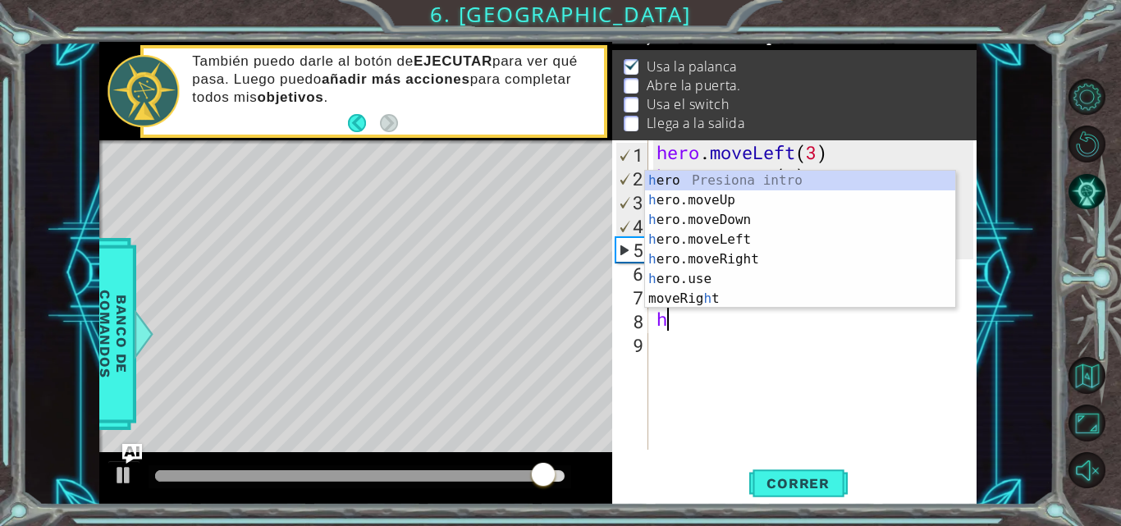
scroll to position [0, 7]
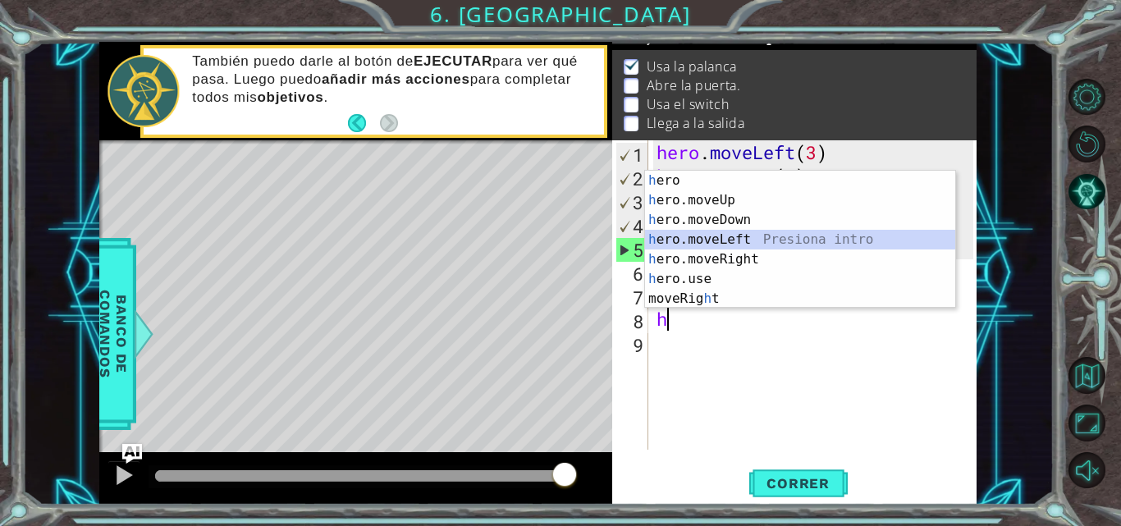
click at [717, 236] on div "h ero Presiona intro h ero.moveUp Presiona intro h ero.moveDown Presiona intro …" at bounding box center [800, 259] width 310 height 177
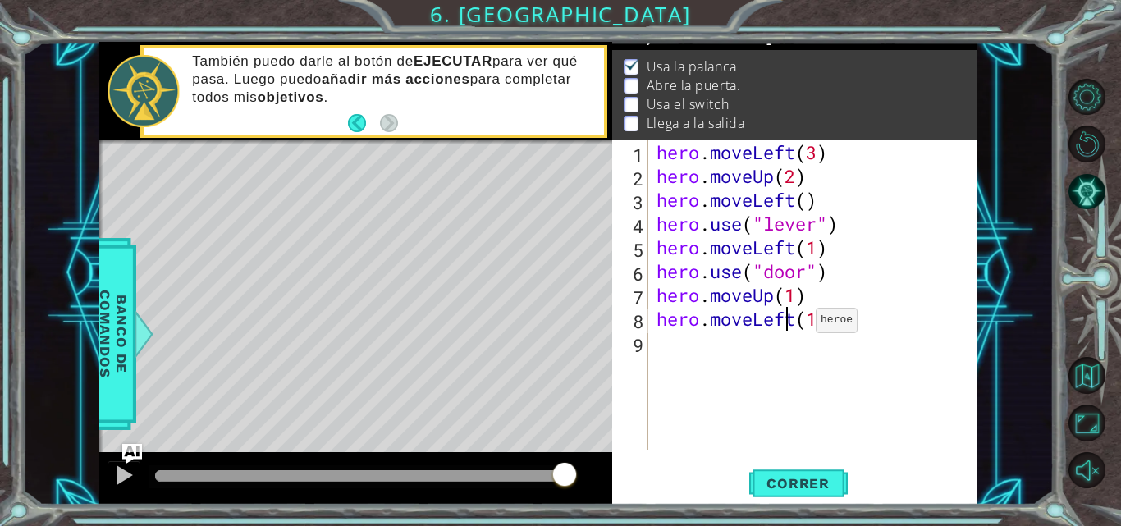
click at [791, 324] on div "hero . moveLeft ( 3 ) hero . moveUp ( 2 ) hero . moveLeft ( ) hero . use ( "lev…" at bounding box center [817, 318] width 328 height 357
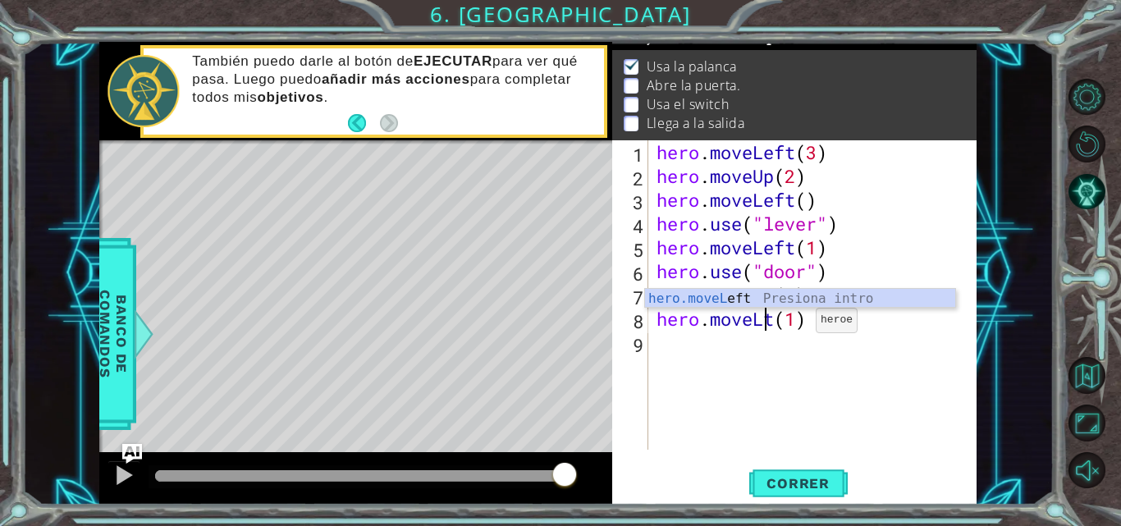
scroll to position [0, 6]
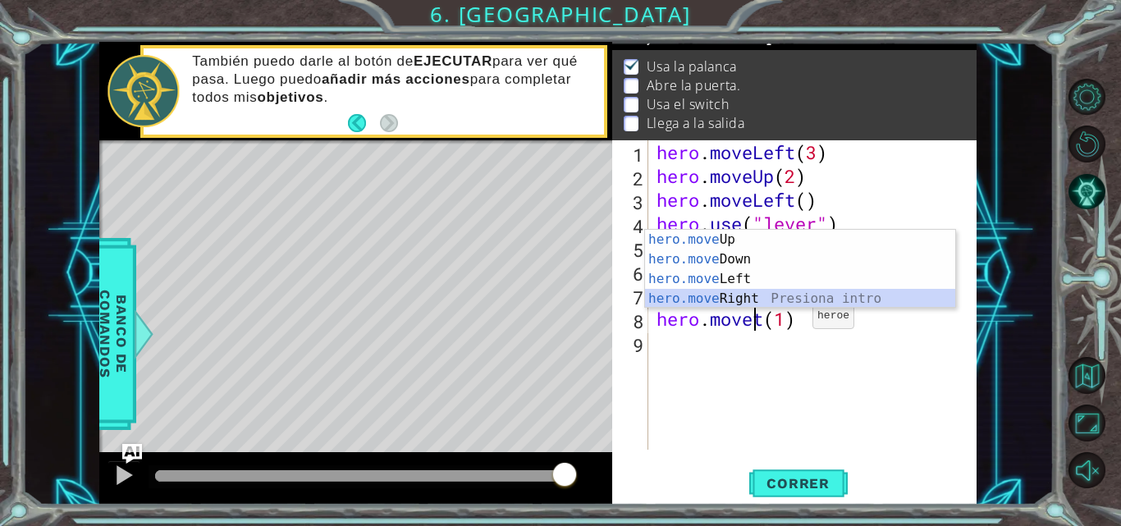
click at [744, 293] on div "hero.move Up Presiona intro hero.move Down Presiona intro hero.move Left Presio…" at bounding box center [800, 289] width 310 height 118
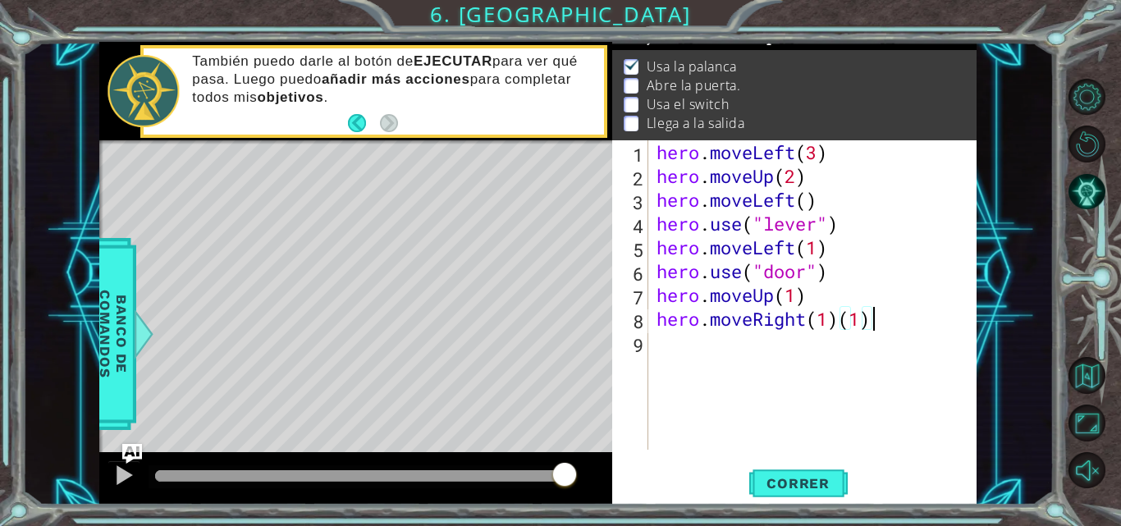
click at [873, 314] on div "hero . moveLeft ( 3 ) hero . moveUp ( 2 ) hero . moveLeft ( ) hero . use ( "lev…" at bounding box center [817, 318] width 328 height 357
click at [813, 476] on span "Correr" at bounding box center [798, 483] width 96 height 16
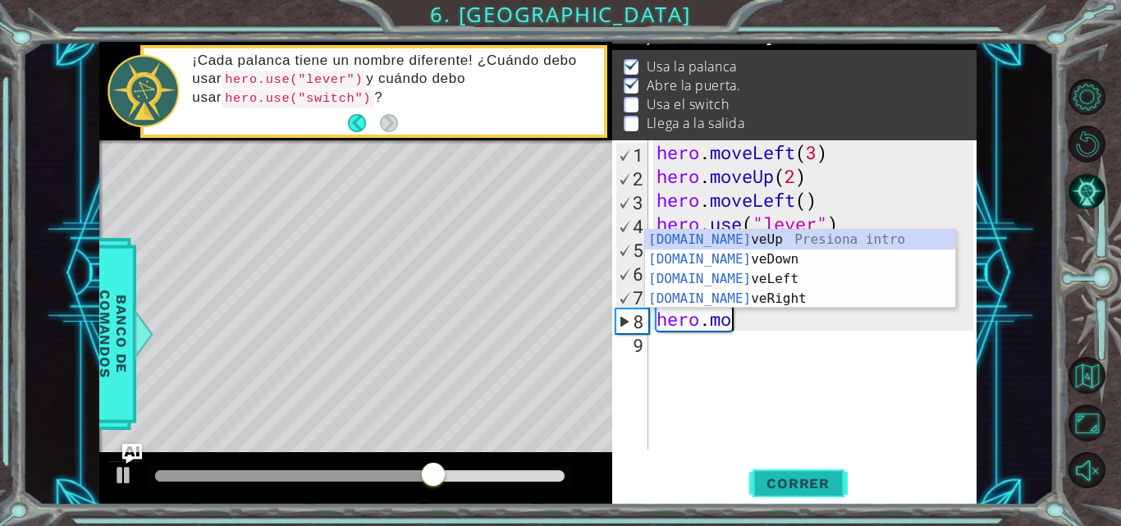
scroll to position [0, 2]
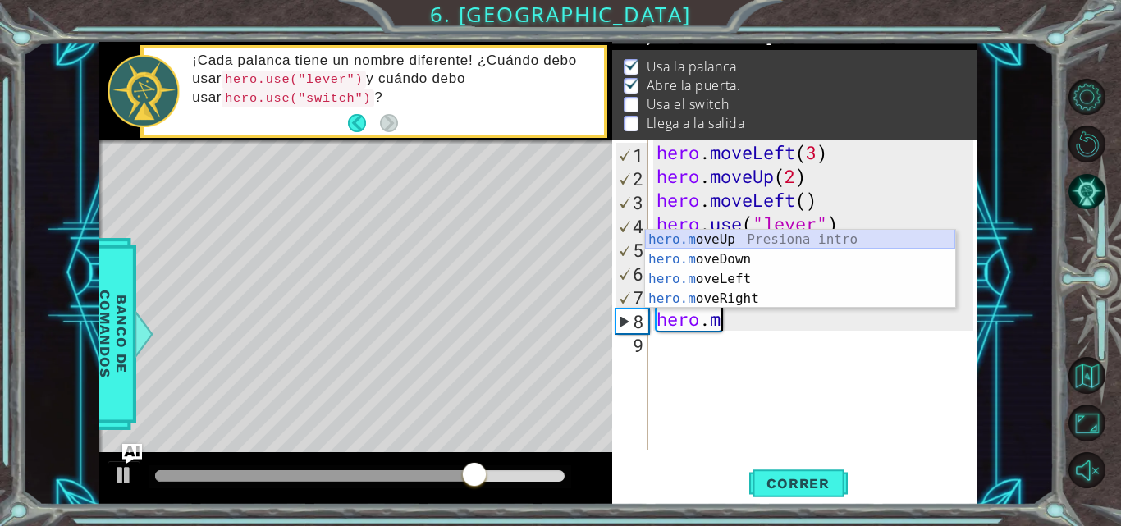
click at [743, 232] on div "hero.m oveUp Presiona intro hero.m oveDown Presiona intro hero.m oveLeft Presio…" at bounding box center [800, 289] width 310 height 118
type textarea "hero.moveUp(1)"
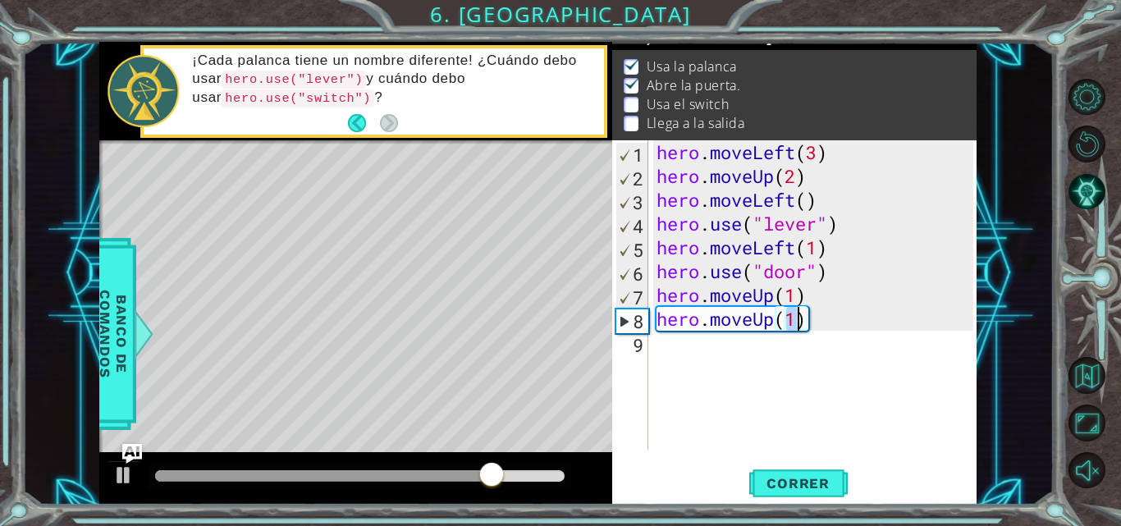
scroll to position [0, 0]
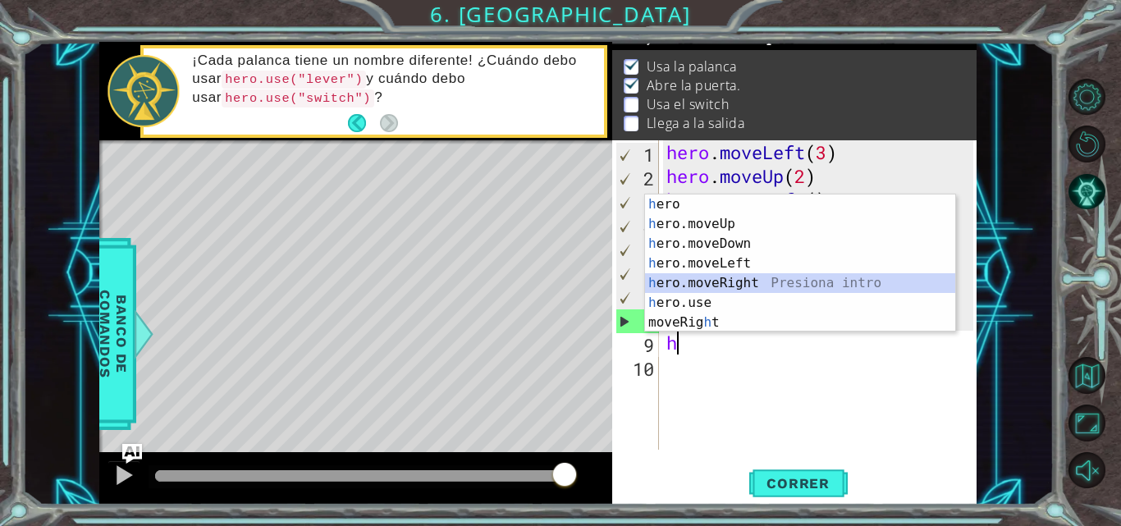
click at [727, 283] on div "h ero Presiona intro h ero.moveUp Presiona intro h ero.moveDown Presiona intro …" at bounding box center [800, 283] width 310 height 177
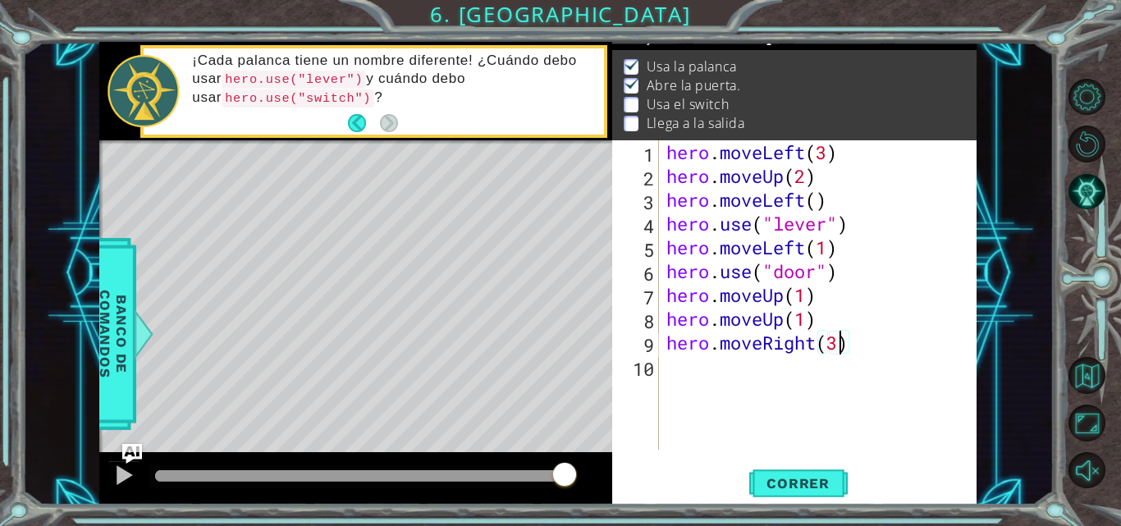
scroll to position [0, 7]
type textarea "hero.moveRight(2)"
click at [681, 385] on div "hero . moveLeft ( 3 ) hero . moveUp ( 2 ) hero . moveLeft ( ) hero . use ( "lev…" at bounding box center [822, 318] width 318 height 357
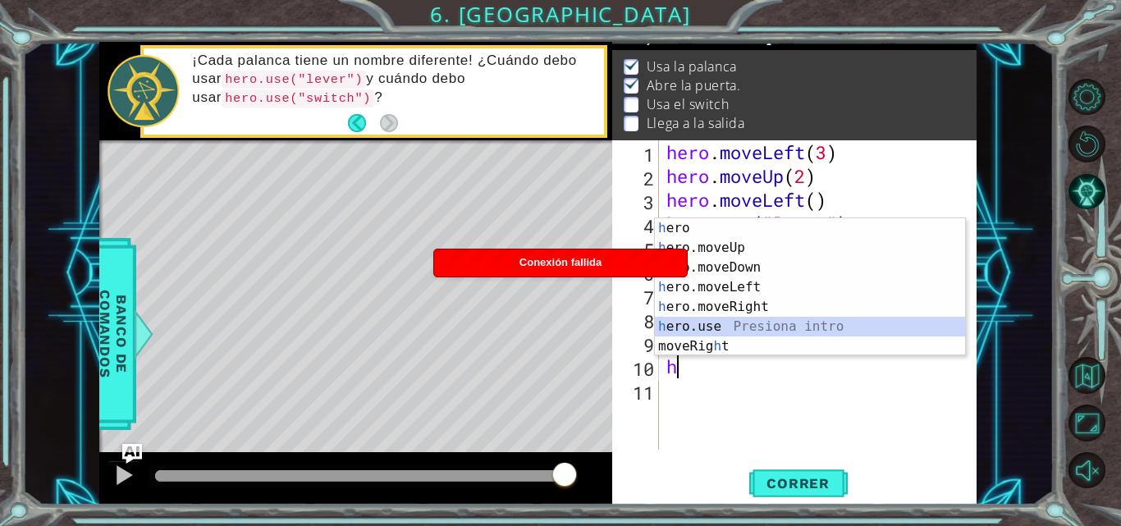
click at [705, 321] on div "h ero Presiona intro h ero.moveUp Presiona intro h ero.moveDown Presiona intro …" at bounding box center [810, 306] width 310 height 177
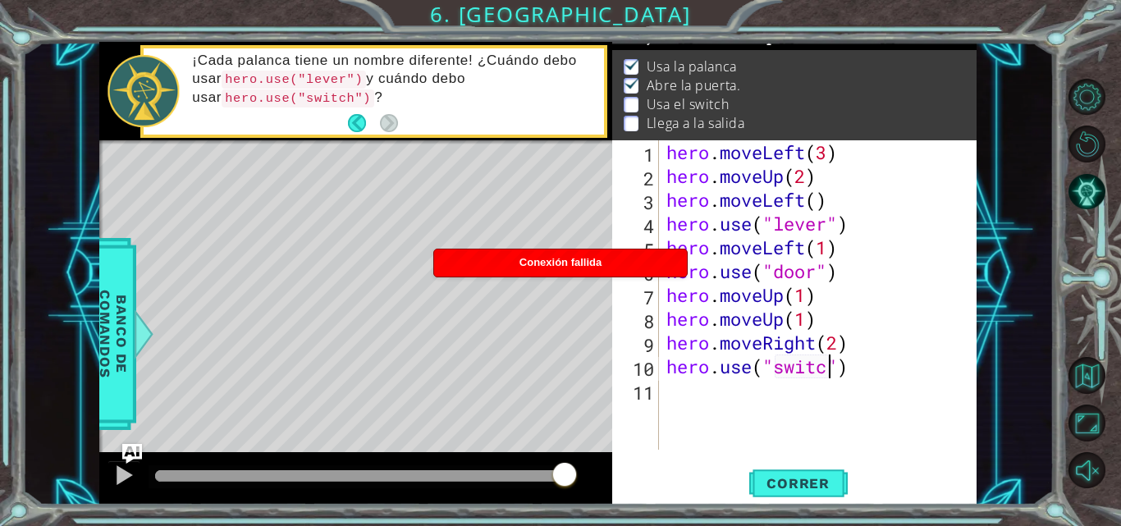
scroll to position [0, 8]
type textarea "hero.use("switch")"
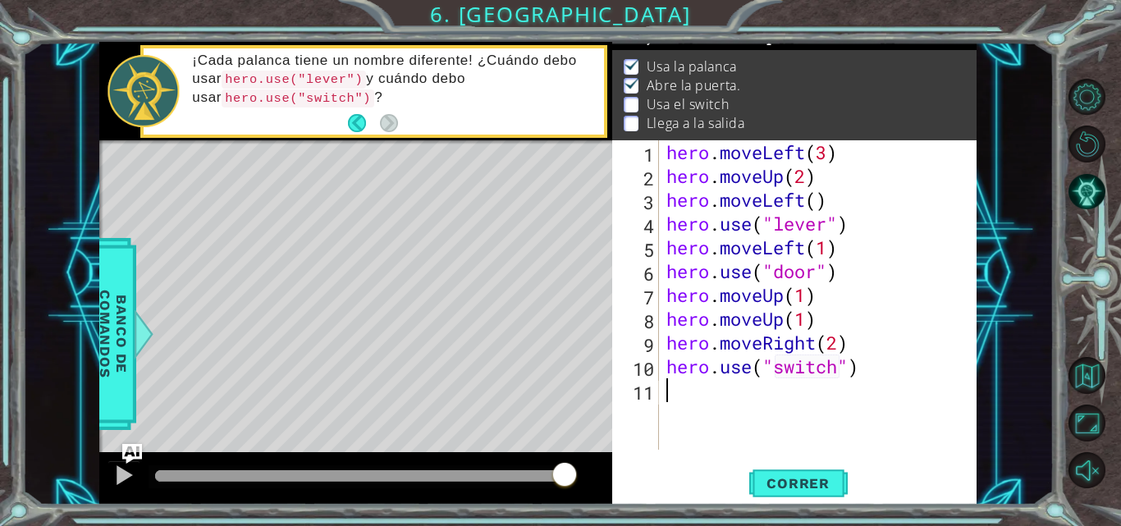
click at [725, 426] on div "hero . moveLeft ( 3 ) hero . moveUp ( 2 ) hero . moveLeft ( ) hero . use ( "lev…" at bounding box center [822, 318] width 318 height 357
click at [786, 486] on span "Correr" at bounding box center [798, 483] width 96 height 16
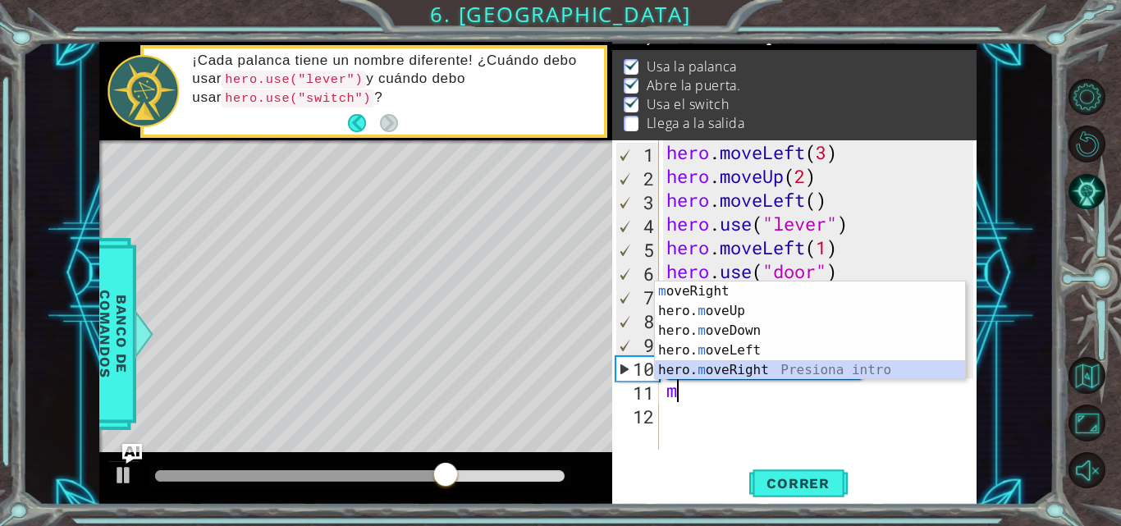
click at [705, 363] on div "m oveRight Presiona intro hero. m oveUp Presiona intro hero. m oveDown Presiona…" at bounding box center [810, 351] width 310 height 138
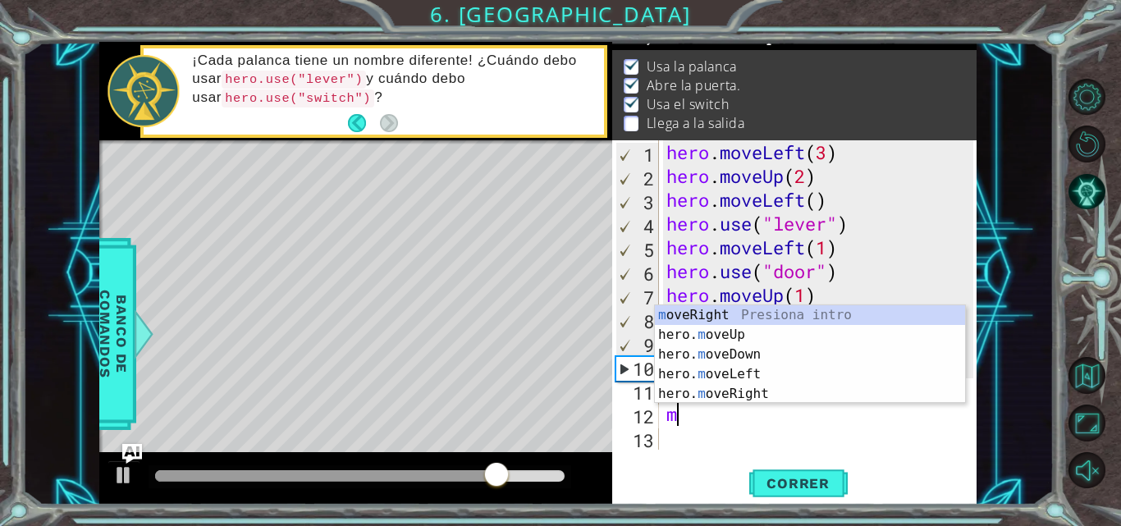
scroll to position [0, 8]
click at [693, 326] on div "m oveRight Presiona intro hero. m oveUp Presiona intro hero. m oveDown Presiona…" at bounding box center [810, 374] width 310 height 138
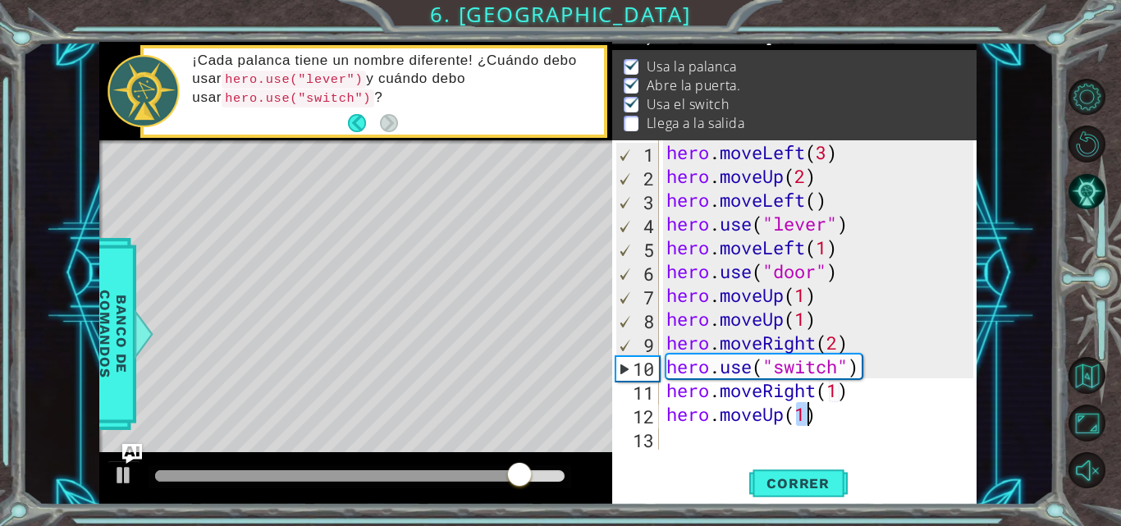
scroll to position [0, 6]
type textarea "hero.moveUp(1)"
click at [772, 492] on span "Correr" at bounding box center [798, 483] width 96 height 16
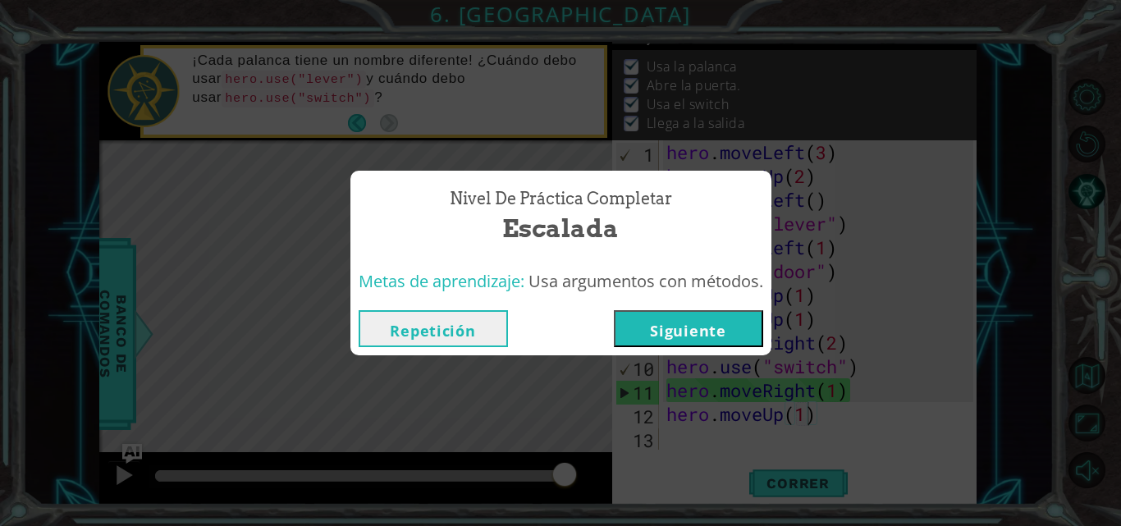
click at [703, 337] on button "Siguiente" at bounding box center [688, 328] width 149 height 37
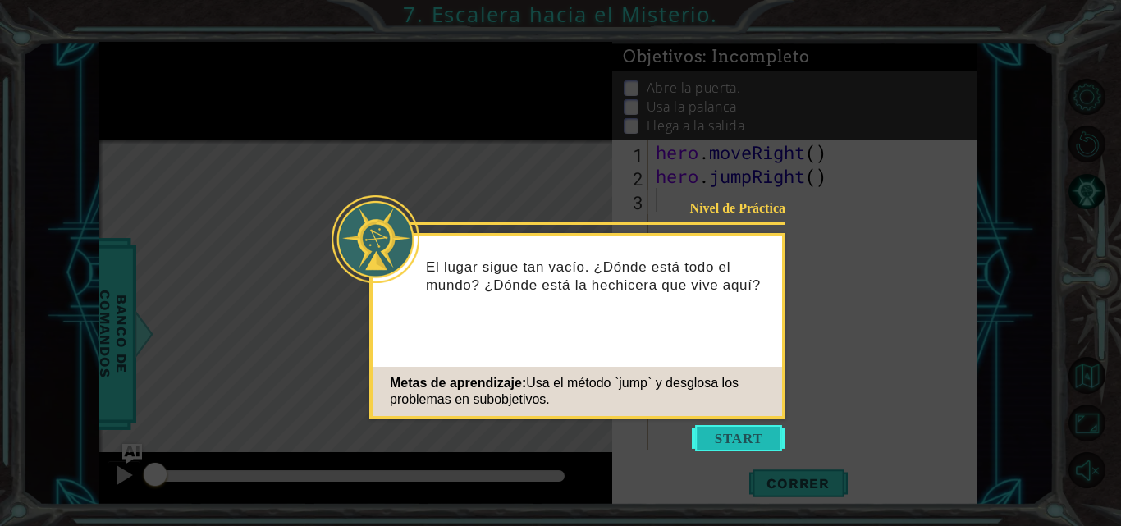
click at [734, 438] on button "Start" at bounding box center [739, 438] width 94 height 26
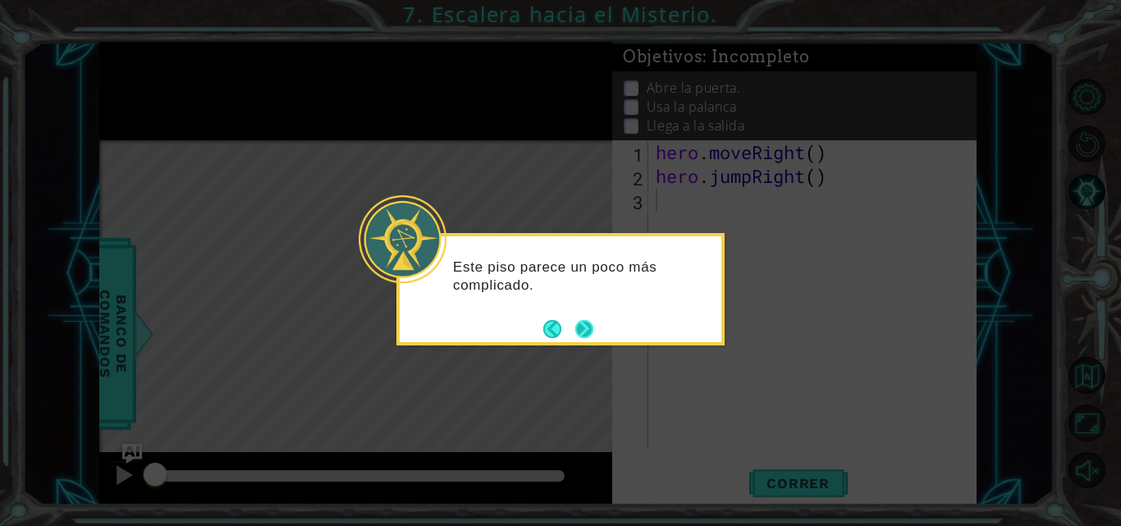
click at [584, 327] on button "Next" at bounding box center [584, 328] width 19 height 19
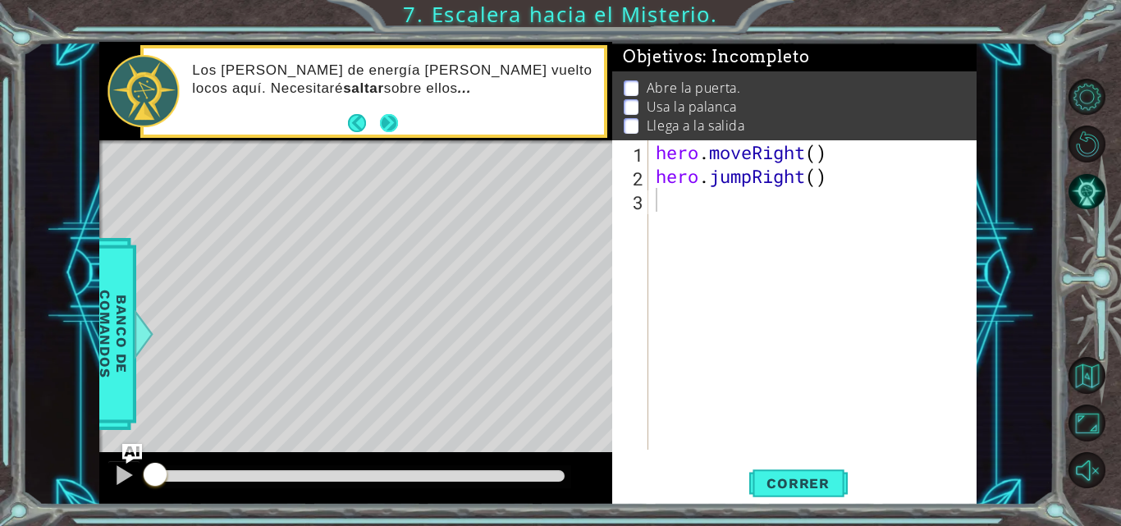
click at [391, 121] on button "Next" at bounding box center [388, 123] width 18 height 18
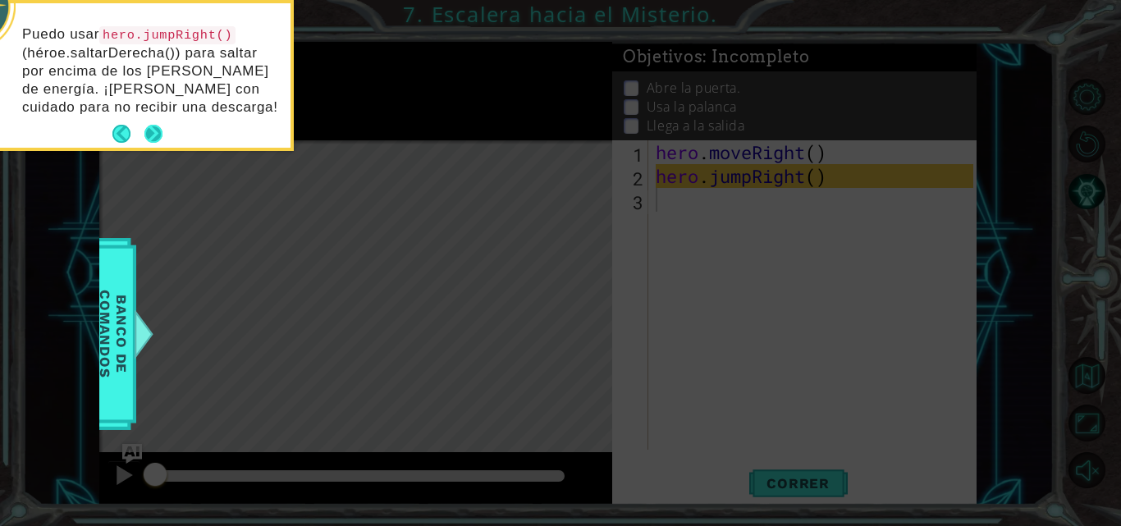
click at [158, 134] on button "Next" at bounding box center [153, 134] width 18 height 18
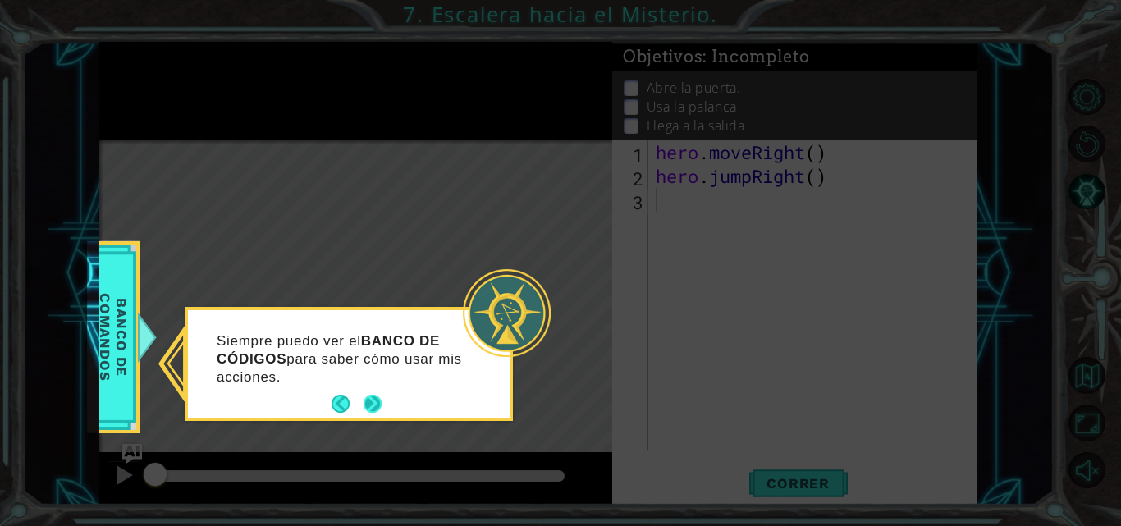
click at [368, 401] on button "Next" at bounding box center [372, 404] width 21 height 21
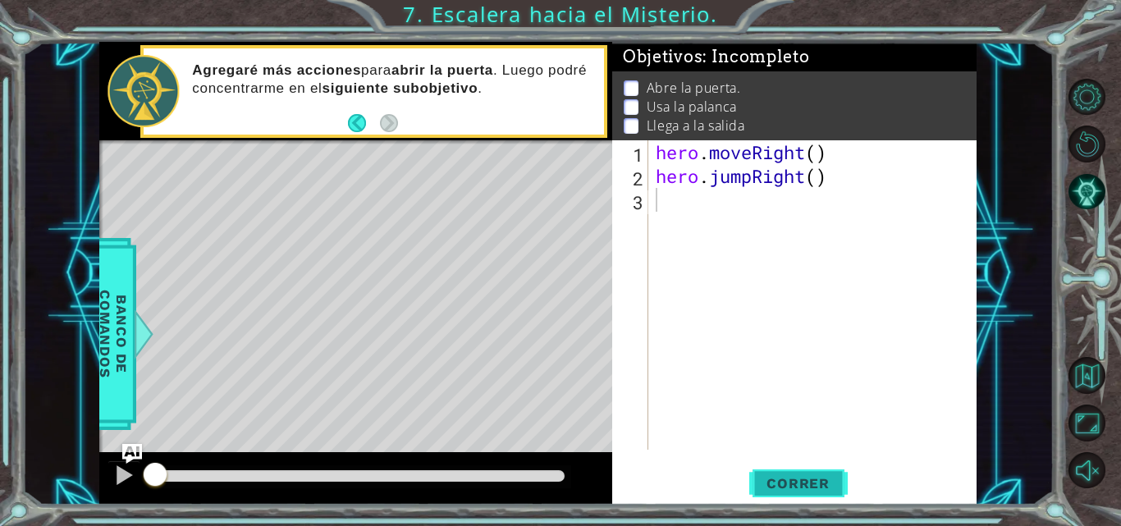
click at [772, 494] on button "Correr" at bounding box center [798, 483] width 99 height 36
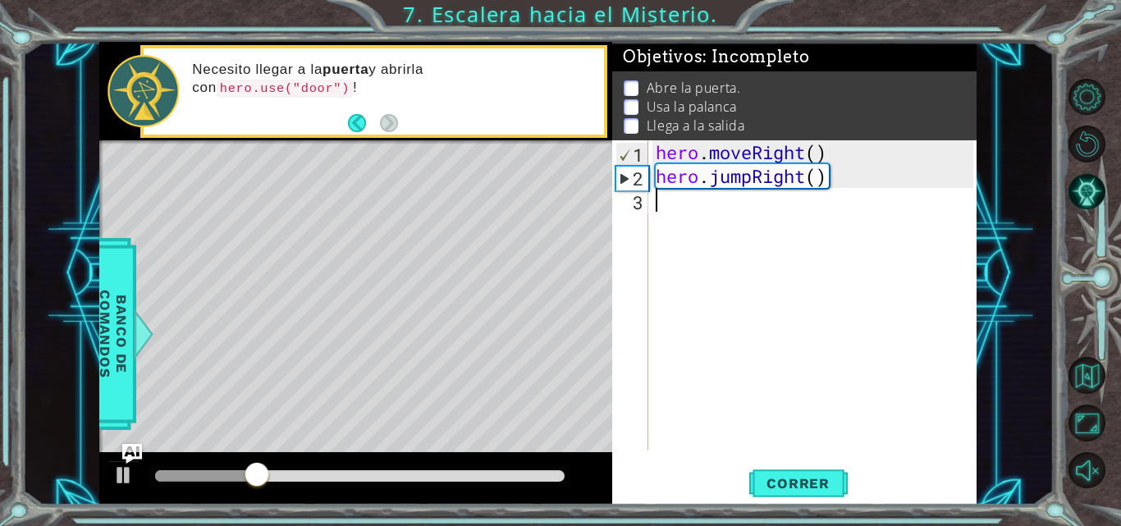
type textarea "h"
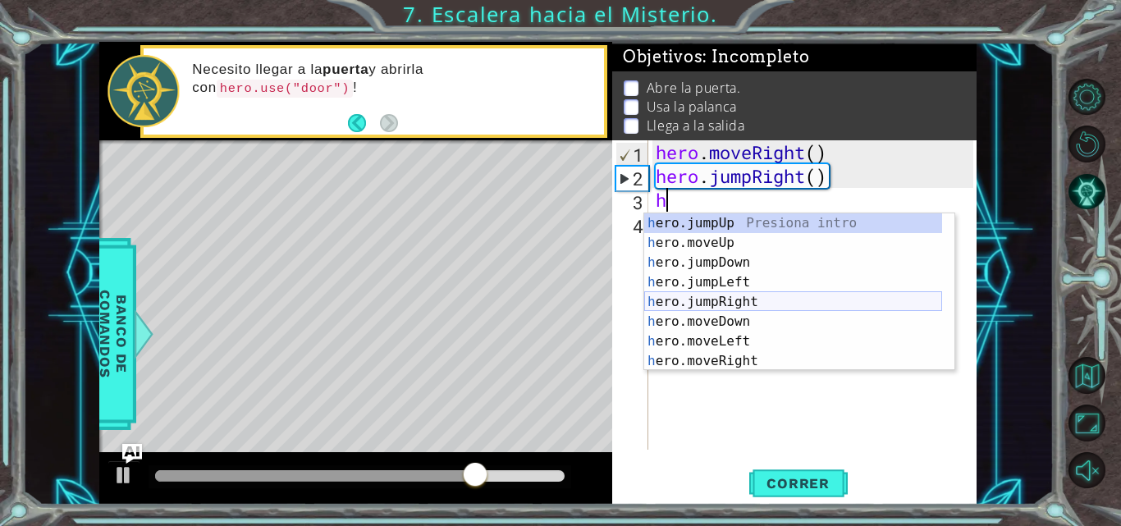
click at [741, 295] on div "h ero.jumpUp Presiona intro h ero.moveUp Presiona intro h ero.jumpDown Presiona…" at bounding box center [793, 311] width 298 height 197
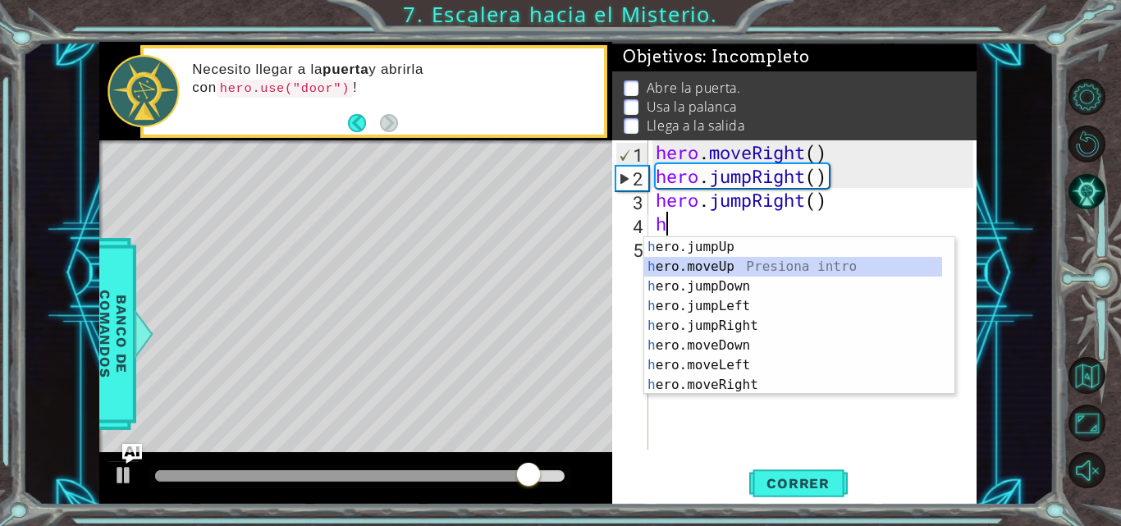
click at [722, 263] on div "h ero.jumpUp Presiona intro h ero.moveUp Presiona intro h ero.jumpDown Presiona…" at bounding box center [793, 335] width 298 height 197
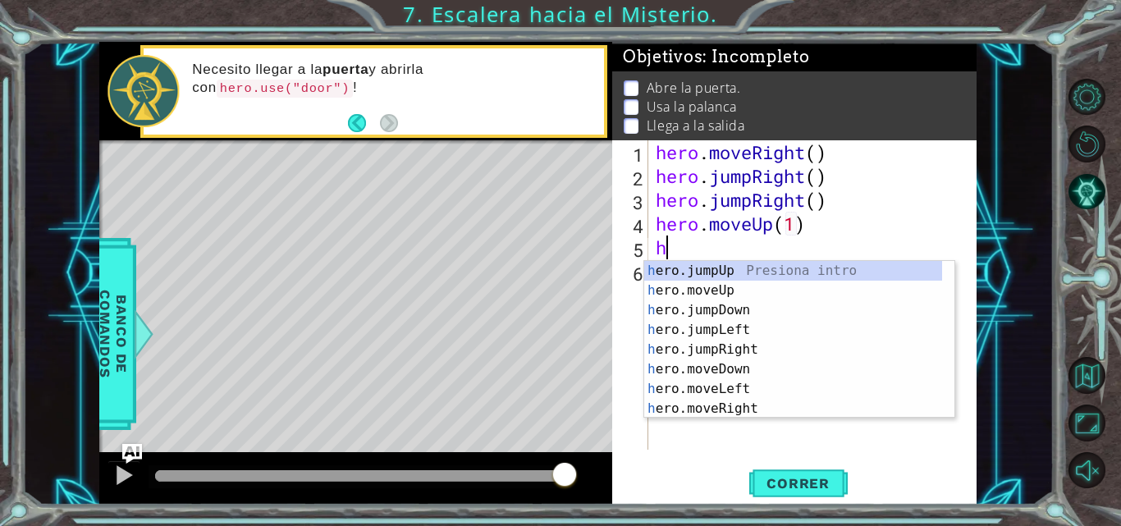
scroll to position [59, 0]
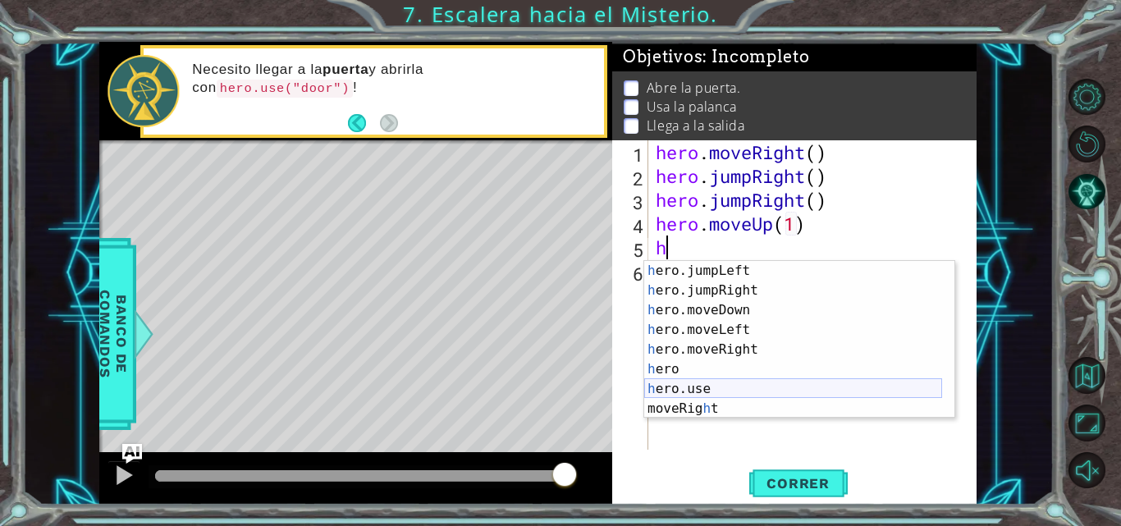
click at [778, 394] on div "h ero.jumpLeft Presiona intro h ero.jumpRight Presiona intro h ero.moveDown Pre…" at bounding box center [793, 359] width 298 height 197
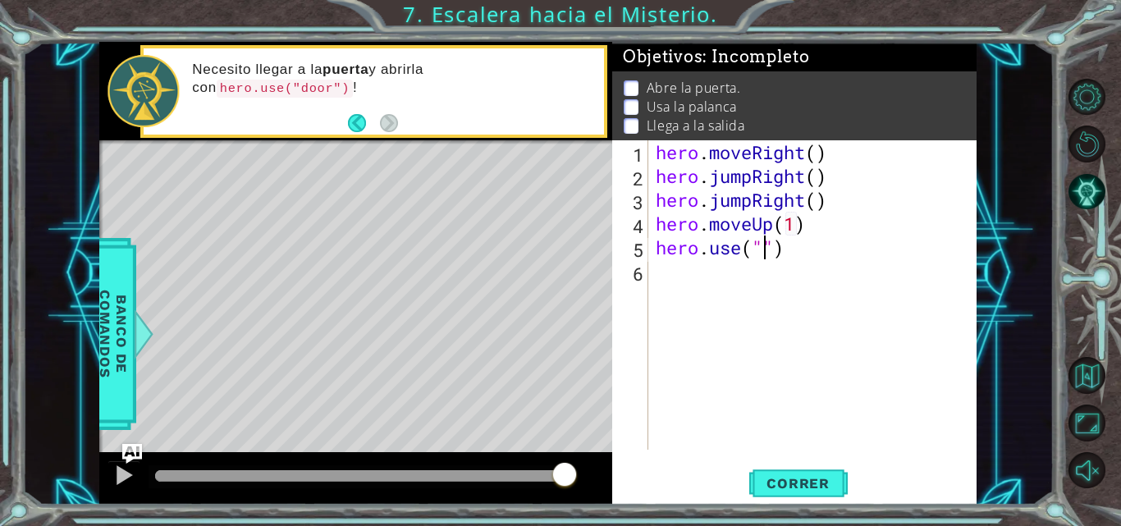
scroll to position [0, 6]
type textarea "hero.use("door")"
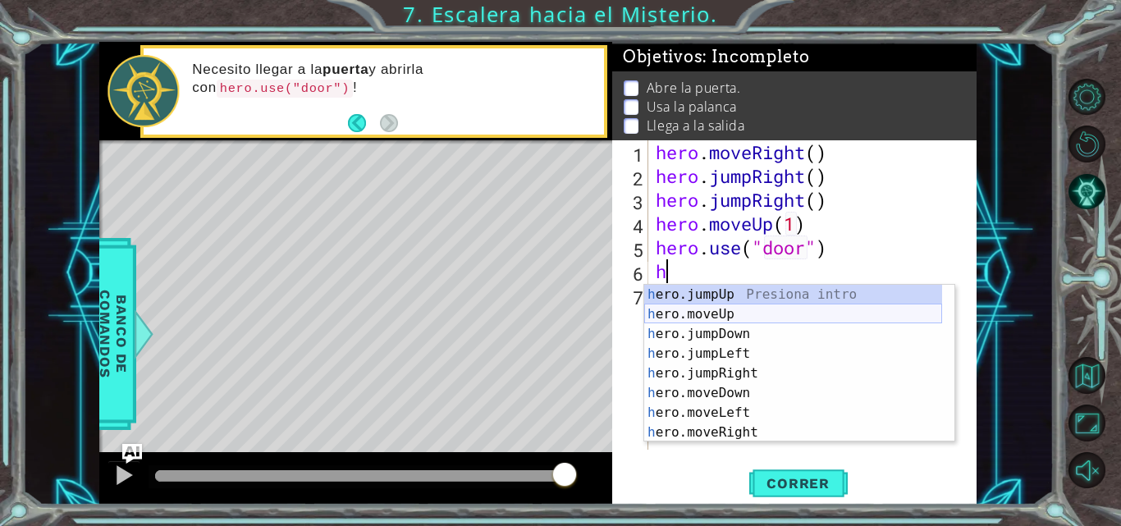
click at [763, 313] on div "h ero.jumpUp Presiona intro h ero.moveUp Presiona intro h ero.jumpDown Presiona…" at bounding box center [793, 383] width 298 height 197
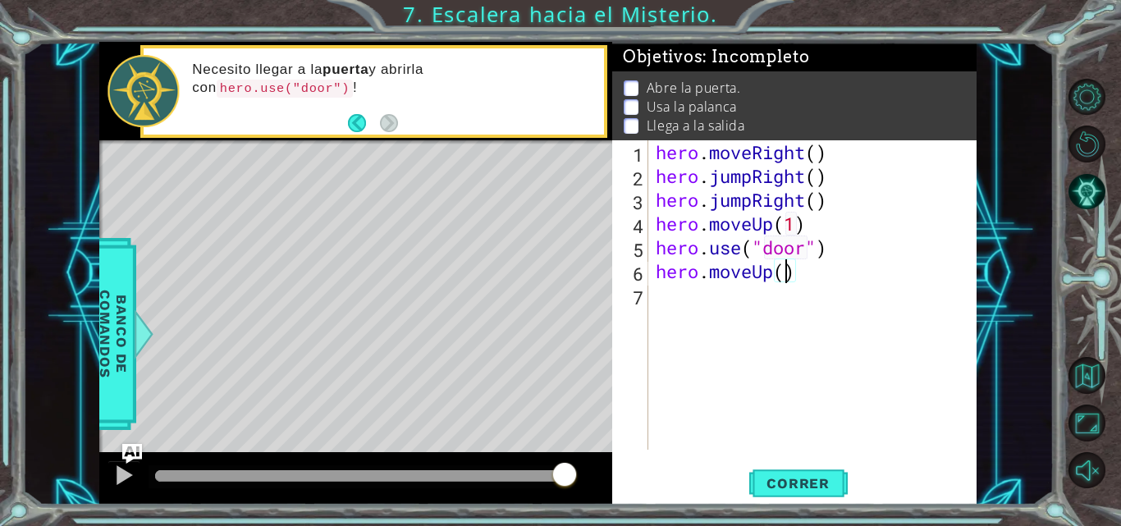
scroll to position [0, 6]
click at [776, 486] on span "Correr" at bounding box center [798, 483] width 96 height 16
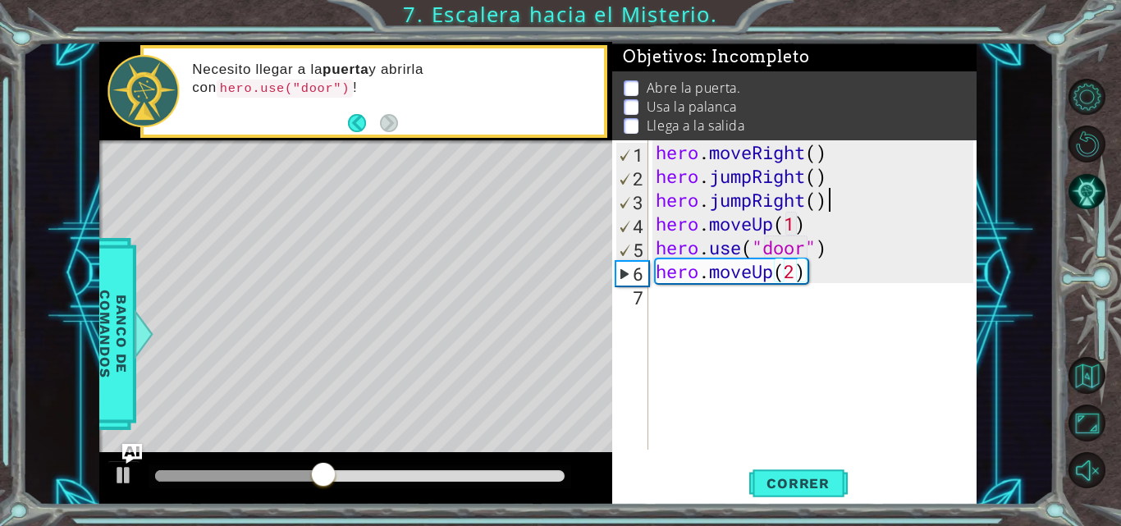
click at [832, 207] on div "hero . moveRight ( ) hero . jumpRight ( ) hero . jumpRight ( ) hero . moveUp ( …" at bounding box center [817, 318] width 329 height 357
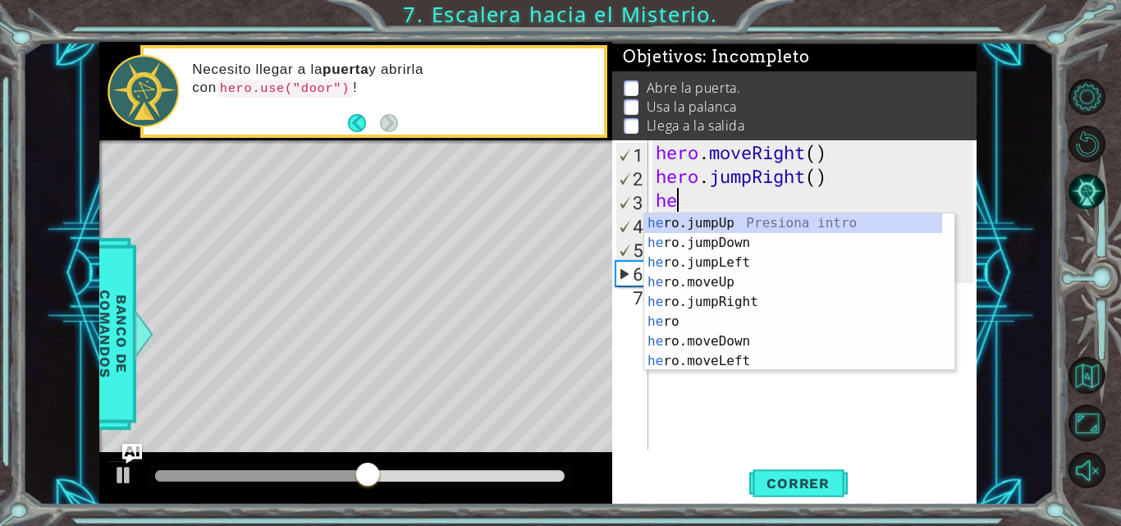
scroll to position [0, 0]
type textarea "h"
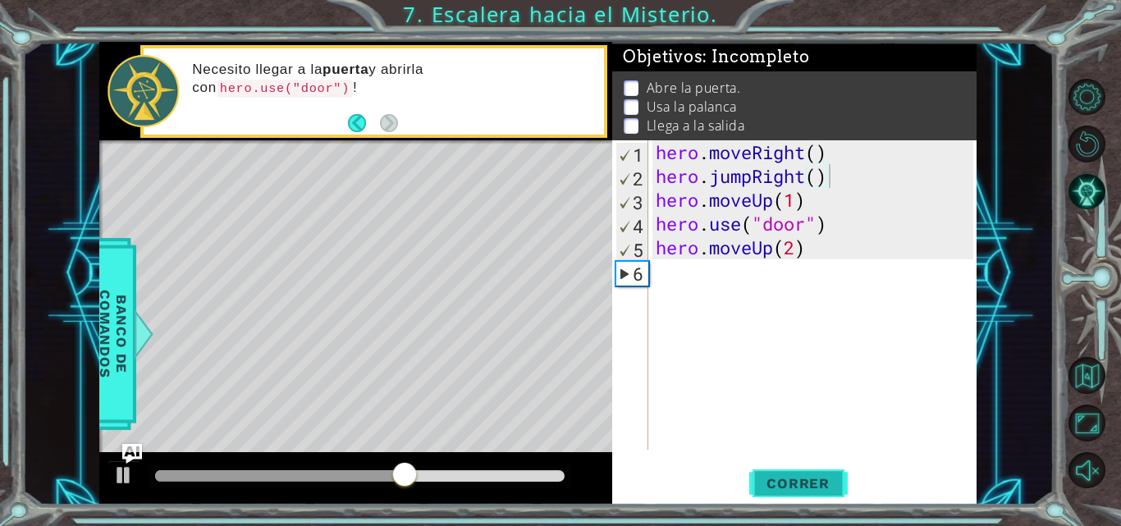
click at [774, 471] on button "Correr" at bounding box center [798, 483] width 99 height 36
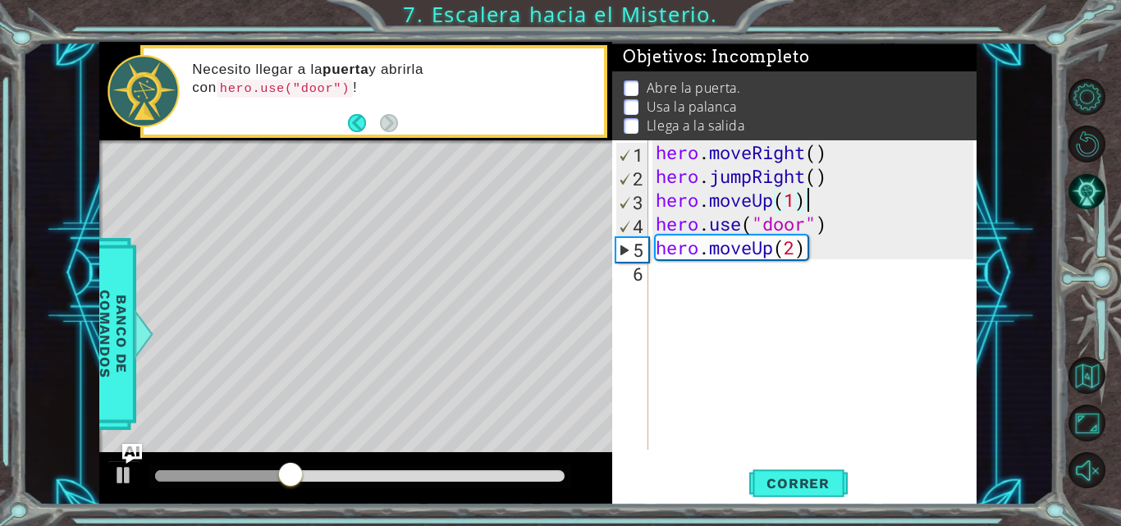
click at [823, 208] on div "hero . moveRight ( ) hero . jumpRight ( ) hero . moveUp ( 1 ) hero . use ( "doo…" at bounding box center [817, 318] width 329 height 357
click at [846, 189] on div "hero . moveRight ( ) hero . jumpRight ( ) hero . moveUp ( 1 ) hero . use ( "doo…" at bounding box center [817, 318] width 329 height 357
click at [841, 181] on div "hero . moveRight ( ) hero . jumpRight ( ) hero . moveUp ( 1 ) hero . use ( "doo…" at bounding box center [817, 318] width 329 height 357
type textarea "hero.jumpRight()"
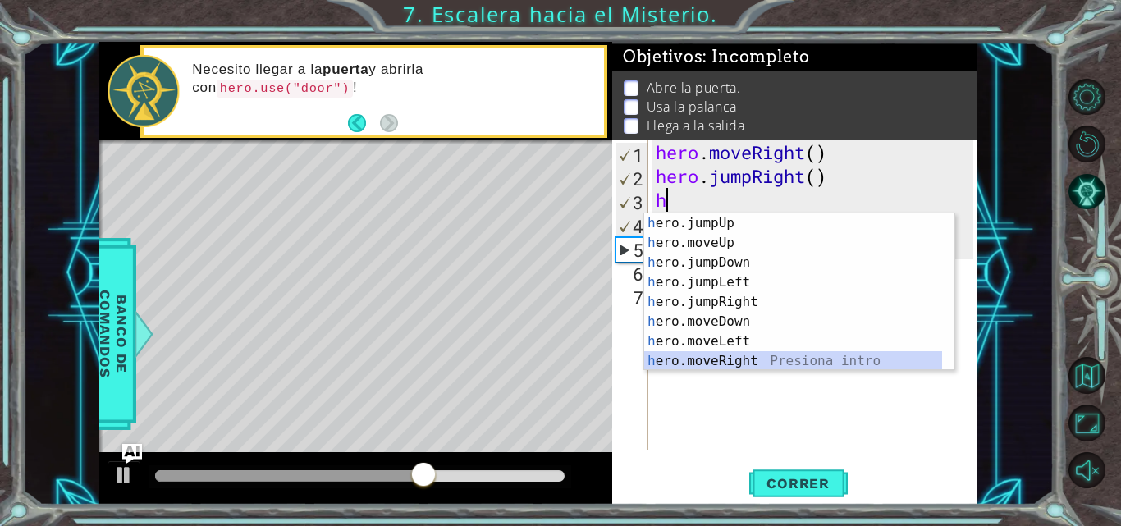
click at [726, 360] on div "h ero.jumpUp Presiona intro h ero.moveUp Presiona intro h ero.jumpDown Presiona…" at bounding box center [793, 311] width 298 height 197
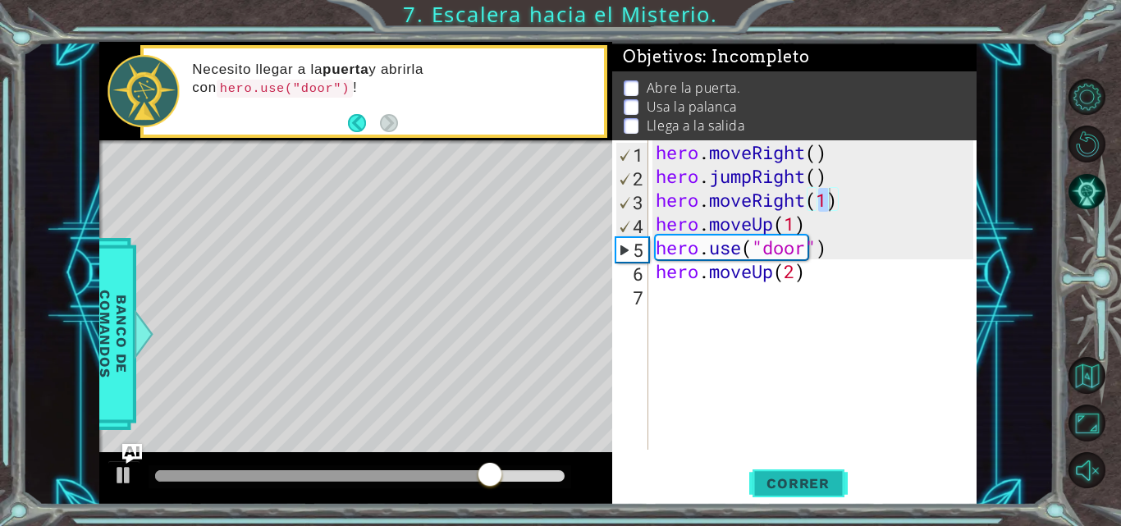
click at [778, 493] on button "Correr" at bounding box center [798, 483] width 99 height 36
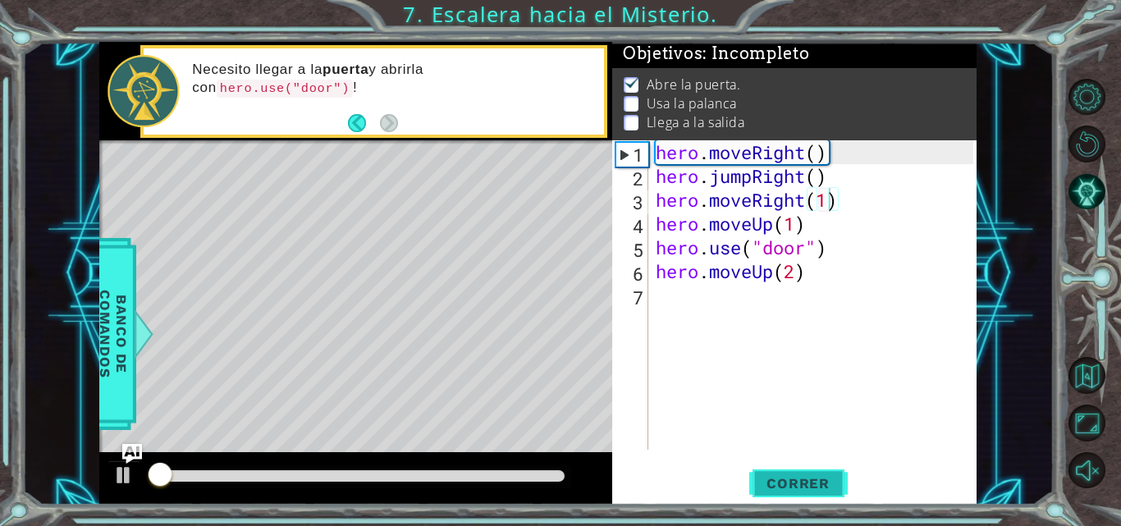
click at [778, 493] on button "Correr" at bounding box center [798, 483] width 99 height 36
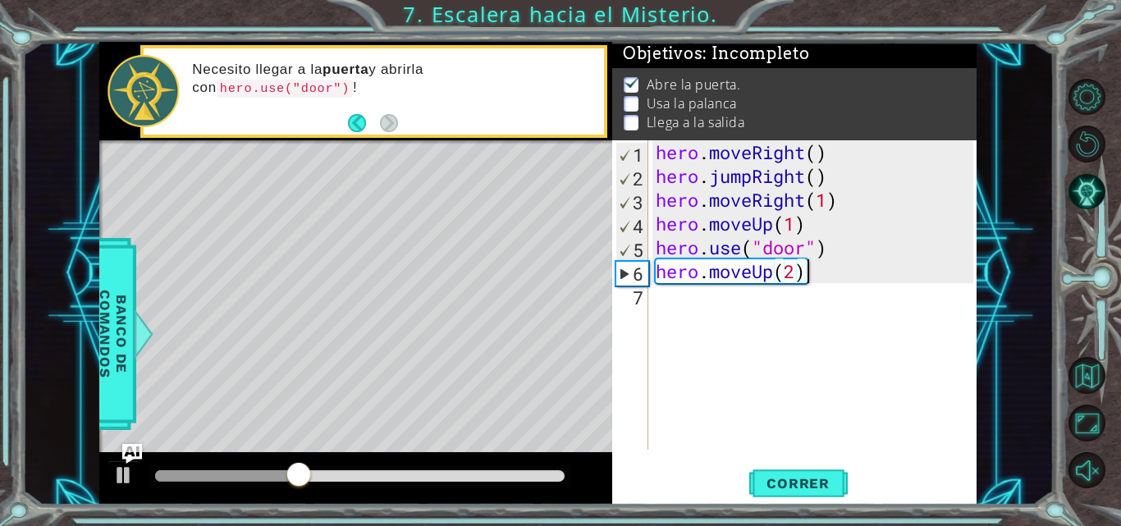
click at [837, 277] on div "hero . moveRight ( ) hero . jumpRight ( ) hero . moveRight ( 1 ) hero . moveUp …" at bounding box center [817, 318] width 329 height 357
type textarea "hero.moveUp(2)"
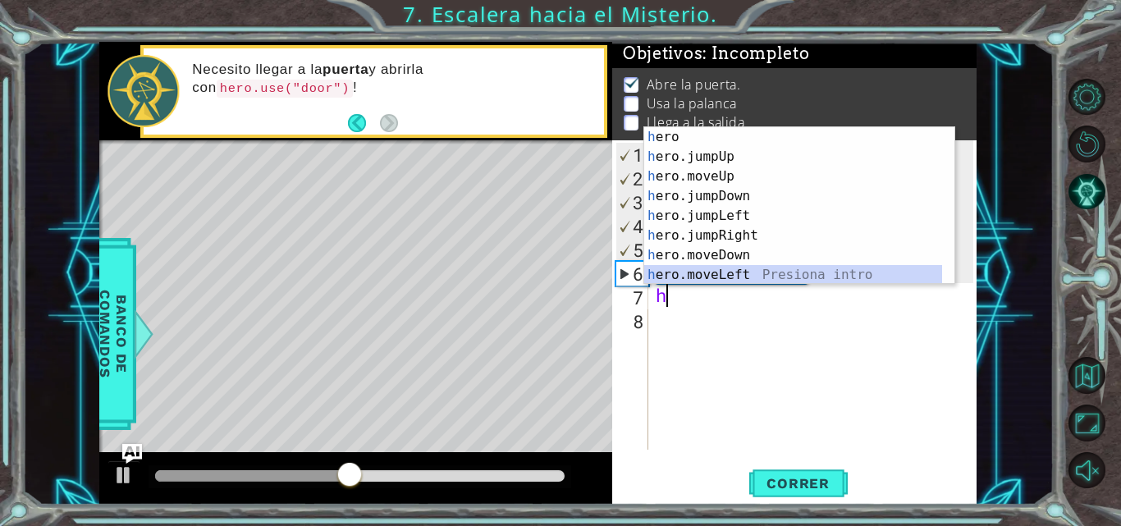
click at [801, 271] on div "h ero Presiona intro h ero.jumpUp Presiona intro h ero.moveUp Presiona intro h …" at bounding box center [793, 225] width 298 height 197
type textarea "hero.moveLeft(1)"
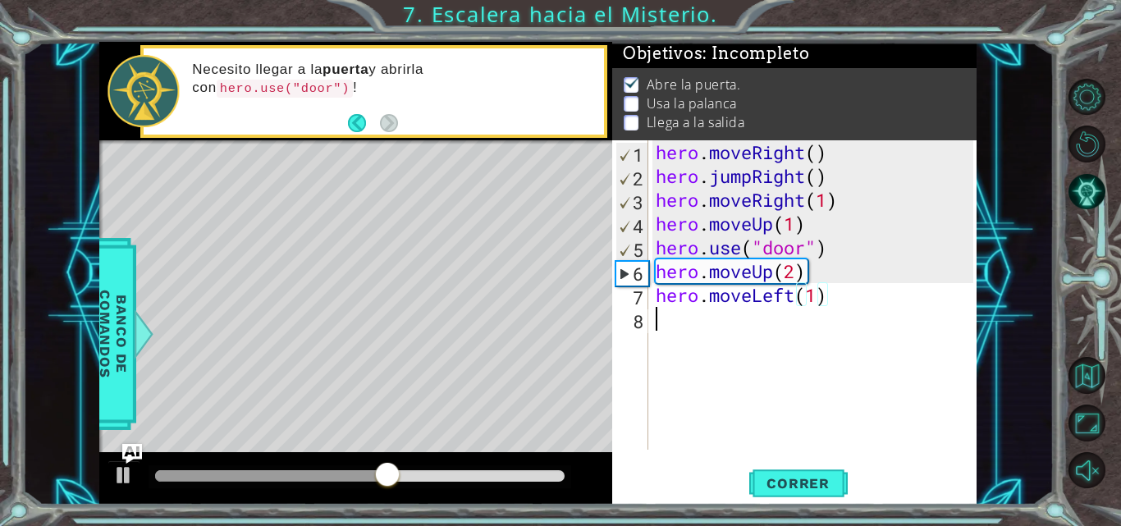
click at [663, 331] on div "hero . moveRight ( ) hero . jumpRight ( ) hero . moveRight ( 1 ) hero . moveUp …" at bounding box center [817, 318] width 329 height 357
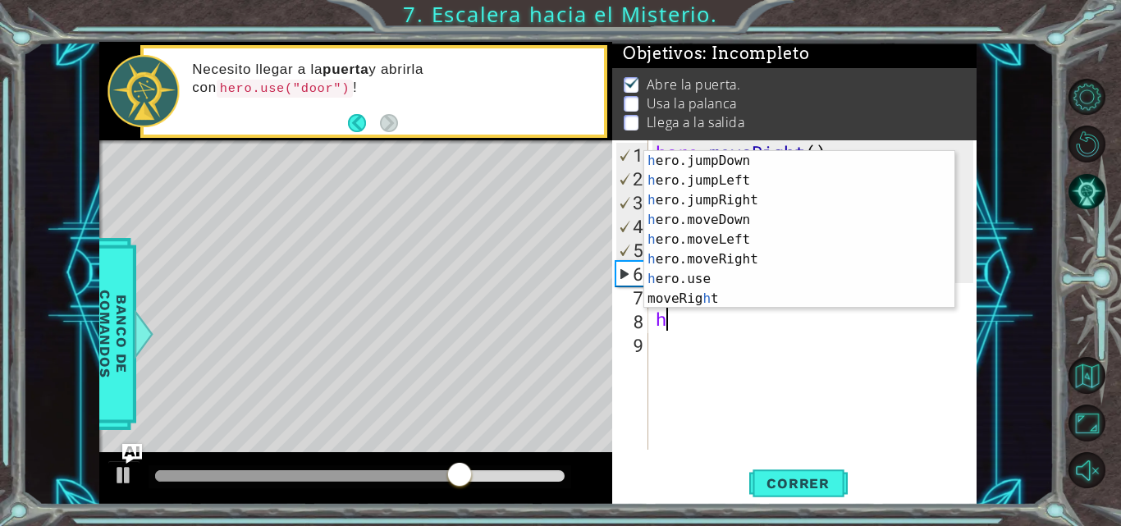
scroll to position [61, 0]
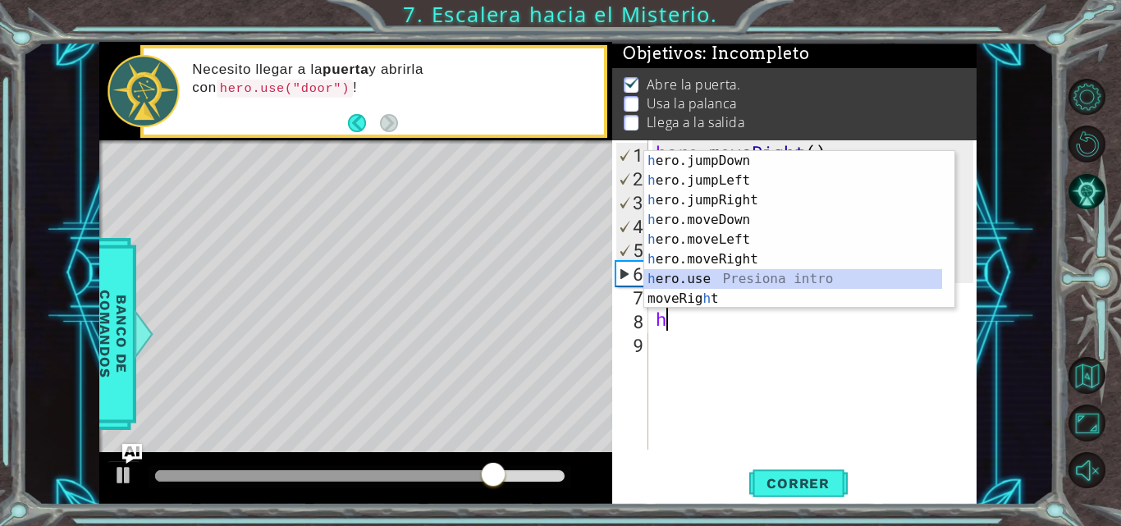
click at [751, 283] on div "h ero.jumpDown Presiona intro h ero.jumpLeft Presiona intro h ero.jumpRight Pre…" at bounding box center [793, 249] width 298 height 197
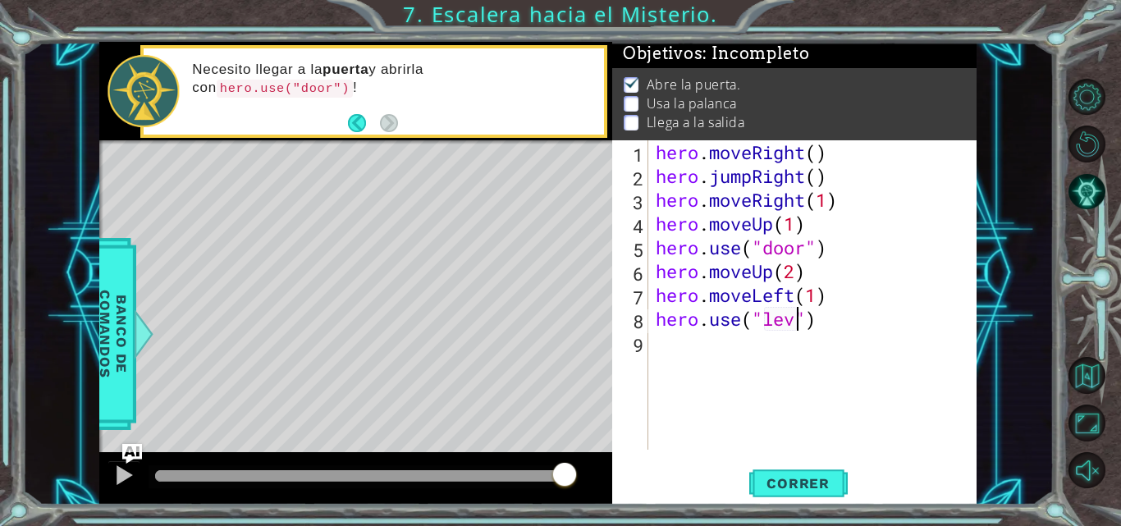
scroll to position [0, 7]
type textarea "hero.use("lever")"
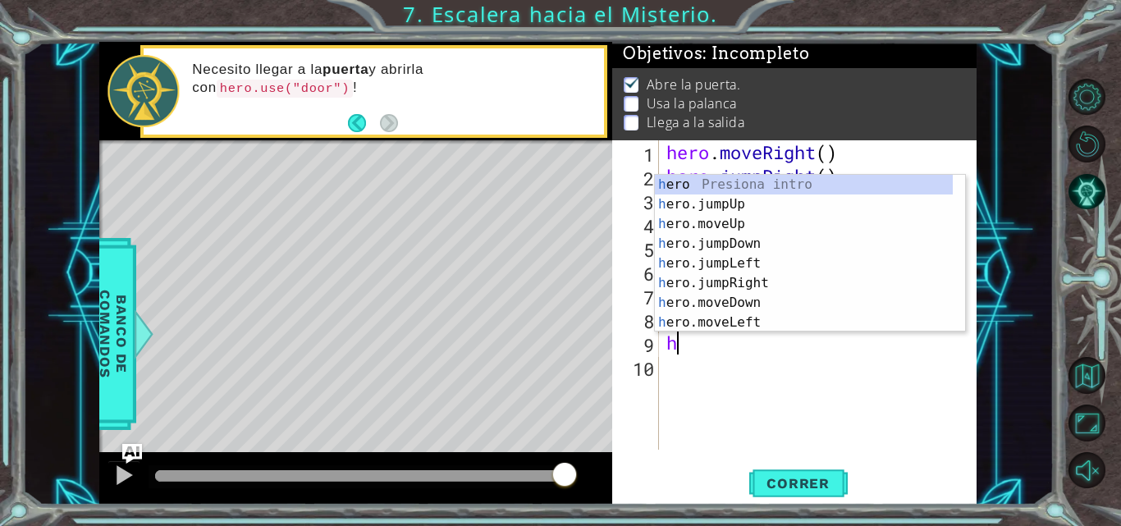
scroll to position [0, 0]
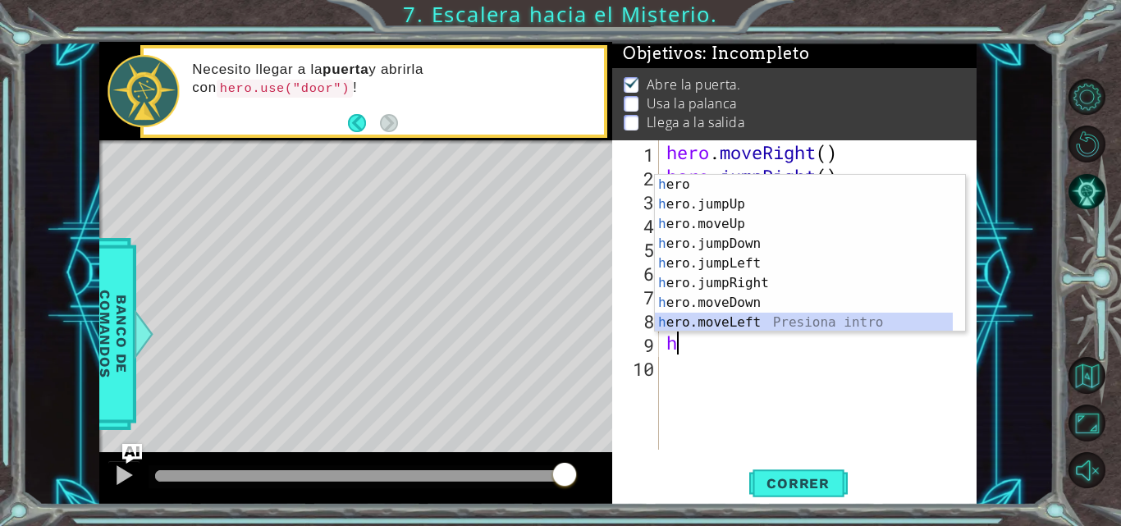
click at [704, 327] on div "h ero Presiona intro h ero.jumpUp Presiona intro h ero.moveUp Presiona intro h …" at bounding box center [804, 273] width 298 height 197
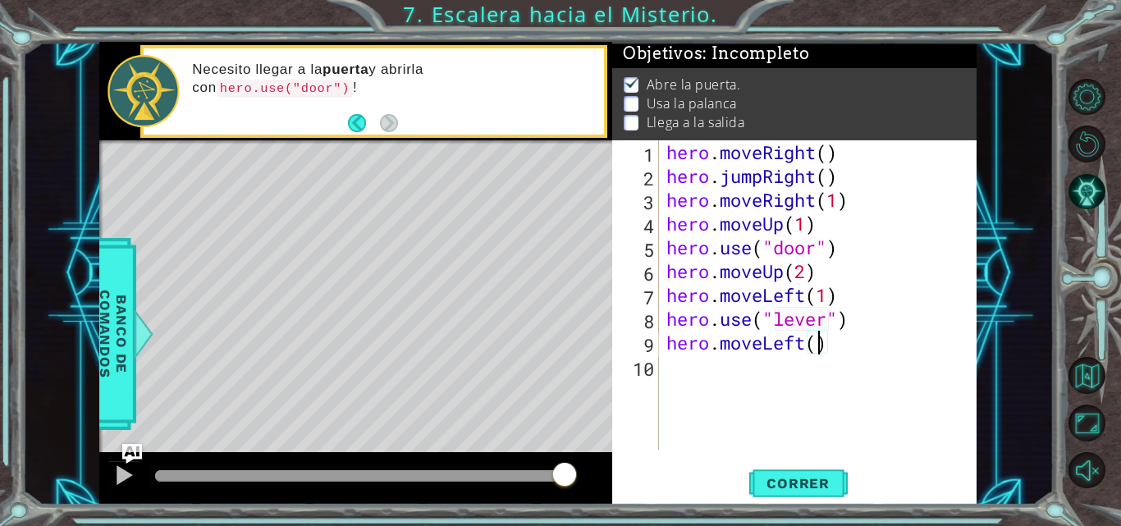
type textarea "hero.moveLeft(2)"
type textarea "h"
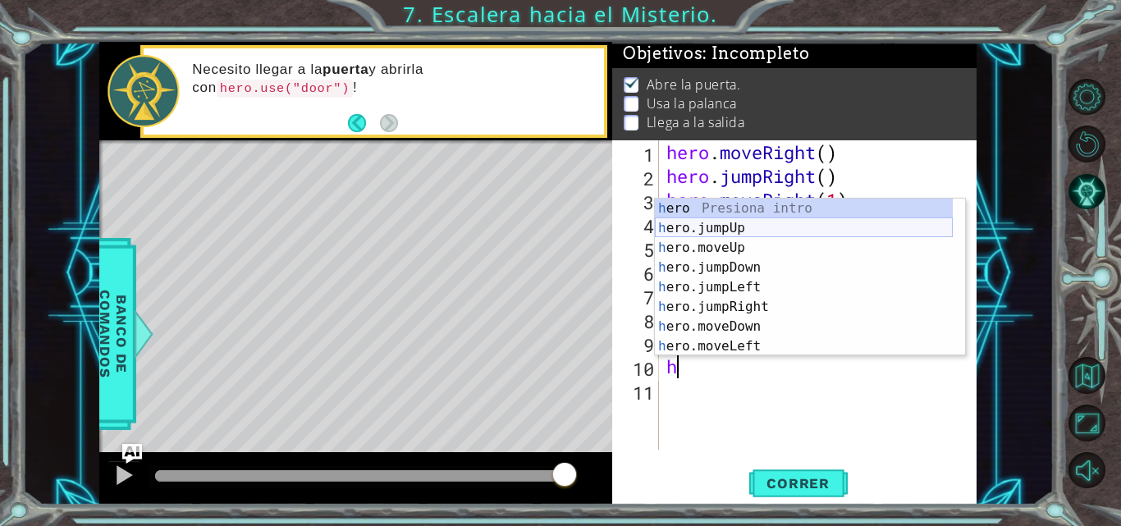
click at [746, 225] on div "h ero Presiona intro h ero.jumpUp Presiona intro h ero.moveUp Presiona intro h …" at bounding box center [804, 297] width 298 height 197
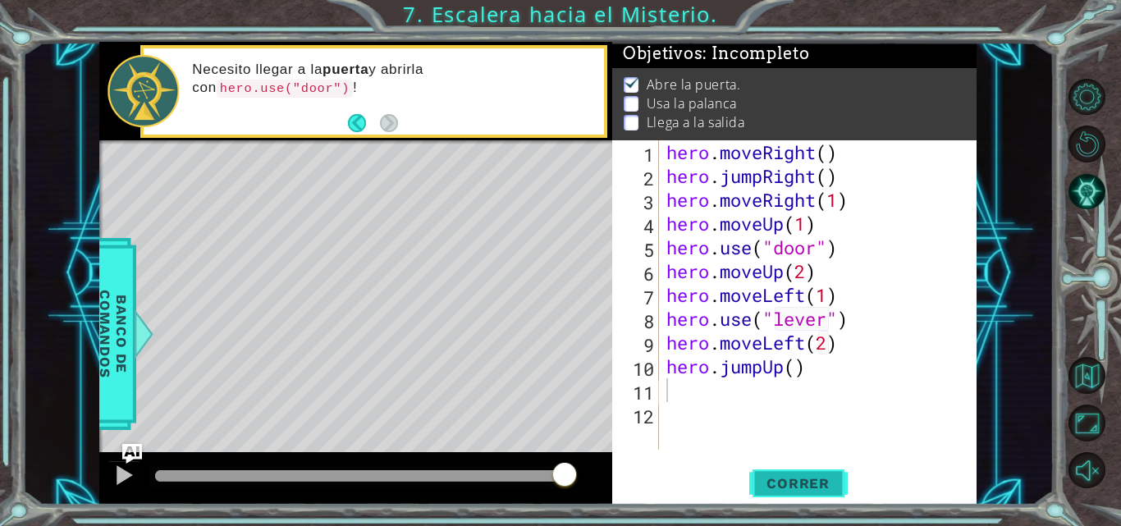
click at [797, 489] on span "Correr" at bounding box center [798, 483] width 96 height 16
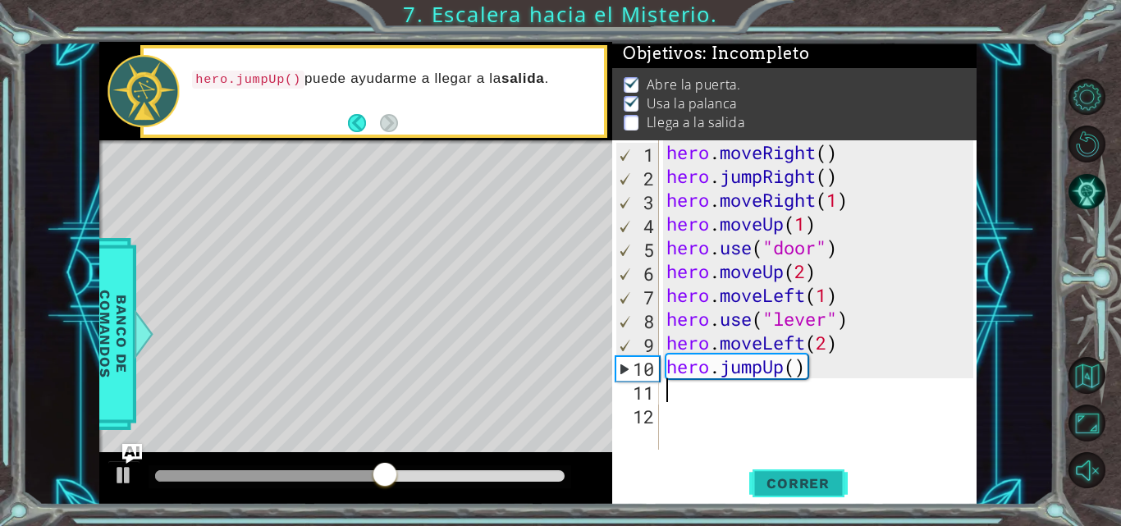
type textarea "h"
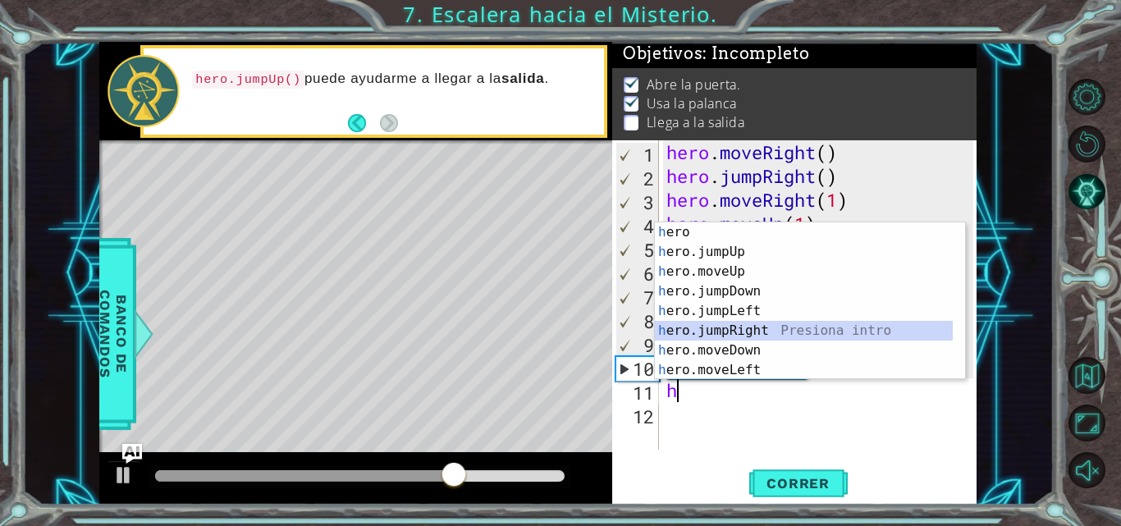
click at [776, 323] on div "h ero Presiona intro h ero.jumpUp Presiona intro h ero.moveUp Presiona intro h …" at bounding box center [804, 320] width 298 height 197
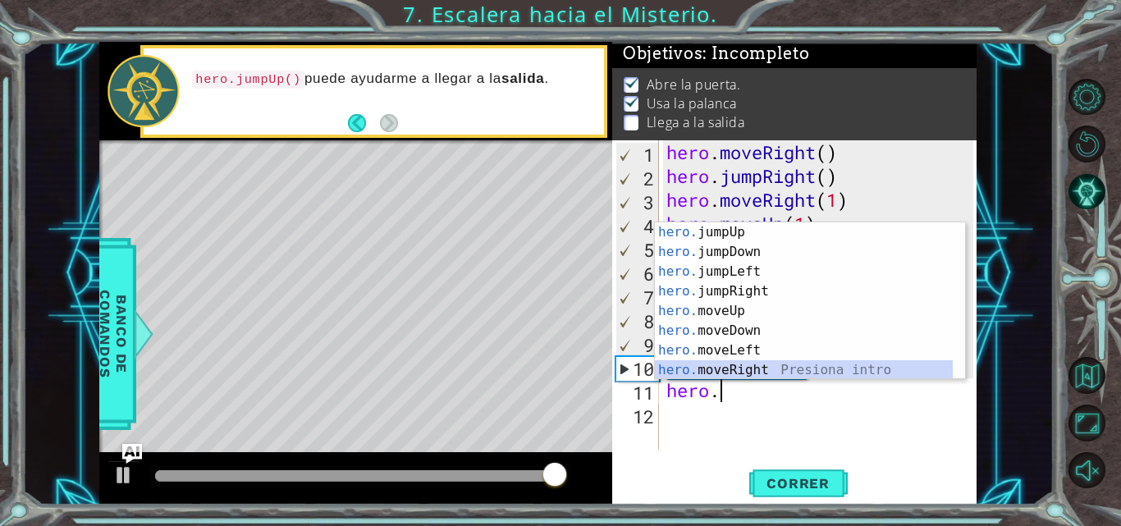
click at [734, 373] on div "hero. jumpUp Presiona intro hero. jumpDown Presiona intro hero. jumpLeft Presio…" at bounding box center [804, 320] width 298 height 197
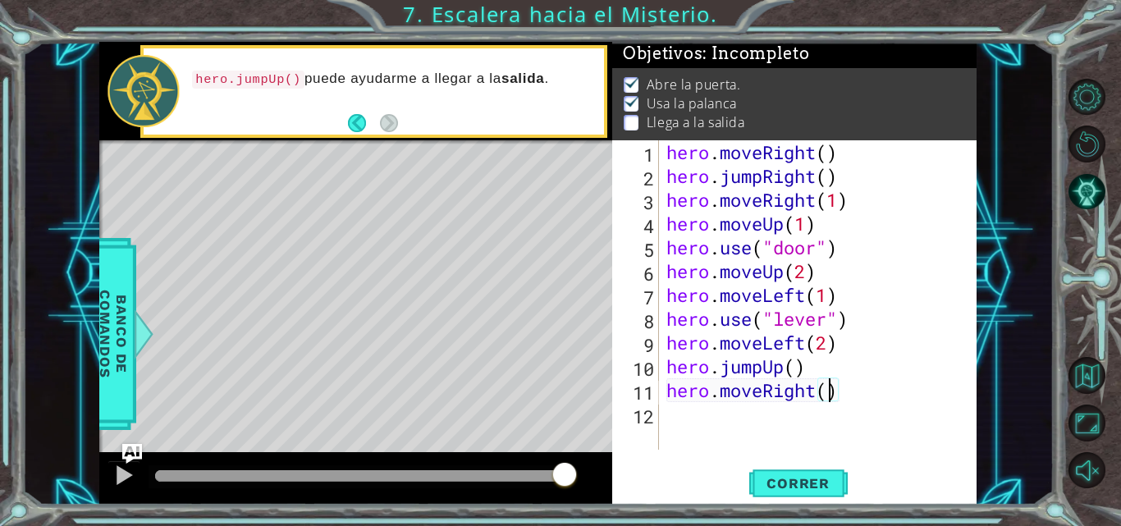
scroll to position [0, 7]
type textarea "hero.moveRight(3)"
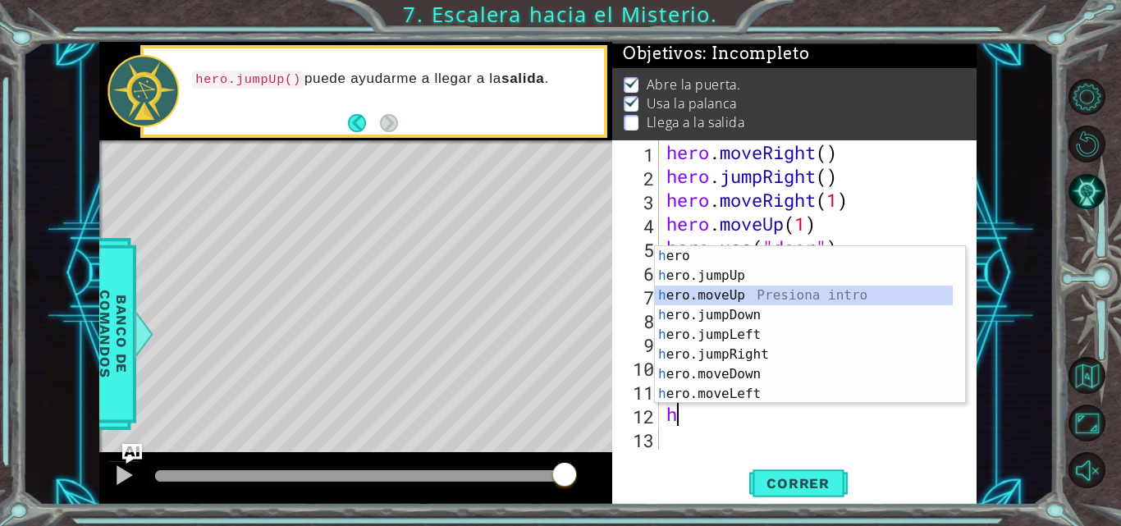
click at [700, 290] on div "h ero Presiona intro h ero.jumpUp Presiona intro h ero.moveUp Presiona intro h …" at bounding box center [804, 344] width 298 height 197
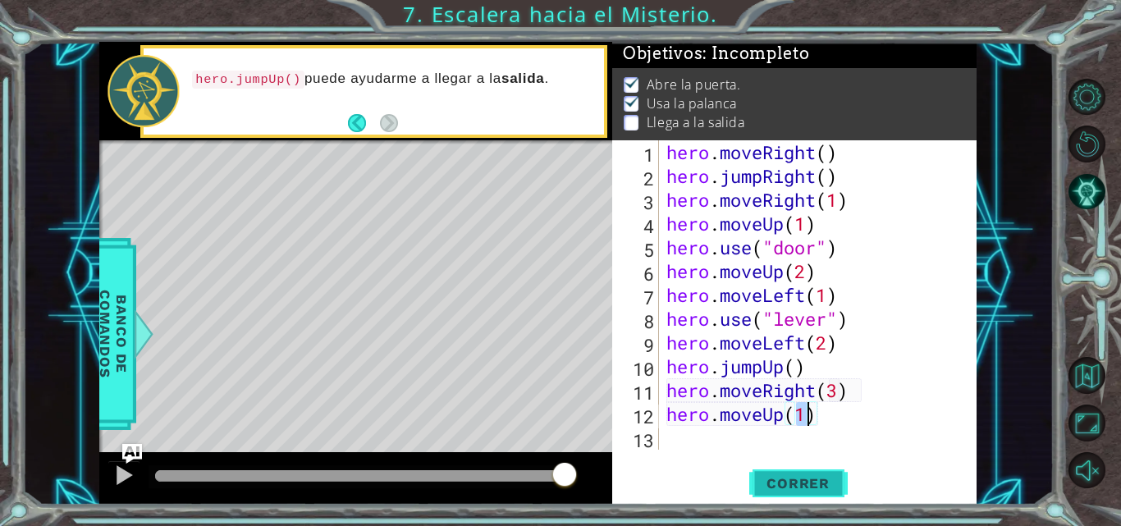
type textarea "hero.moveUp(1)"
click at [774, 483] on span "Correr" at bounding box center [798, 483] width 96 height 16
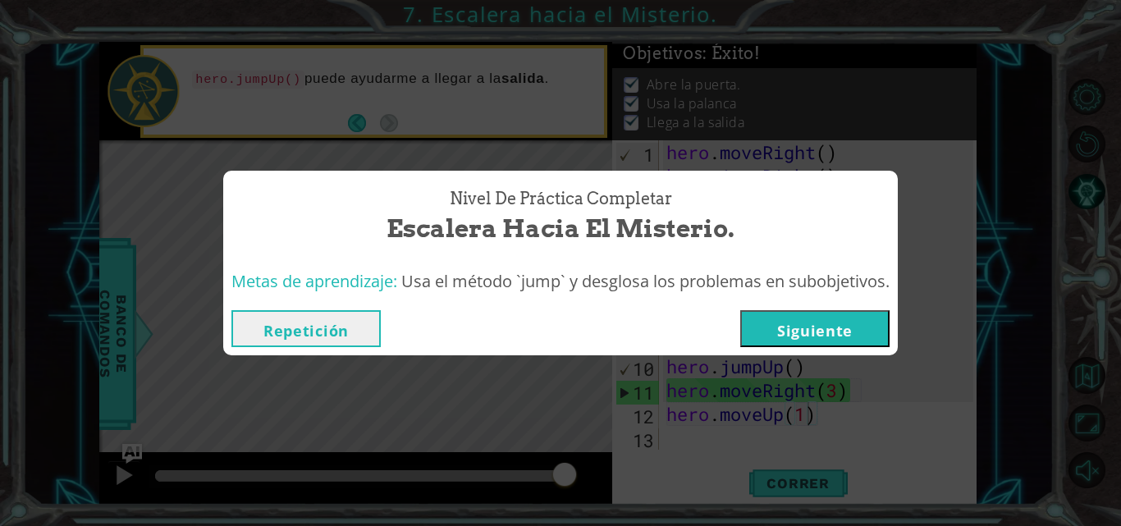
click at [784, 323] on button "Siguiente" at bounding box center [814, 328] width 149 height 37
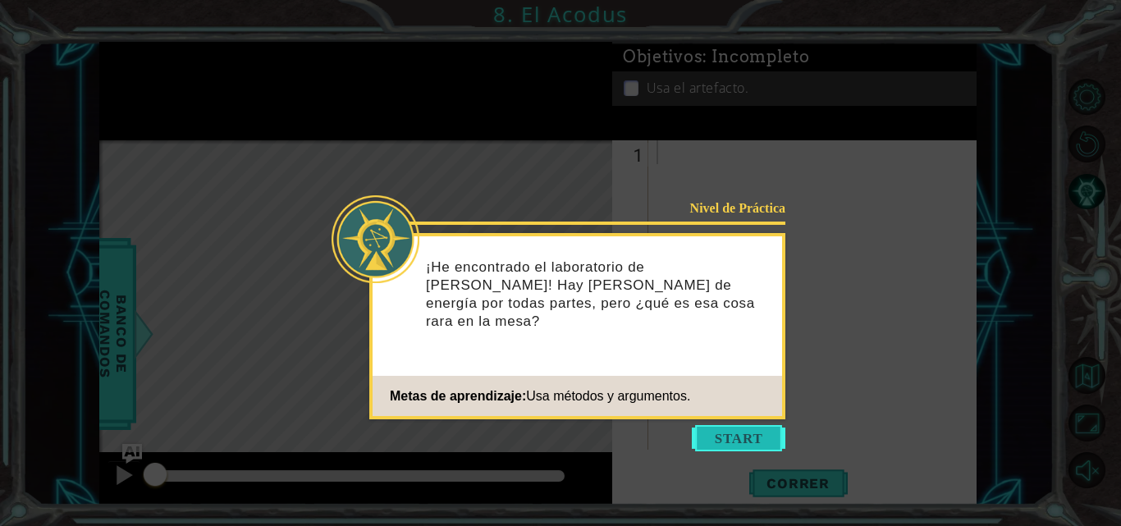
click at [740, 440] on button "Start" at bounding box center [739, 438] width 94 height 26
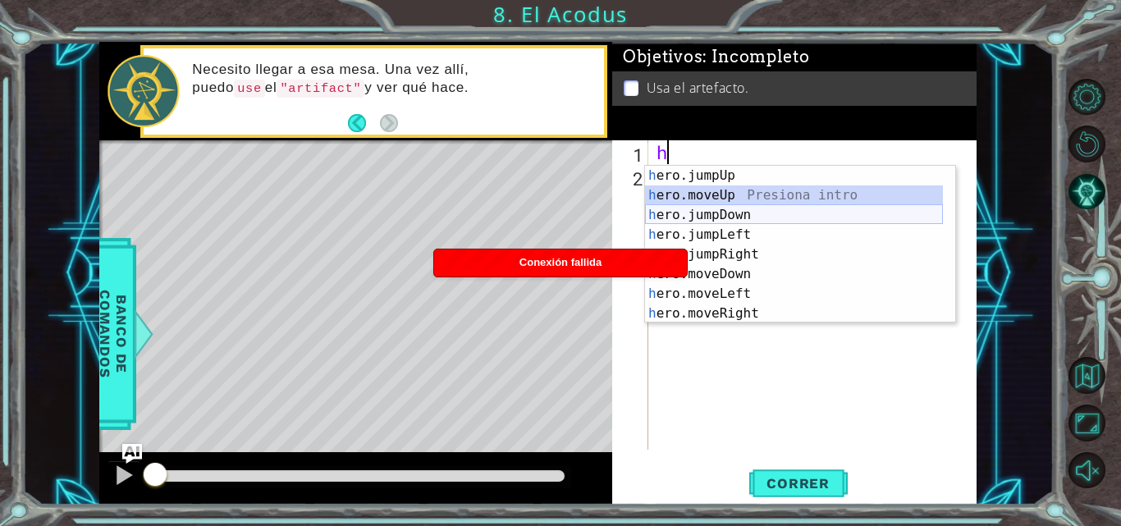
drag, startPoint x: 735, startPoint y: 191, endPoint x: 772, endPoint y: 231, distance: 54.6
click at [772, 231] on div "h ero.jumpUp Presiona intro h ero.moveUp Presiona intro h ero.jumpDown Presiona…" at bounding box center [794, 264] width 298 height 197
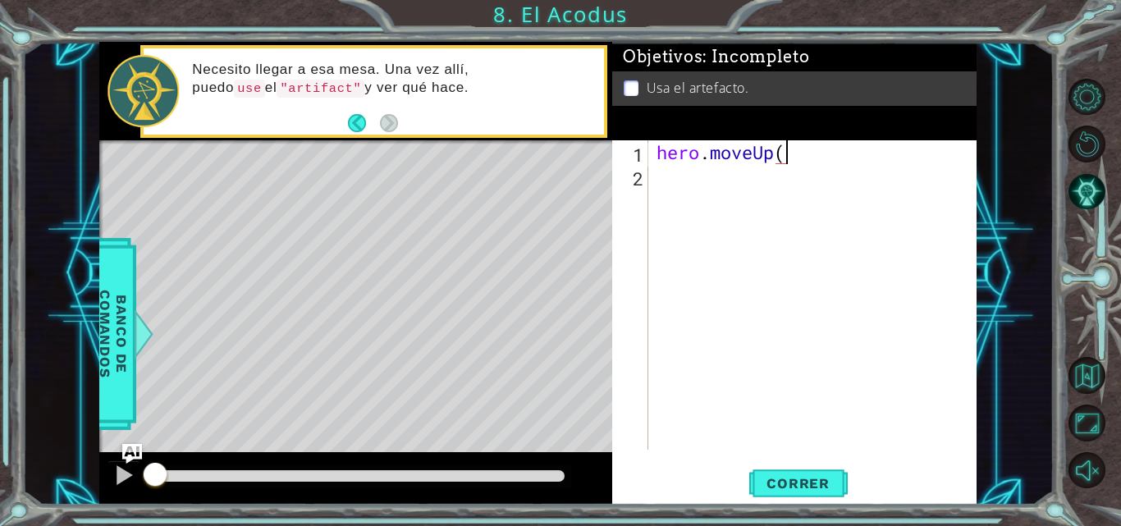
scroll to position [0, 6]
type textarea "hero.moveUp(2)"
type textarea "h"
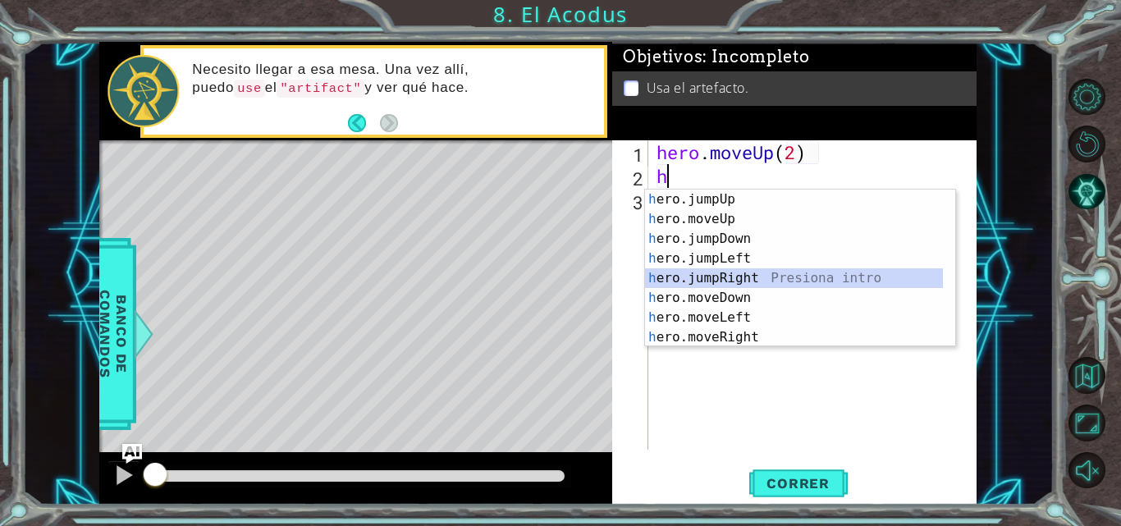
click at [752, 279] on div "h ero.jumpUp Presiona intro h ero.moveUp Presiona intro h ero.jumpDown Presiona…" at bounding box center [794, 288] width 298 height 197
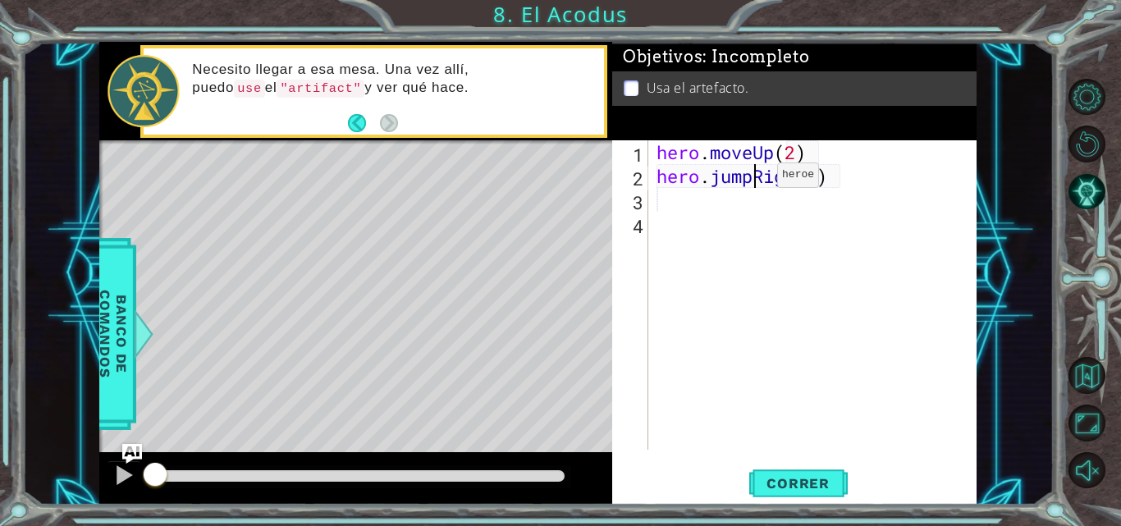
click at [753, 179] on div "hero . moveUp ( 2 ) hero . jumpRight ( )" at bounding box center [817, 318] width 328 height 357
click at [795, 478] on span "Correr" at bounding box center [798, 483] width 96 height 16
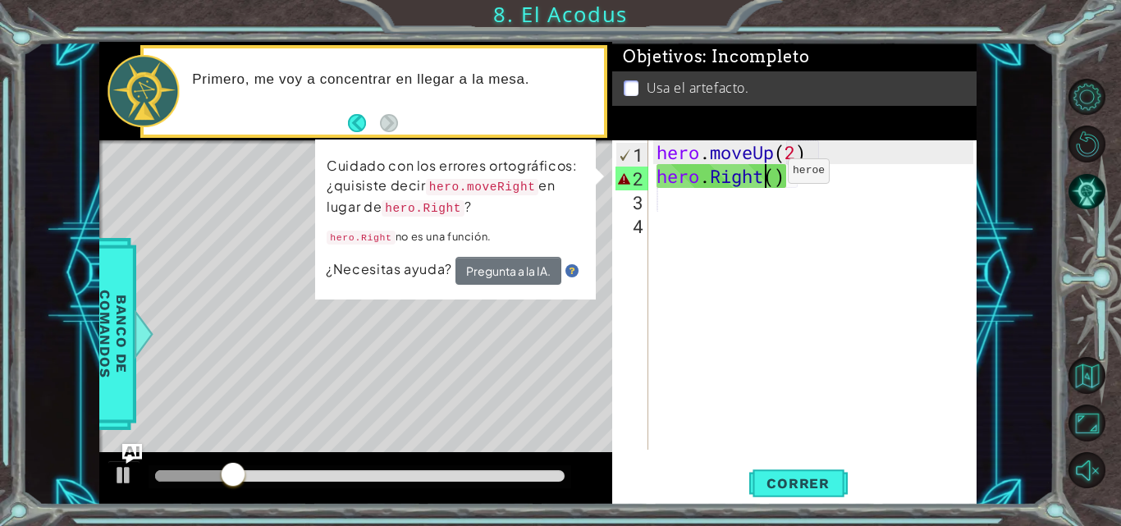
click at [763, 175] on div "hero . moveUp ( 2 ) hero . Right ( )" at bounding box center [817, 318] width 328 height 357
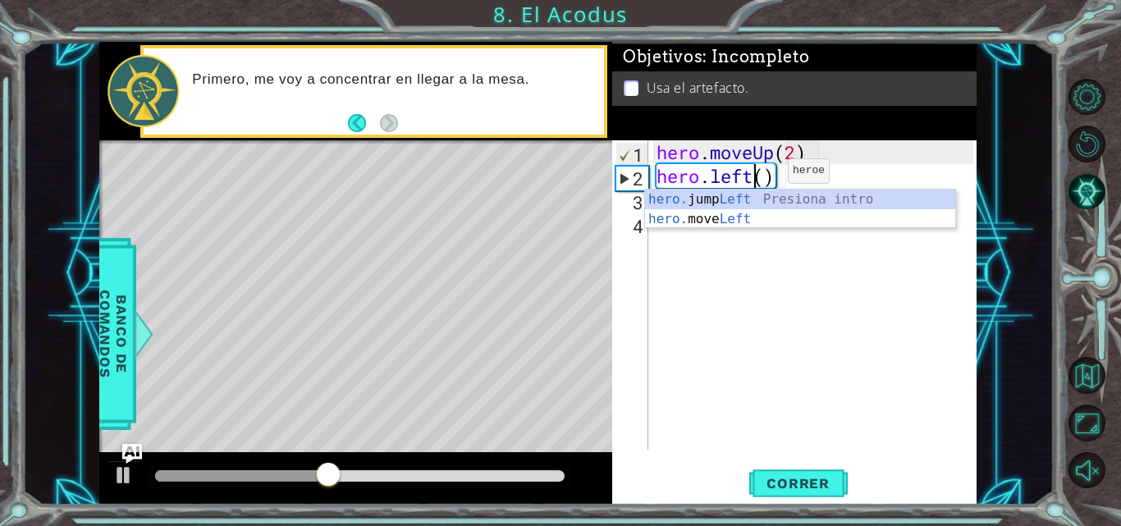
scroll to position [0, 5]
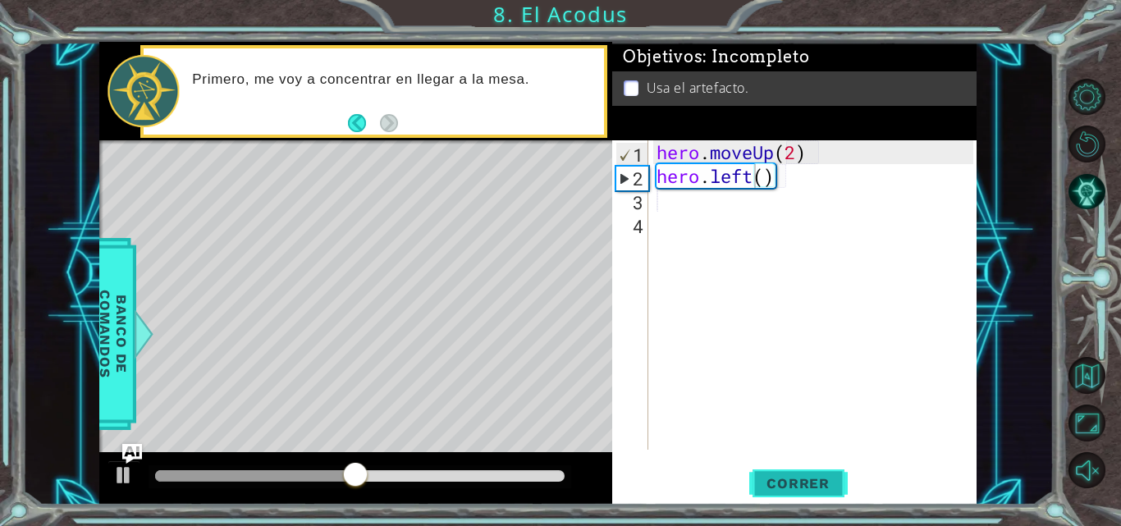
click at [780, 483] on span "Correr" at bounding box center [798, 483] width 96 height 16
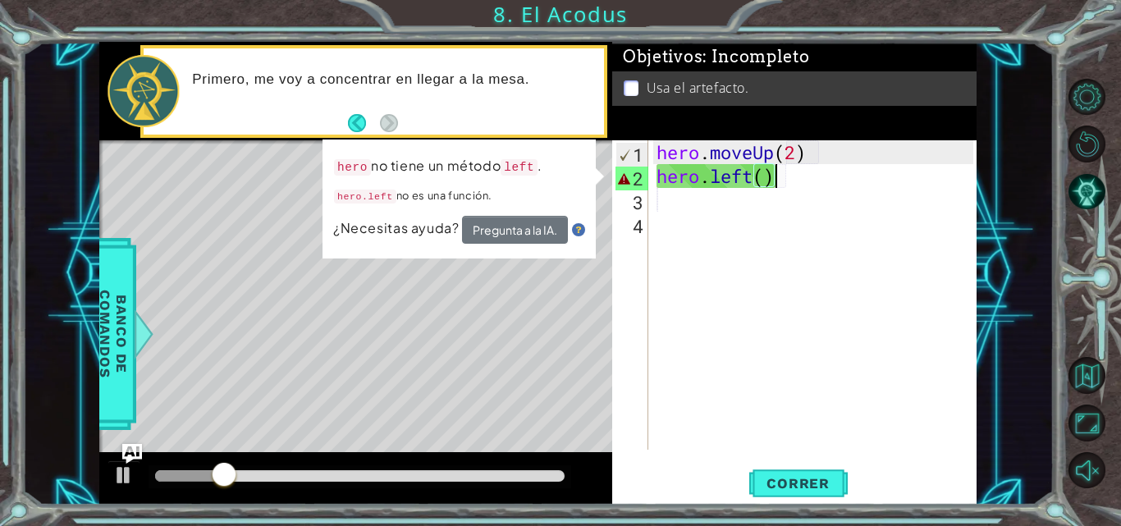
click at [789, 184] on div "hero . moveUp ( 2 ) hero . left ( )" at bounding box center [817, 318] width 328 height 357
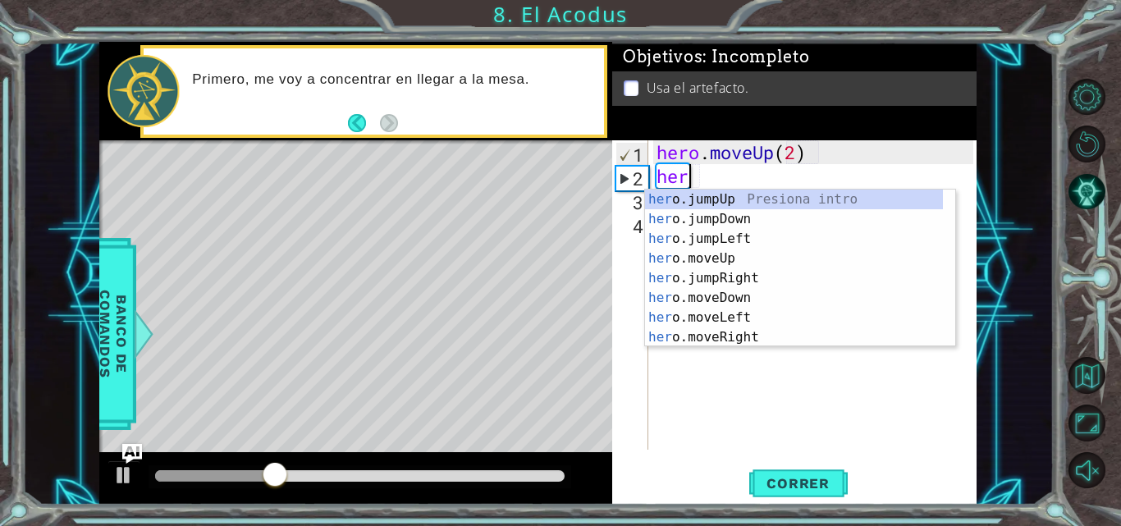
scroll to position [0, 0]
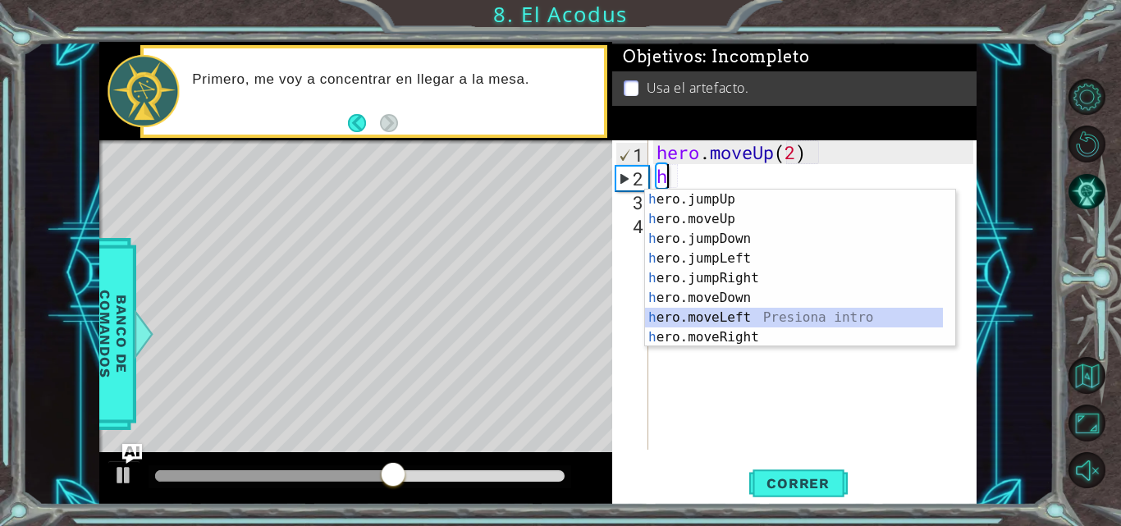
click at [729, 318] on div "h ero.jumpUp Presiona intro h ero.moveUp Presiona intro h ero.jumpDown Presiona…" at bounding box center [794, 288] width 298 height 197
type textarea "hero.moveLeft(1)"
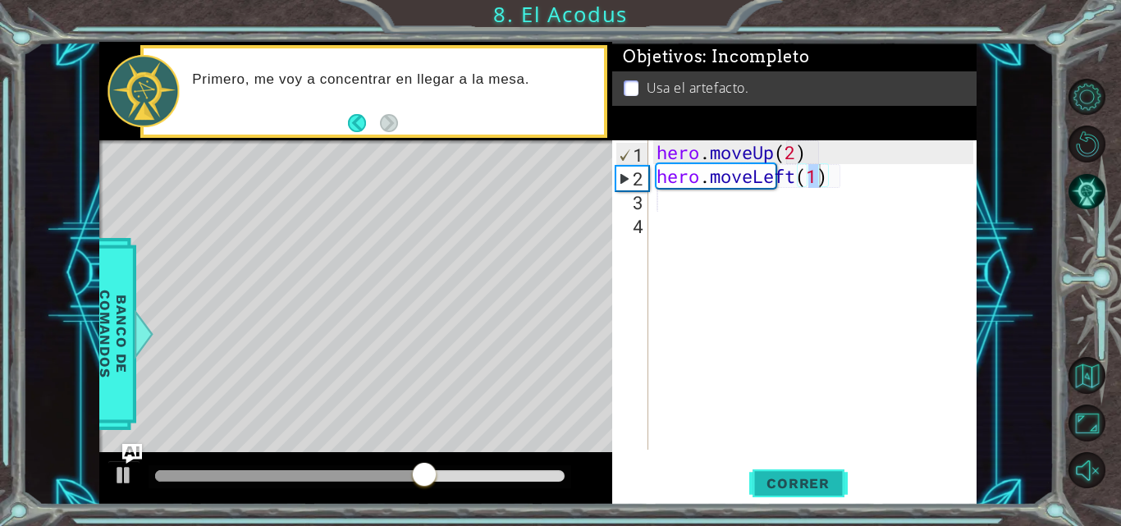
click at [795, 489] on span "Correr" at bounding box center [798, 483] width 96 height 16
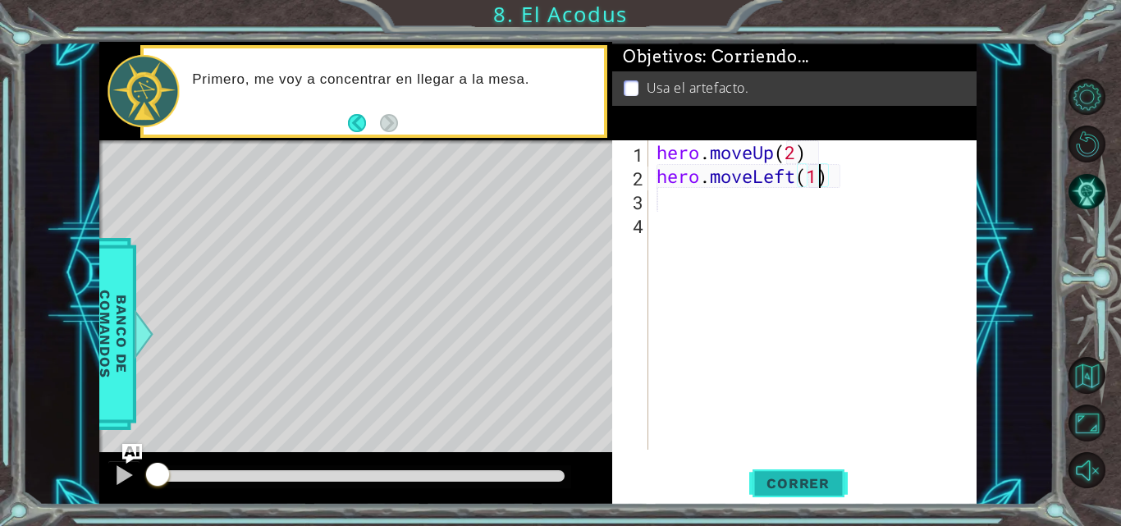
click at [795, 489] on span "Correr" at bounding box center [798, 483] width 96 height 16
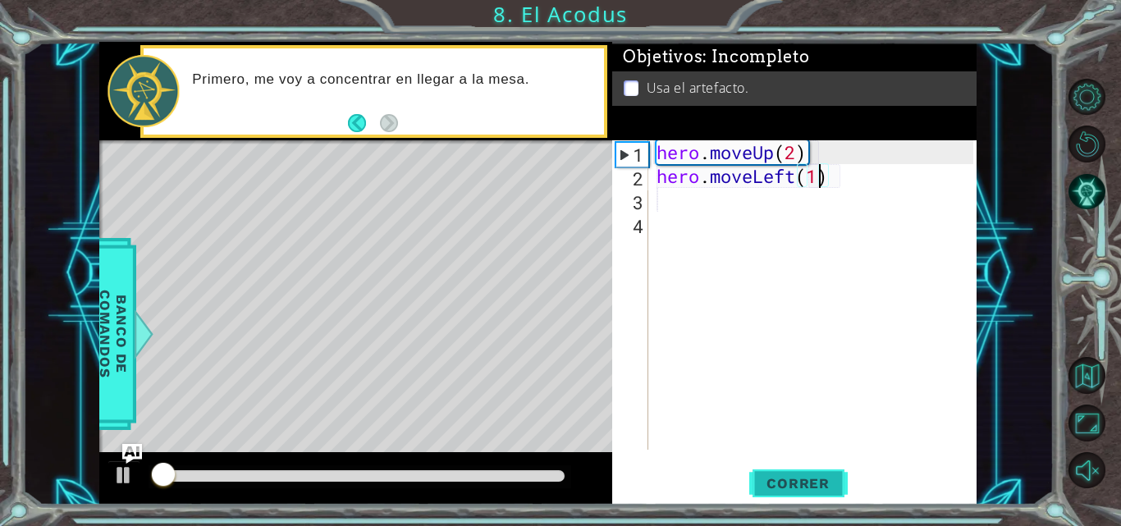
click at [795, 489] on span "Correr" at bounding box center [798, 483] width 96 height 16
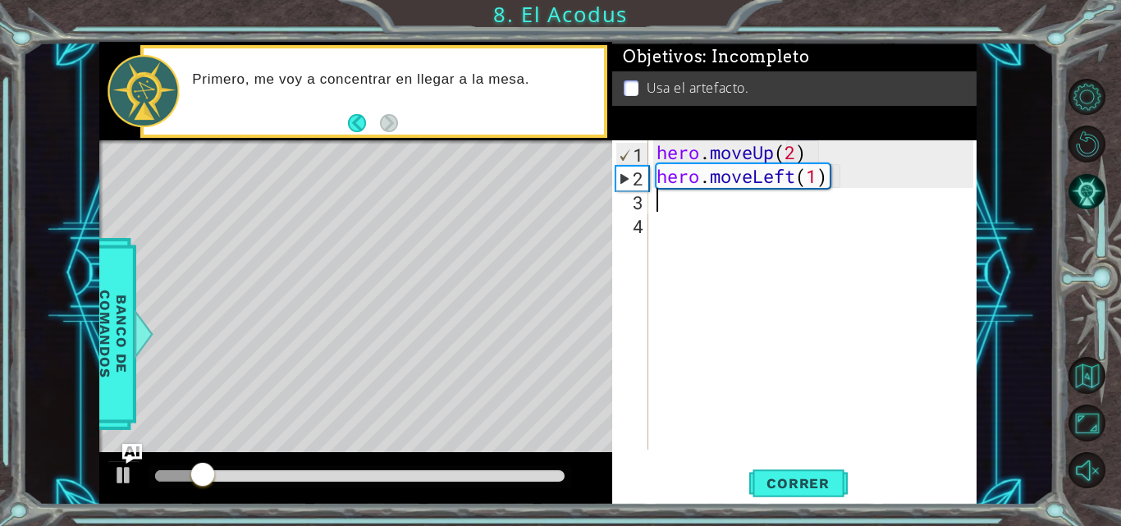
click at [881, 198] on div "hero . moveUp ( 2 ) hero . moveLeft ( 1 )" at bounding box center [817, 318] width 328 height 357
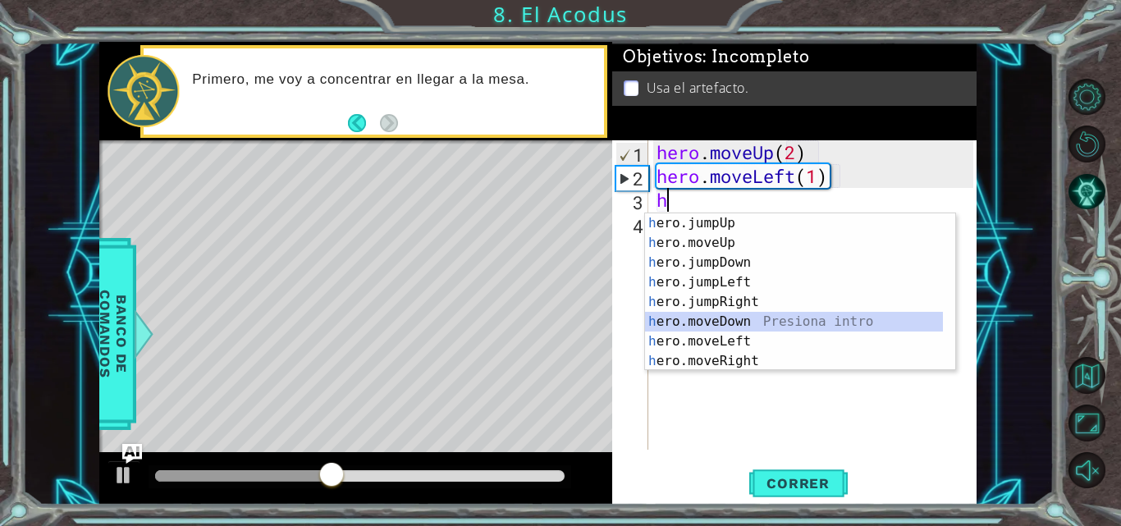
click at [722, 321] on div "h ero.jumpUp Presiona intro h ero.moveUp Presiona intro h ero.jumpDown Presiona…" at bounding box center [794, 311] width 298 height 197
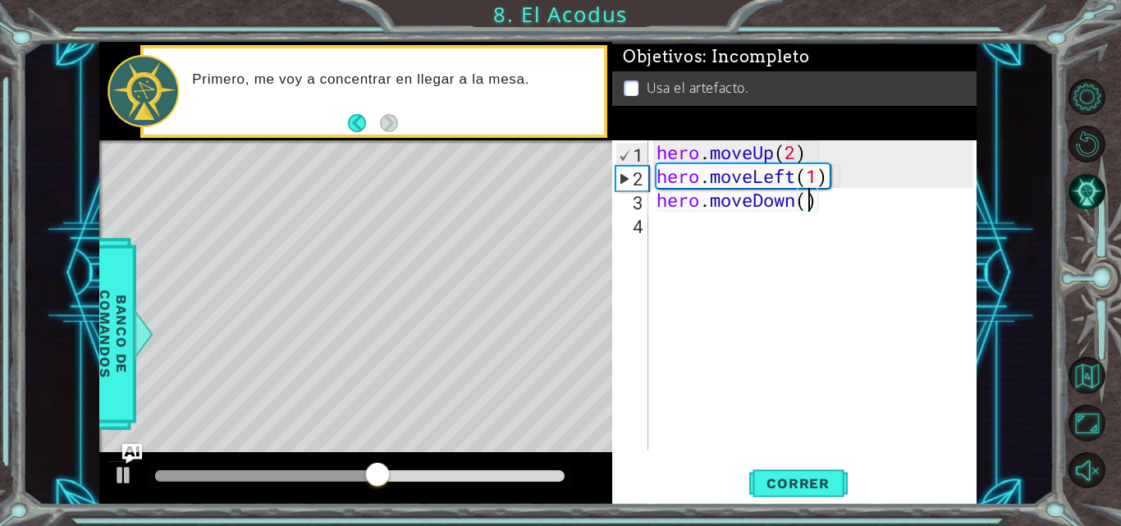
type textarea "hero.moveDown(2)"
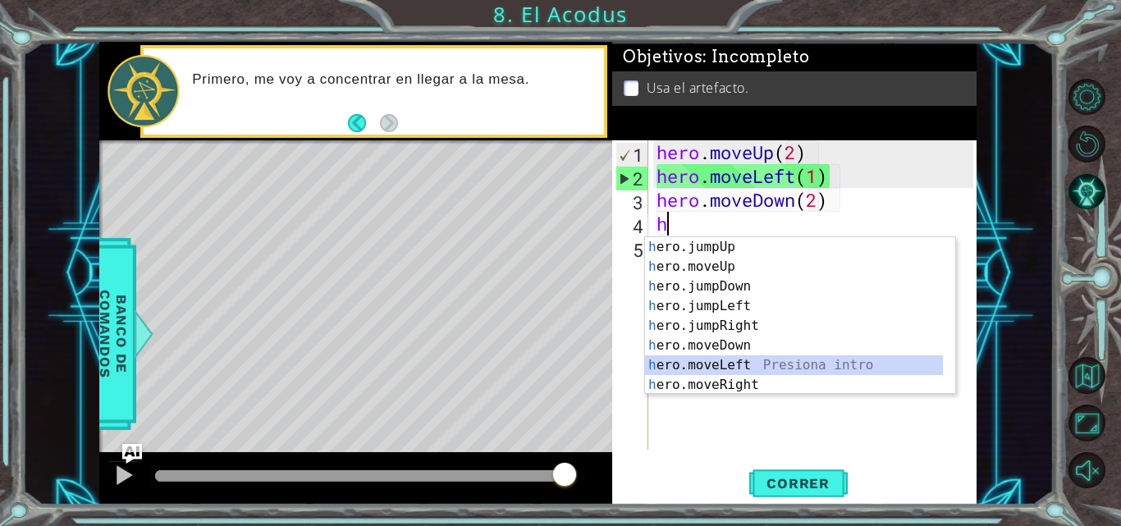
click at [717, 368] on div "h ero.jumpUp Presiona intro h ero.moveUp Presiona intro h ero.jumpDown Presiona…" at bounding box center [794, 335] width 298 height 197
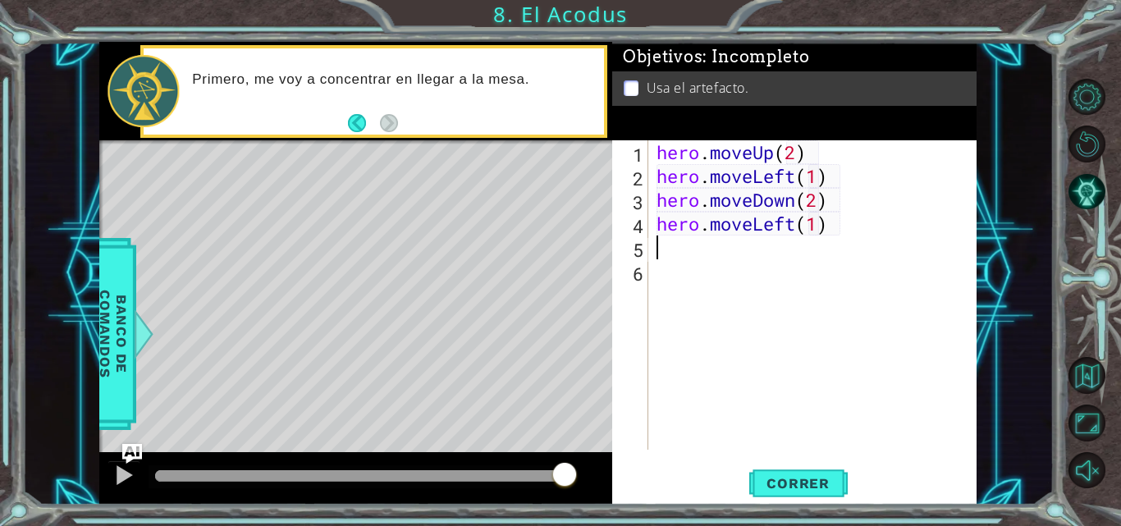
type textarea "hero.moveLeft(1)h"
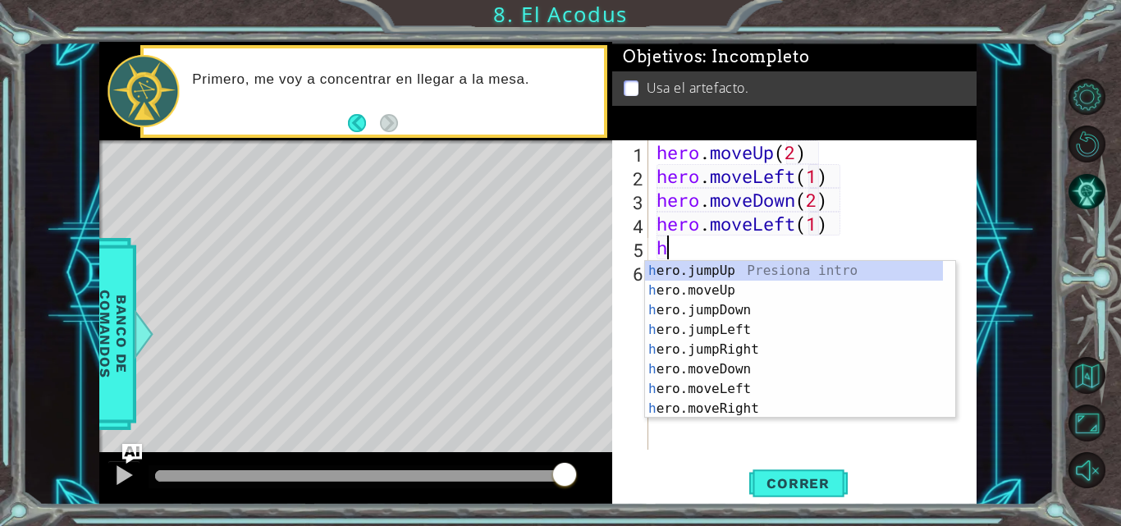
scroll to position [0, 7]
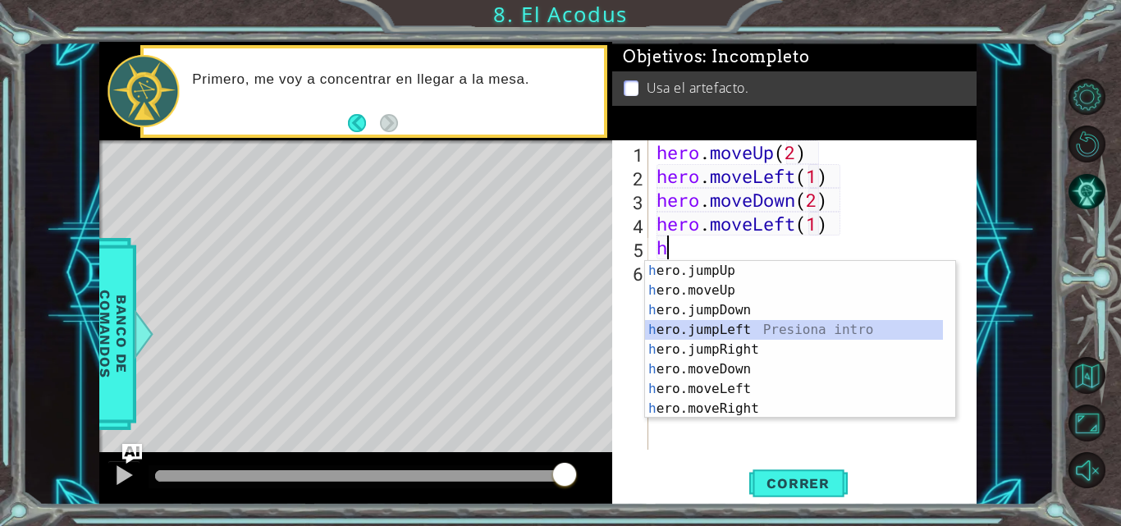
click at [726, 333] on div "h ero.jumpUp Presiona intro h ero.moveUp Presiona intro h ero.jumpDown Presiona…" at bounding box center [794, 359] width 298 height 197
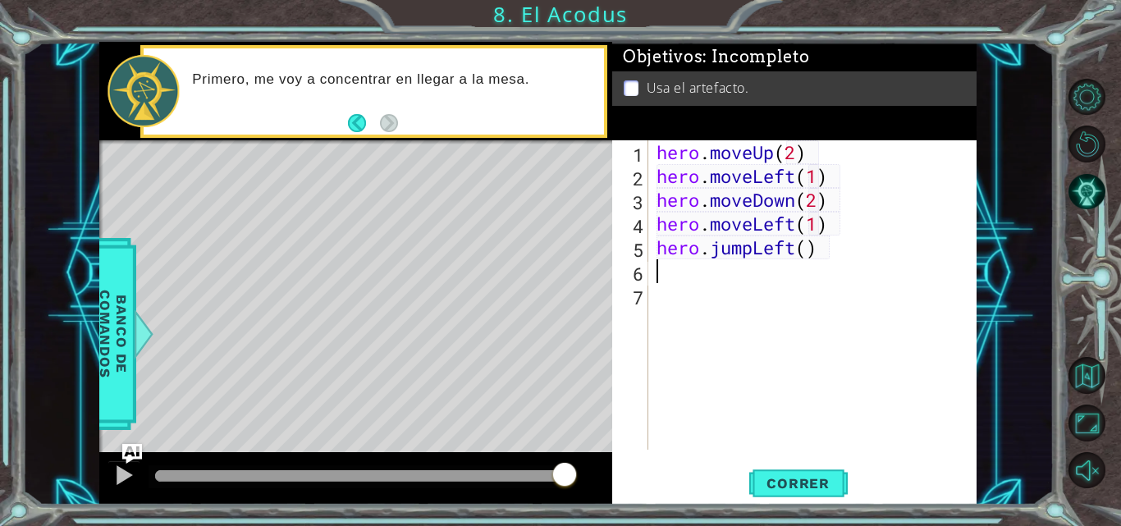
scroll to position [0, 0]
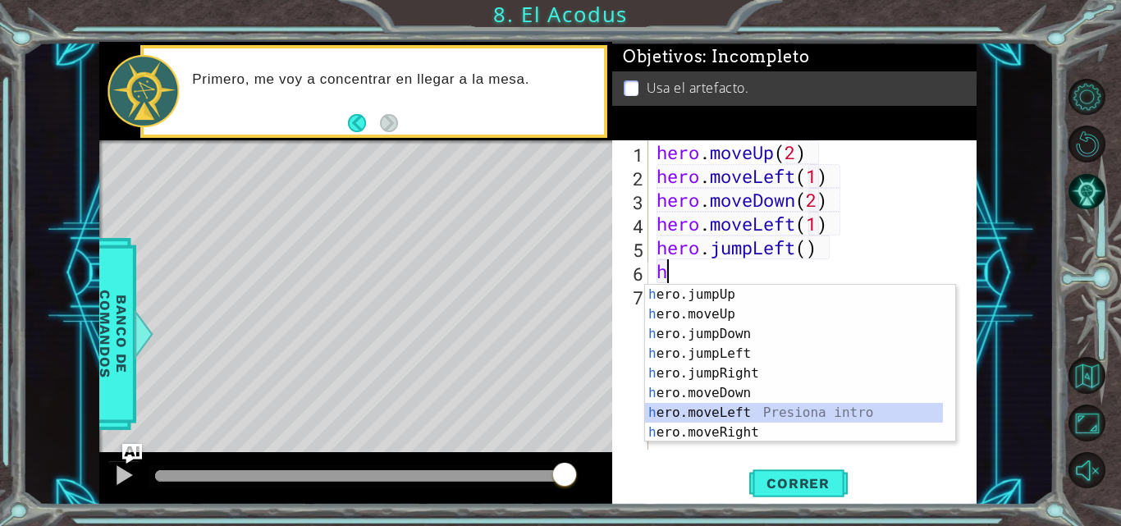
click at [718, 416] on div "h ero.jumpUp Presiona intro h ero.moveUp Presiona intro h ero.jumpDown Presiona…" at bounding box center [794, 383] width 298 height 197
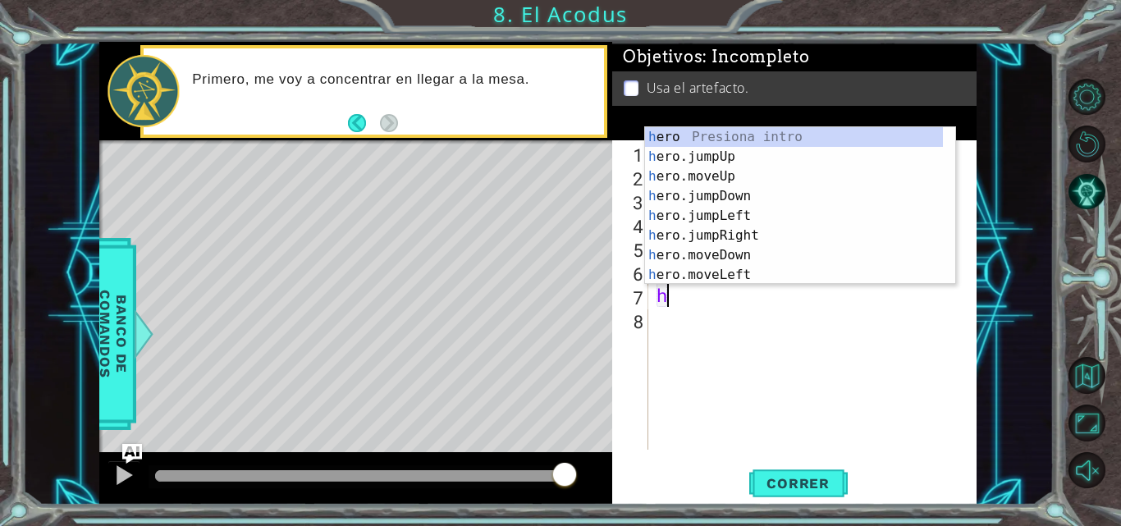
scroll to position [0, 7]
click at [712, 174] on div "h ero Presiona intro h ero.jumpUp Presiona intro h ero.moveUp Presiona intro h …" at bounding box center [794, 225] width 298 height 197
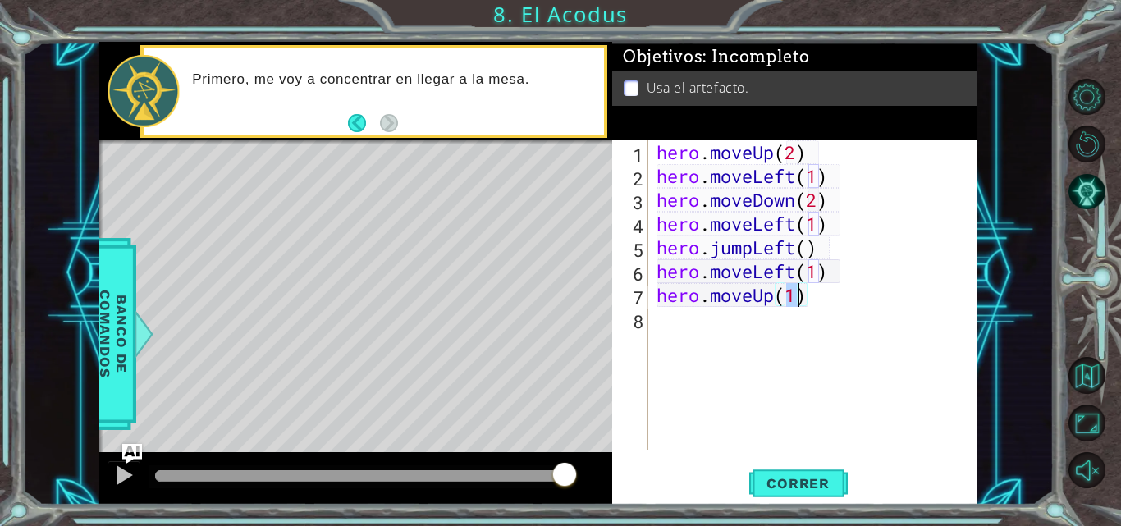
scroll to position [0, 6]
type textarea "hero.moveUp(2)"
type textarea "h"
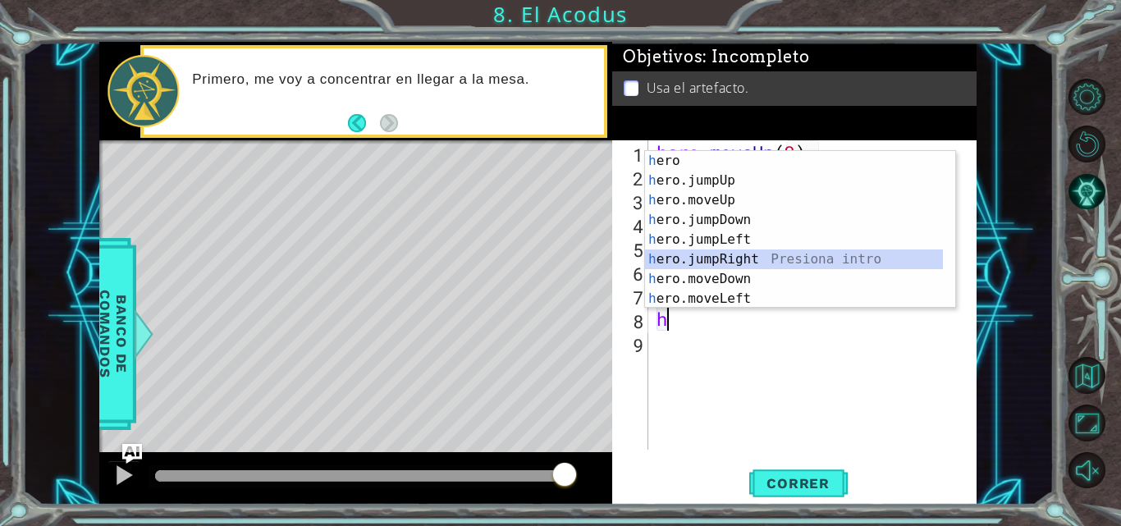
click at [713, 268] on div "h ero Presiona intro h ero.jumpUp Presiona intro h ero.moveUp Presiona intro h …" at bounding box center [794, 249] width 298 height 197
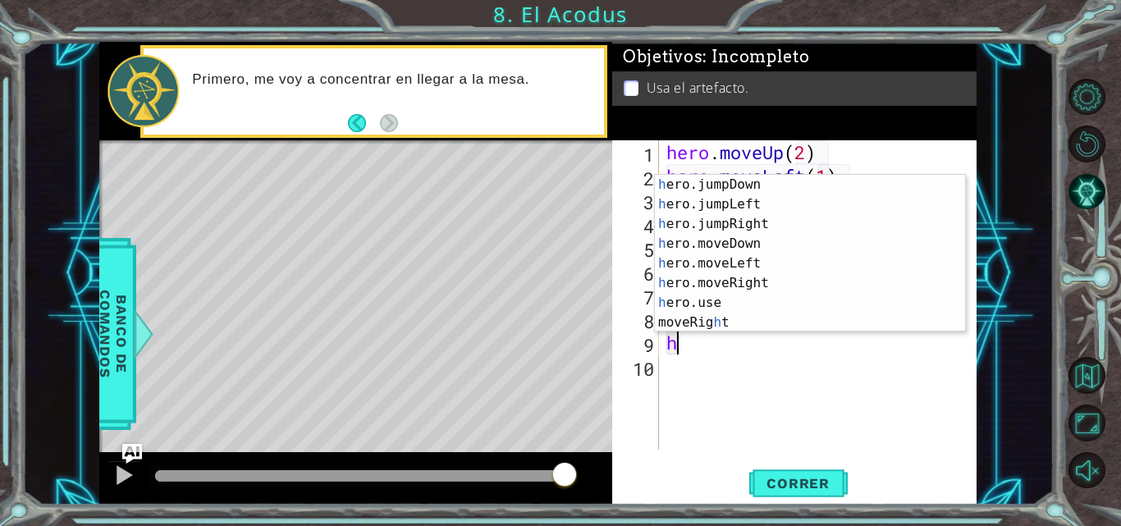
scroll to position [59, 0]
click at [785, 309] on div "h ero.jumpDown Presiona intro h ero.jumpLeft Presiona intro h ero.jumpRight Pre…" at bounding box center [804, 273] width 298 height 197
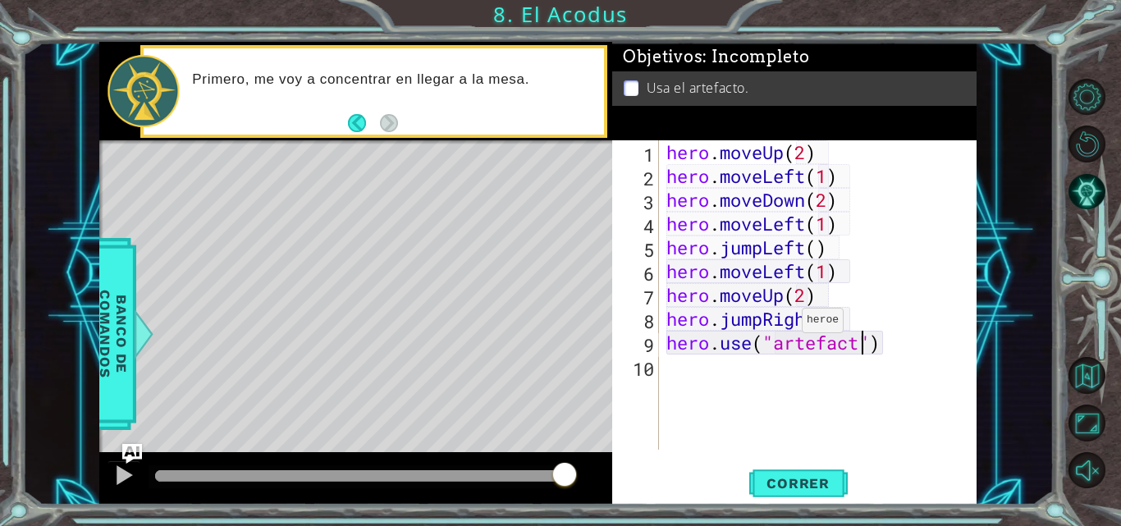
scroll to position [0, 9]
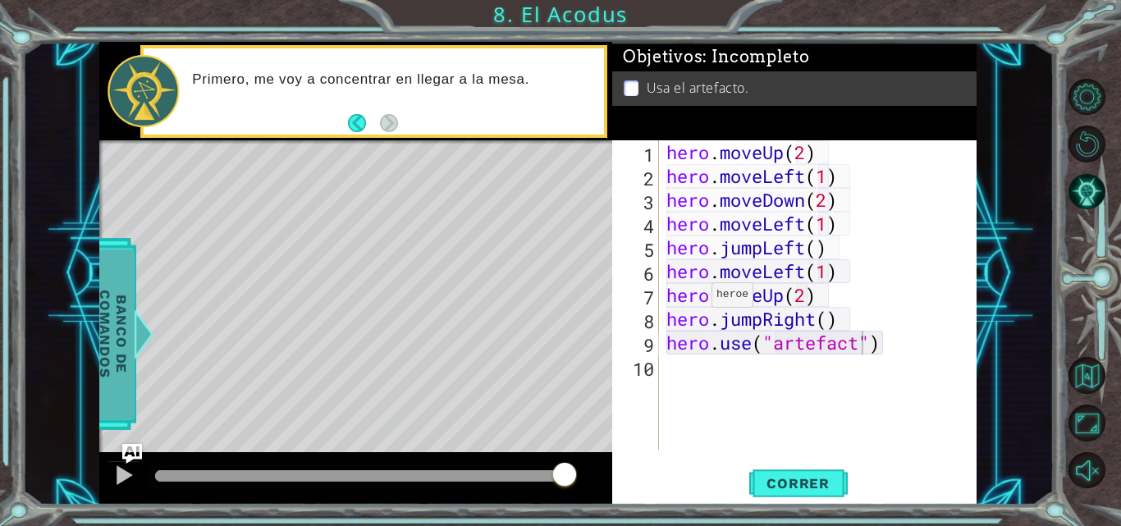
click at [122, 300] on span "Banco de comandos" at bounding box center [113, 334] width 43 height 170
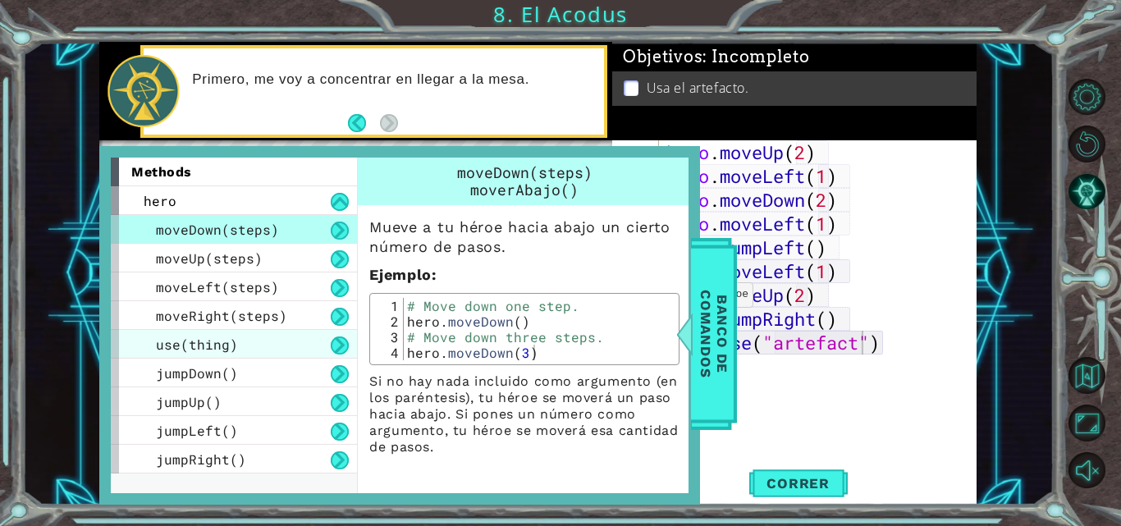
click at [263, 345] on div "use(thing)" at bounding box center [234, 344] width 246 height 29
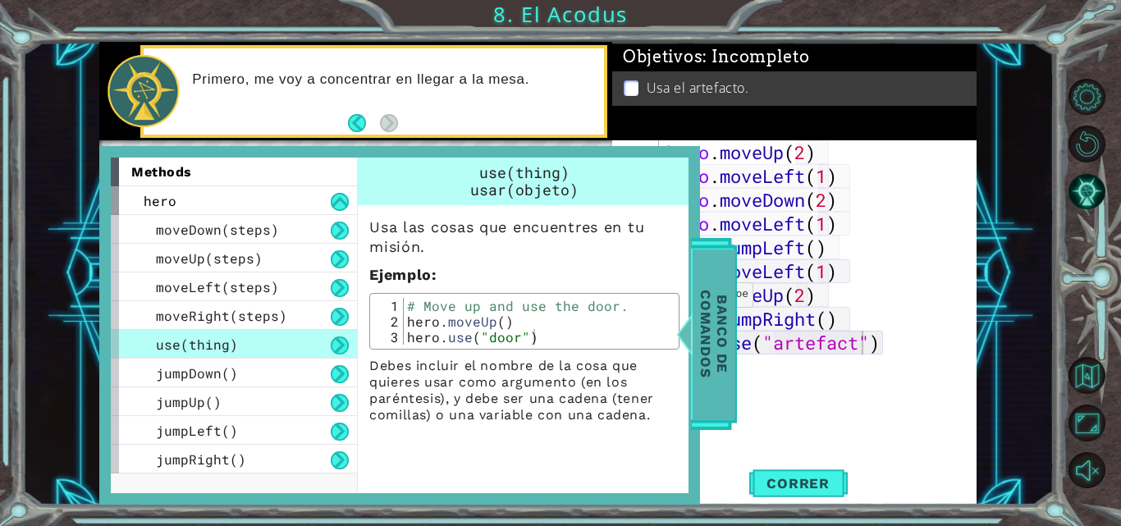
click at [725, 315] on span "Banco de comandos" at bounding box center [714, 334] width 43 height 170
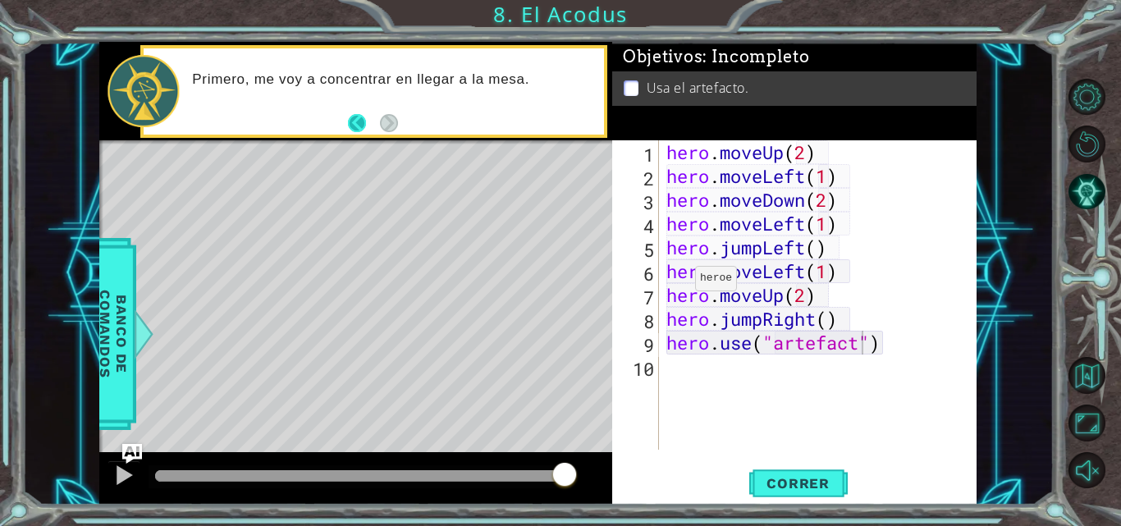
click at [355, 128] on button "Back" at bounding box center [364, 123] width 32 height 18
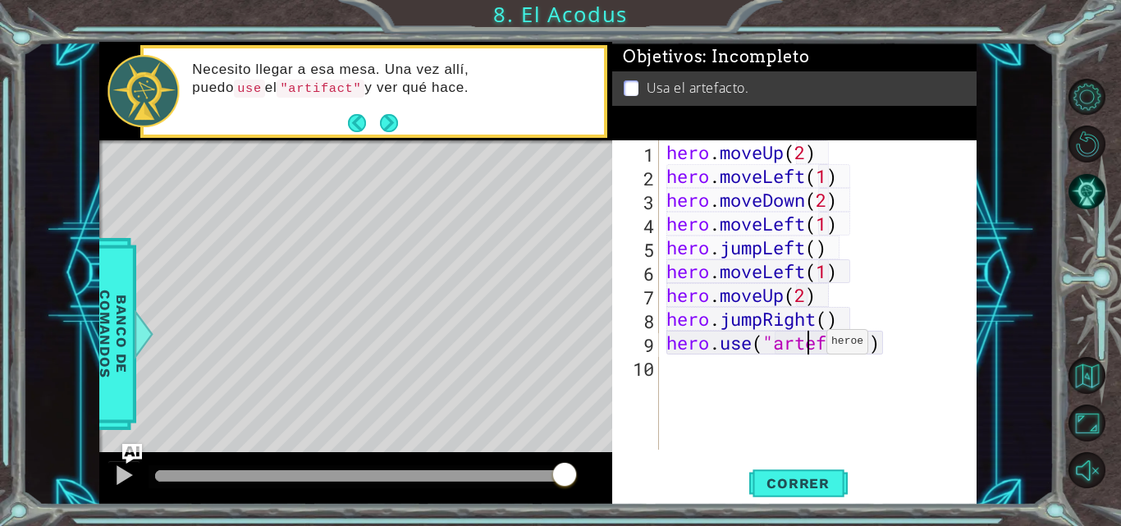
click at [812, 346] on div "hero . moveUp ( 2 ) hero . moveLeft ( 1 ) hero . moveDown ( 2 ) hero . moveLeft…" at bounding box center [822, 318] width 318 height 357
click at [818, 346] on div "hero . moveUp ( 2 ) hero . moveLeft ( 1 ) hero . moveDown ( 2 ) hero . moveLeft…" at bounding box center [822, 318] width 318 height 357
click at [785, 495] on button "Correr" at bounding box center [798, 483] width 99 height 36
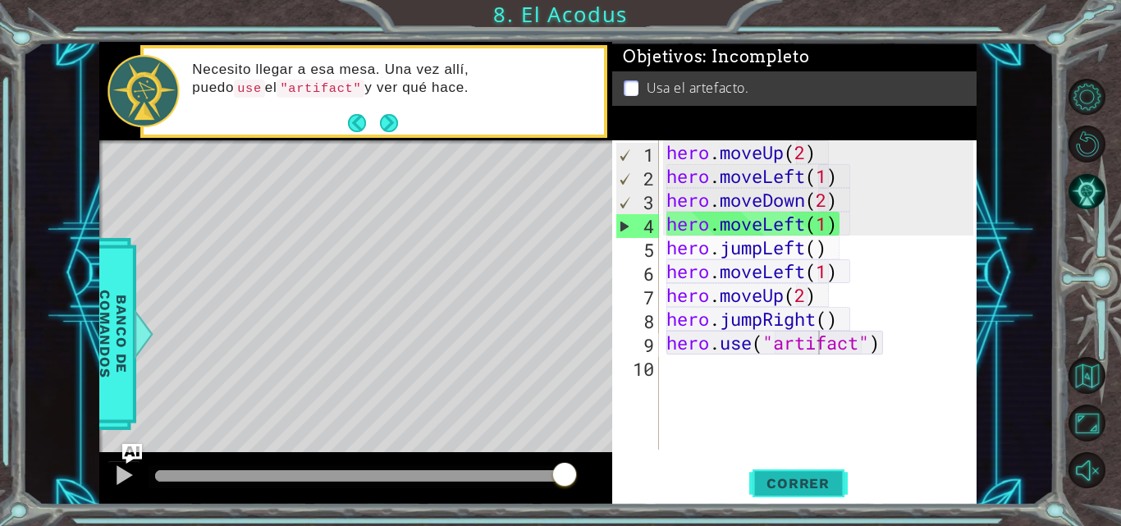
click at [798, 492] on span "Correr" at bounding box center [798, 483] width 96 height 16
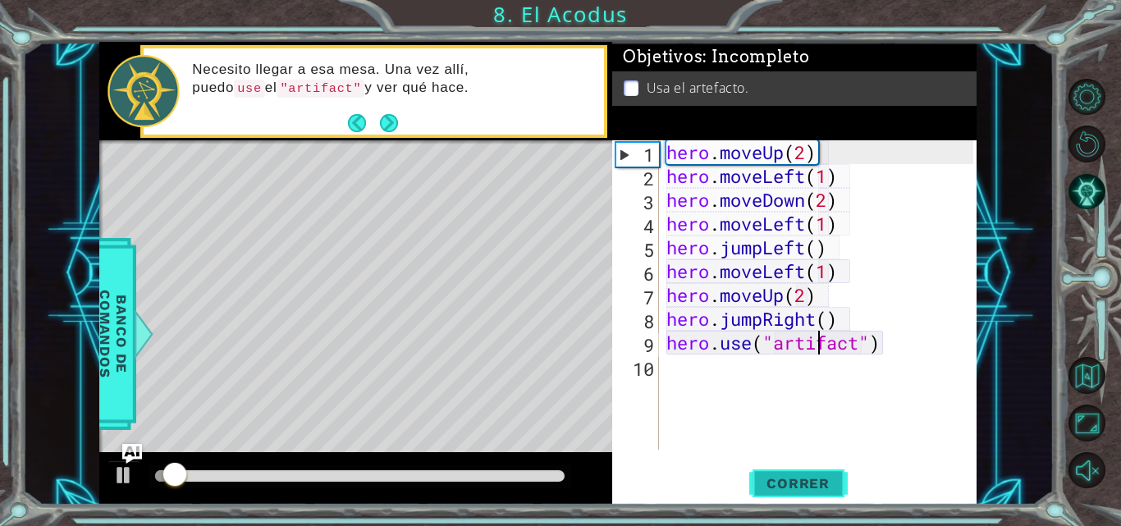
click at [798, 492] on span "Correr" at bounding box center [798, 483] width 96 height 16
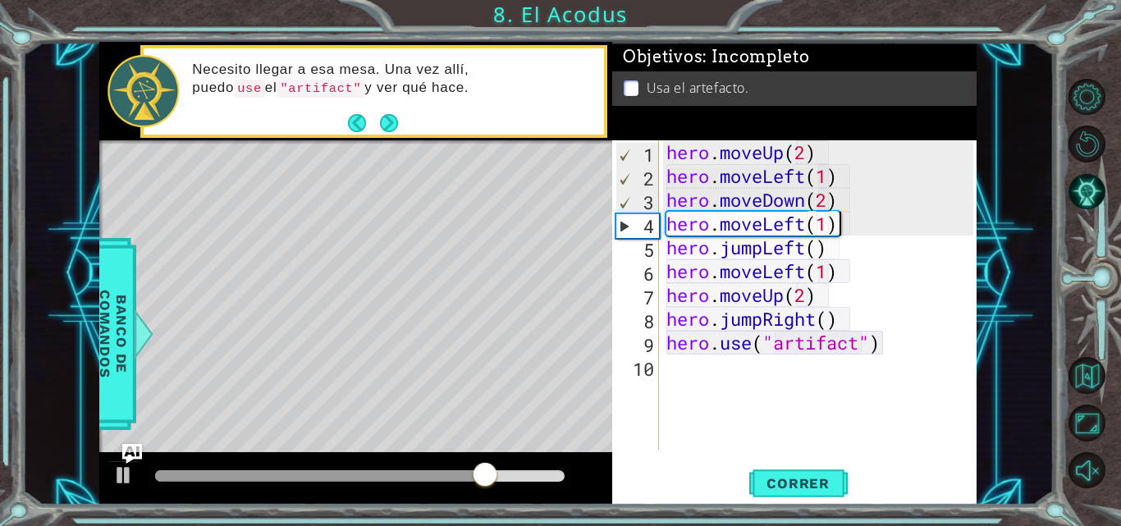
click at [872, 230] on div "hero . moveUp ( 2 ) hero . moveLeft ( 1 ) hero . moveDown ( 2 ) hero . moveLeft…" at bounding box center [822, 318] width 318 height 357
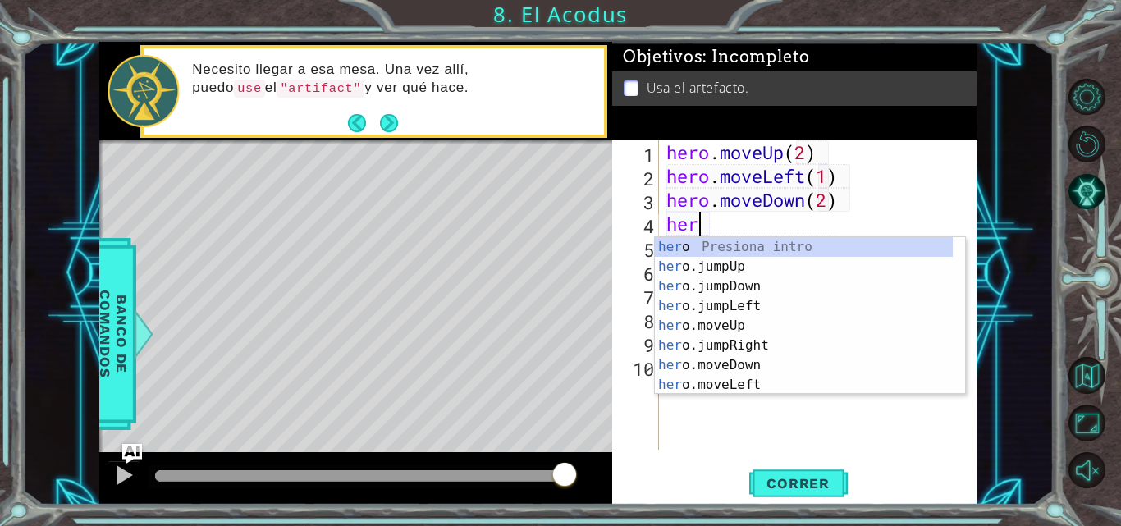
scroll to position [0, 0]
type textarea "h"
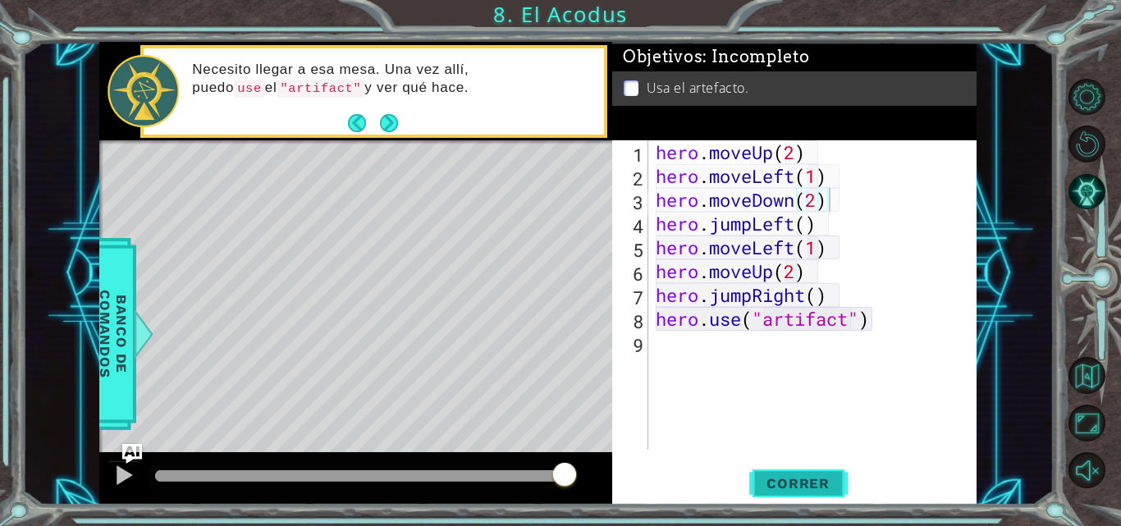
click at [763, 477] on span "Correr" at bounding box center [798, 483] width 96 height 16
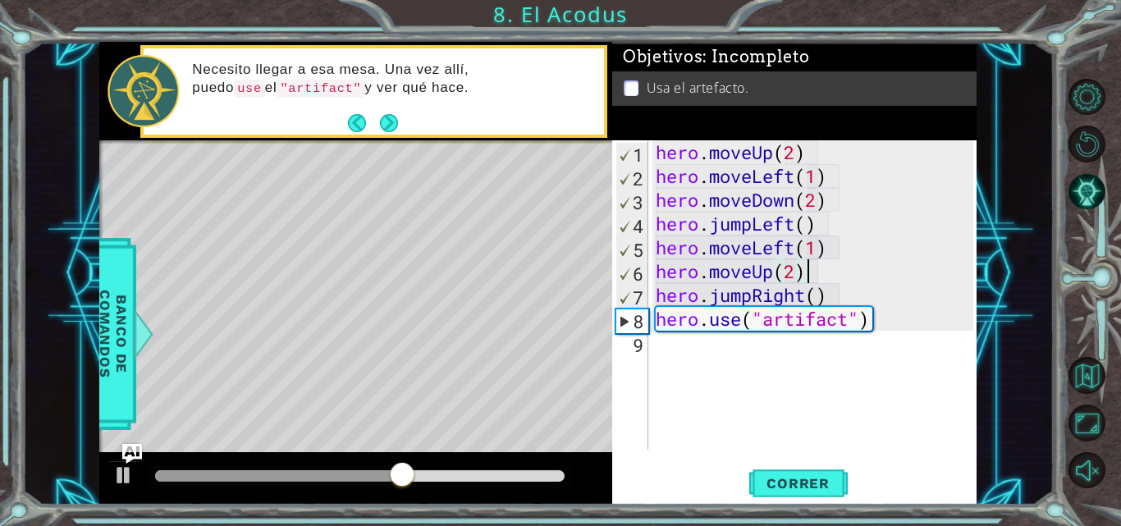
click at [868, 263] on div "hero . moveUp ( 2 ) hero . moveLeft ( 1 ) hero . moveDown ( 2 ) hero . jumpLeft…" at bounding box center [817, 318] width 329 height 357
click at [860, 245] on div "hero . moveUp ( 2 ) hero . moveLeft ( 1 ) hero . moveDown ( 2 ) hero . jumpLeft…" at bounding box center [817, 318] width 329 height 357
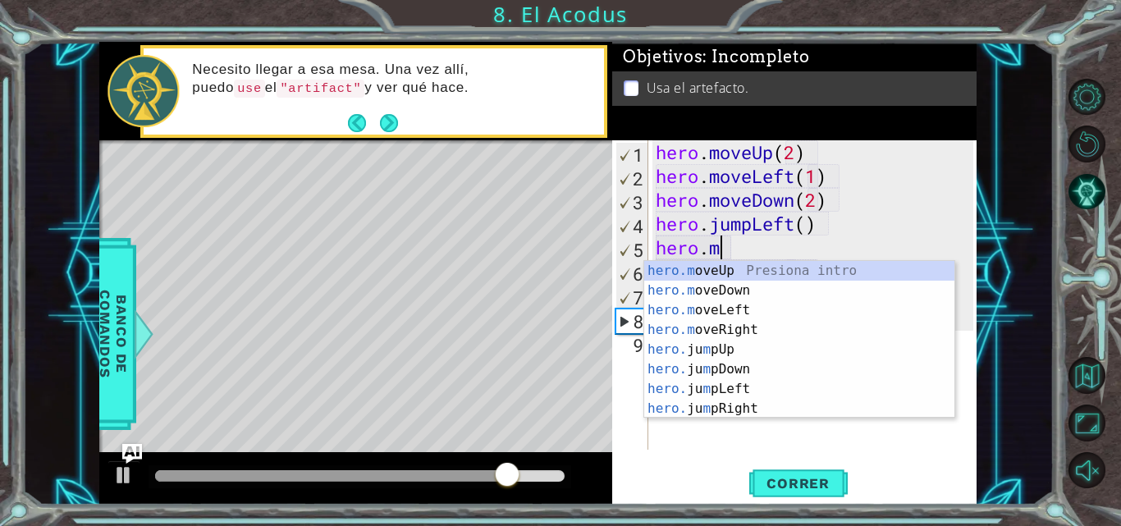
type textarea "hero."
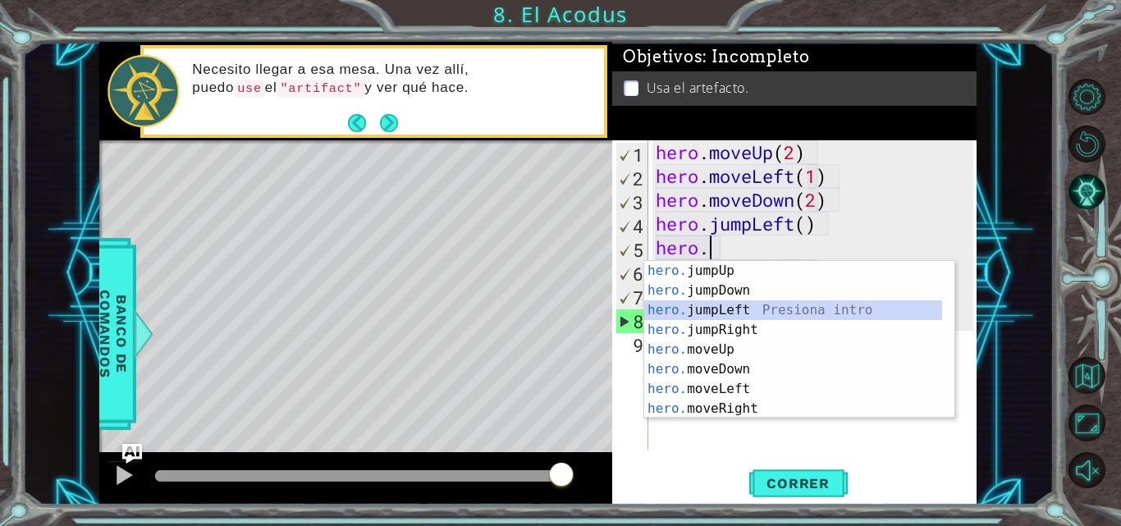
click at [742, 309] on div "hero. jumpUp Presiona intro hero. jumpDown Presiona intro hero. jumpLeft Presio…" at bounding box center [793, 359] width 298 height 197
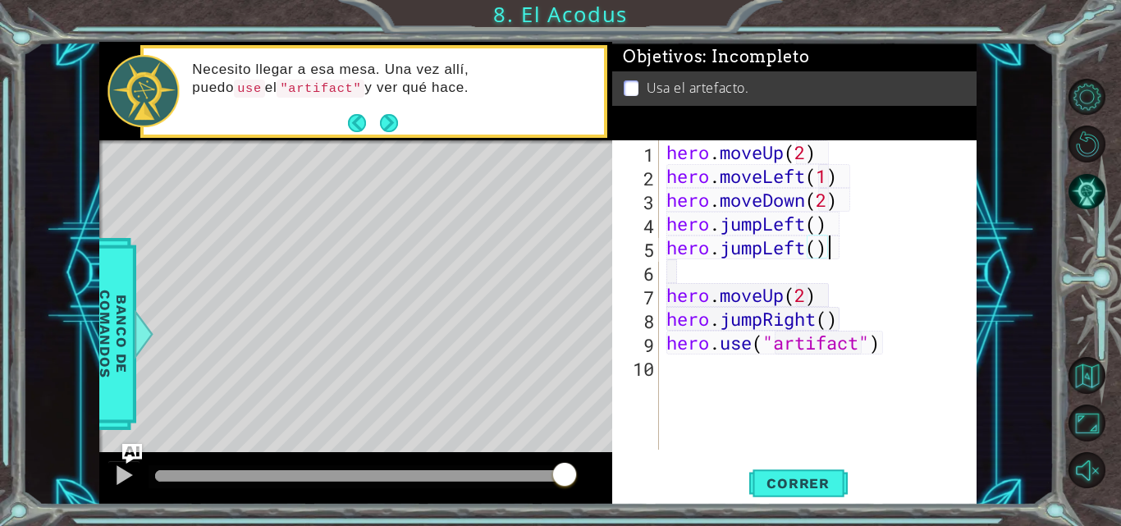
click at [841, 253] on div "hero . moveUp ( 2 ) hero . moveLeft ( 1 ) hero . moveDown ( 2 ) hero . jumpLeft…" at bounding box center [822, 318] width 318 height 357
type textarea "hero.left(2)"
click at [807, 498] on button "Correr" at bounding box center [798, 483] width 99 height 36
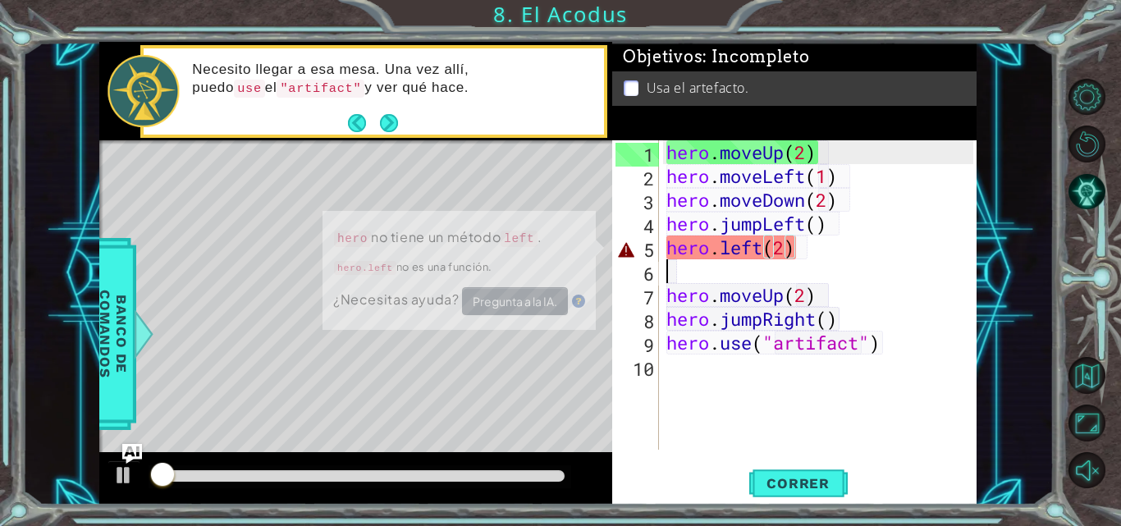
click at [686, 280] on div "hero . moveUp ( 2 ) hero . moveLeft ( 1 ) hero . moveDown ( 2 ) hero . jumpLeft…" at bounding box center [822, 318] width 318 height 357
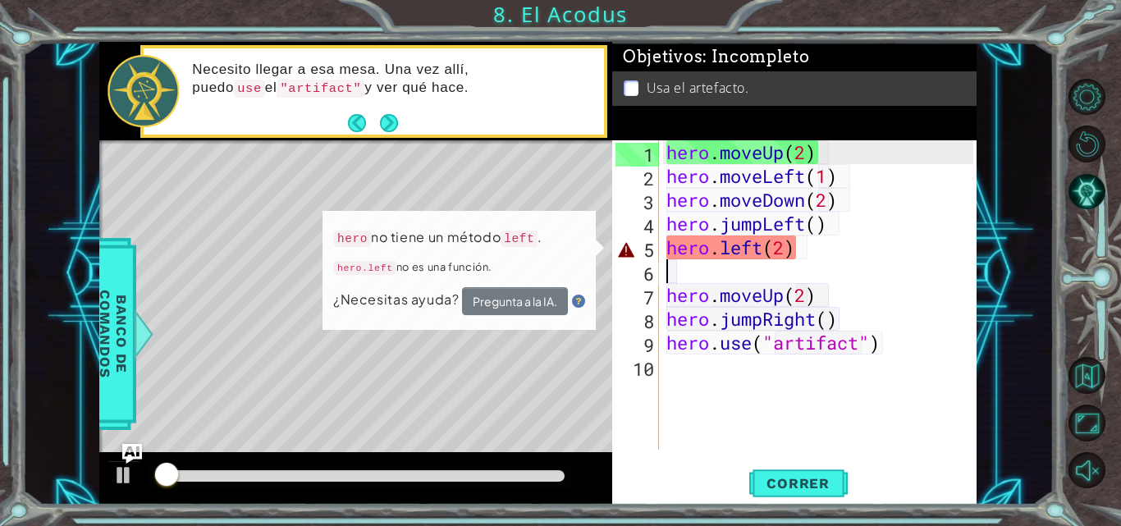
scroll to position [0, 0]
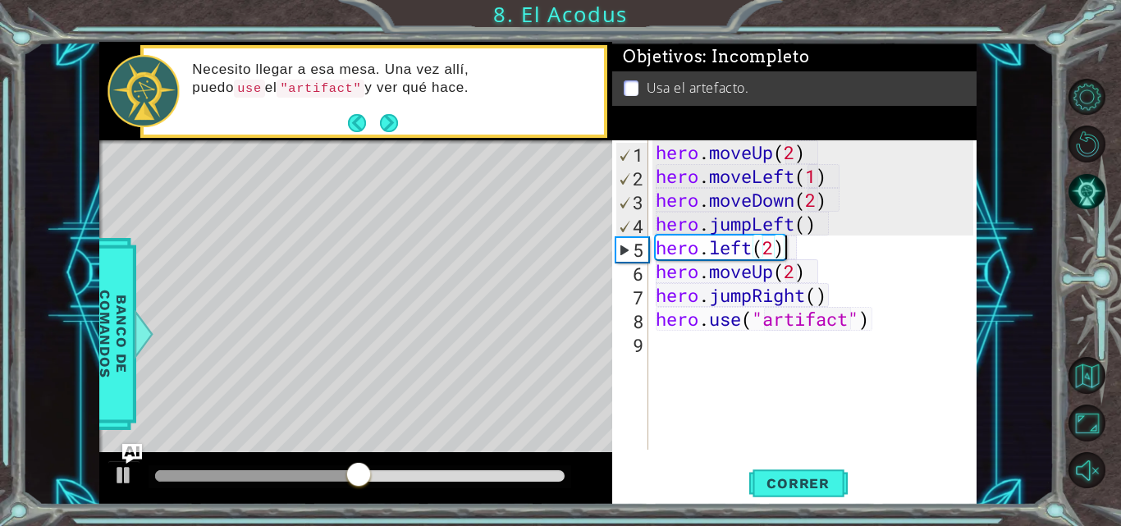
click at [842, 256] on div "hero . moveUp ( 2 ) hero . moveLeft ( 1 ) hero . moveDown ( 2 ) hero . jumpLeft…" at bounding box center [817, 318] width 329 height 357
type textarea "h"
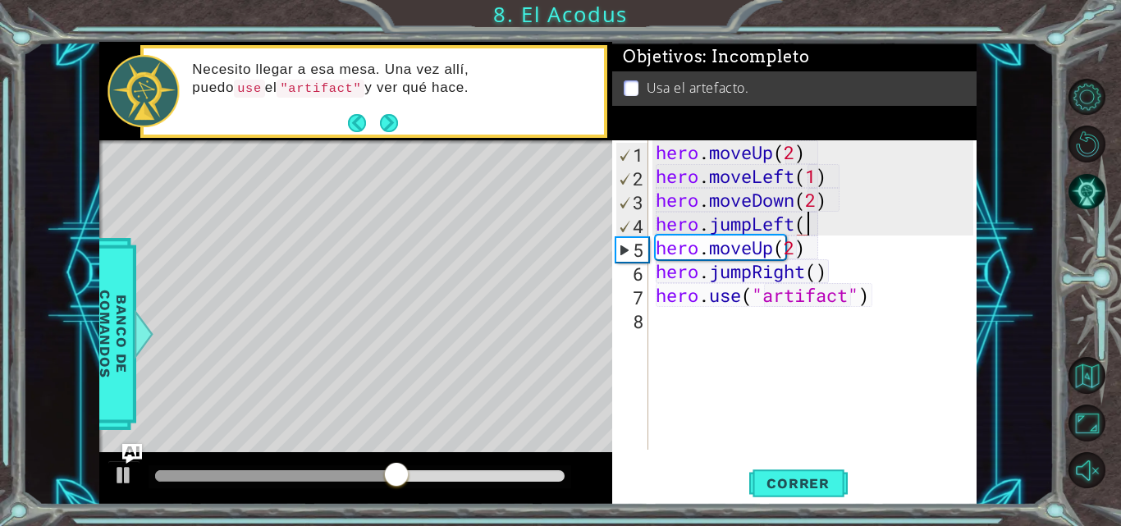
type textarea "hero.jumpLeft"
click at [791, 483] on span "Correr" at bounding box center [798, 483] width 96 height 16
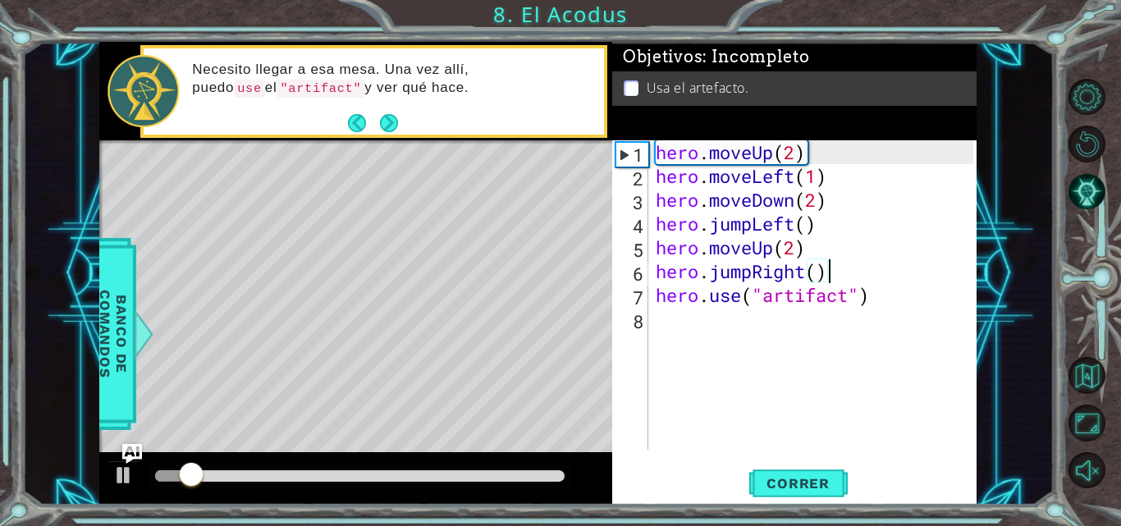
click at [835, 278] on div "hero . moveUp ( 2 ) hero . moveLeft ( 1 ) hero . moveDown ( 2 ) hero . jumpLeft…" at bounding box center [817, 318] width 329 height 357
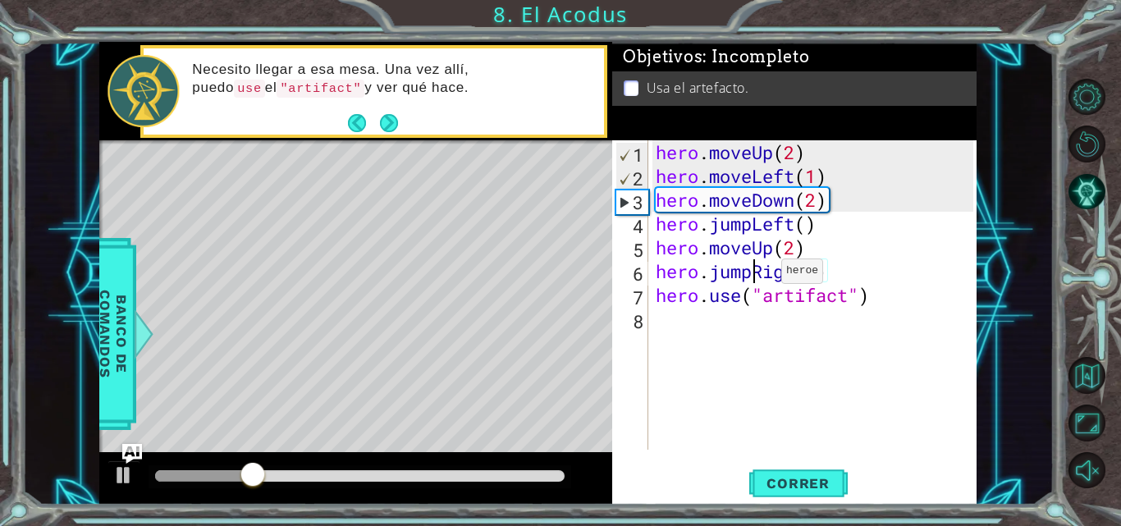
click at [756, 275] on div "hero . moveUp ( 2 ) hero . moveLeft ( 1 ) hero . moveDown ( 2 ) hero . jumpLeft…" at bounding box center [817, 318] width 329 height 357
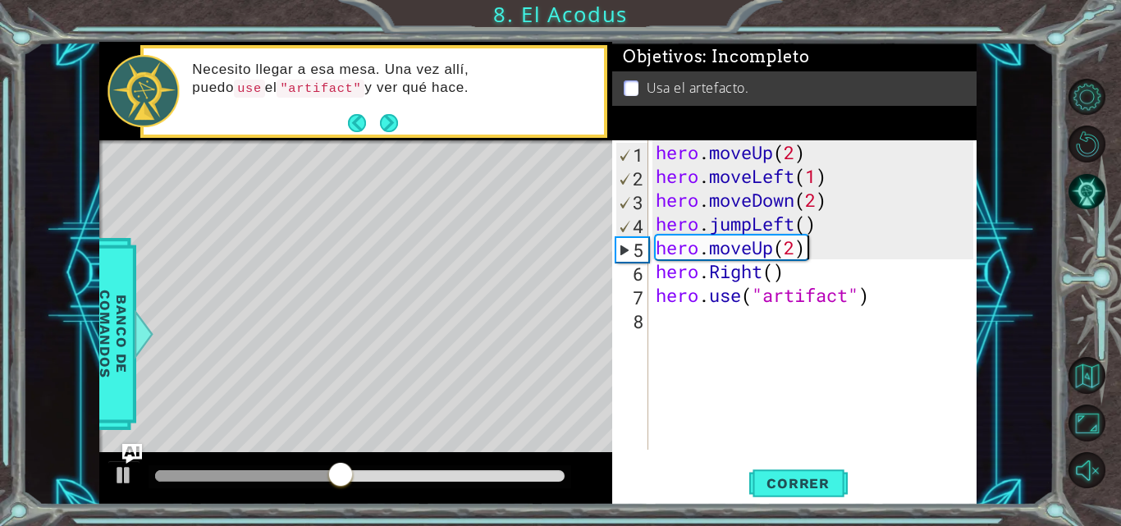
click at [865, 243] on div "hero . moveUp ( 2 ) hero . moveLeft ( 1 ) hero . moveDown ( 2 ) hero . jumpLeft…" at bounding box center [817, 318] width 329 height 357
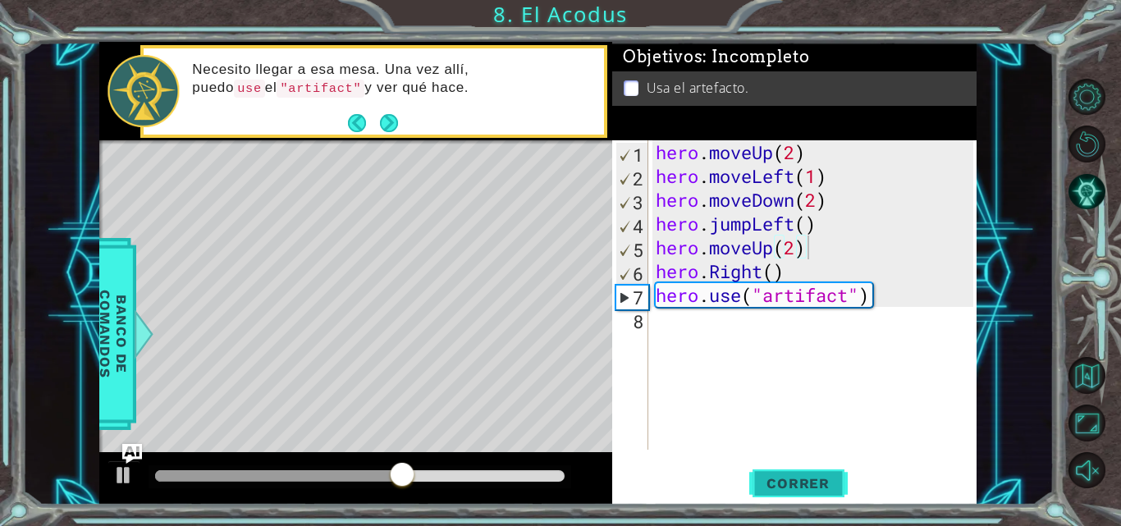
click at [810, 473] on button "Correr" at bounding box center [798, 483] width 99 height 36
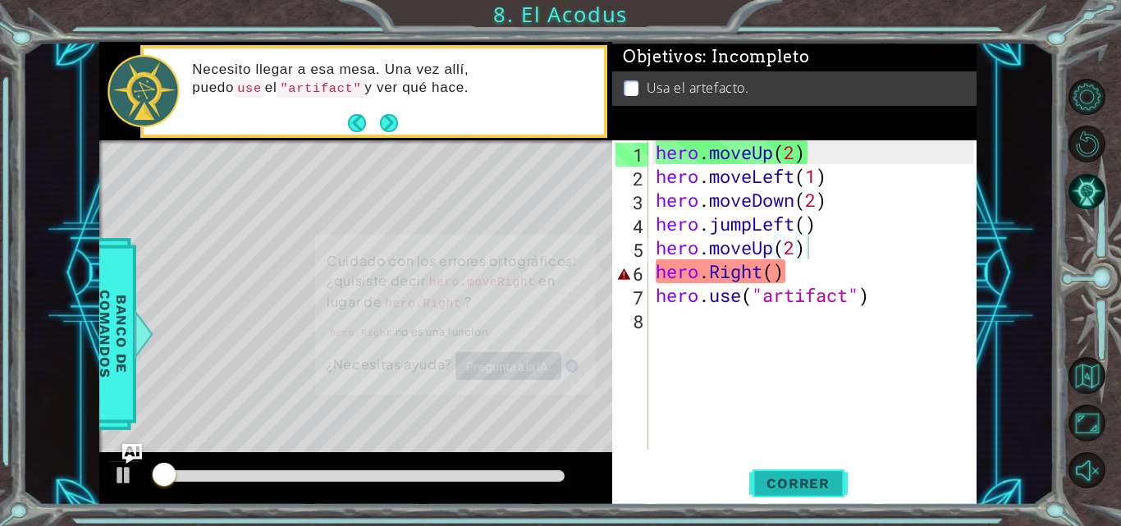
click at [810, 473] on button "Correr" at bounding box center [798, 483] width 99 height 36
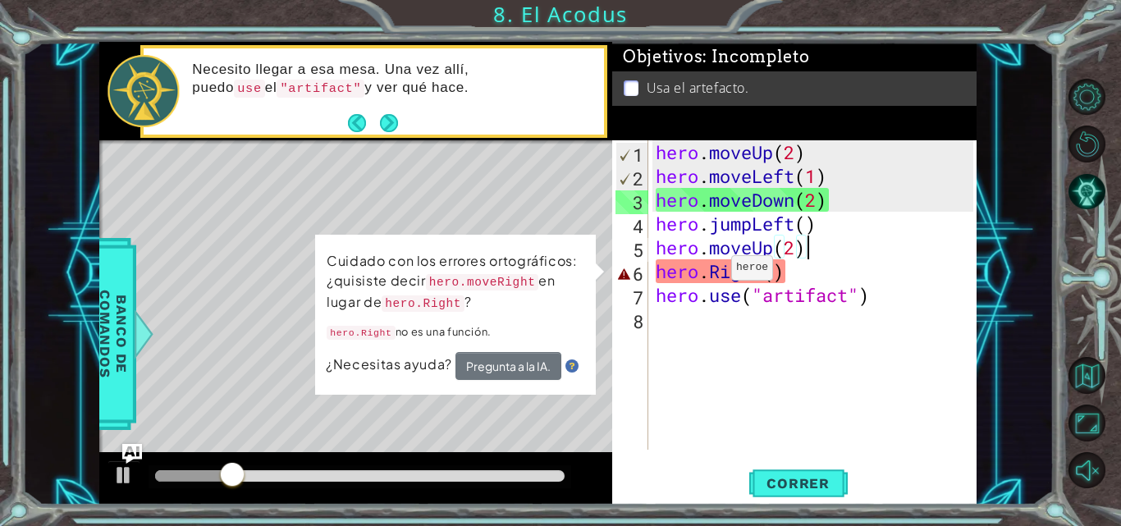
click at [706, 272] on div "hero . moveUp ( 2 ) hero . moveLeft ( 1 ) hero . moveDown ( 2 ) hero . jumpLeft…" at bounding box center [817, 318] width 329 height 357
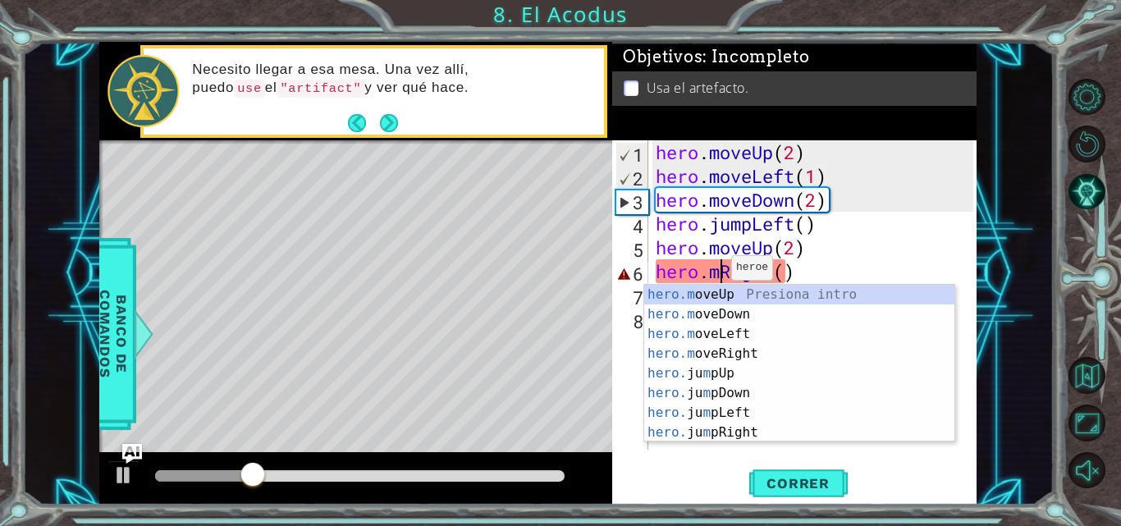
scroll to position [0, 3]
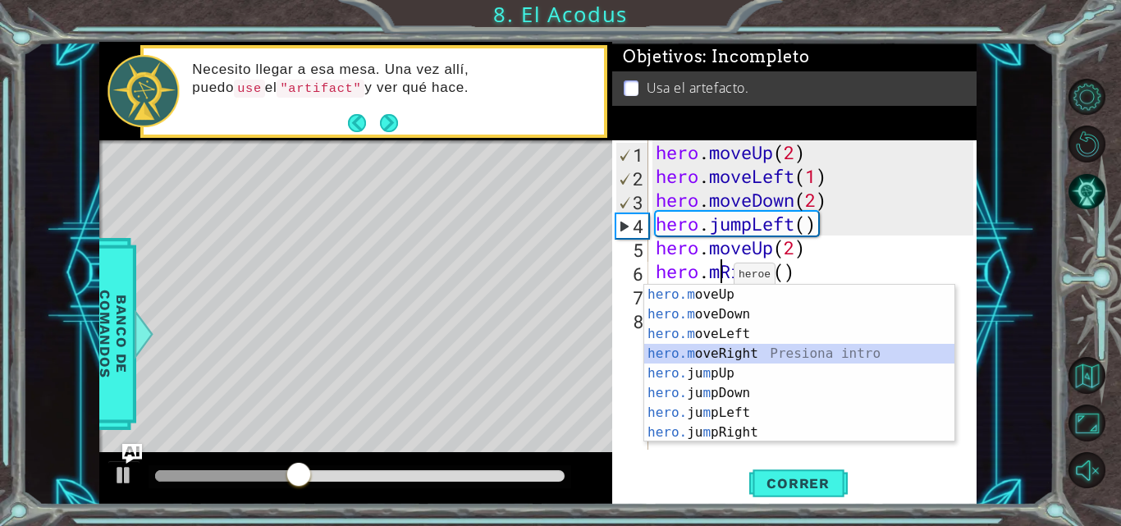
click at [731, 355] on div "hero.m oveUp Presiona intro hero.m oveDown Presiona intro hero.m oveLeft Presio…" at bounding box center [799, 383] width 310 height 197
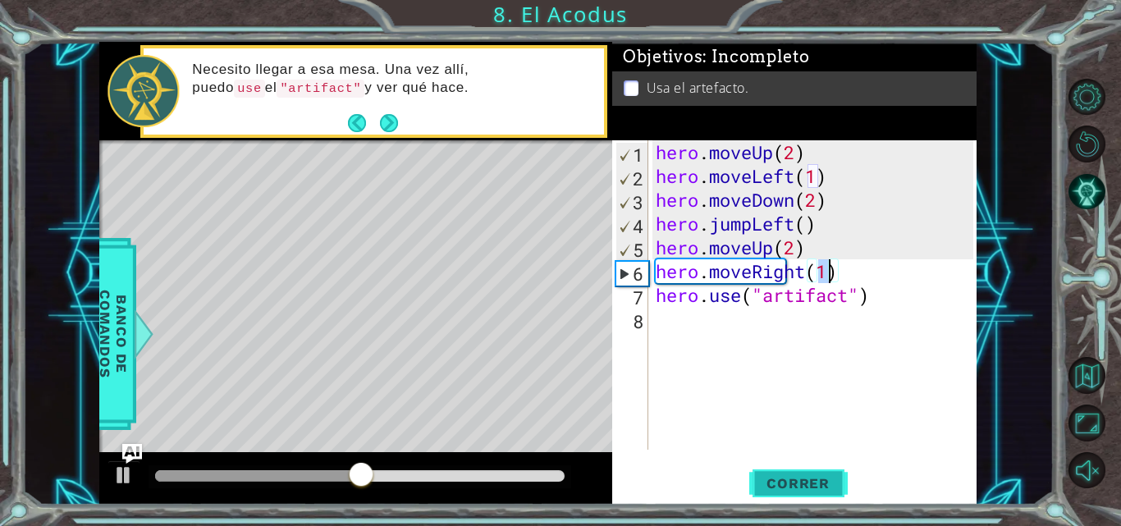
type textarea "hero.moveRight(1)"
click at [801, 483] on span "Correr" at bounding box center [798, 483] width 96 height 16
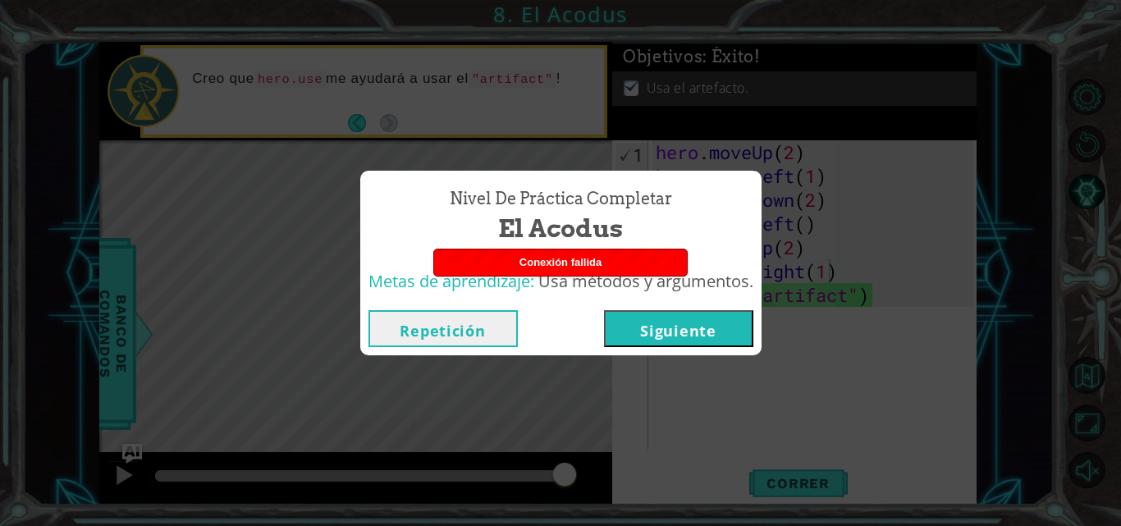
click at [692, 332] on button "Siguiente" at bounding box center [678, 328] width 149 height 37
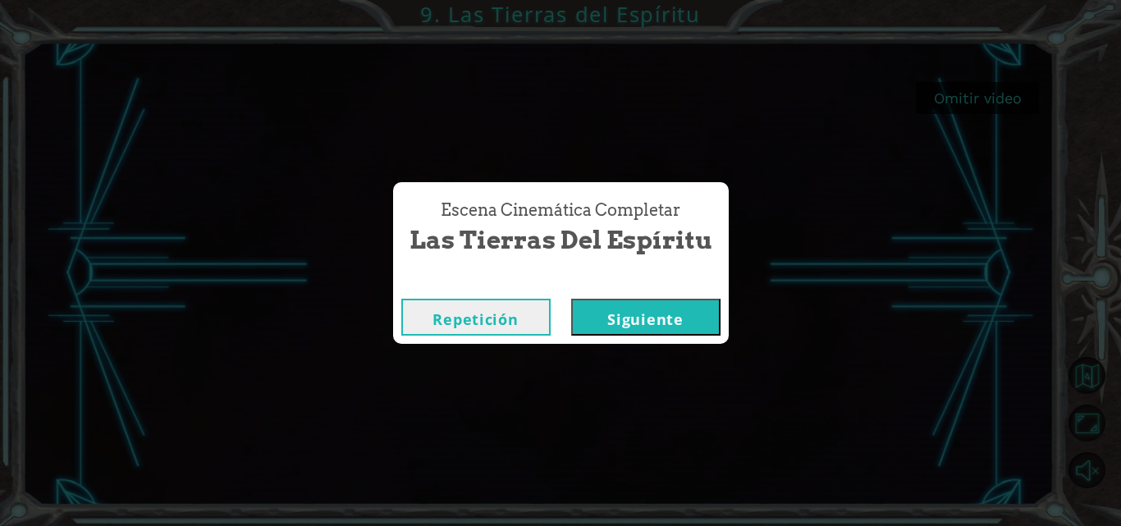
click at [653, 311] on button "Siguiente" at bounding box center [645, 317] width 149 height 37
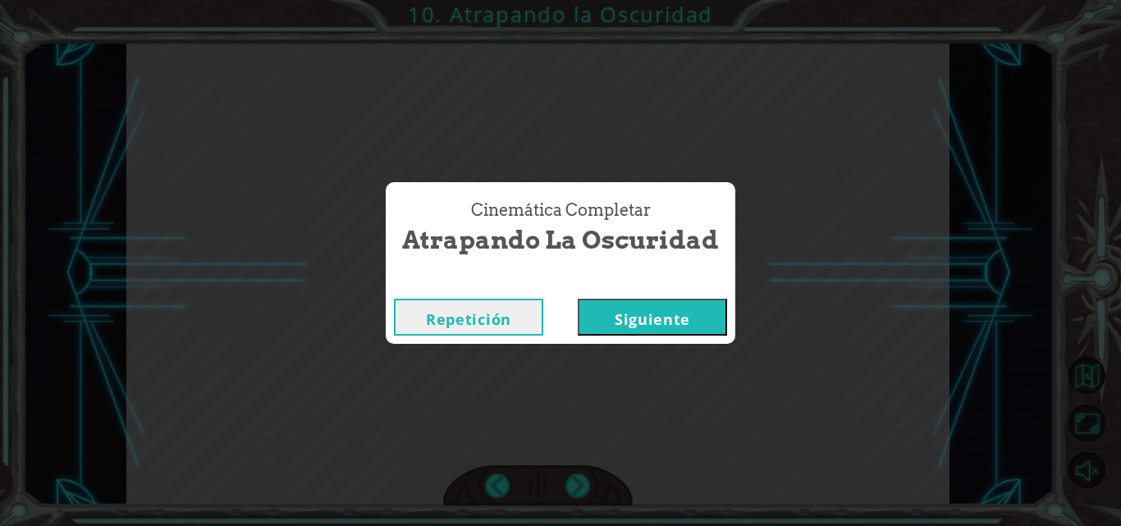
click at [630, 291] on div "Repetición [GEOGRAPHIC_DATA]" at bounding box center [561, 317] width 350 height 53
click at [636, 339] on div "Repetición [GEOGRAPHIC_DATA]" at bounding box center [561, 317] width 350 height 53
click at [635, 325] on button "Siguiente" at bounding box center [652, 317] width 149 height 37
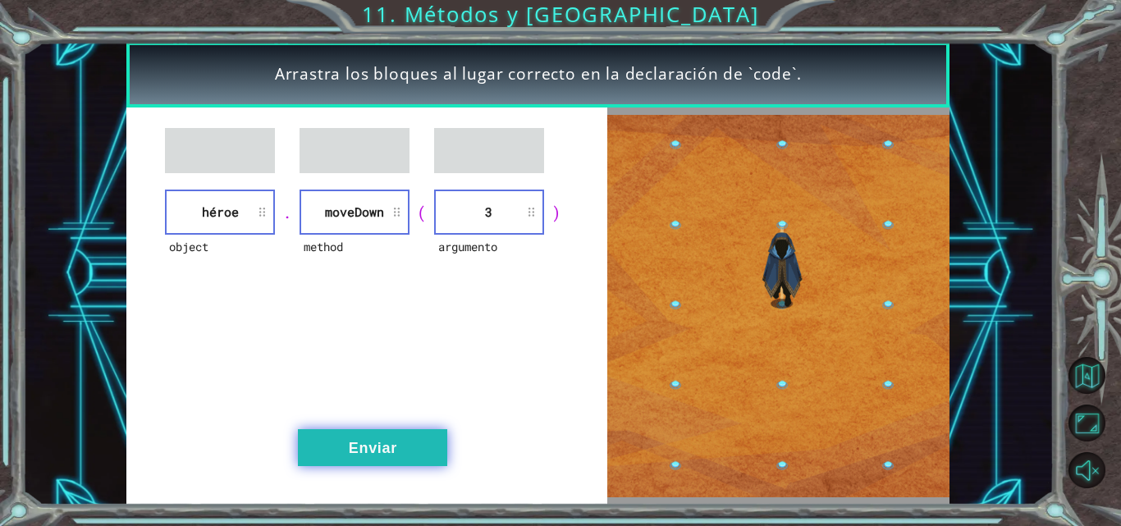
click at [396, 438] on button "Enviar" at bounding box center [372, 447] width 149 height 37
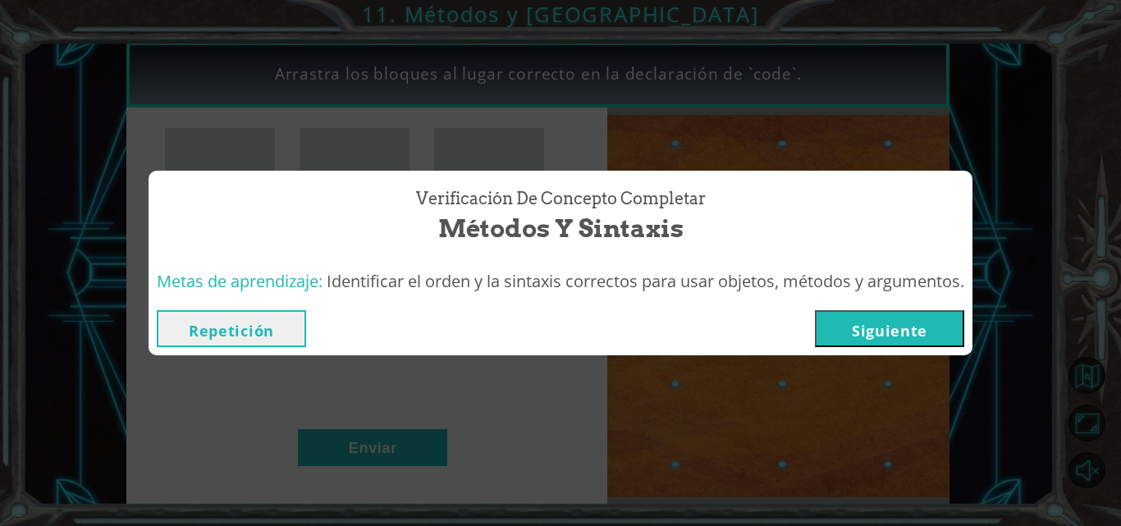
click at [867, 331] on button "Siguiente" at bounding box center [889, 328] width 149 height 37
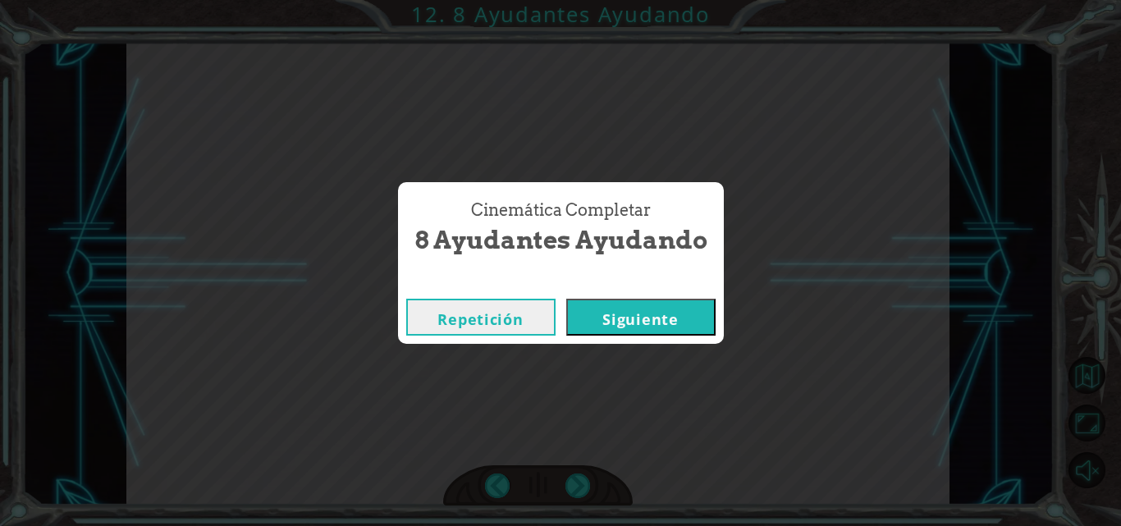
click at [639, 320] on button "Siguiente" at bounding box center [640, 317] width 149 height 37
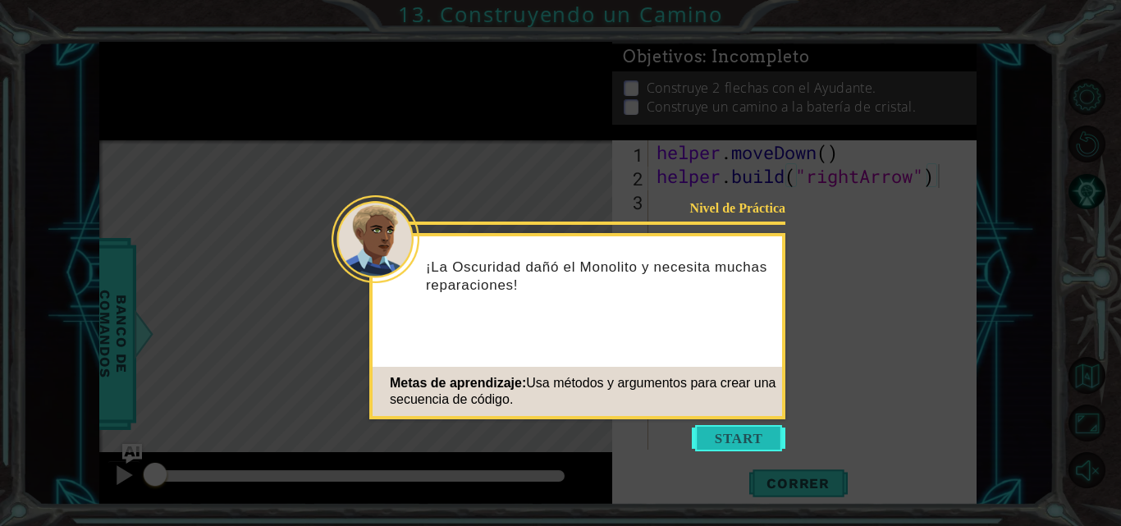
click at [727, 441] on button "Start" at bounding box center [739, 438] width 94 height 26
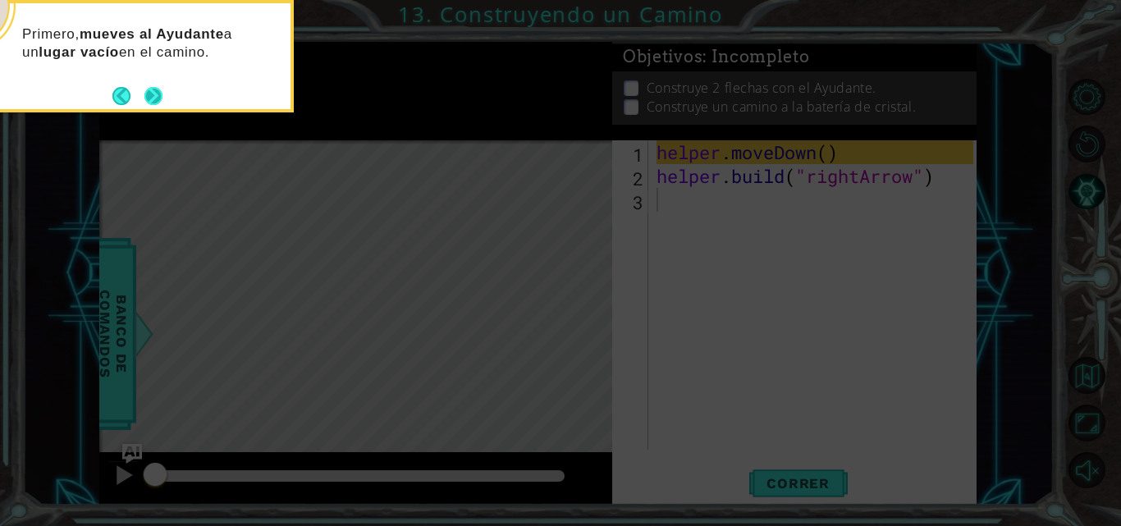
click at [150, 93] on button "Next" at bounding box center [153, 96] width 18 height 18
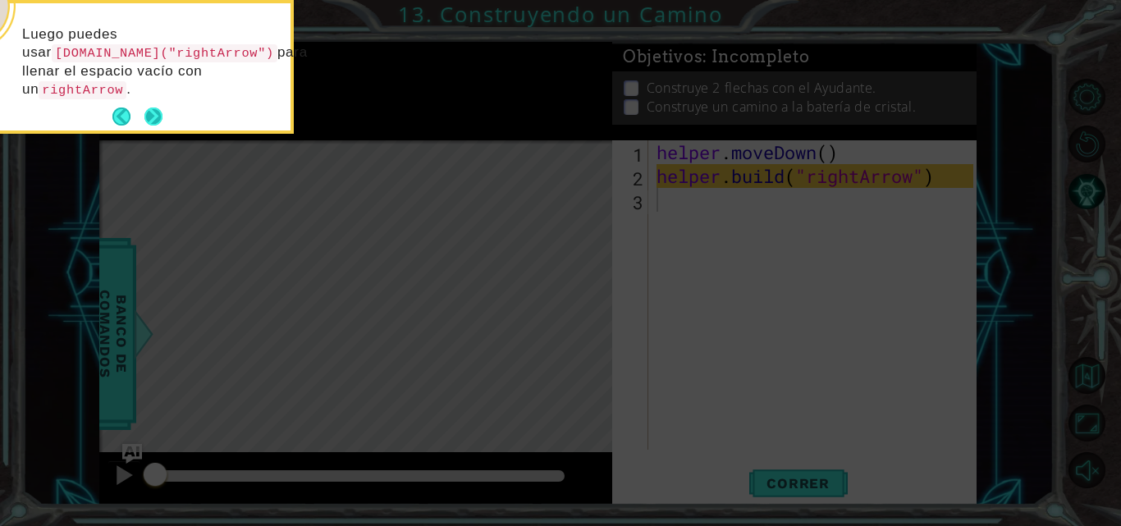
click at [148, 108] on button "Next" at bounding box center [153, 117] width 19 height 19
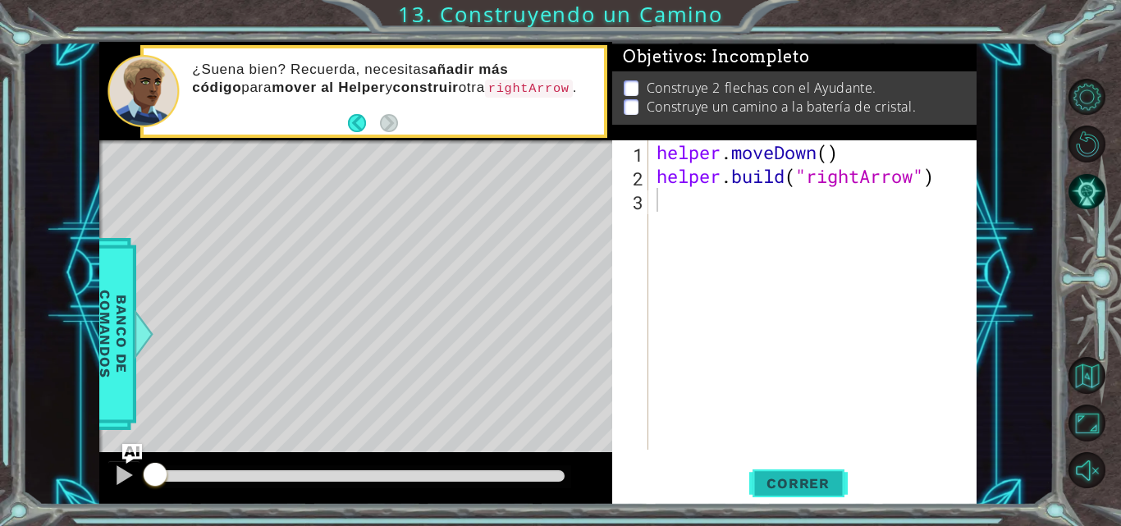
click at [817, 481] on span "Correr" at bounding box center [798, 483] width 96 height 16
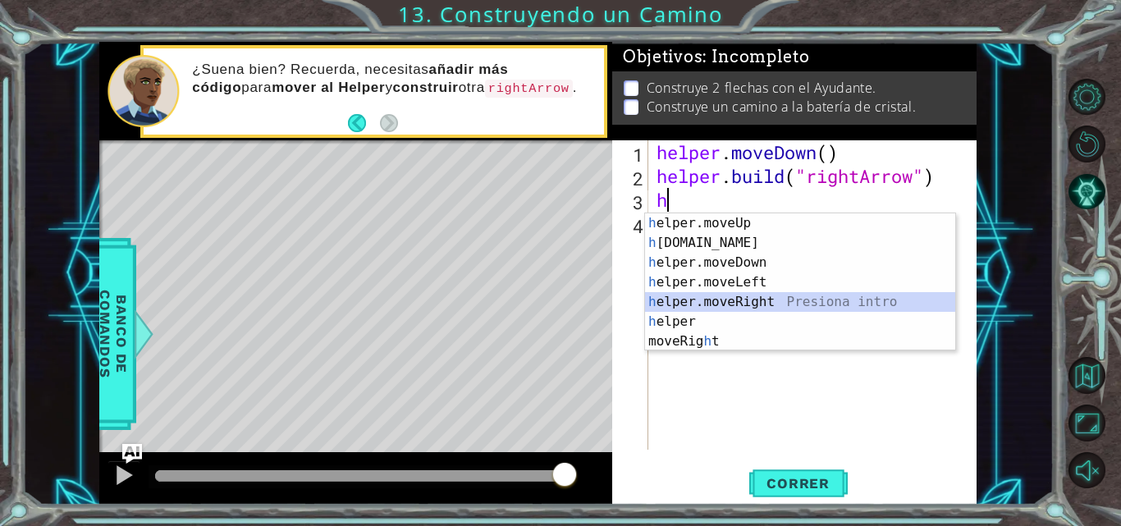
click at [763, 301] on div "h elper.moveUp Presiona intro h [DOMAIN_NAME] Presiona intro h elper.moveDown P…" at bounding box center [800, 301] width 310 height 177
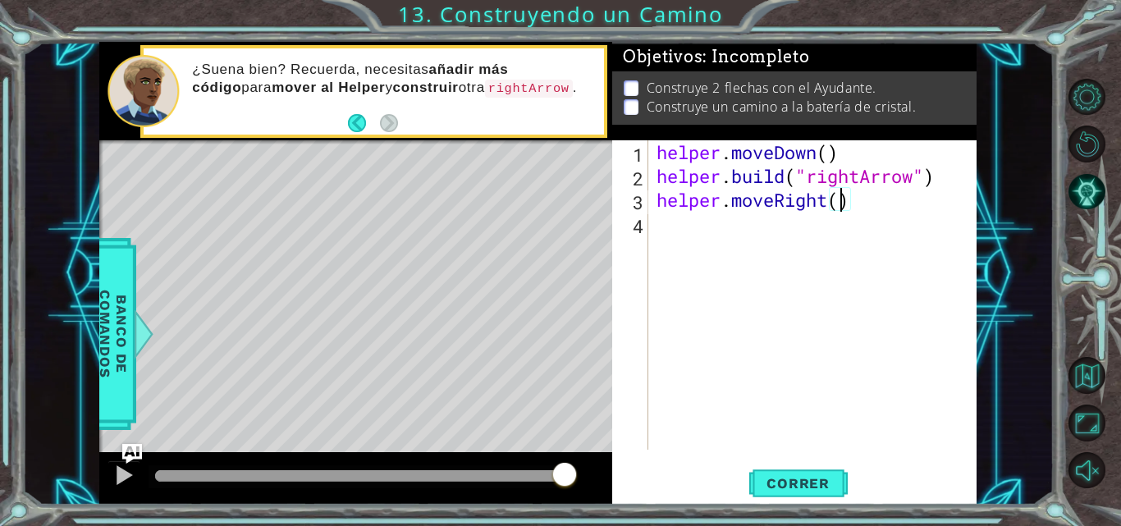
type textarea "helper.moveRight(3)"
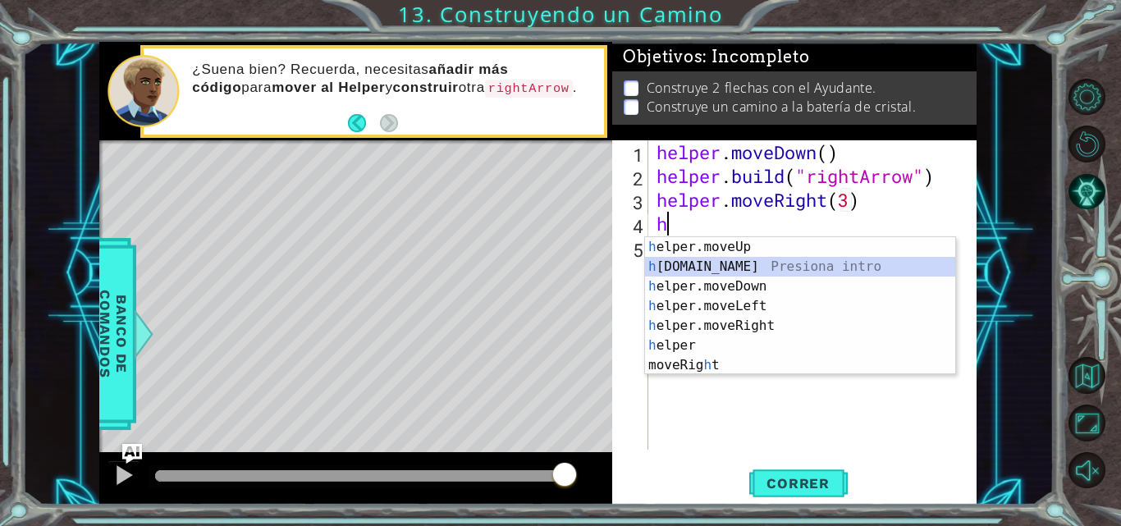
click at [714, 267] on div "h elper.moveUp Presiona intro h [DOMAIN_NAME] Presiona intro h elper.moveDown P…" at bounding box center [800, 325] width 310 height 177
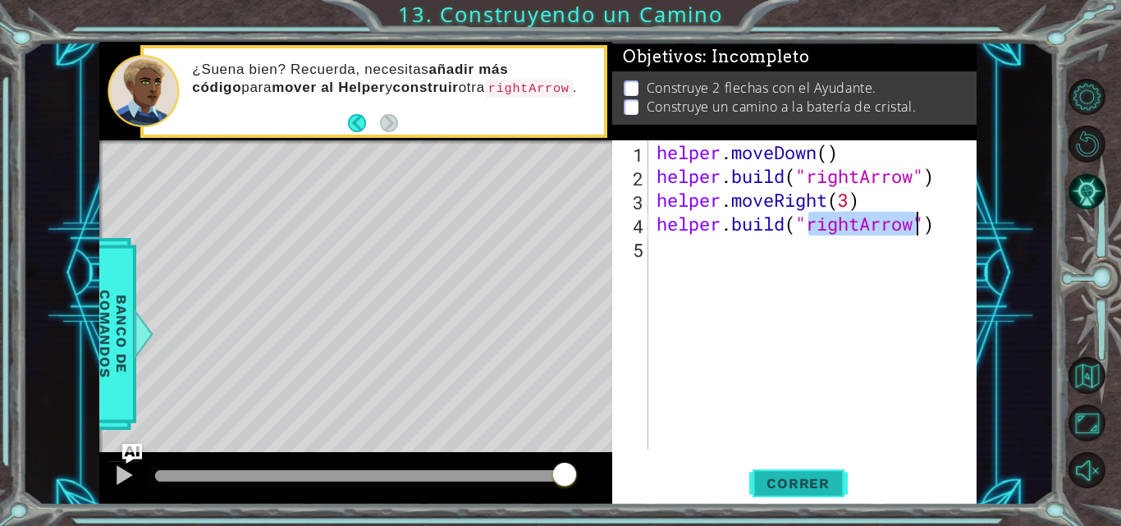
type textarea "[DOMAIN_NAME]("rightArrow")"
click at [815, 500] on button "Correr" at bounding box center [798, 483] width 99 height 36
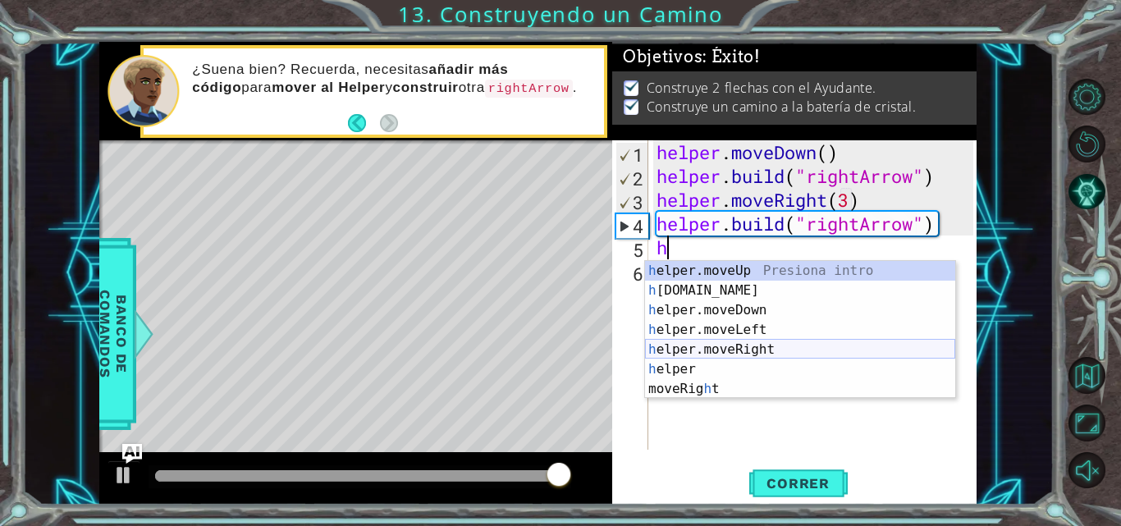
type textarea "h"
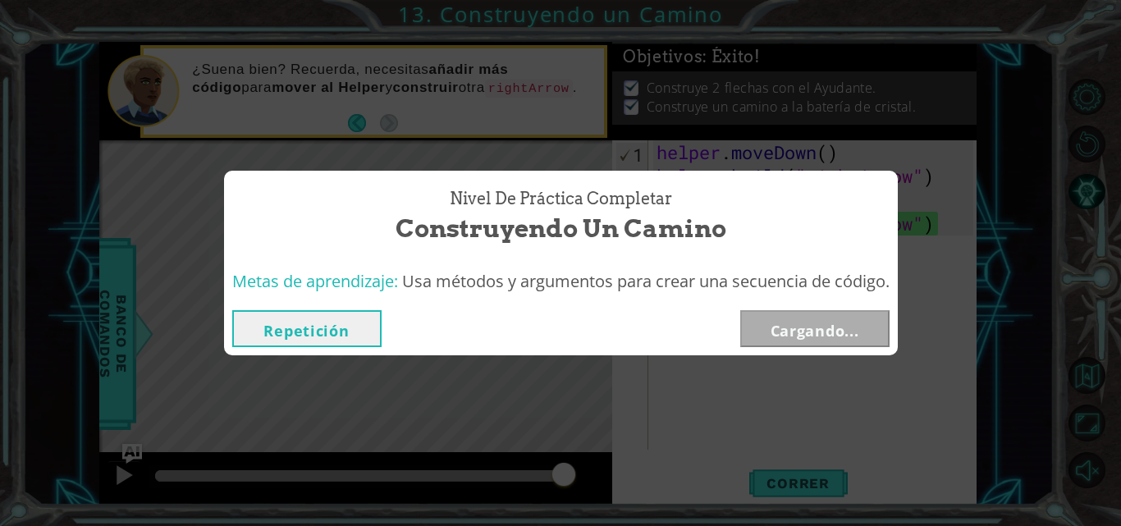
click at [745, 356] on body "1 ההההההההההההההההההההההההההההההההההההההההההההההההההההההההההההההההההההההההההההה…" at bounding box center [560, 263] width 1121 height 526
click at [804, 339] on button "Siguiente" at bounding box center [814, 328] width 149 height 37
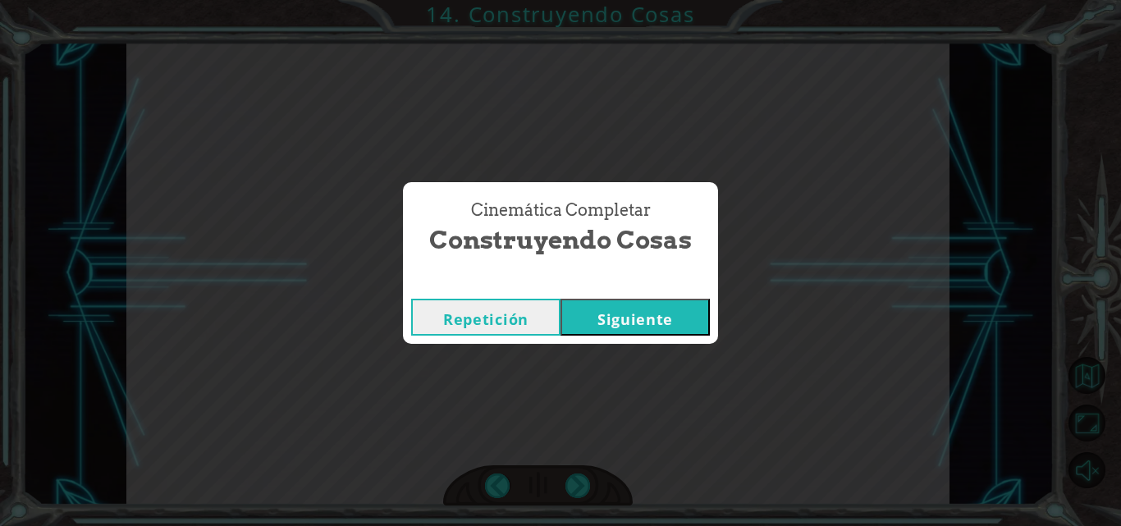
click at [667, 318] on button "Siguiente" at bounding box center [635, 317] width 149 height 37
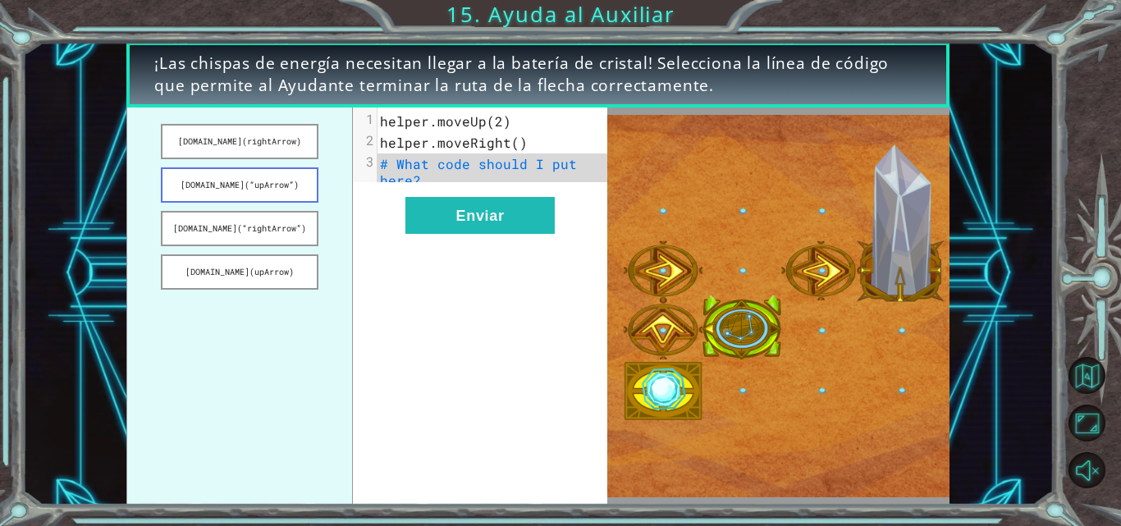
click at [269, 188] on button "[DOMAIN_NAME](“upArrow”)" at bounding box center [240, 184] width 158 height 35
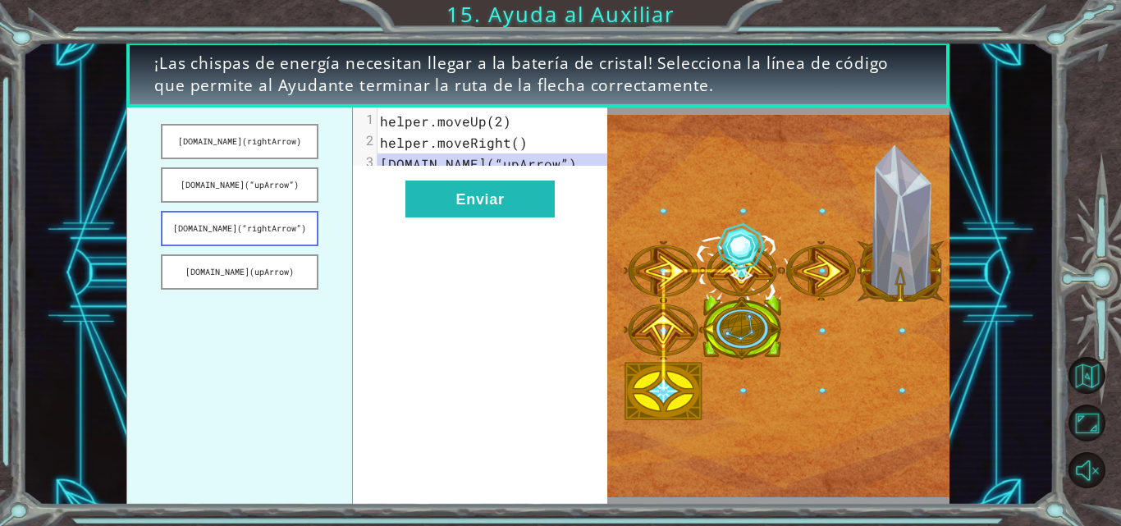
click at [291, 222] on button "[DOMAIN_NAME](“rightArrow”)" at bounding box center [240, 228] width 158 height 35
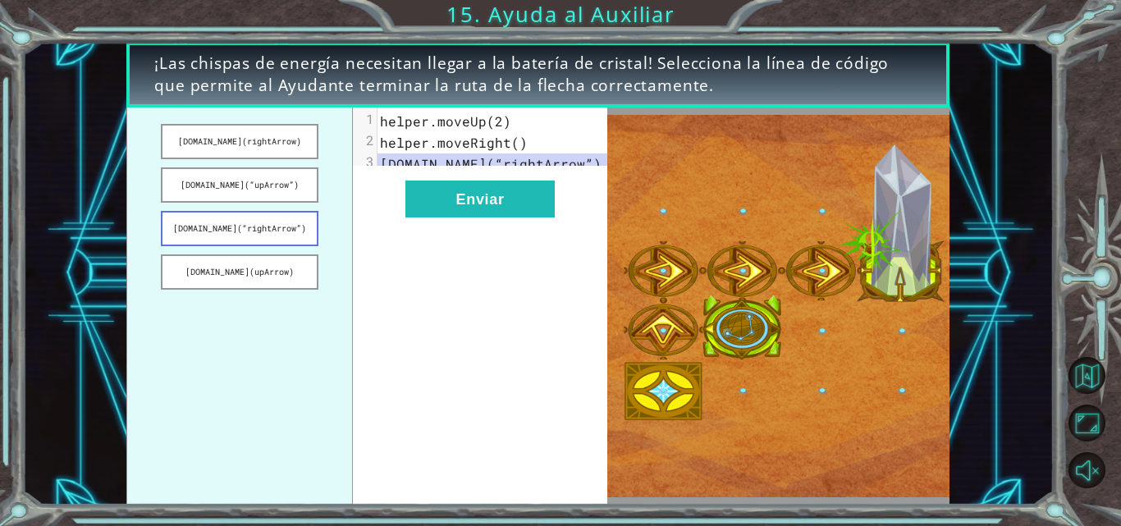
click at [291, 222] on button "[DOMAIN_NAME](“rightArrow”)" at bounding box center [240, 228] width 158 height 35
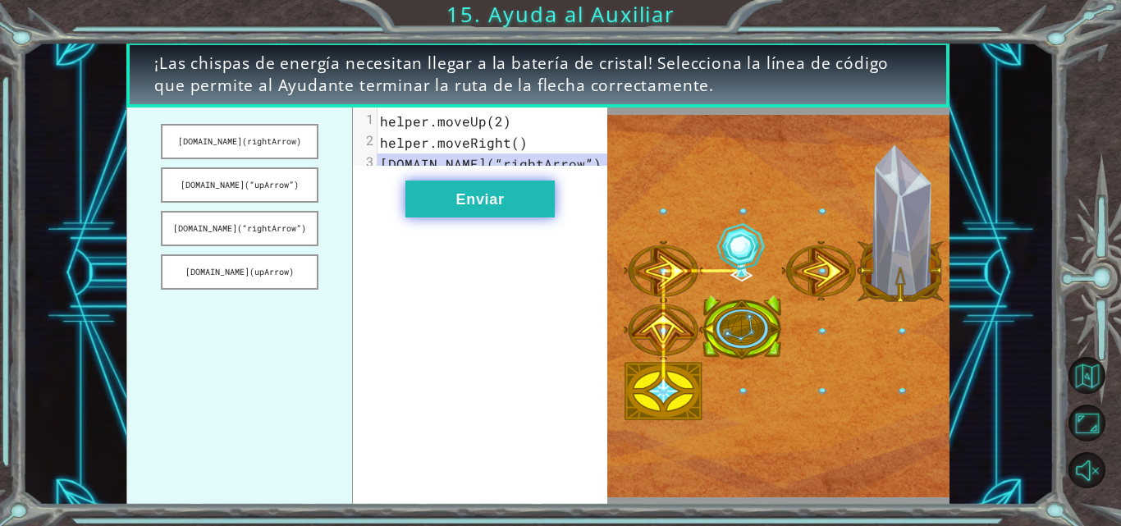
click at [494, 211] on button "Enviar" at bounding box center [479, 199] width 149 height 37
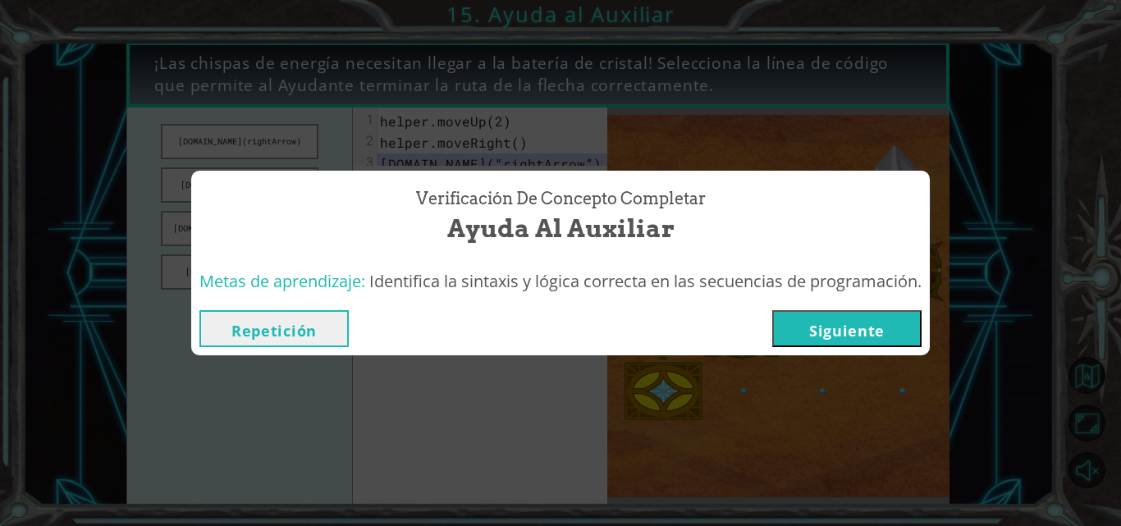
click at [861, 324] on button "Siguiente" at bounding box center [846, 328] width 149 height 37
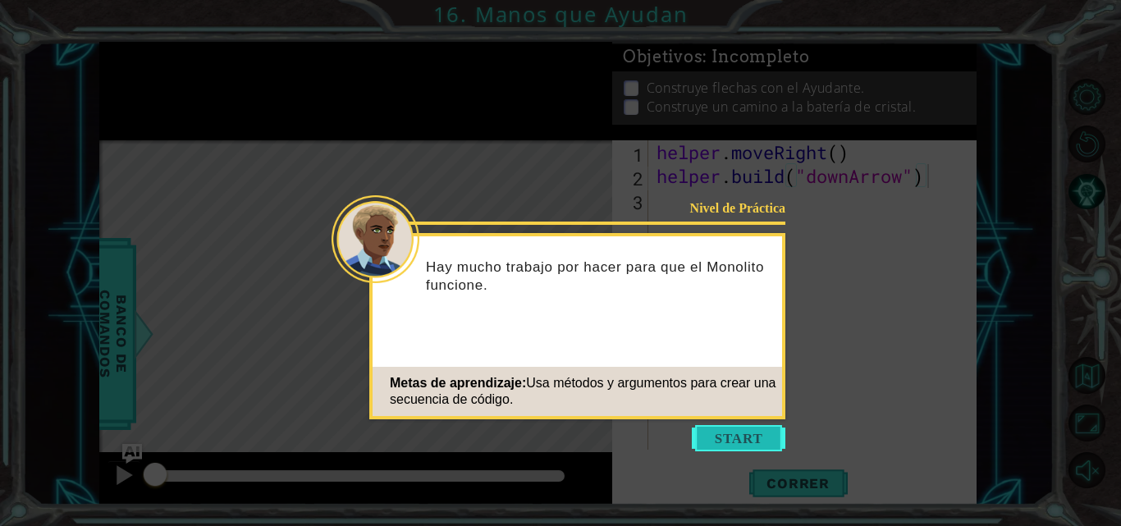
click at [710, 437] on button "Start" at bounding box center [739, 438] width 94 height 26
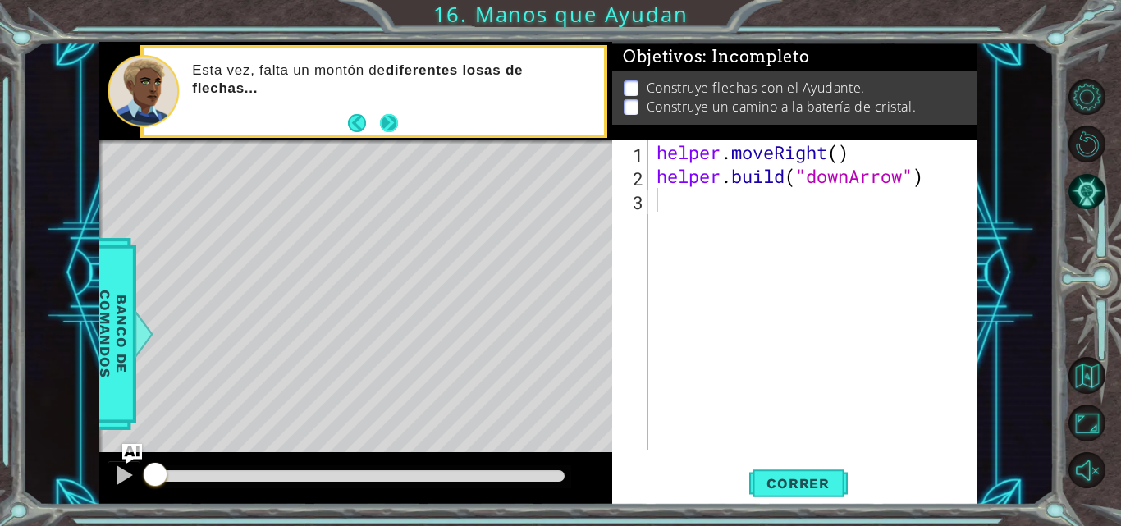
click at [379, 117] on button "Next" at bounding box center [388, 123] width 19 height 19
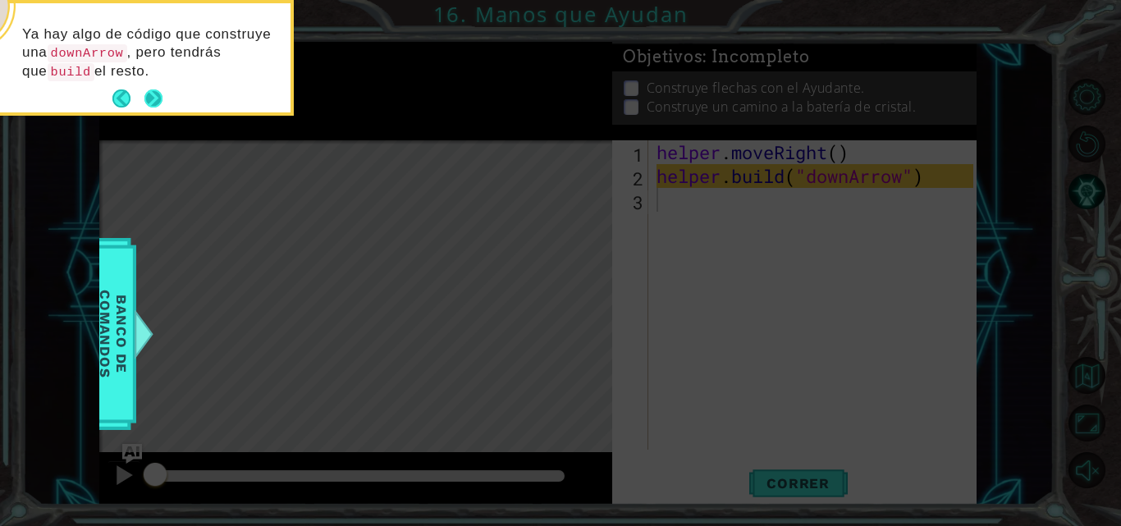
click at [156, 93] on button "Next" at bounding box center [153, 98] width 21 height 21
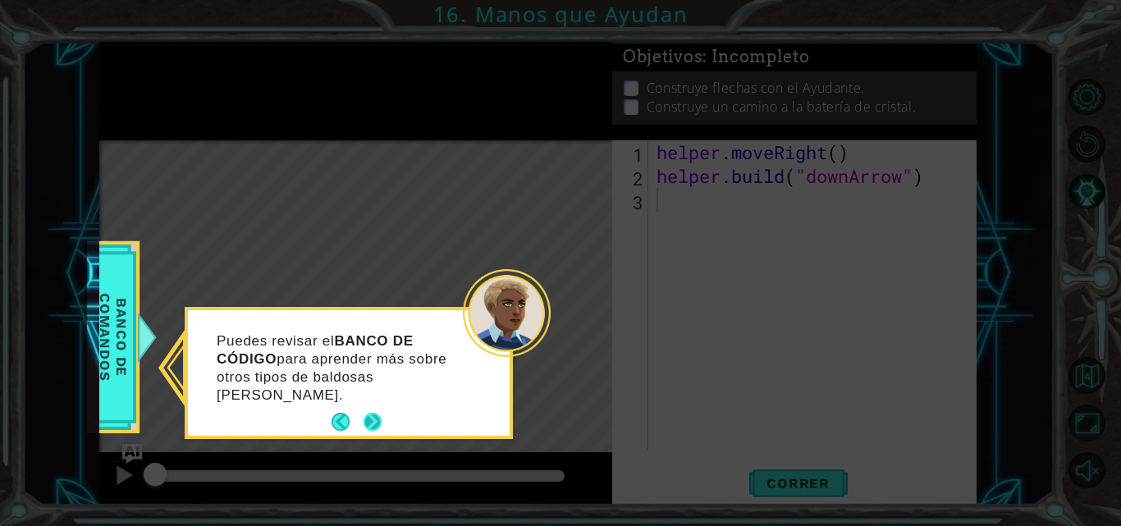
click at [370, 413] on button "Next" at bounding box center [373, 422] width 18 height 18
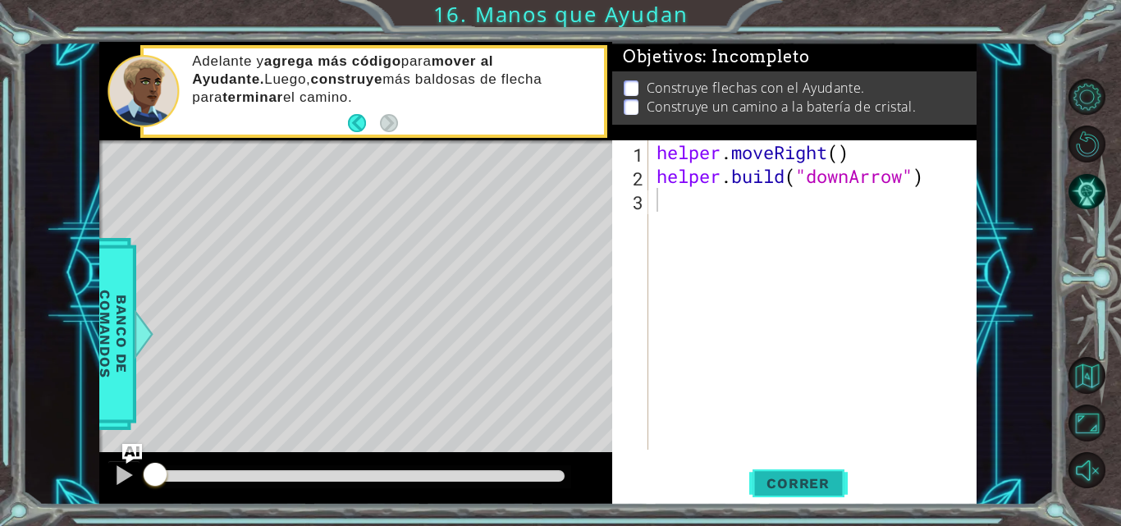
click at [792, 493] on button "Correr" at bounding box center [798, 483] width 99 height 36
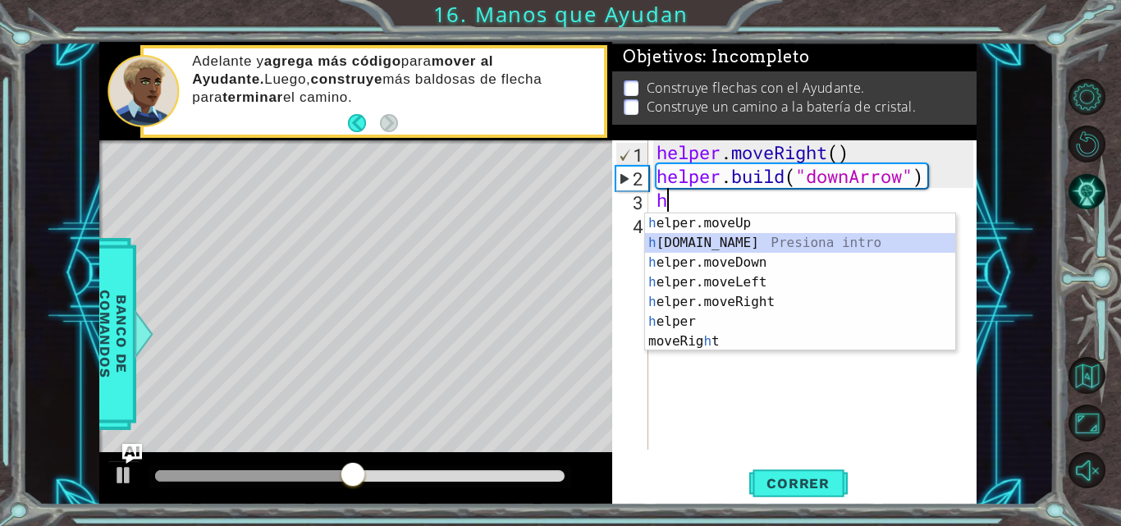
click at [735, 242] on div "h elper.moveUp Presiona intro h [DOMAIN_NAME] Presiona intro h elper.moveDown P…" at bounding box center [800, 301] width 310 height 177
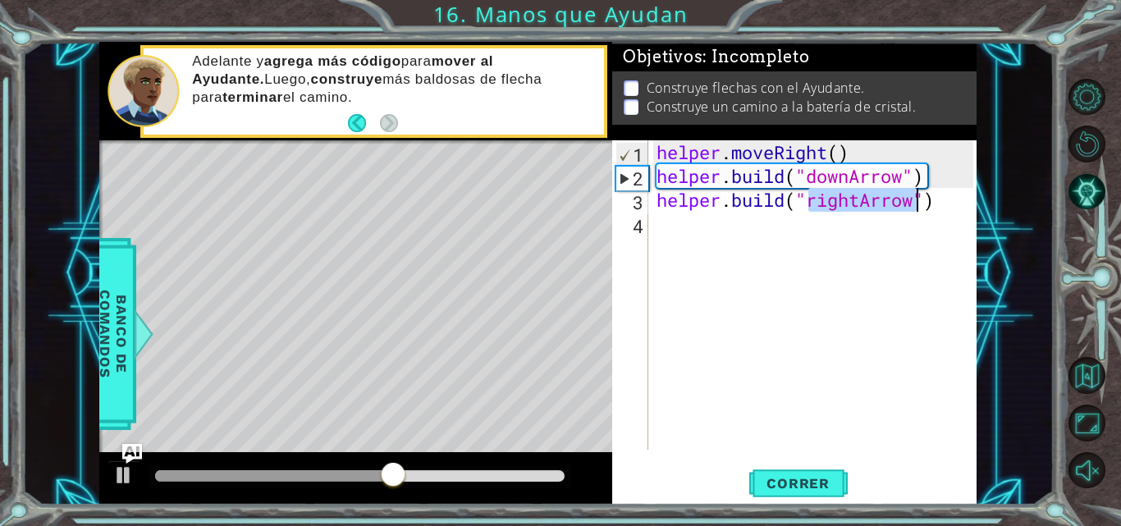
click at [858, 196] on div "helper . moveRight ( ) helper . build ( "downArrow" ) helper . build ( "rightAr…" at bounding box center [813, 294] width 320 height 309
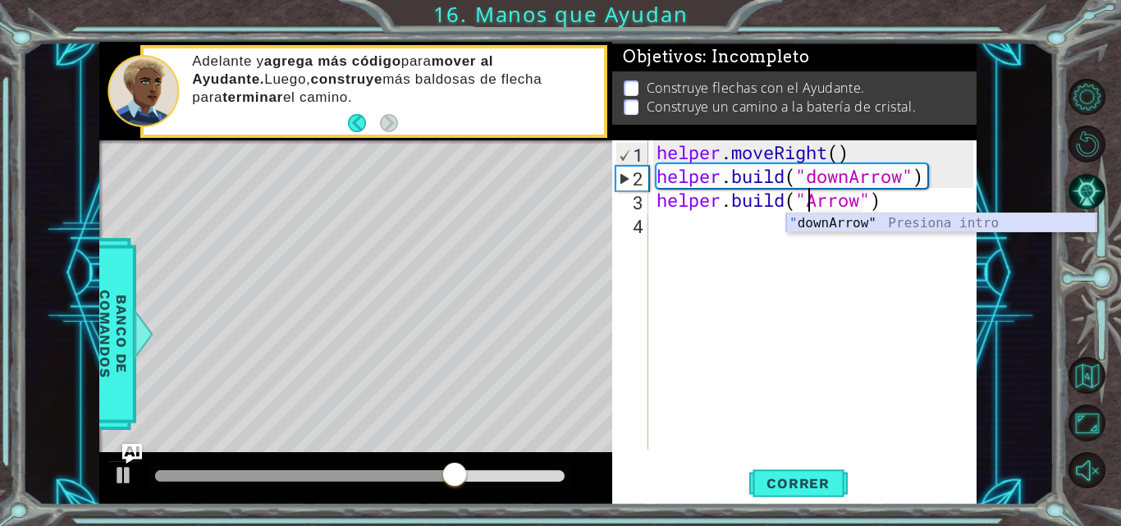
click at [849, 228] on div "" downArrow" Presiona intro" at bounding box center [941, 242] width 310 height 59
type textarea "[DOMAIN_NAME]("downArrow")"
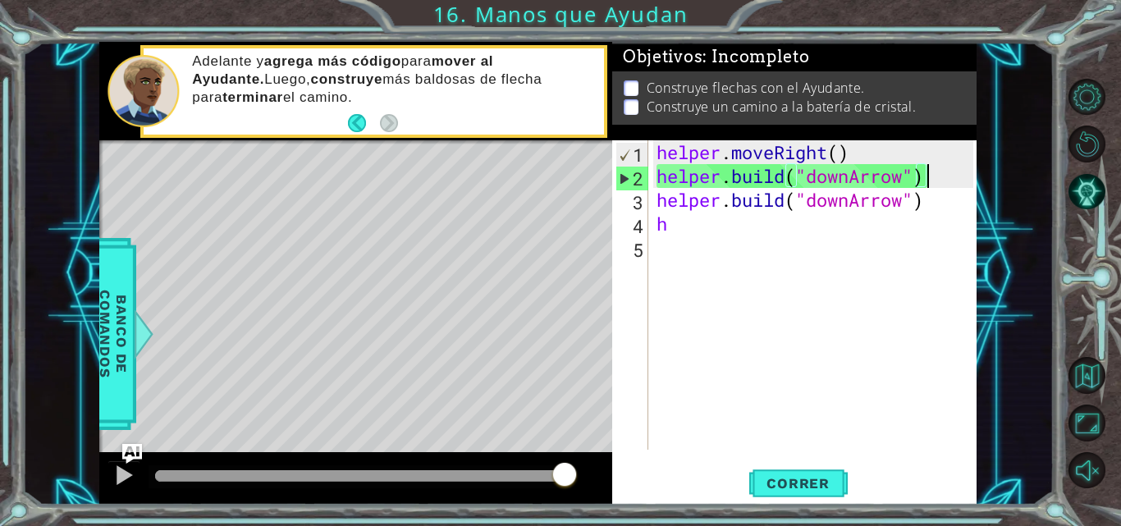
click at [937, 181] on div "helper . moveRight ( ) helper . build ( "downArrow" ) helper . build ( "downArr…" at bounding box center [817, 318] width 328 height 357
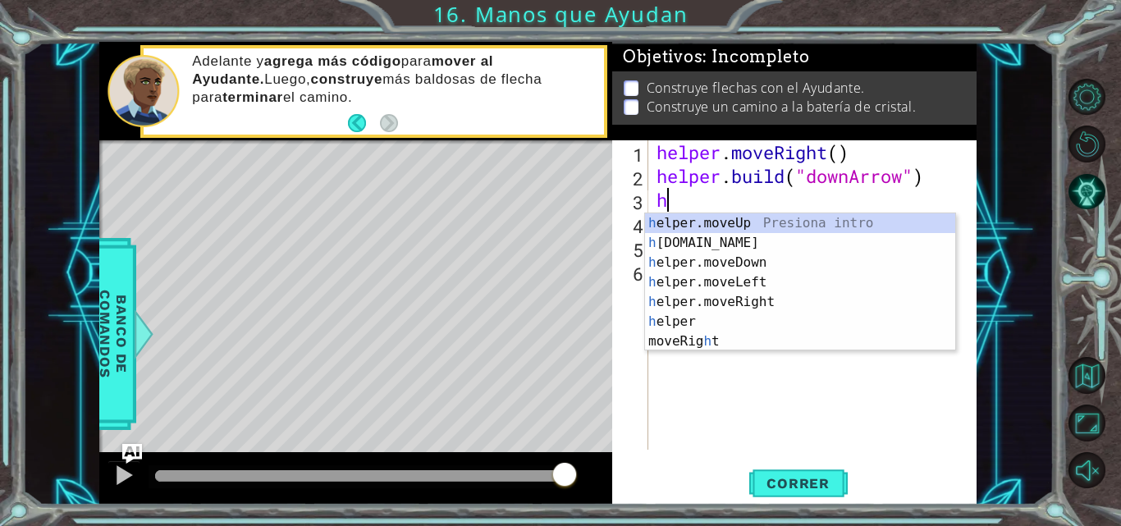
scroll to position [0, 12]
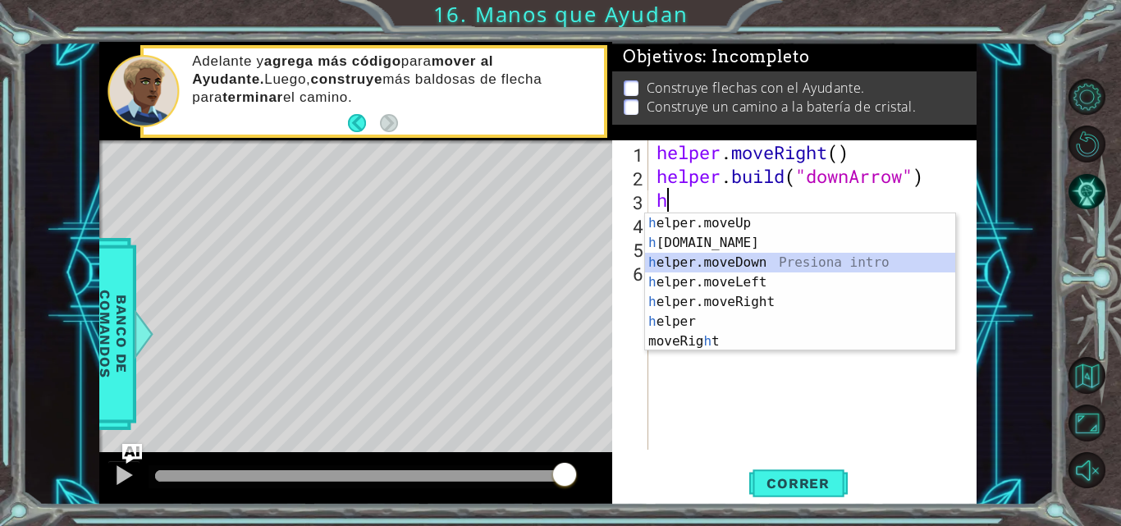
click at [784, 262] on div "h elper.moveUp Presiona intro h [DOMAIN_NAME] Presiona intro h elper.moveDown P…" at bounding box center [800, 301] width 310 height 177
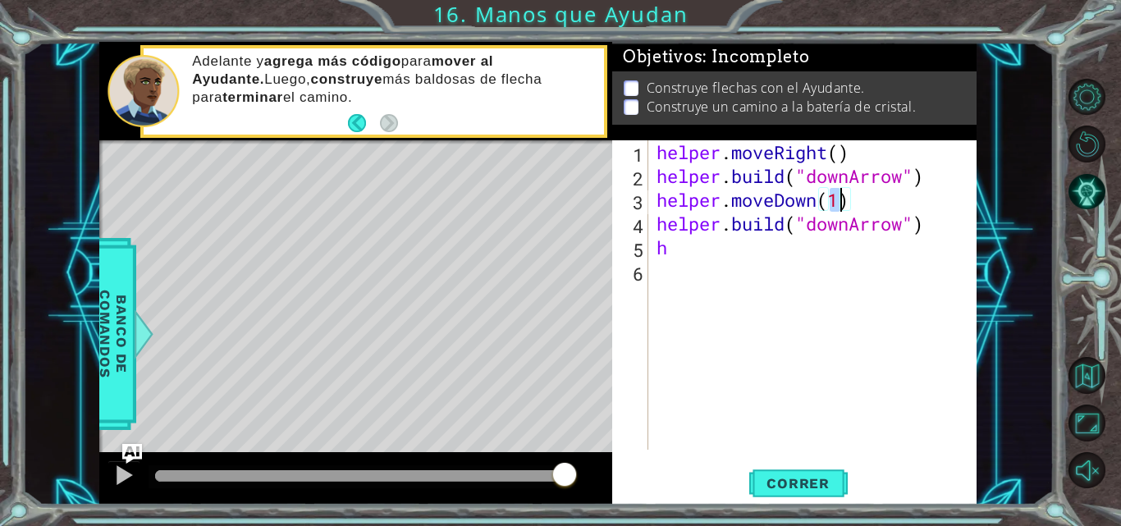
click at [718, 258] on div "helper . moveRight ( ) helper . build ( "downArrow" ) helper . moveDown ( 1 ) h…" at bounding box center [817, 318] width 328 height 357
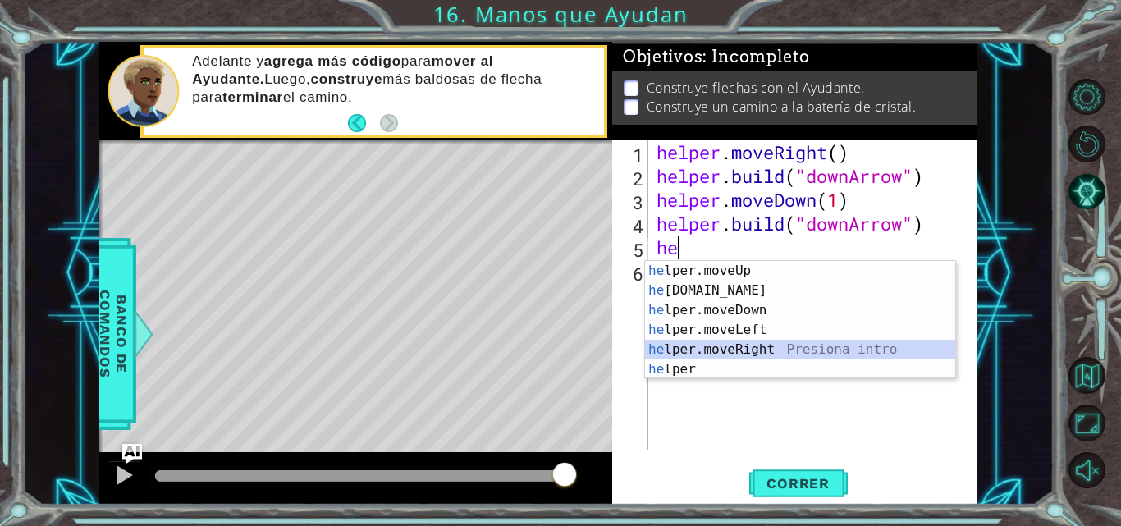
click at [718, 344] on div "he lper.moveUp Presiona intro he [DOMAIN_NAME] Presiona intro he lper.moveDown …" at bounding box center [800, 340] width 310 height 158
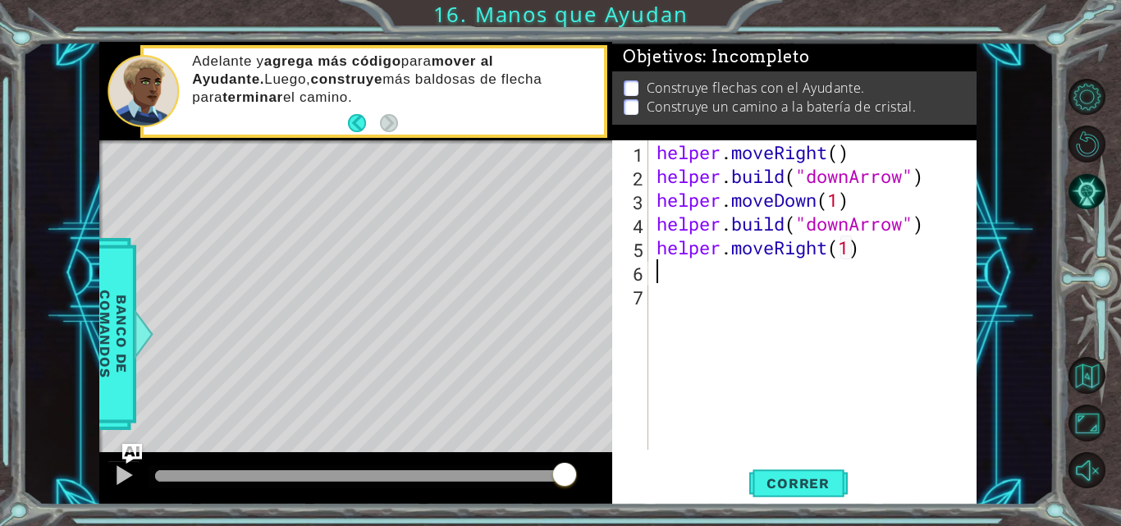
scroll to position [0, 9]
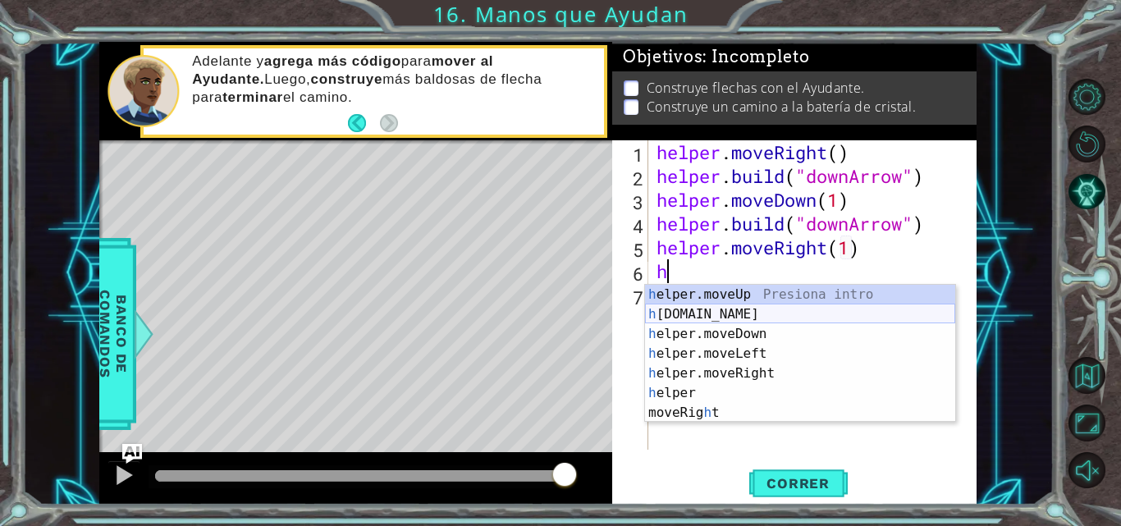
click at [734, 309] on div "h elper.moveUp Presiona intro h [DOMAIN_NAME] Presiona intro h elper.moveDown P…" at bounding box center [800, 373] width 310 height 177
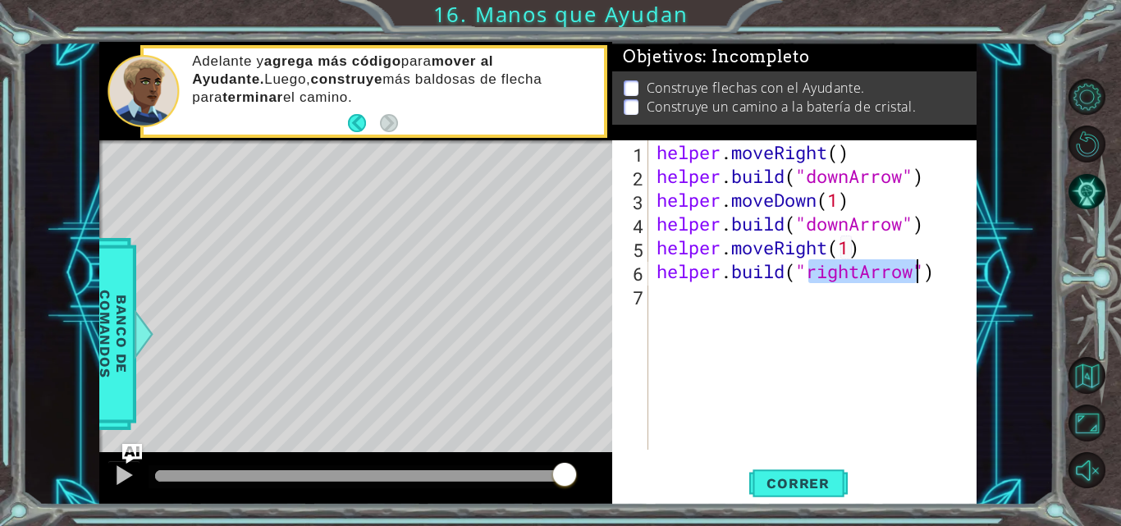
click at [854, 268] on div "helper . moveRight ( ) helper . build ( "downArrow" ) helper . moveDown ( 1 ) h…" at bounding box center [813, 294] width 320 height 309
click at [865, 272] on div "helper . moveRight ( ) helper . build ( "downArrow" ) helper . moveDown ( 1 ) h…" at bounding box center [817, 318] width 328 height 357
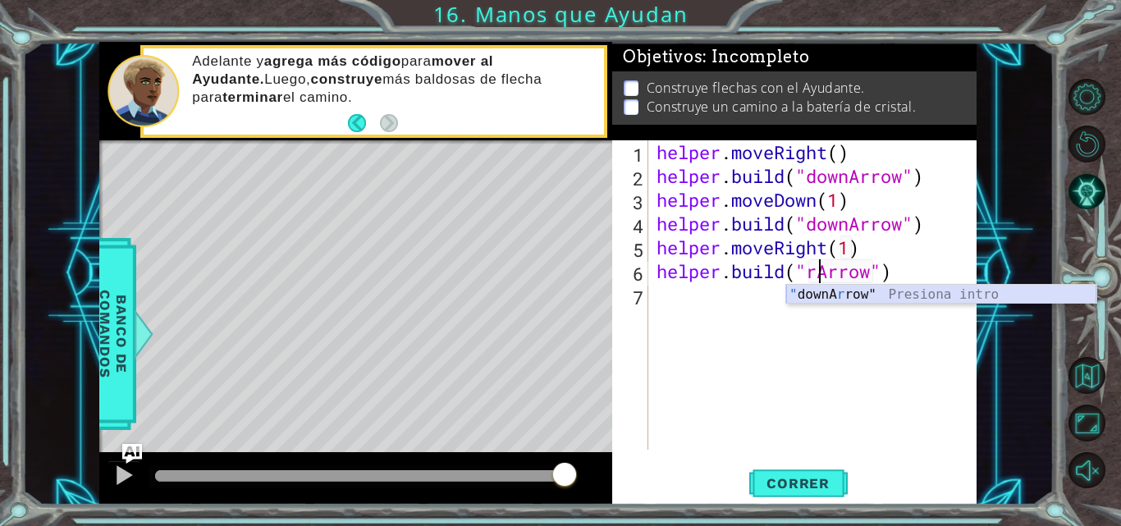
click at [836, 299] on div "" downA r row" Presiona intro" at bounding box center [941, 314] width 310 height 59
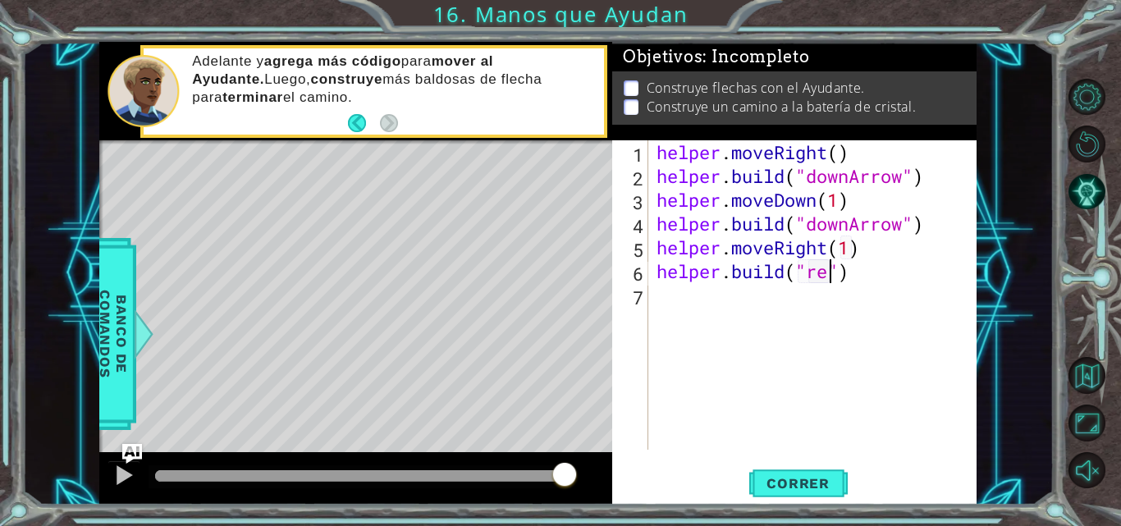
scroll to position [0, 7]
click at [845, 271] on div "helper . moveRight ( ) helper . build ( "downArrow" ) helper . moveDown ( 1 ) h…" at bounding box center [817, 318] width 328 height 357
click at [799, 277] on div "helper . moveRight ( ) helper . build ( "downArrow" ) helper . moveDown ( 1 ) h…" at bounding box center [817, 318] width 328 height 357
click at [854, 272] on div "helper . moveRight ( ) helper . build ( "downArrow" ) helper . moveDown ( 1 ) h…" at bounding box center [817, 318] width 328 height 357
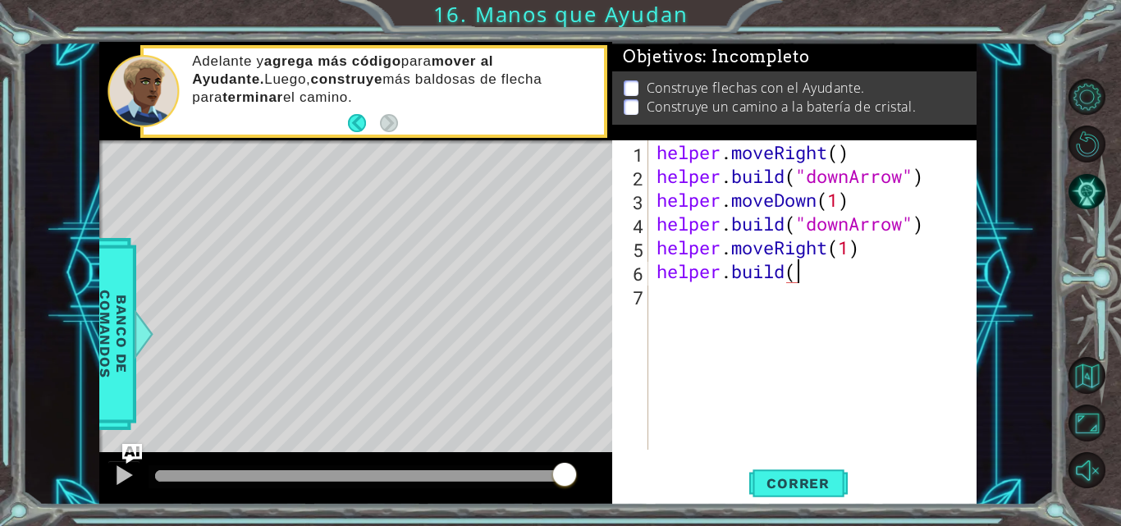
scroll to position [0, 5]
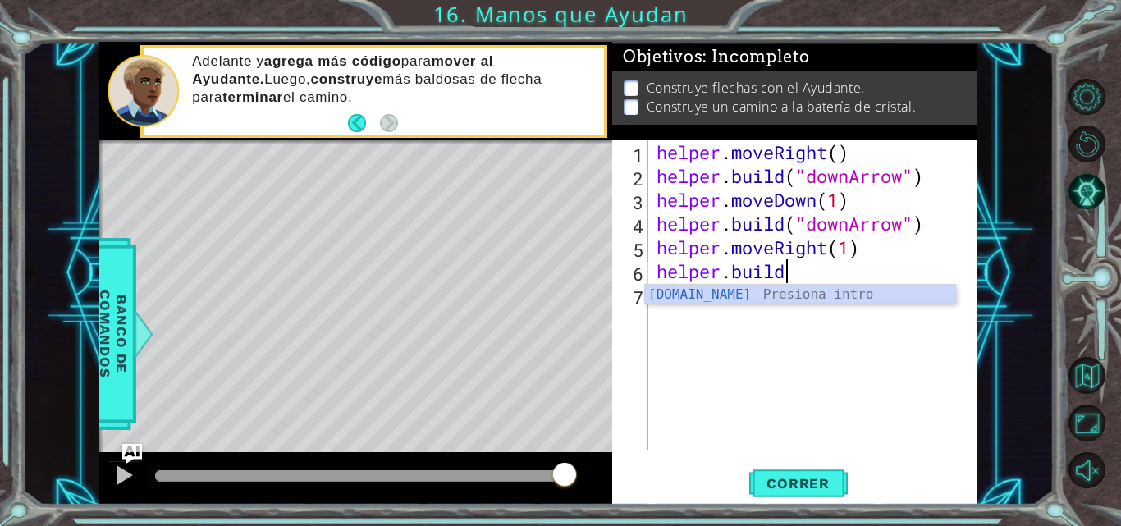
type textarea "[DOMAIN_NAME]("
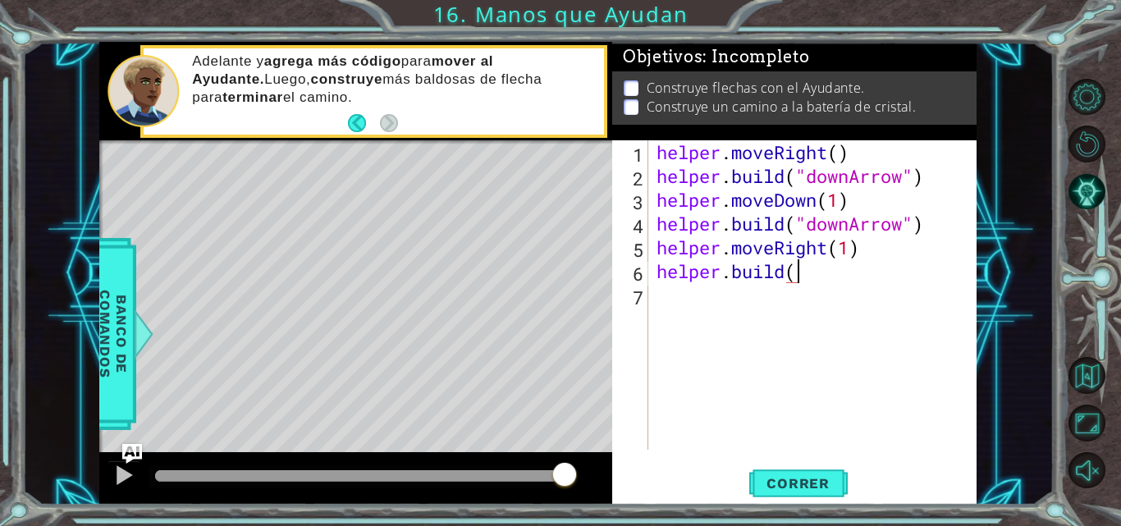
scroll to position [0, 0]
drag, startPoint x: 854, startPoint y: 272, endPoint x: 820, endPoint y: 276, distance: 34.7
click at [820, 276] on div "helper . moveRight ( ) helper . build ( "downArrow" ) helper . moveDown ( 1 ) h…" at bounding box center [817, 318] width 328 height 357
click at [749, 318] on div "helper . moveRight ( ) helper . build ( "downArrow" ) helper . moveDown ( 1 ) h…" at bounding box center [817, 318] width 328 height 357
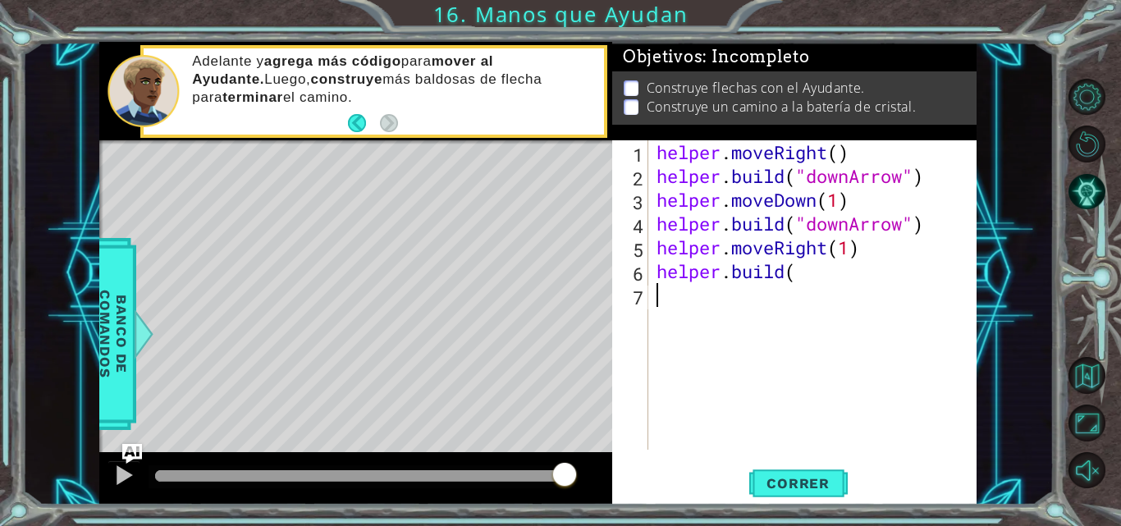
click at [847, 267] on div "helper . moveRight ( ) helper . build ( "downArrow" ) helper . moveDown ( 1 ) h…" at bounding box center [817, 318] width 328 height 357
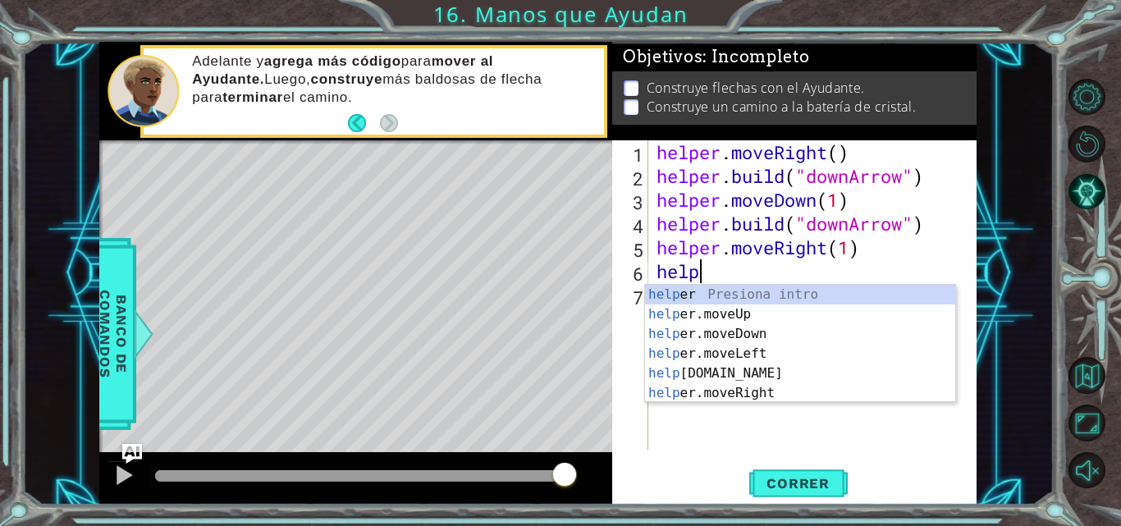
type textarea "h"
type textarea "helper.moveRight(1)"
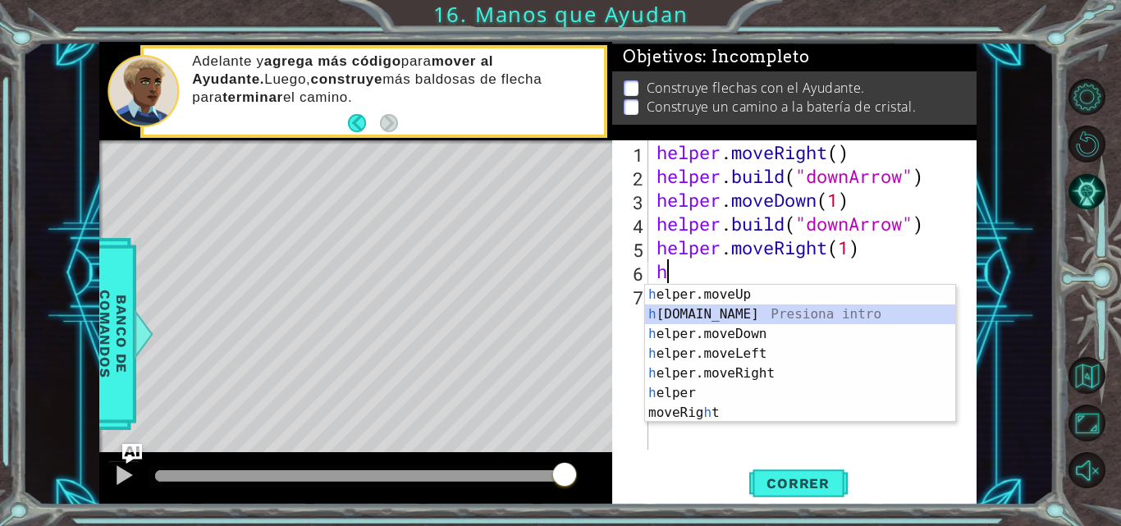
click at [714, 316] on div "h elper.moveUp Presiona intro h [DOMAIN_NAME] Presiona intro h elper.moveDown P…" at bounding box center [800, 373] width 310 height 177
type textarea "[DOMAIN_NAME]("rightArrow")"
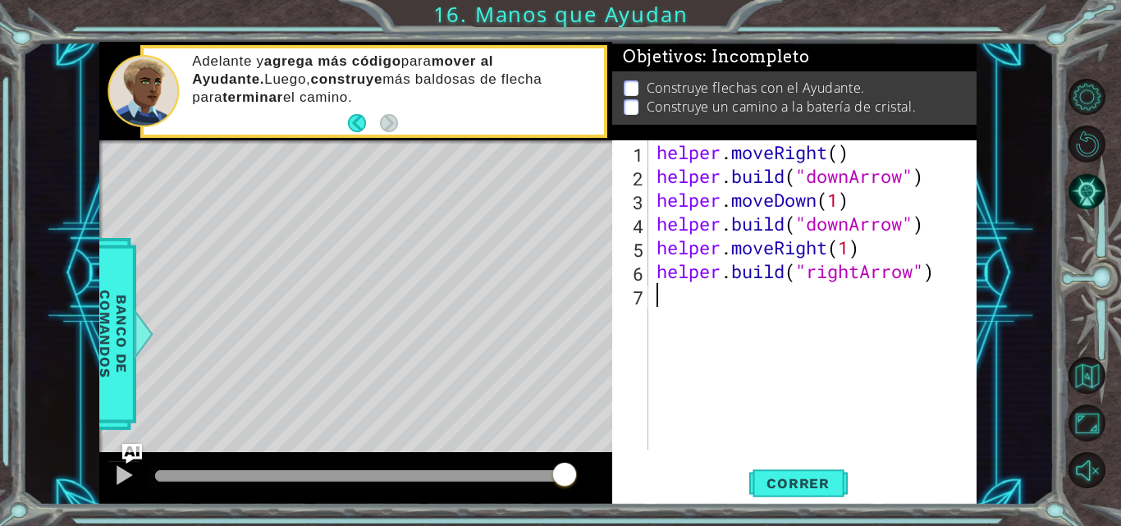
click at [671, 298] on div "helper . moveRight ( ) helper . build ( "downArrow" ) helper . moveDown ( 1 ) h…" at bounding box center [817, 318] width 328 height 357
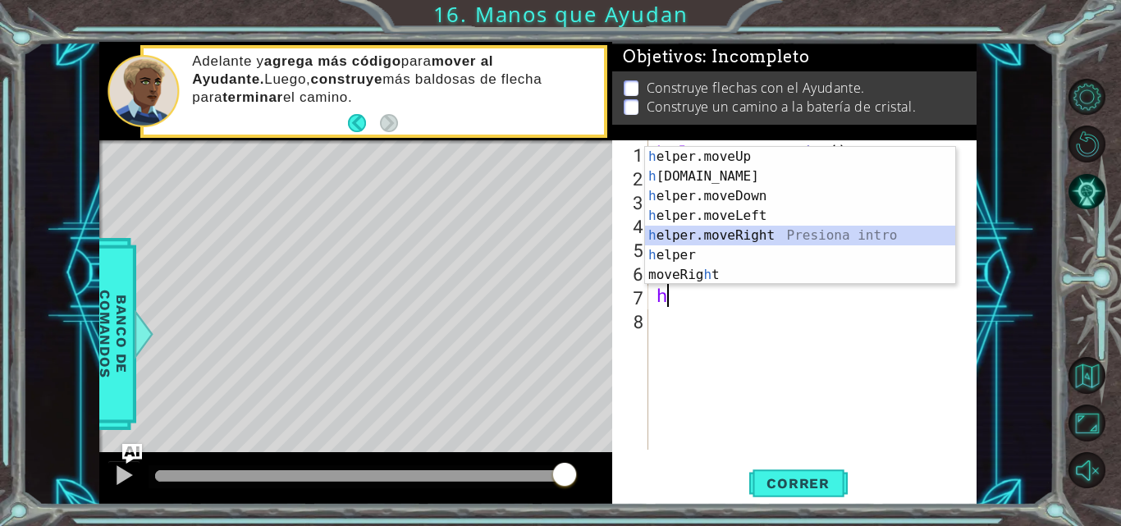
click at [747, 230] on div "h elper.moveUp Presiona intro h [DOMAIN_NAME] Presiona intro h elper.moveDown P…" at bounding box center [800, 235] width 310 height 177
type textarea "helper.moveRight(1)"
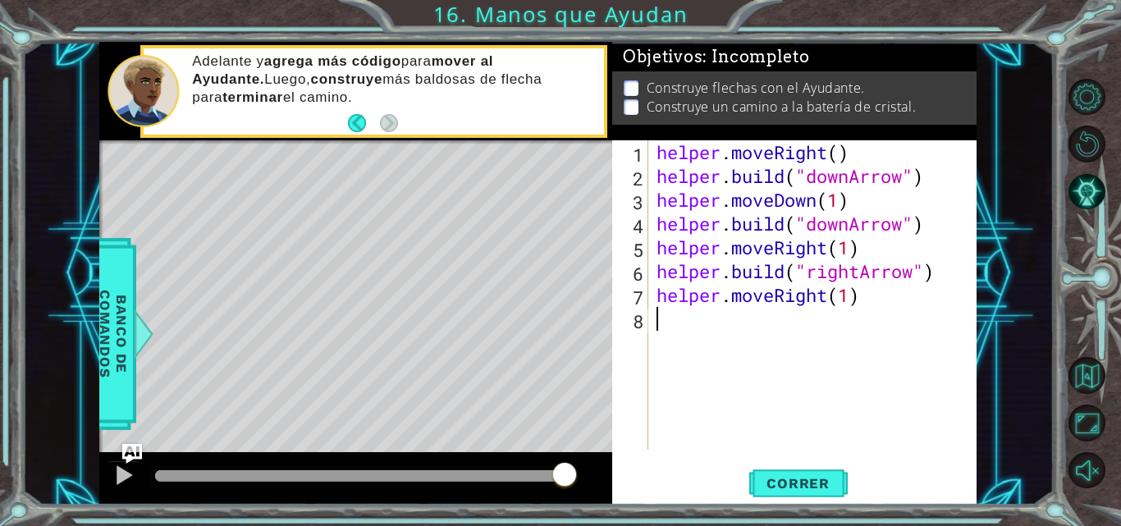
click at [685, 335] on div "helper . moveRight ( ) helper . build ( "downArrow" ) helper . moveDown ( 1 ) h…" at bounding box center [817, 318] width 328 height 357
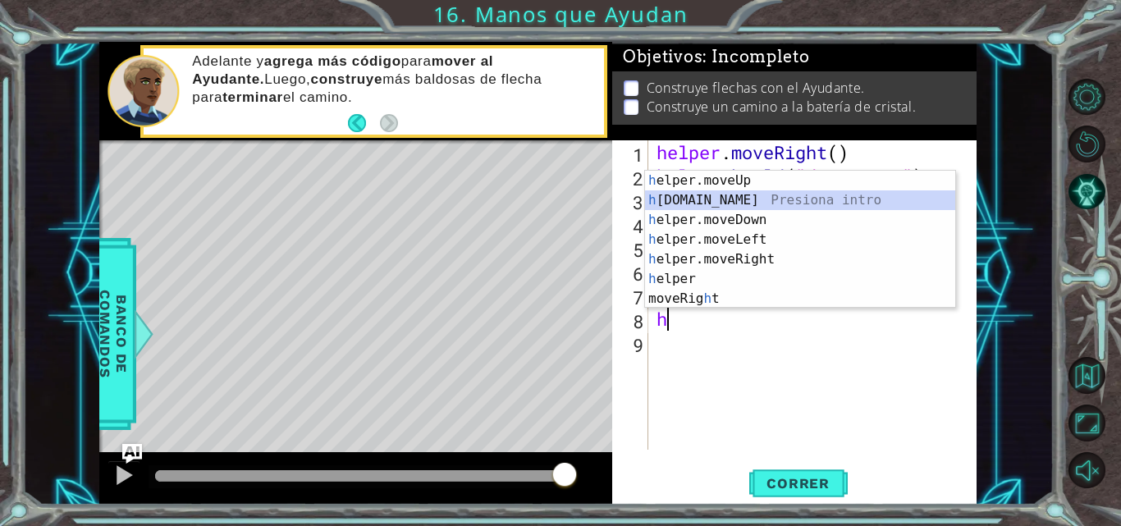
click at [706, 191] on div "h elper.moveUp Presiona intro h [DOMAIN_NAME] Presiona intro h elper.moveDown P…" at bounding box center [800, 259] width 310 height 177
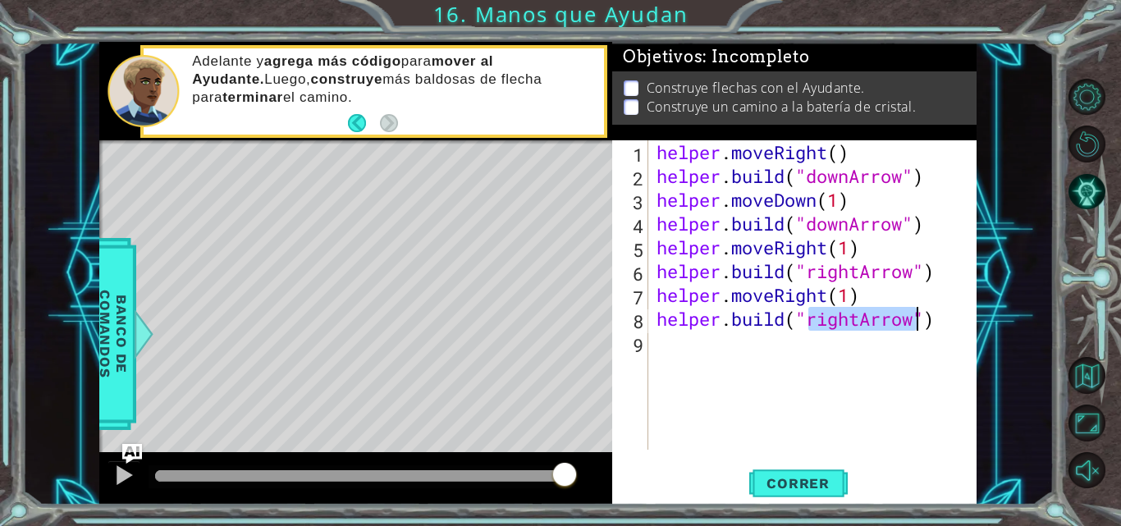
click at [862, 316] on div "helper . moveRight ( ) helper . build ( "downArrow" ) helper . moveDown ( 1 ) h…" at bounding box center [813, 294] width 320 height 309
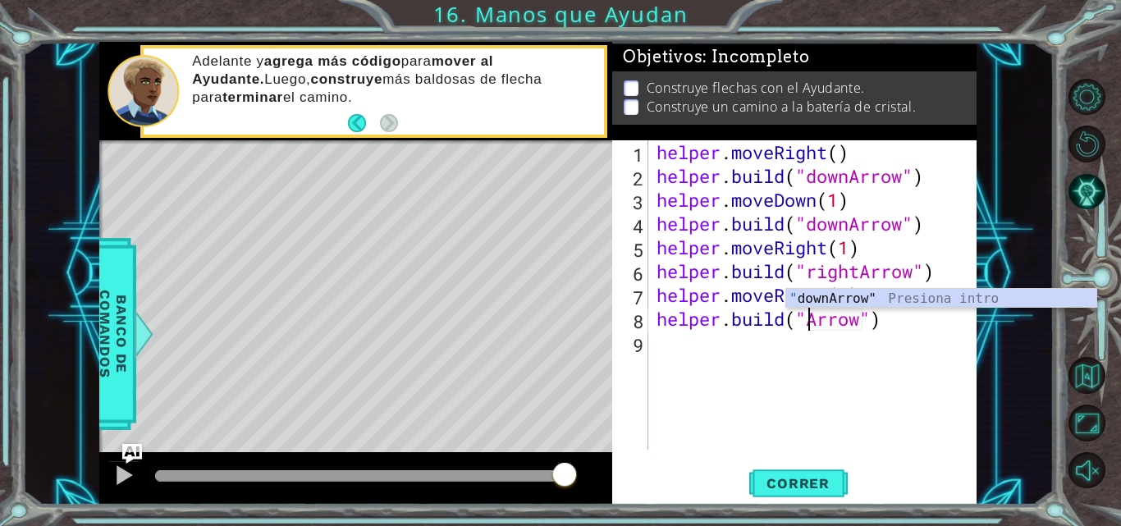
scroll to position [0, 8]
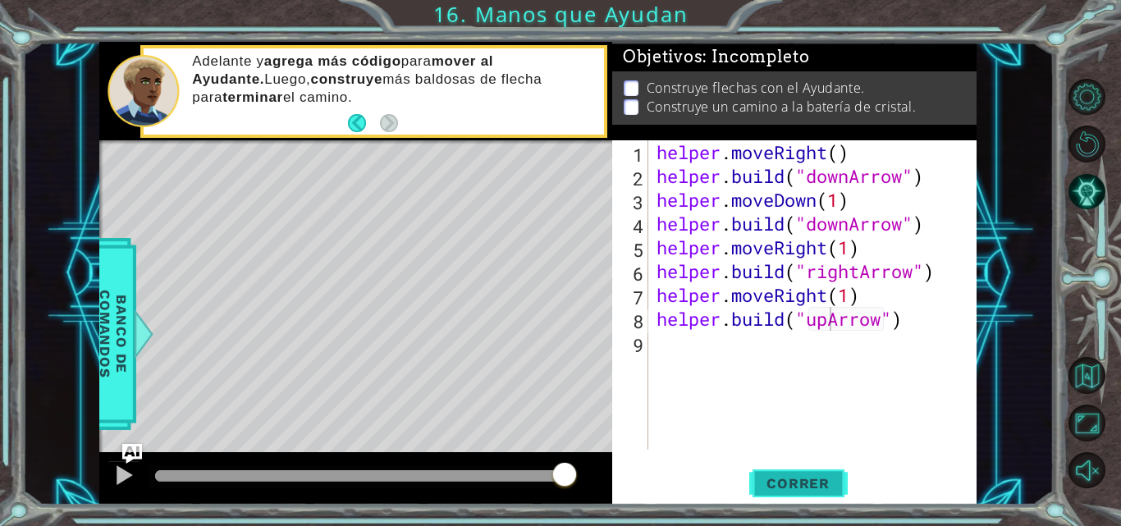
click at [805, 498] on button "Correr" at bounding box center [798, 483] width 99 height 36
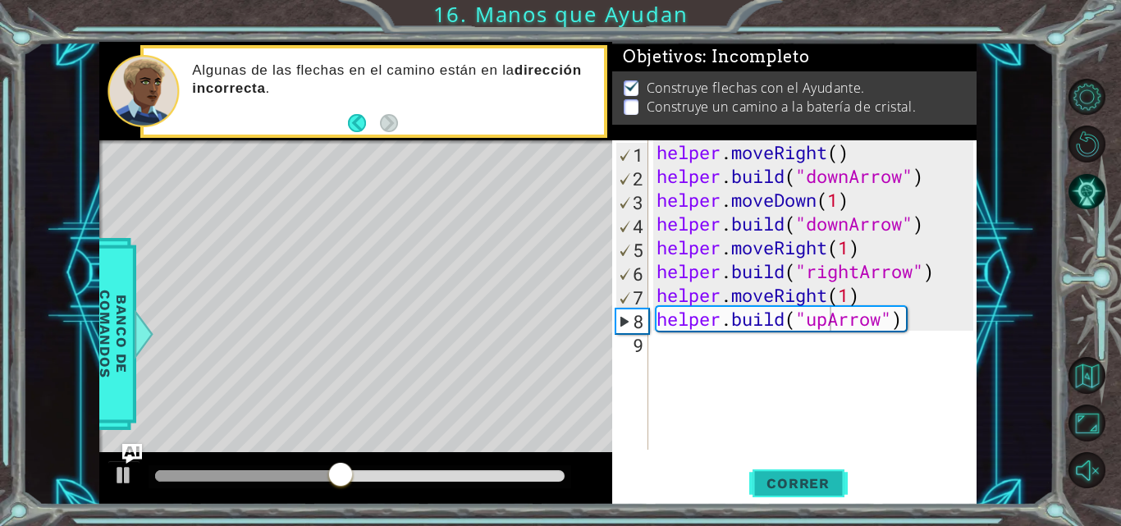
click at [793, 478] on span "Correr" at bounding box center [798, 483] width 96 height 16
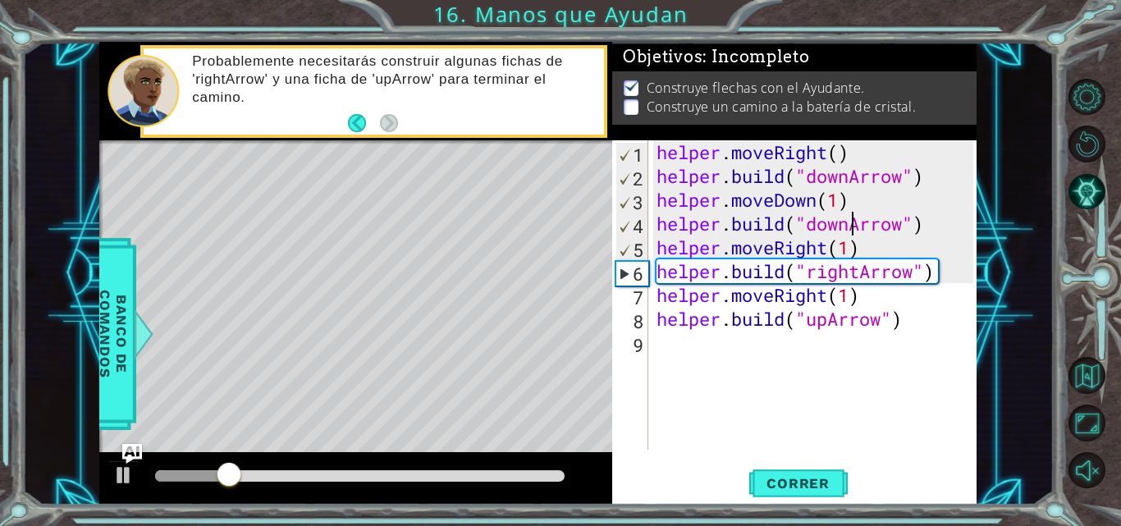
click at [852, 225] on div "helper . moveRight ( ) helper . build ( "downArrow" ) helper . moveDown ( 1 ) h…" at bounding box center [817, 318] width 328 height 357
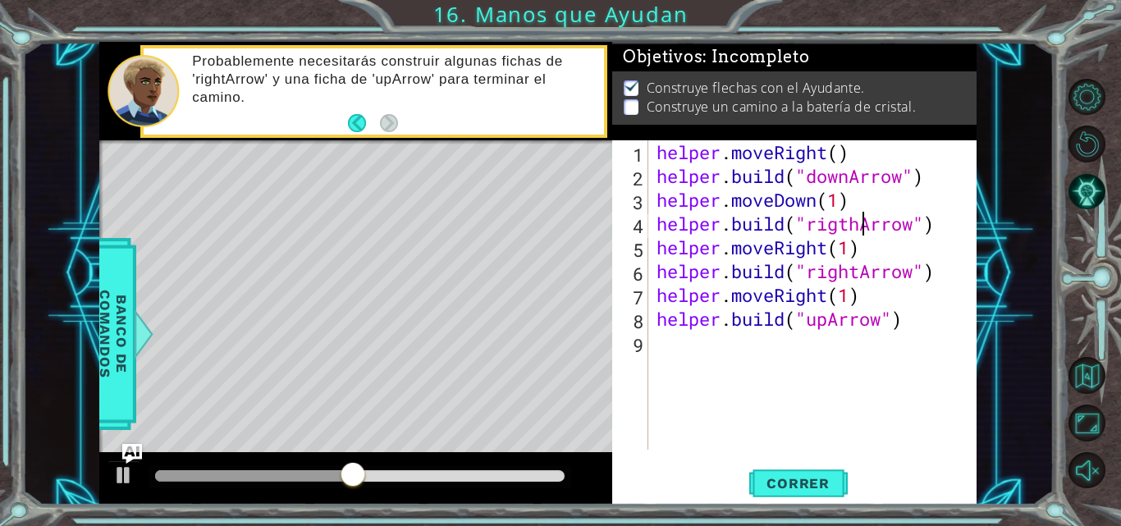
scroll to position [0, 10]
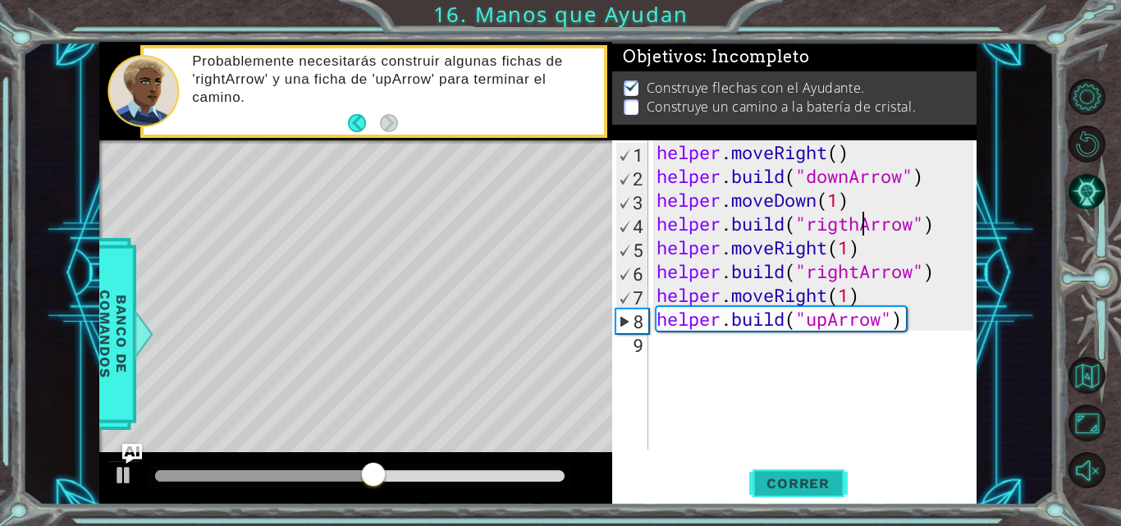
type textarea "[DOMAIN_NAME]("rigthArrow")"
click at [798, 486] on span "Correr" at bounding box center [798, 483] width 96 height 16
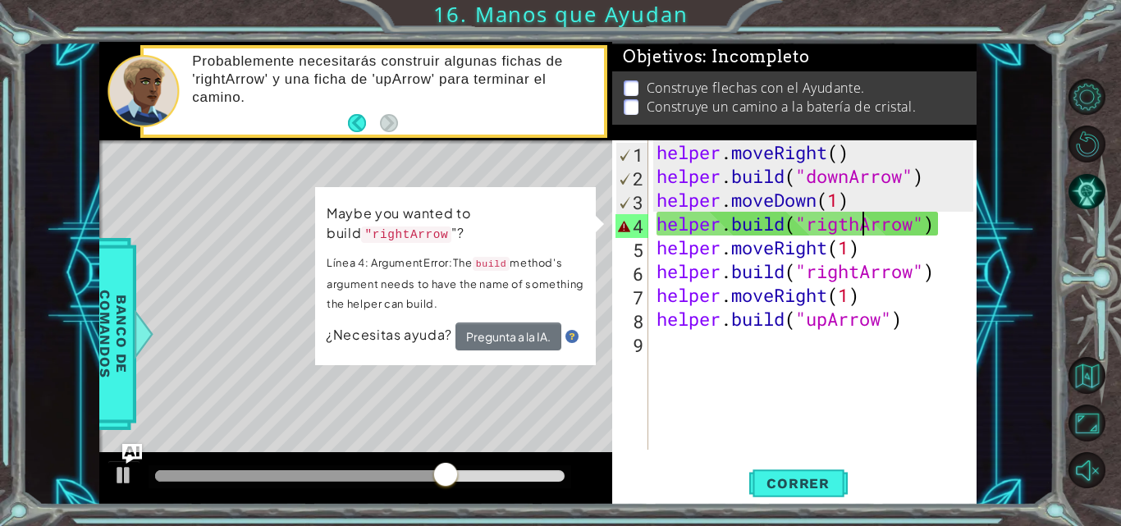
click at [690, 352] on div "helper . moveRight ( ) helper . build ( "downArrow" ) helper . moveDown ( 1 ) h…" at bounding box center [817, 318] width 328 height 357
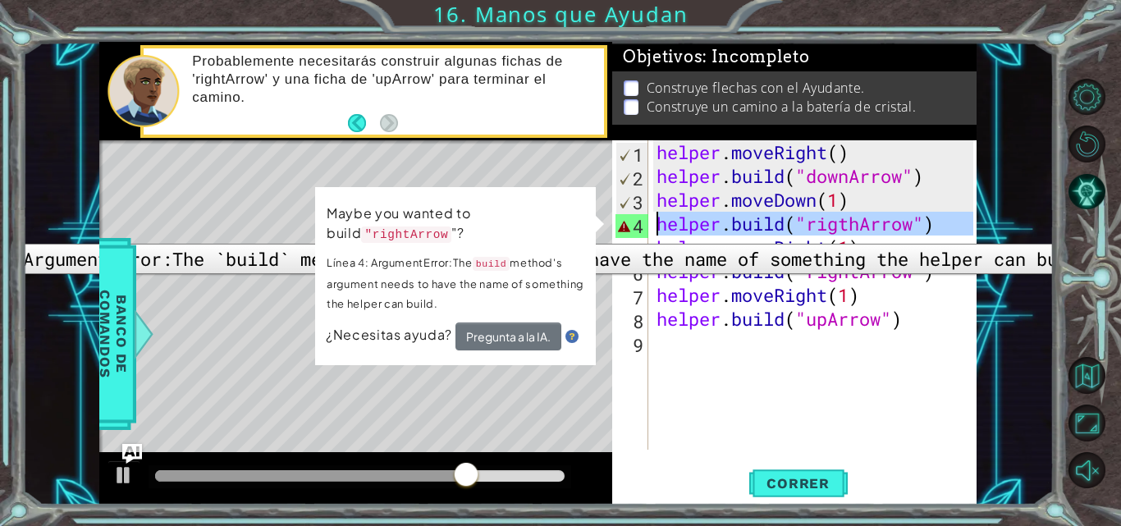
click at [626, 231] on div "4" at bounding box center [632, 226] width 33 height 24
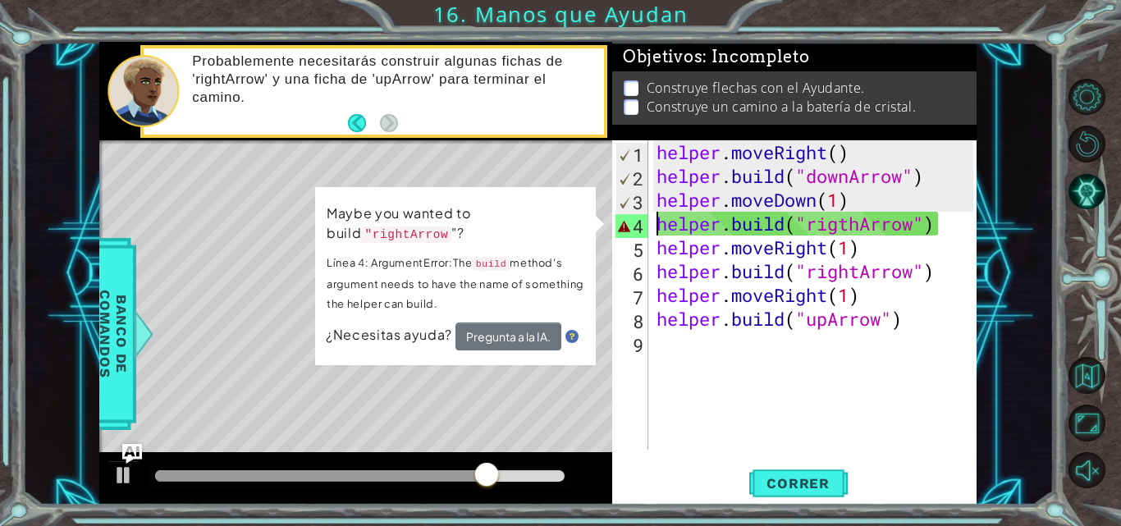
click at [661, 218] on div "helper . moveRight ( ) helper . build ( "downArrow" ) helper . moveDown ( 1 ) h…" at bounding box center [817, 318] width 328 height 357
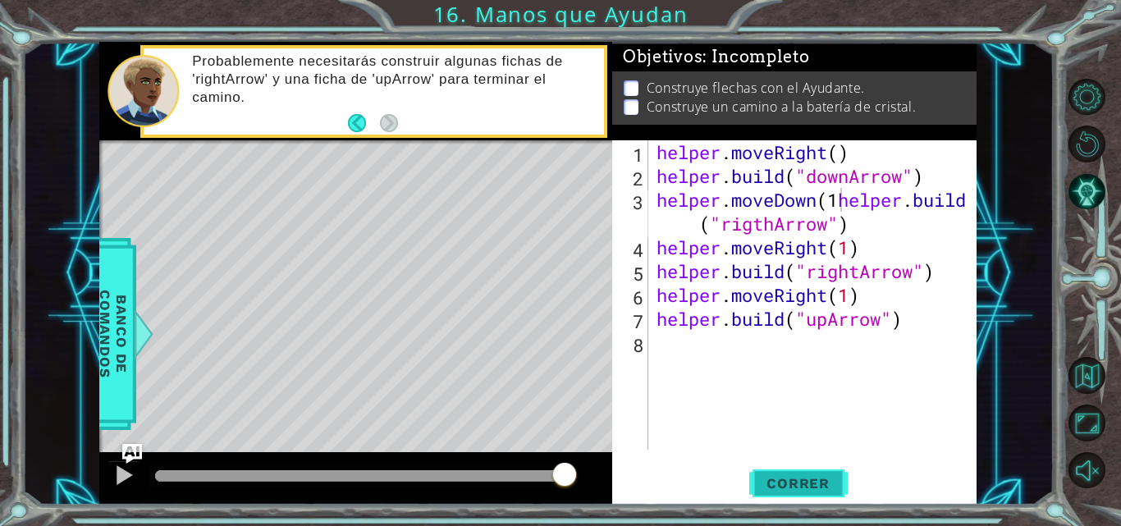
click at [840, 474] on button "Correr" at bounding box center [798, 483] width 99 height 36
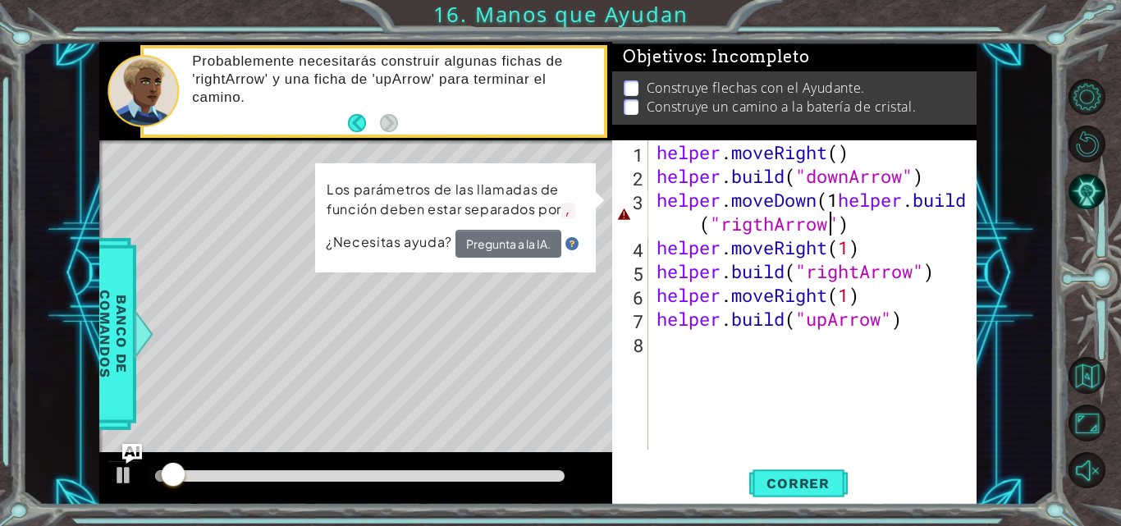
click at [833, 235] on div "helper . moveRight ( ) helper . build ( "downArrow" ) helper . moveDown ( 1 hel…" at bounding box center [817, 318] width 328 height 357
click at [844, 225] on div "helper . moveRight ( ) helper . build ( "downArrow" ) helper . moveDown ( 1 hel…" at bounding box center [817, 318] width 328 height 357
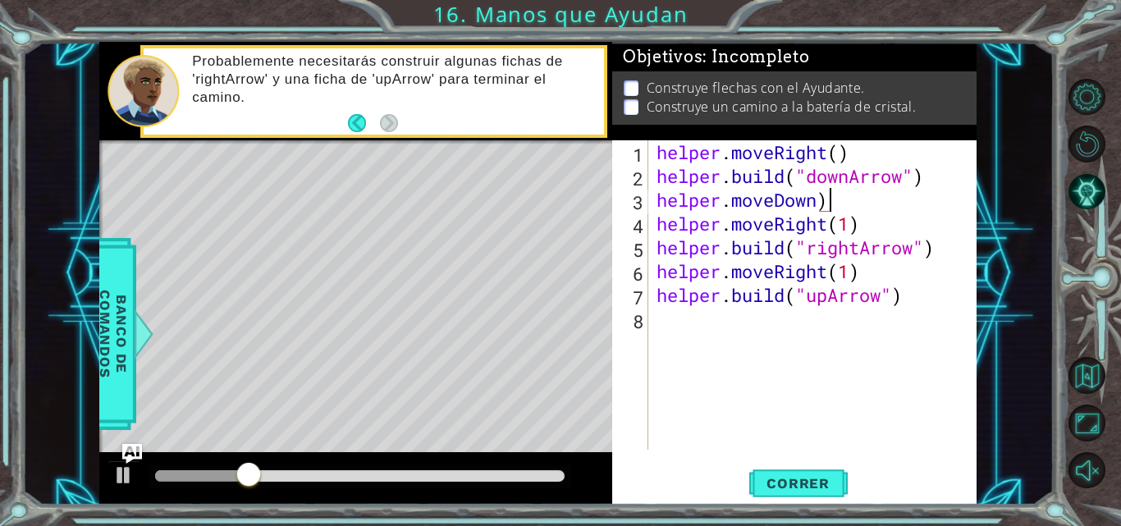
click at [878, 205] on div "helper . moveRight ( ) helper . build ( "downArrow" ) helper . moveDown ) helpe…" at bounding box center [817, 318] width 328 height 357
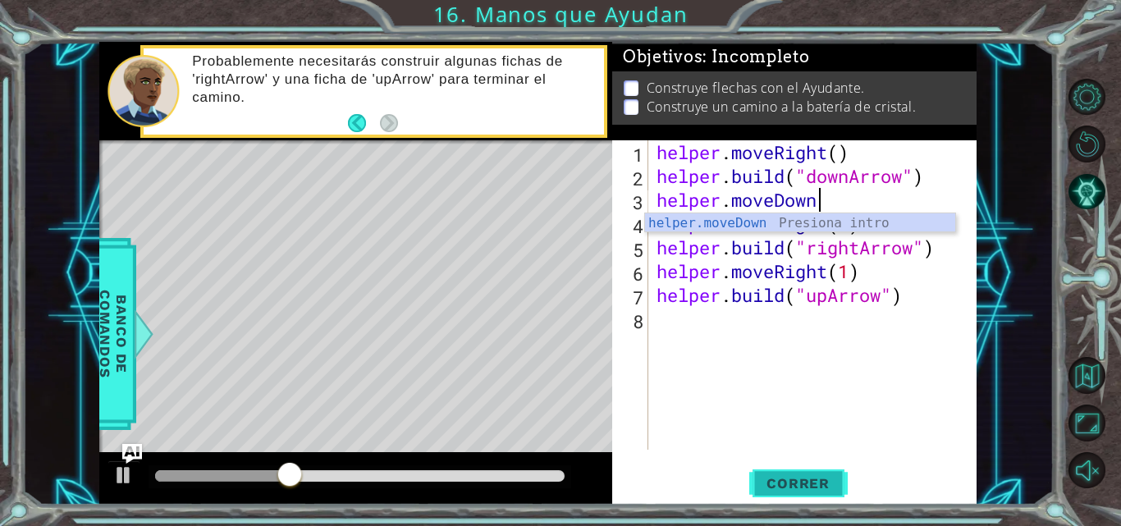
click at [807, 470] on button "Correr" at bounding box center [798, 483] width 99 height 36
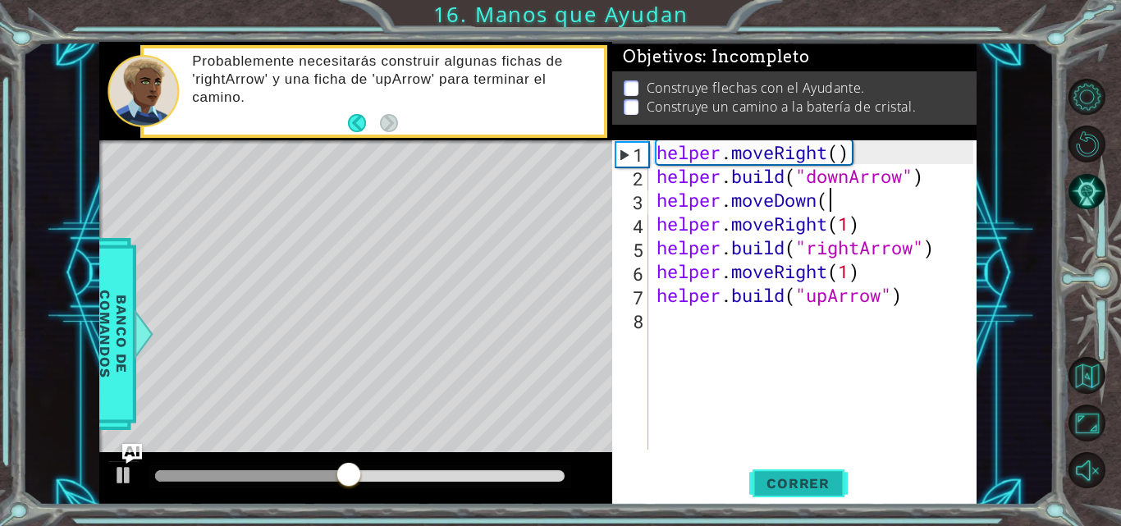
scroll to position [0, 7]
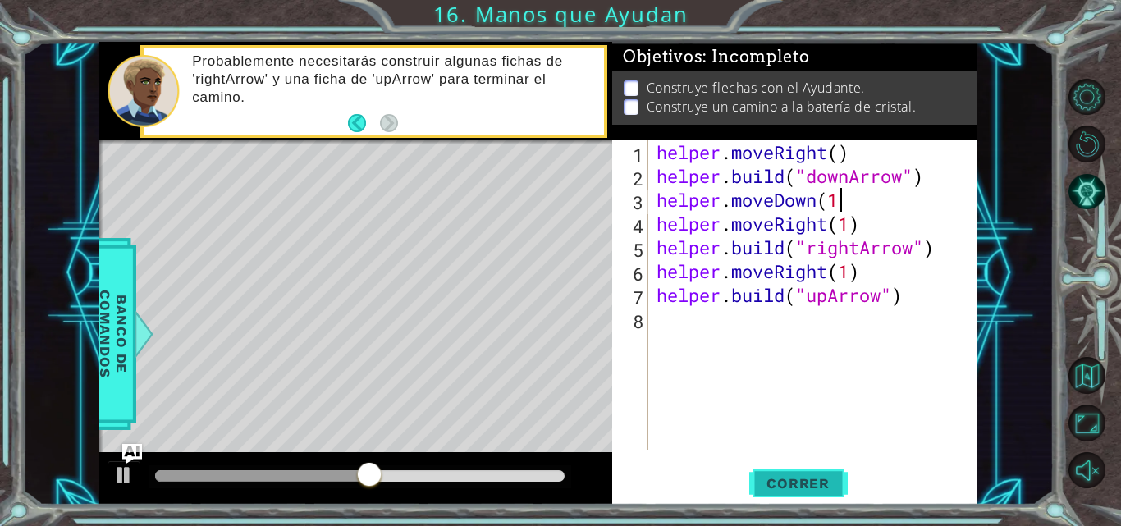
type textarea "helper.moveDown(1)"
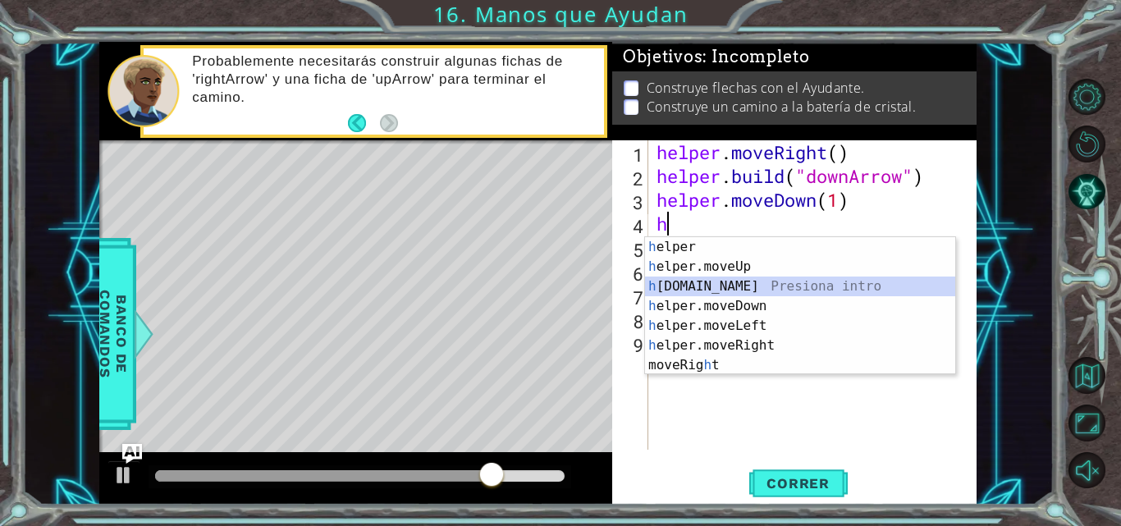
click at [719, 296] on div "h elper Presiona intro h elper.moveUp Presiona intro h [DOMAIN_NAME] Presiona i…" at bounding box center [800, 325] width 310 height 177
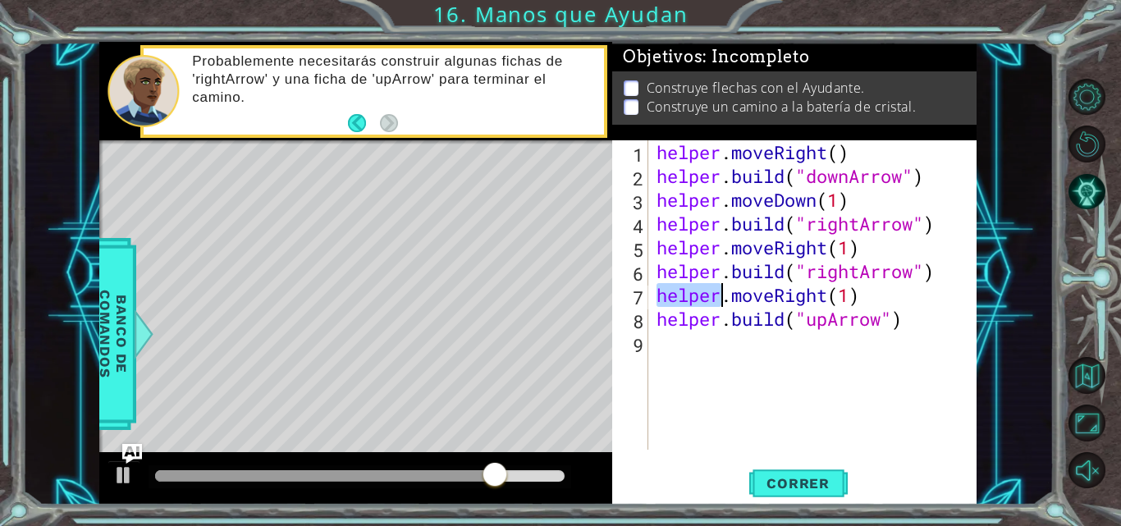
click at [719, 296] on div "helper . moveRight ( ) helper . build ( "downArrow" ) helper . moveDown ( 1 ) h…" at bounding box center [817, 318] width 328 height 357
type textarea "helper.moveRight(1)"
click at [804, 485] on span "Correr" at bounding box center [798, 483] width 96 height 16
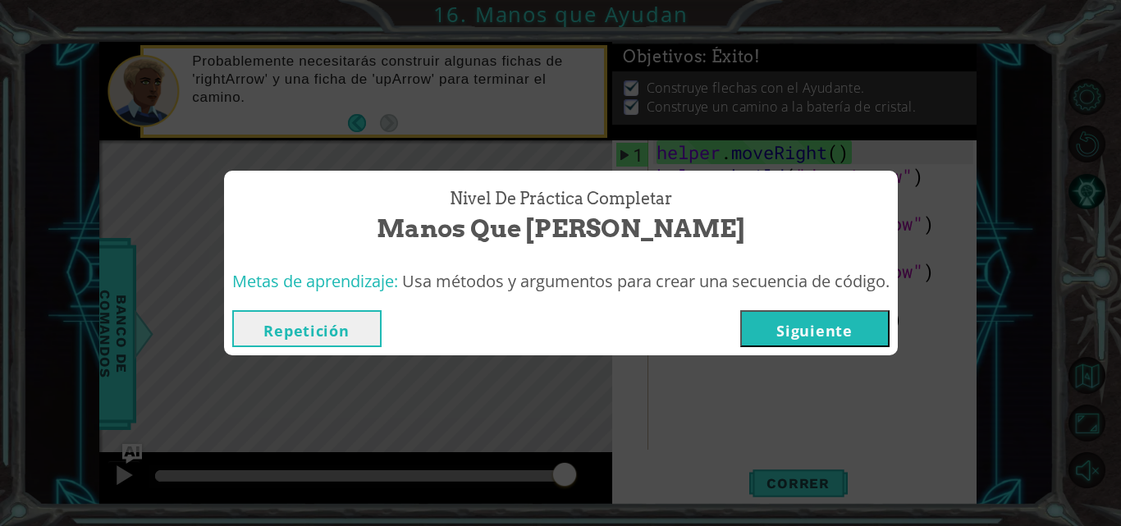
click at [790, 339] on button "Siguiente" at bounding box center [814, 328] width 149 height 37
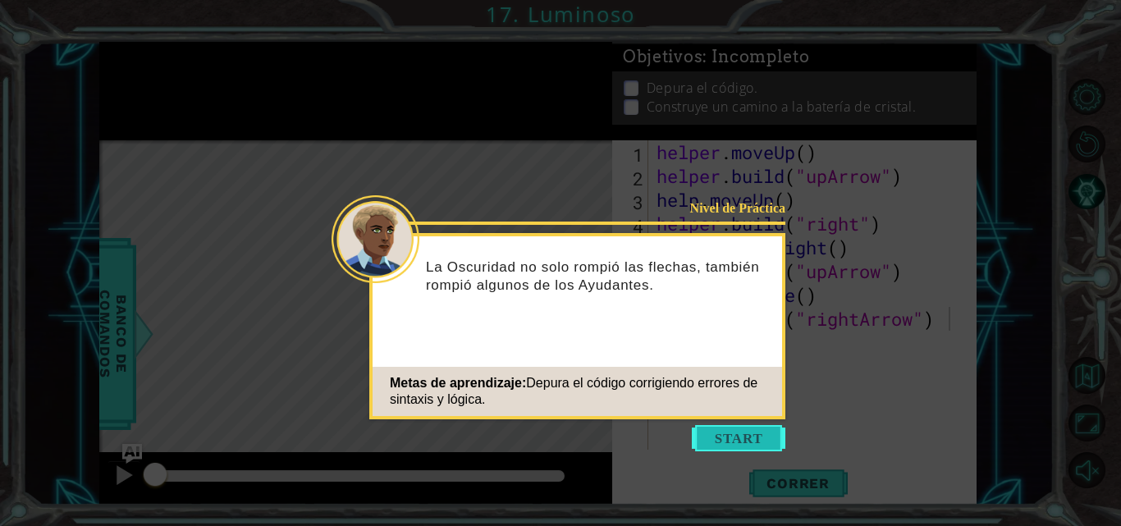
click at [770, 442] on button "Start" at bounding box center [739, 438] width 94 height 26
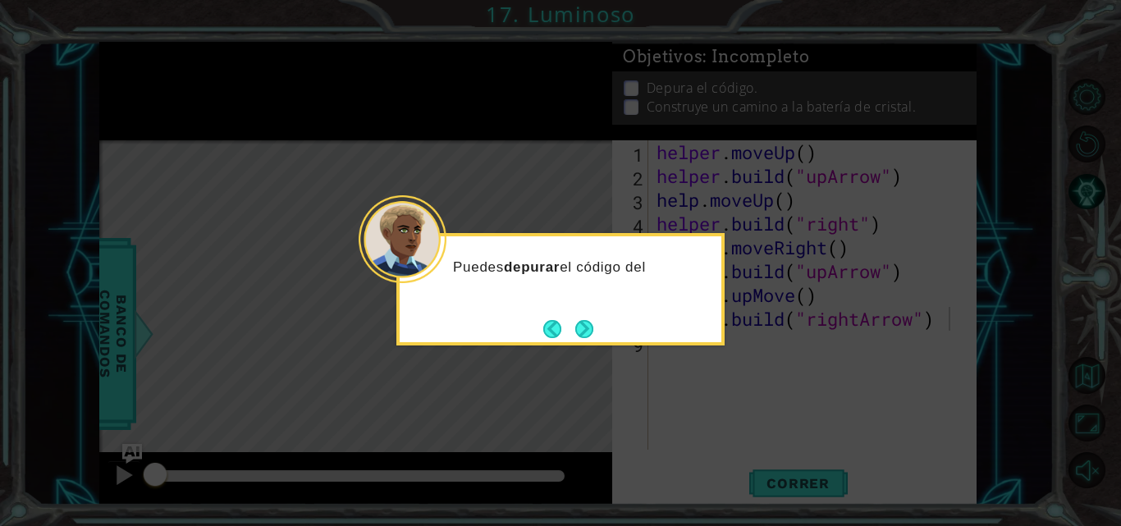
drag, startPoint x: 770, startPoint y: 442, endPoint x: 671, endPoint y: 430, distance: 99.2
click at [671, 430] on icon at bounding box center [560, 263] width 1121 height 526
click at [585, 321] on button "Next" at bounding box center [584, 330] width 18 height 18
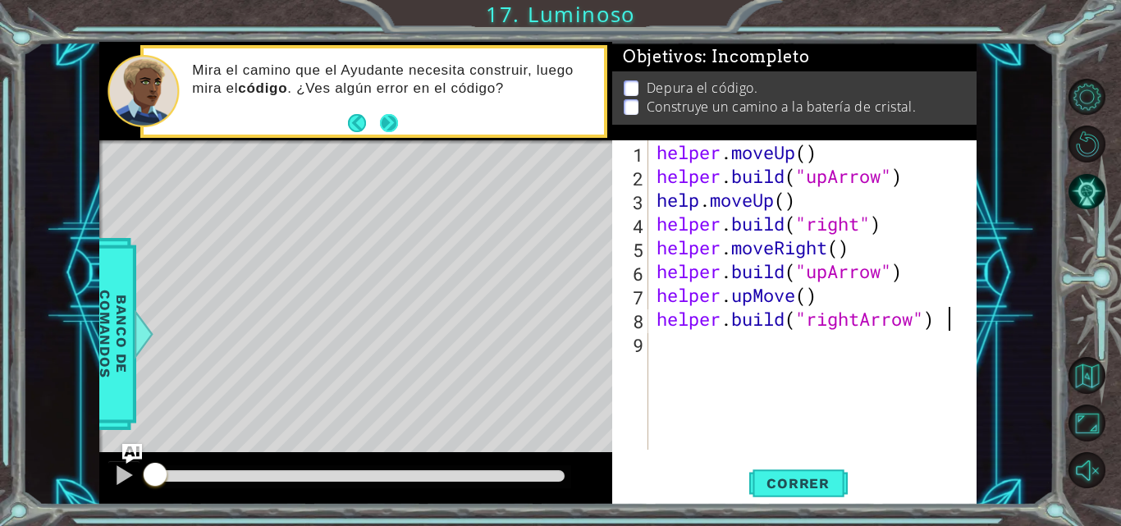
click at [383, 114] on button "Next" at bounding box center [388, 123] width 18 height 18
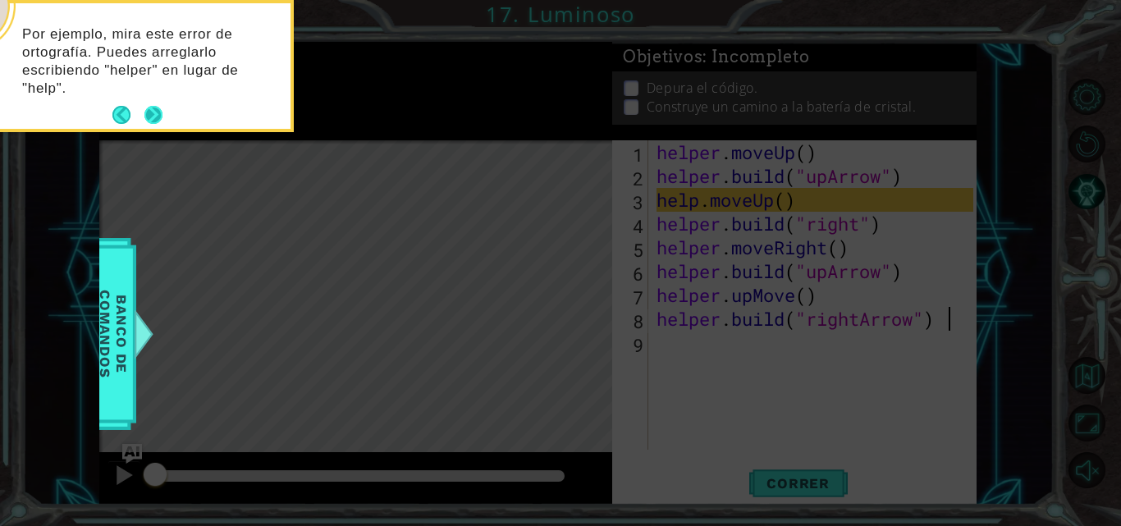
click at [149, 118] on button "Next" at bounding box center [153, 115] width 19 height 19
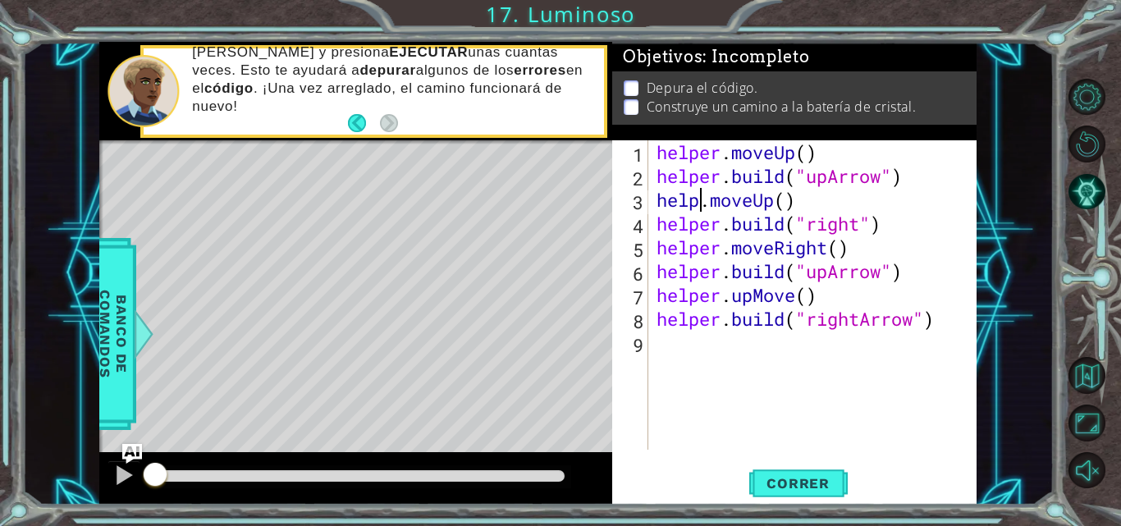
click at [696, 203] on div "helper . moveUp ( ) helper . build ( "upArrow" ) help . moveUp ( ) helper . bui…" at bounding box center [817, 318] width 328 height 357
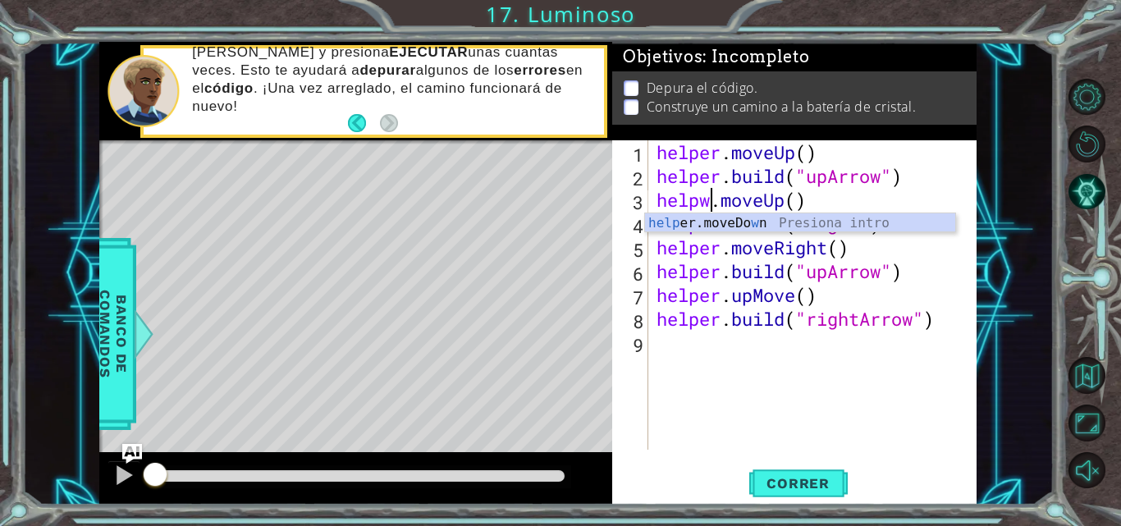
scroll to position [0, 3]
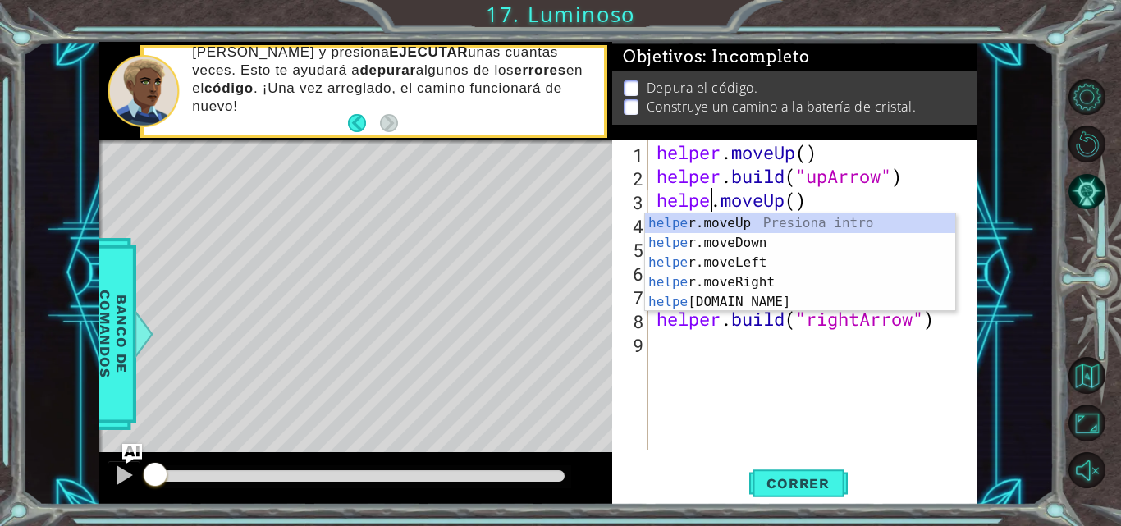
type textarea "helper.moveUp()"
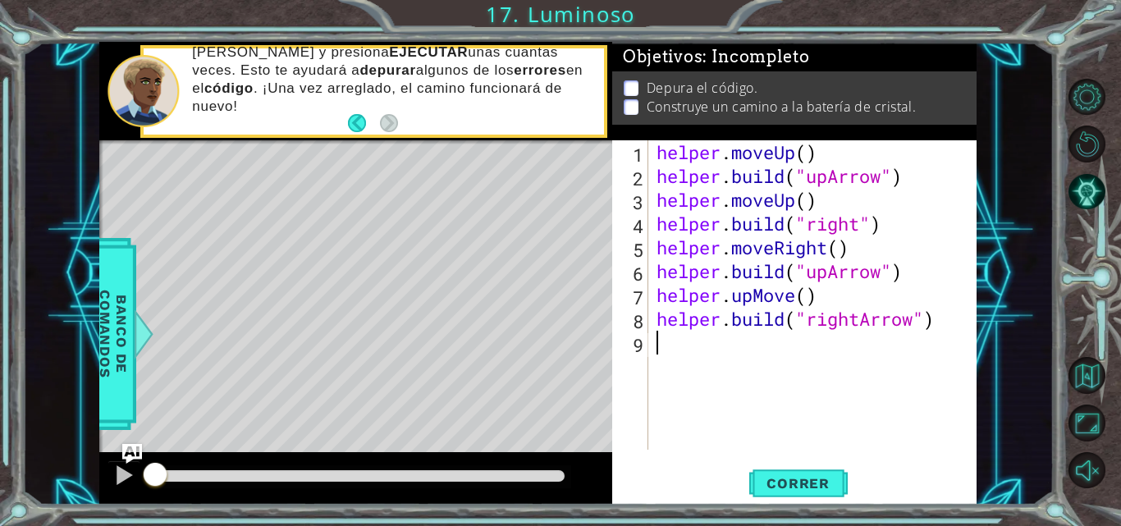
click at [726, 375] on div "helper . moveUp ( ) helper . build ( "upArrow" ) helper . moveUp ( ) helper . b…" at bounding box center [817, 318] width 328 height 357
click at [859, 224] on div "helper . moveUp ( ) helper . build ( "upArrow" ) helper . moveUp ( ) helper . b…" at bounding box center [817, 318] width 328 height 357
click at [829, 277] on div "helper . moveUp ( ) helper . build ( "upArrow" ) helper . moveUp ( ) helper . b…" at bounding box center [817, 318] width 328 height 357
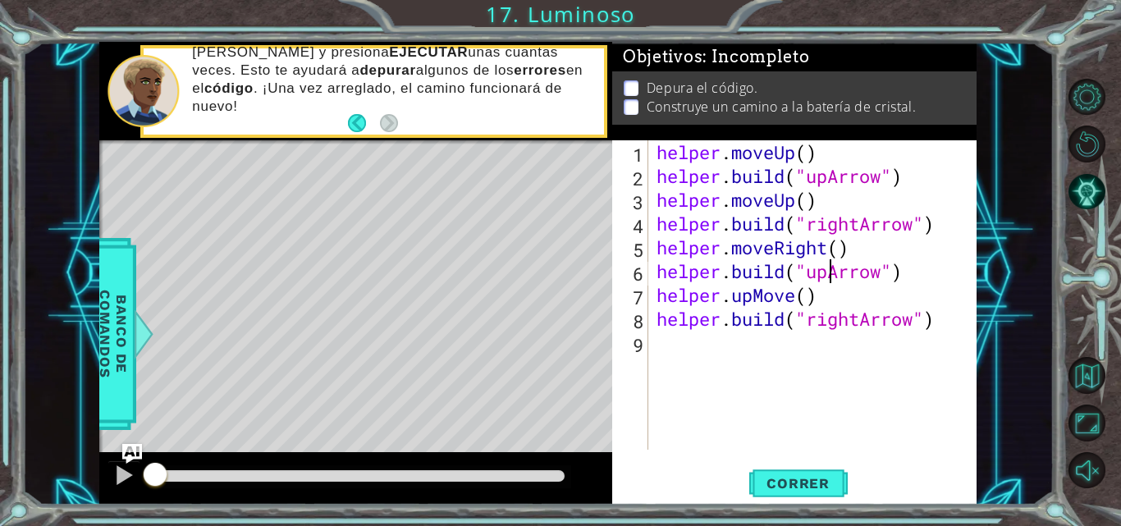
scroll to position [0, 11]
click at [829, 277] on div "helper . moveUp ( ) helper . build ( "upArrow" ) helper . moveUp ( ) helper . b…" at bounding box center [817, 318] width 328 height 357
click at [829, 277] on div "helper . moveUp ( ) helper . build ( "upArrow" ) helper . moveUp ( ) helper . b…" at bounding box center [813, 294] width 320 height 309
click at [829, 277] on div "helper . moveUp ( ) helper . build ( "upArrow" ) helper . moveUp ( ) helper . b…" at bounding box center [817, 318] width 328 height 357
click at [829, 277] on div "helper . moveUp ( ) helper . build ( "upArrow" ) helper . moveUp ( ) helper . b…" at bounding box center [813, 294] width 320 height 309
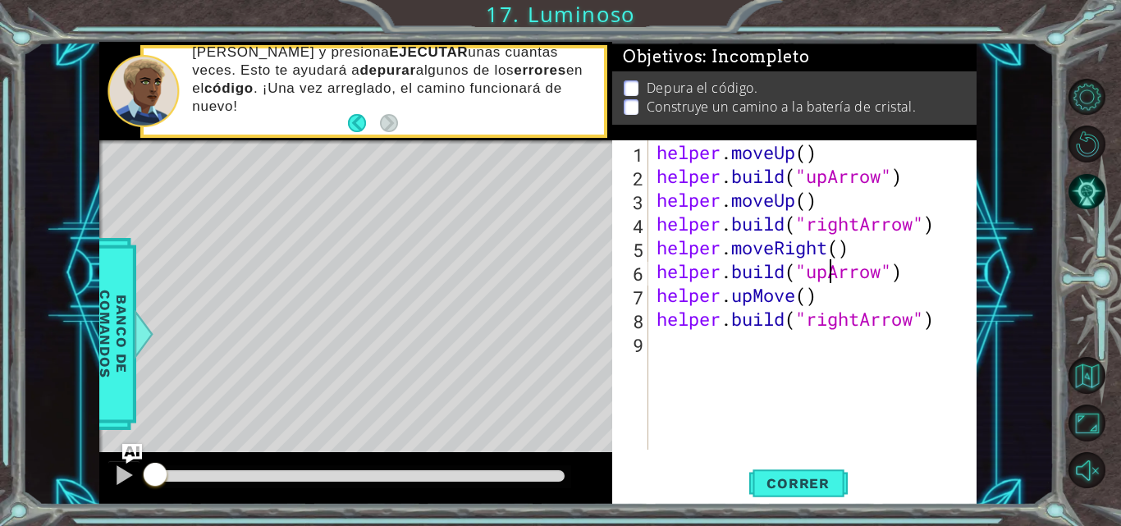
scroll to position [0, 2]
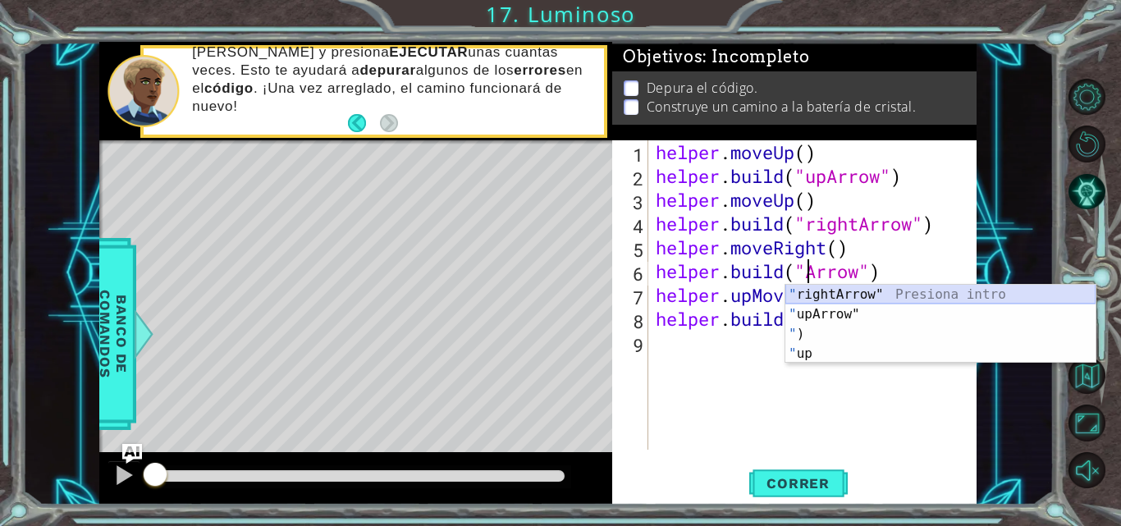
click at [810, 287] on div "" rightArrow" Presiona intro " upArrow" Presiona intro " ) Presiona intro " up …" at bounding box center [941, 344] width 310 height 118
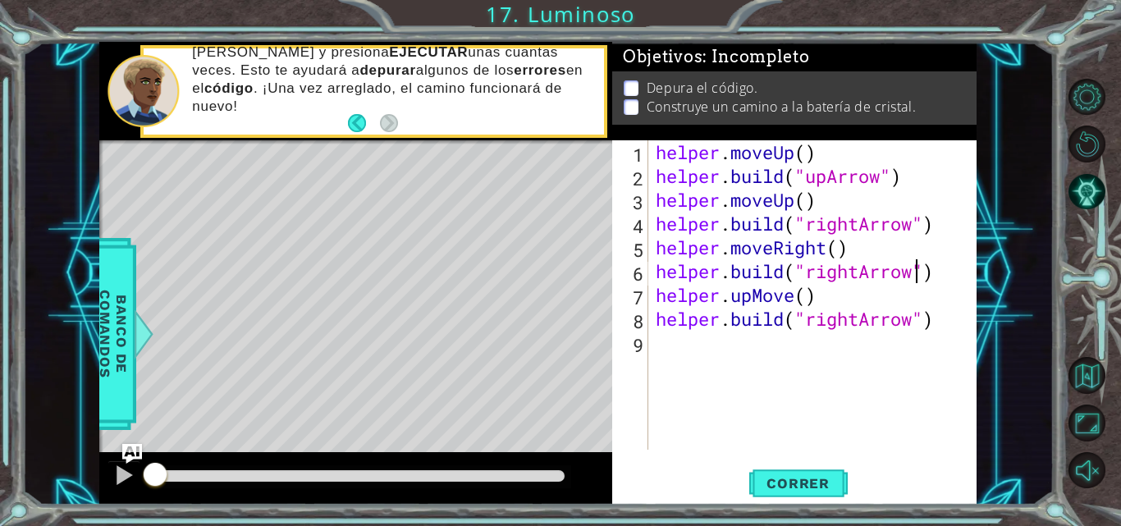
click at [797, 301] on div "helper . moveUp ( ) helper . build ( "upArrow" ) helper . moveUp ( ) helper . b…" at bounding box center [817, 318] width 329 height 357
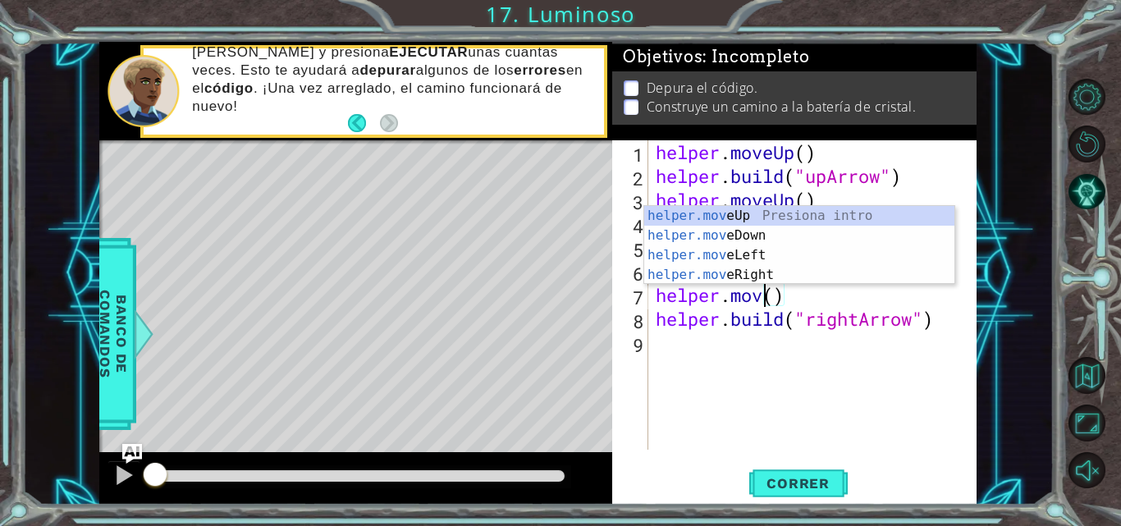
scroll to position [0, 6]
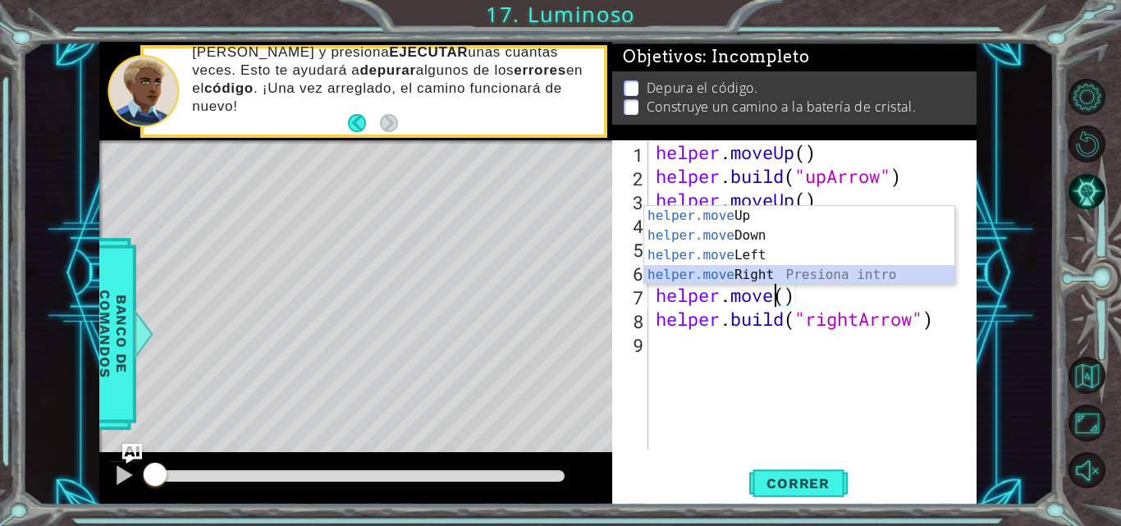
click at [717, 277] on div "helper.move Up Presiona intro helper.move Down Presiona intro helper.move Left …" at bounding box center [799, 265] width 310 height 118
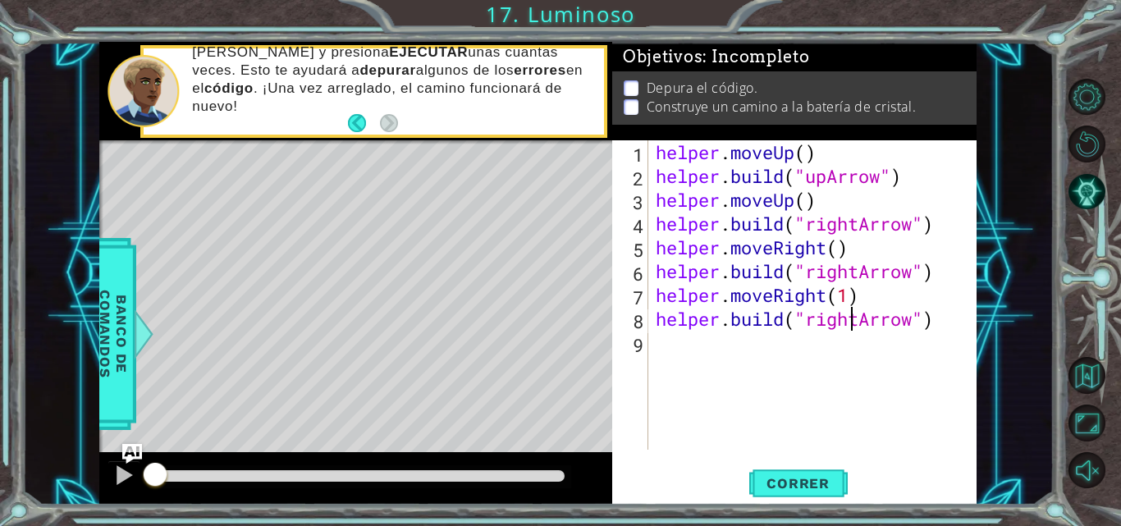
click at [851, 319] on div "helper . moveUp ( ) helper . build ( "upArrow" ) helper . moveUp ( ) helper . b…" at bounding box center [817, 318] width 329 height 357
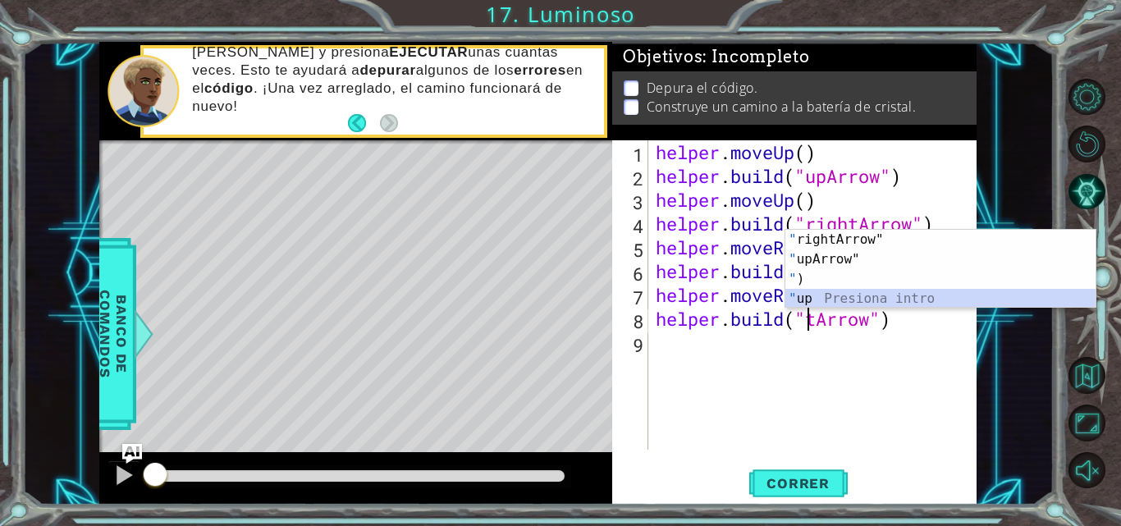
click at [813, 299] on div "" rightArrow" Presiona intro " upArrow" Presiona intro " ) Presiona intro " up …" at bounding box center [941, 289] width 310 height 118
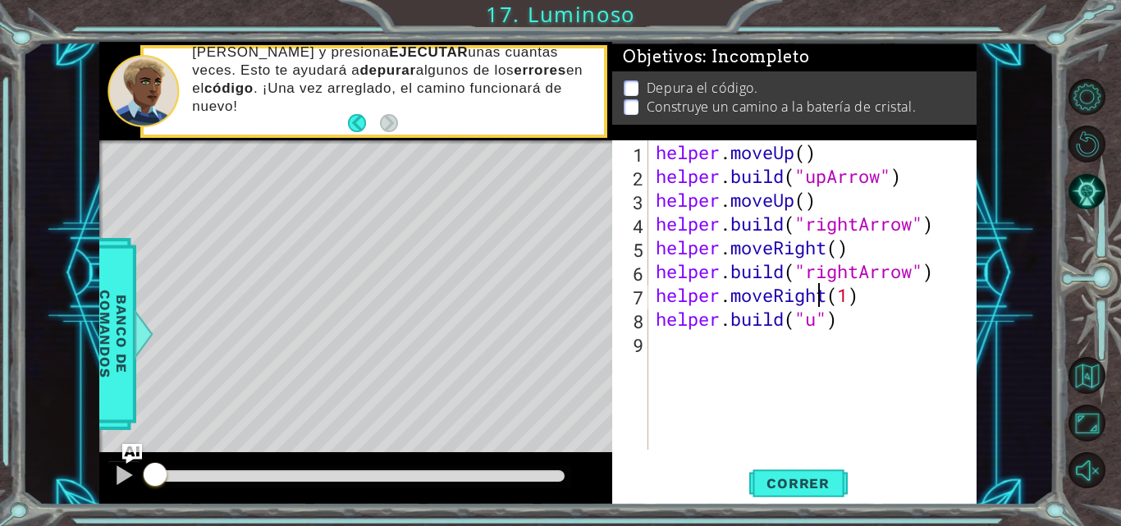
click at [813, 299] on div "helper . moveUp ( ) helper . build ( "upArrow" ) helper . moveUp ( ) helper . b…" at bounding box center [817, 318] width 329 height 357
click at [821, 315] on div "helper . moveUp ( ) helper . build ( "upArrow" ) helper . moveUp ( ) helper . b…" at bounding box center [817, 318] width 329 height 357
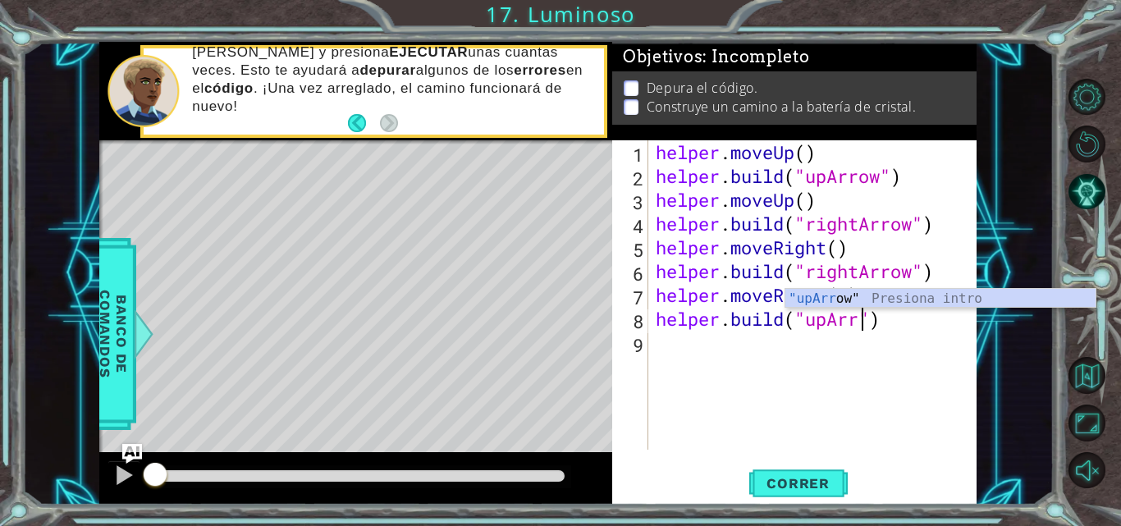
scroll to position [0, 11]
type textarea "[DOMAIN_NAME]("upArrow")"
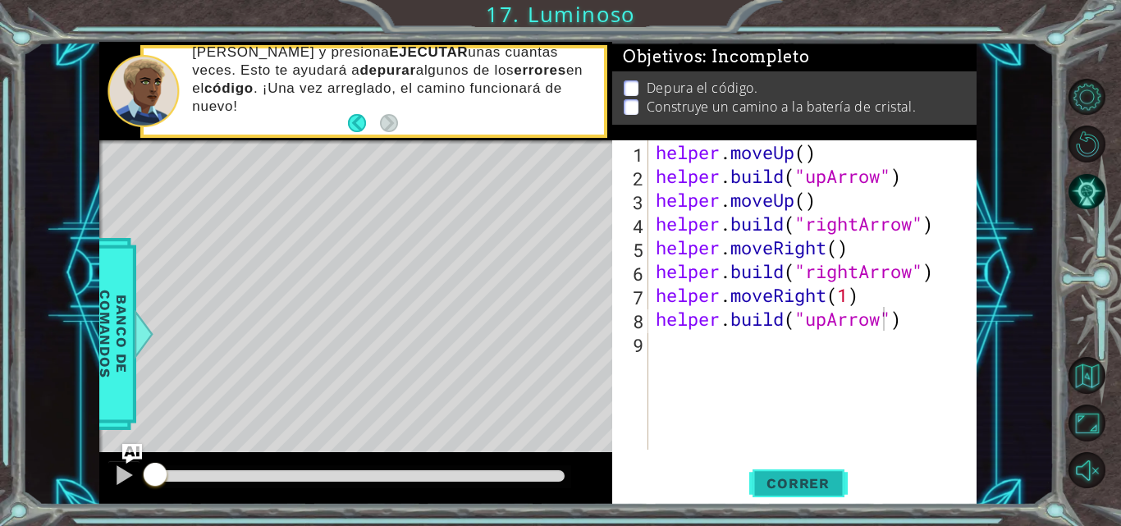
click at [809, 487] on span "Correr" at bounding box center [798, 483] width 96 height 16
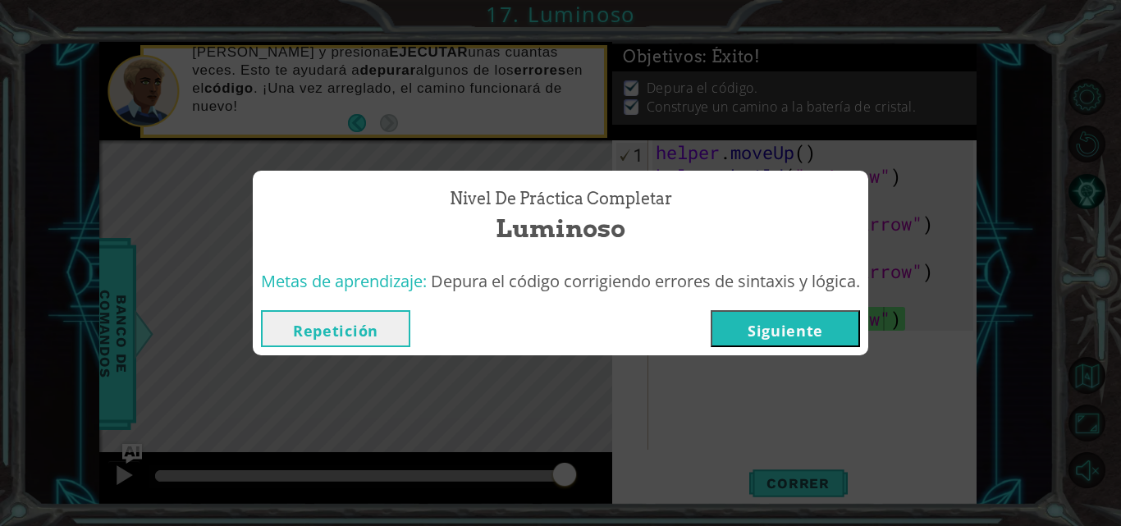
click at [823, 325] on button "Siguiente" at bounding box center [785, 328] width 149 height 37
